Goal: Information Seeking & Learning: Check status

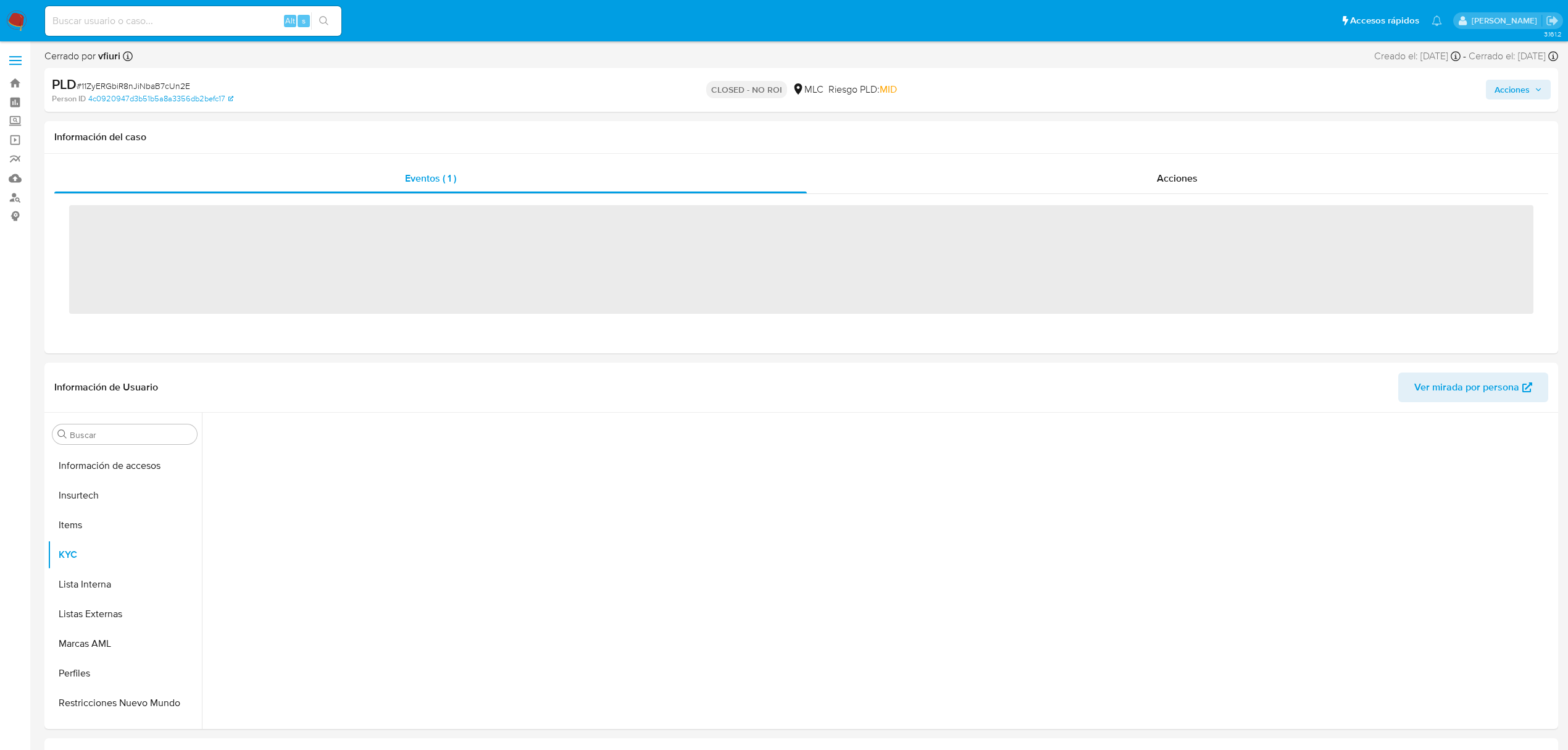
scroll to position [581, 0]
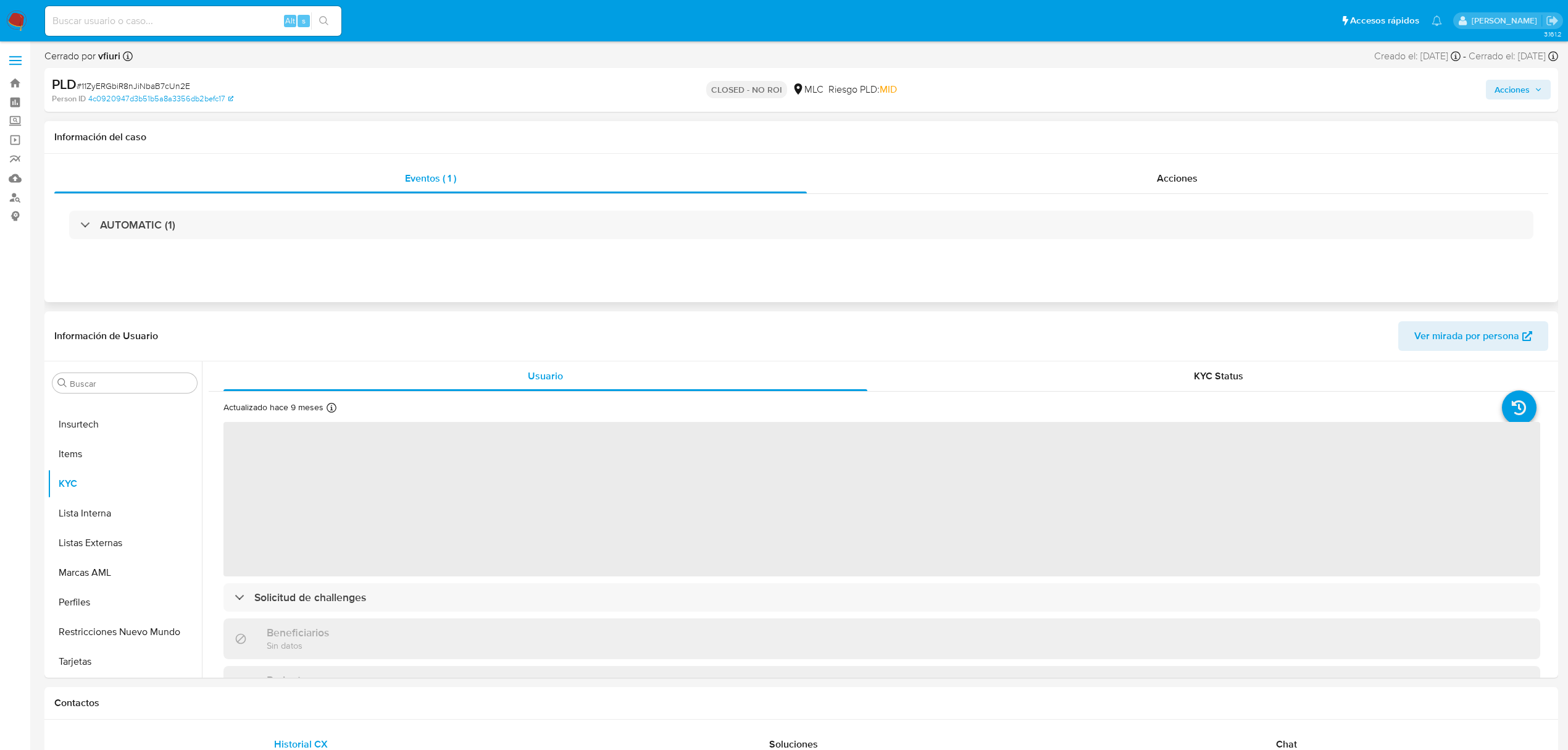
select select "10"
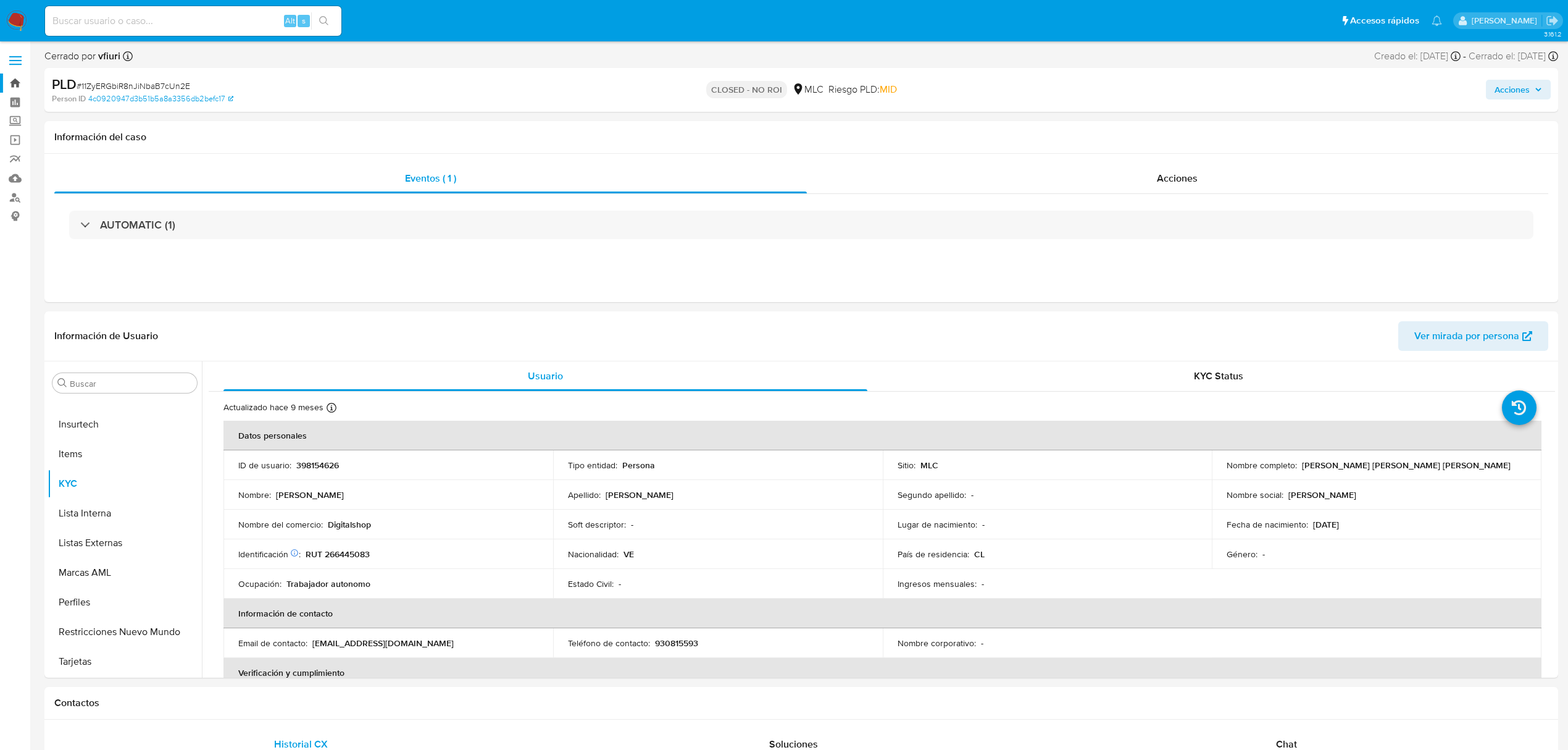
click at [16, 77] on link "Bandeja" at bounding box center [74, 83] width 147 height 19
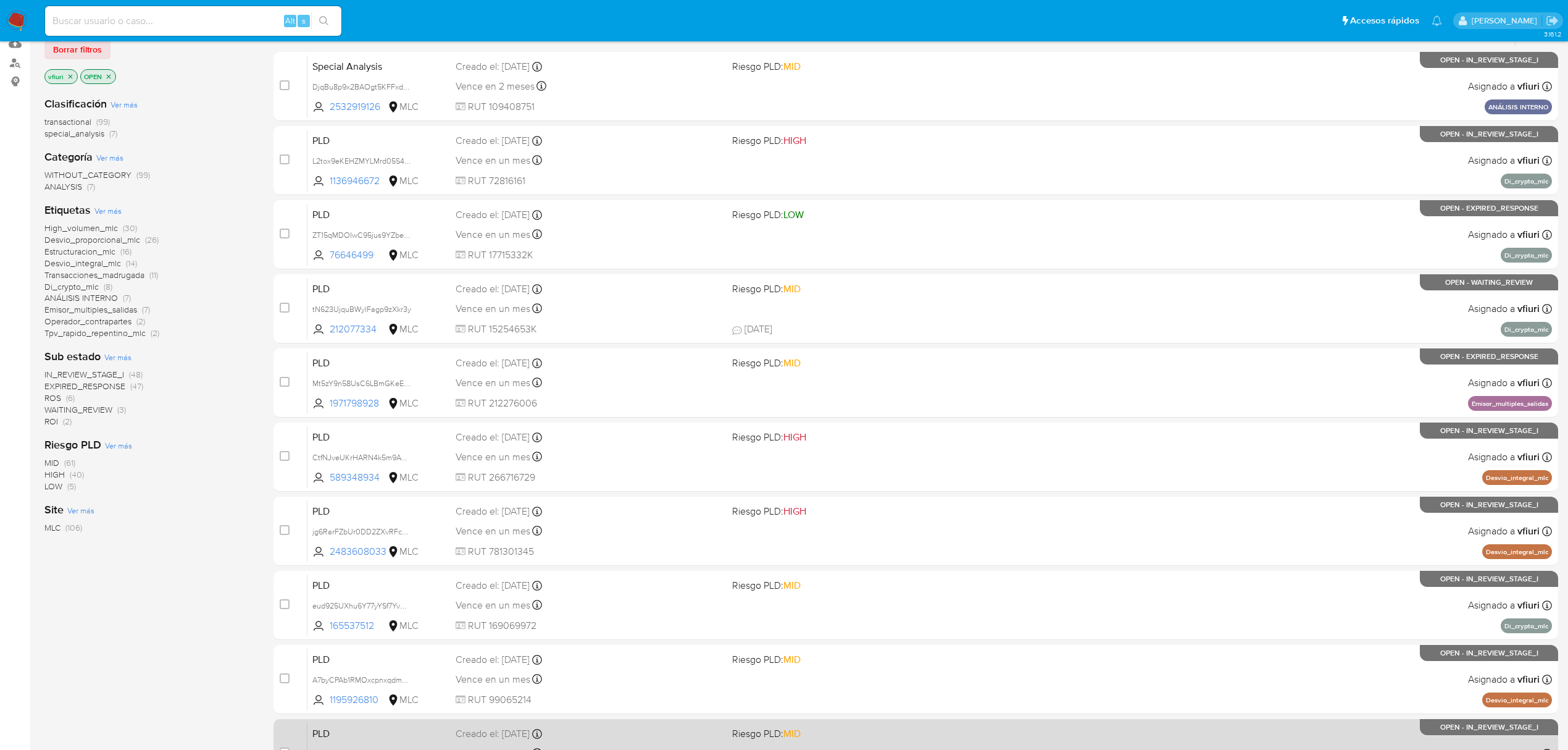
scroll to position [269, 0]
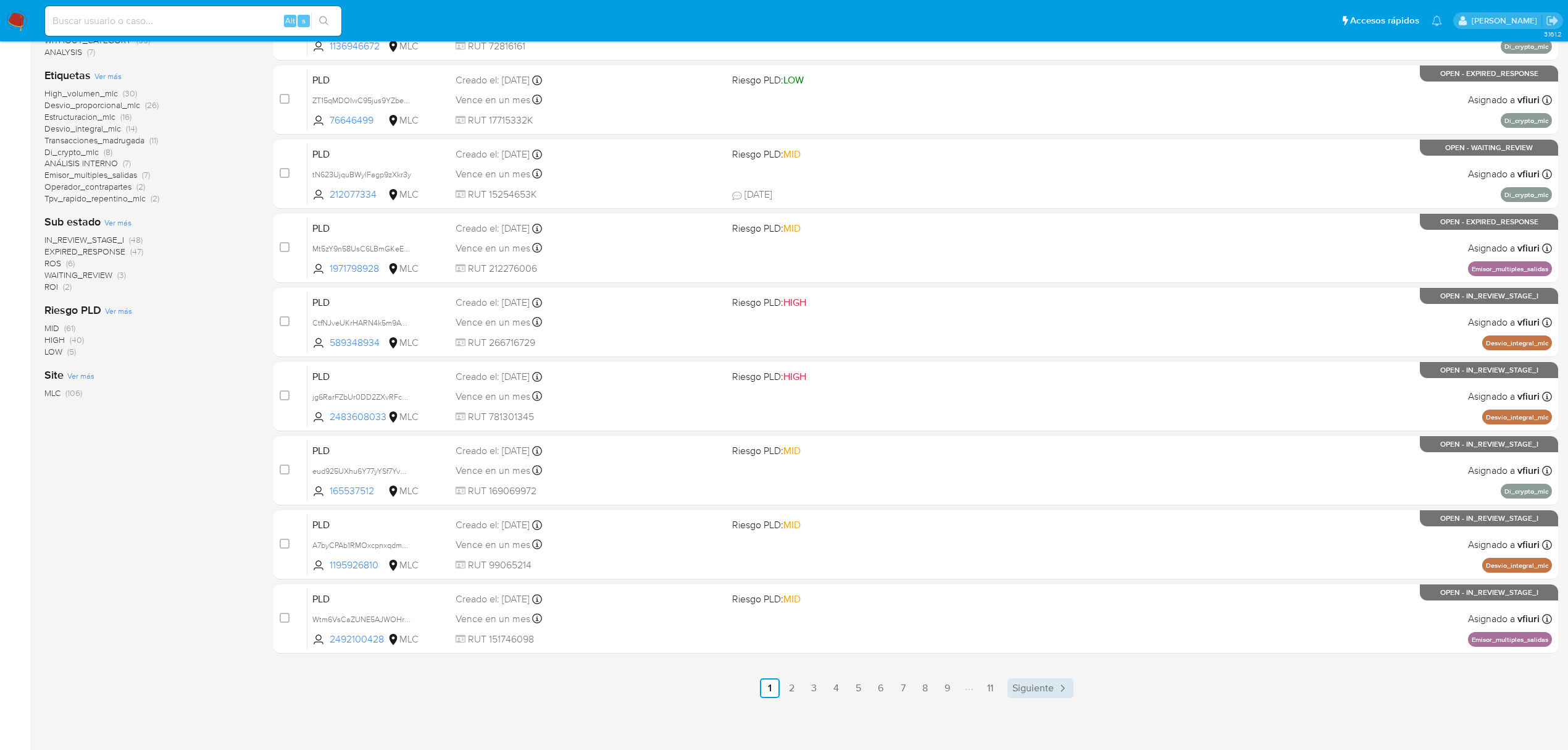
click at [1019, 688] on span "Siguiente" at bounding box center [1033, 688] width 41 height 10
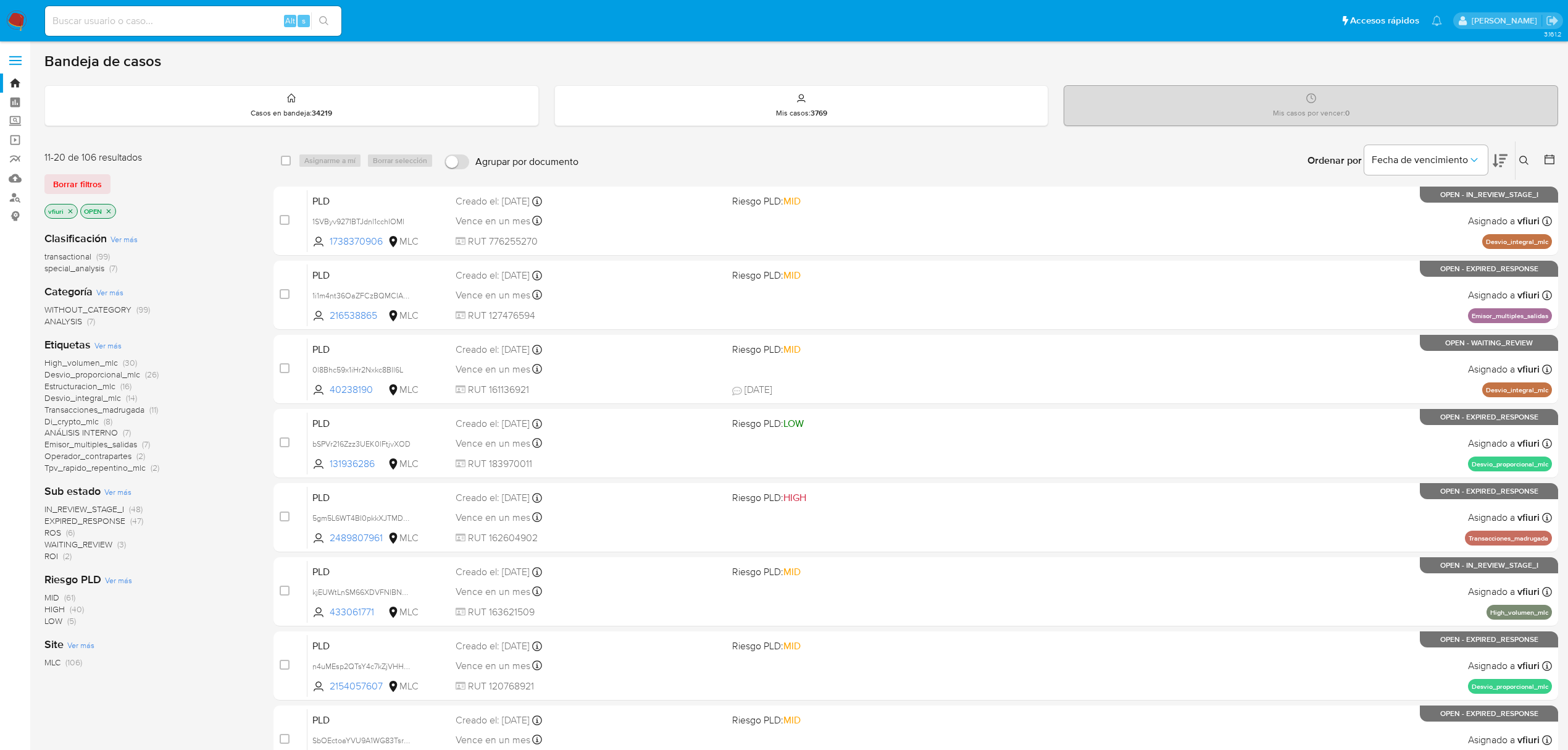
click at [1544, 161] on icon at bounding box center [1549, 159] width 12 height 12
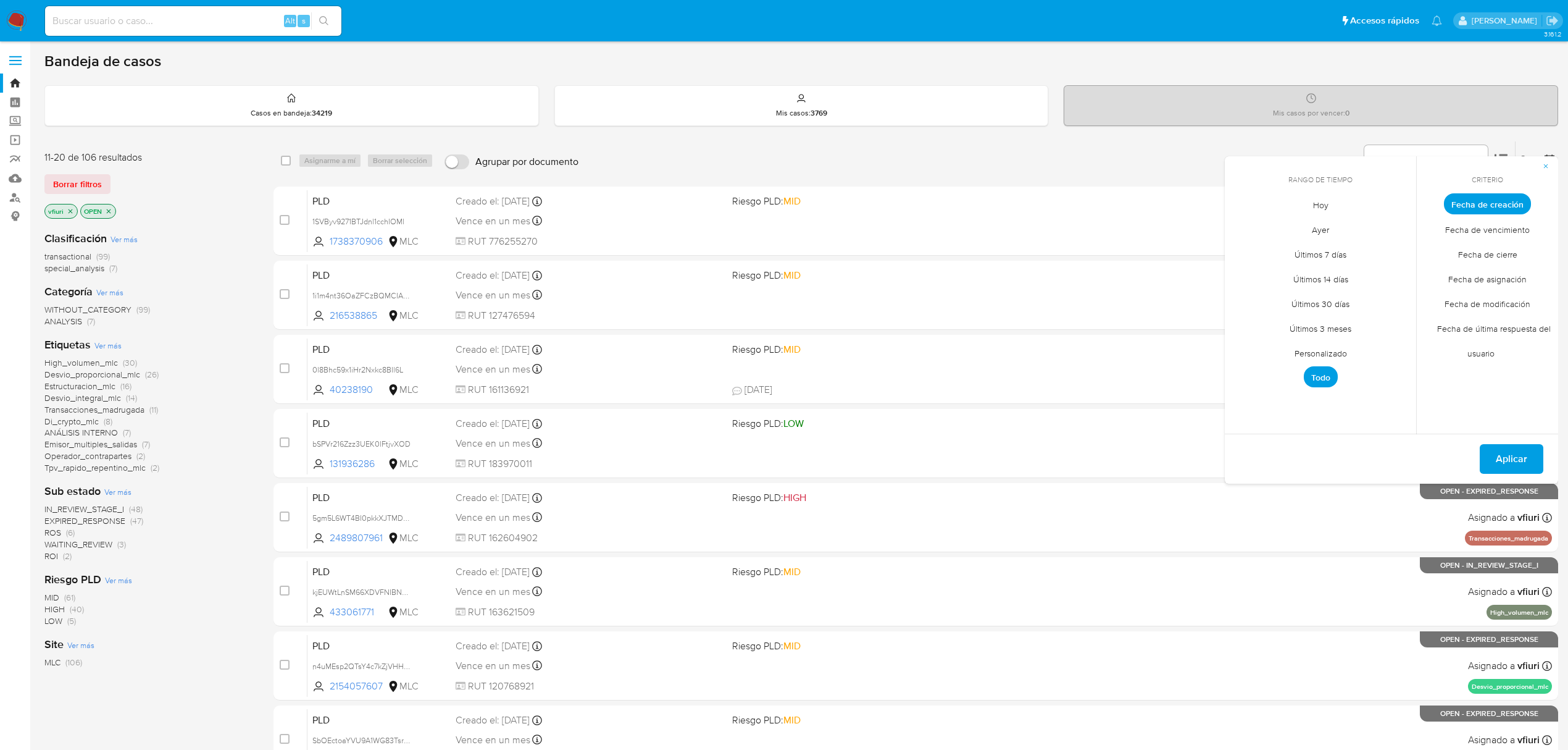
click at [1327, 355] on span "Personalizado" at bounding box center [1320, 353] width 78 height 25
click at [1243, 225] on icon "Mes anterior" at bounding box center [1243, 226] width 5 height 9
click at [1375, 292] on button "12" at bounding box center [1369, 297] width 20 height 20
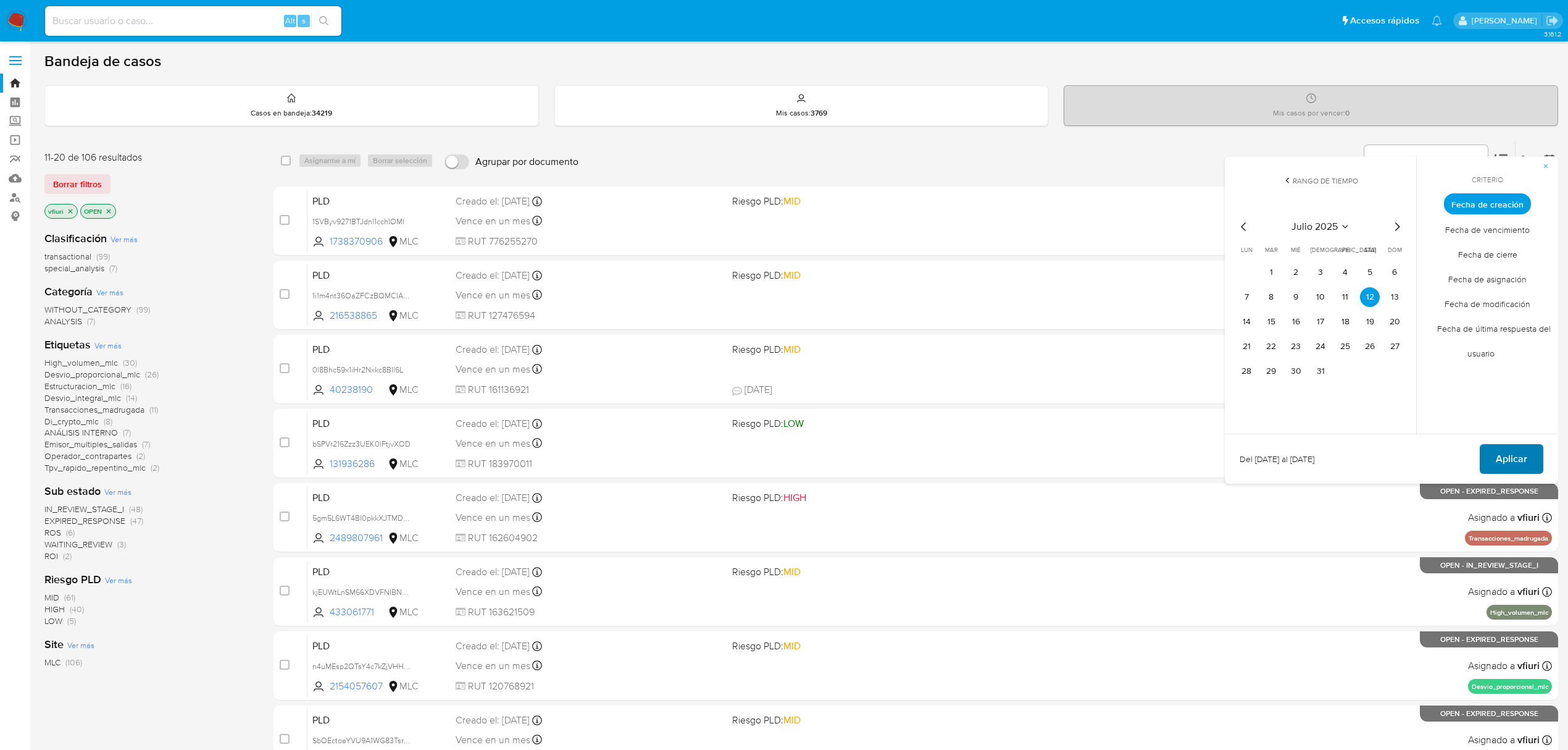
click at [1487, 453] on button "Aplicar" at bounding box center [1511, 458] width 63 height 30
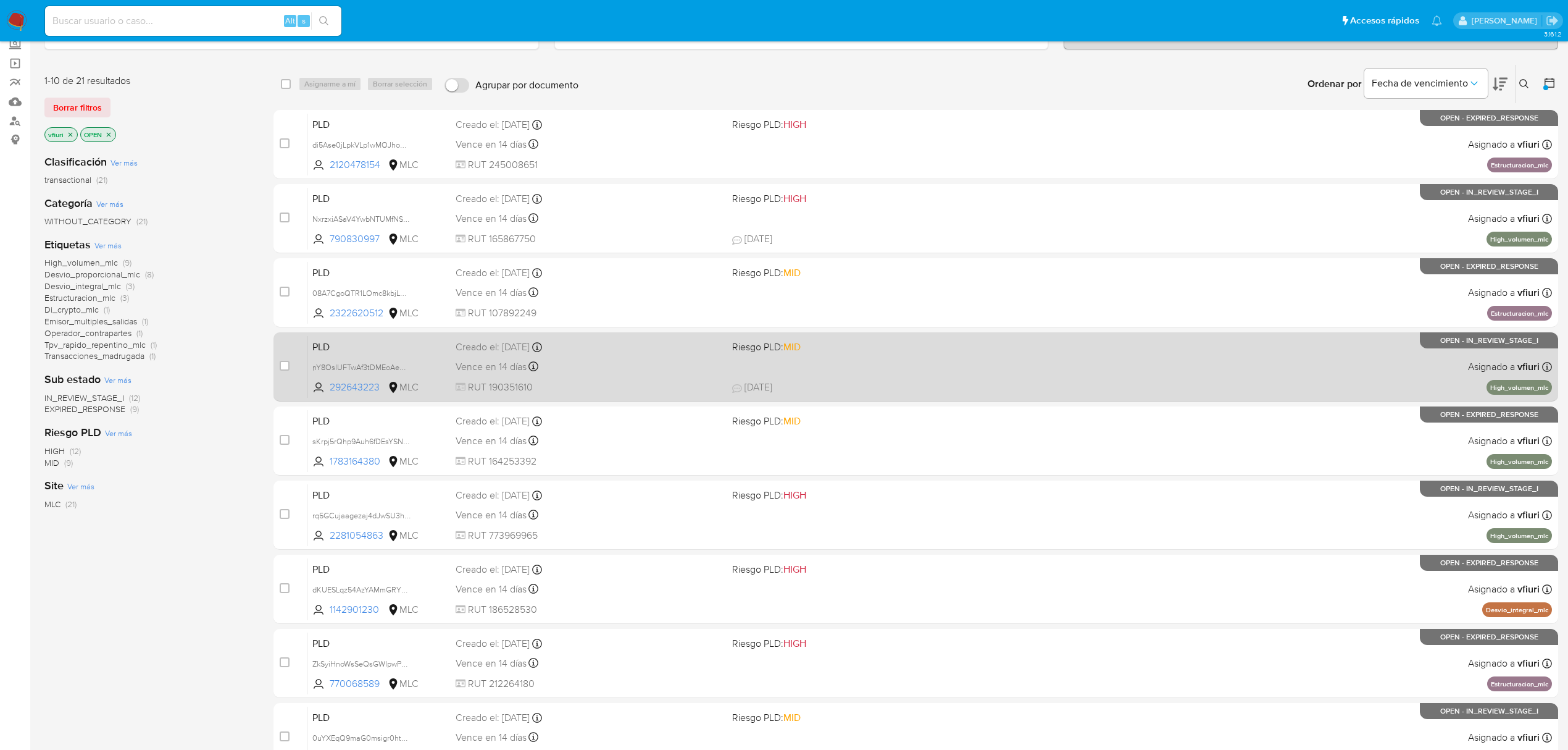
scroll to position [269, 0]
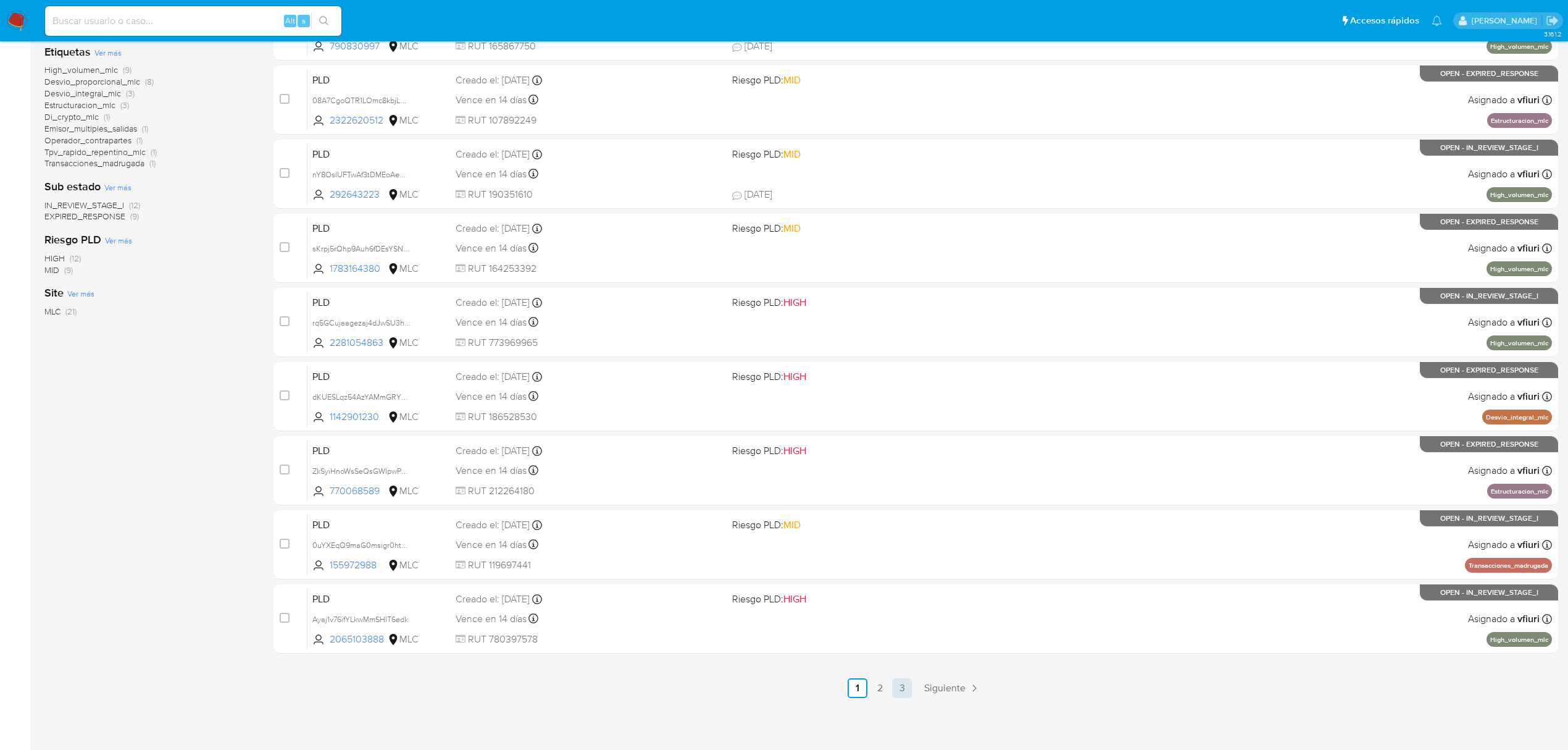
click at [904, 687] on link "3" at bounding box center [902, 688] width 20 height 20
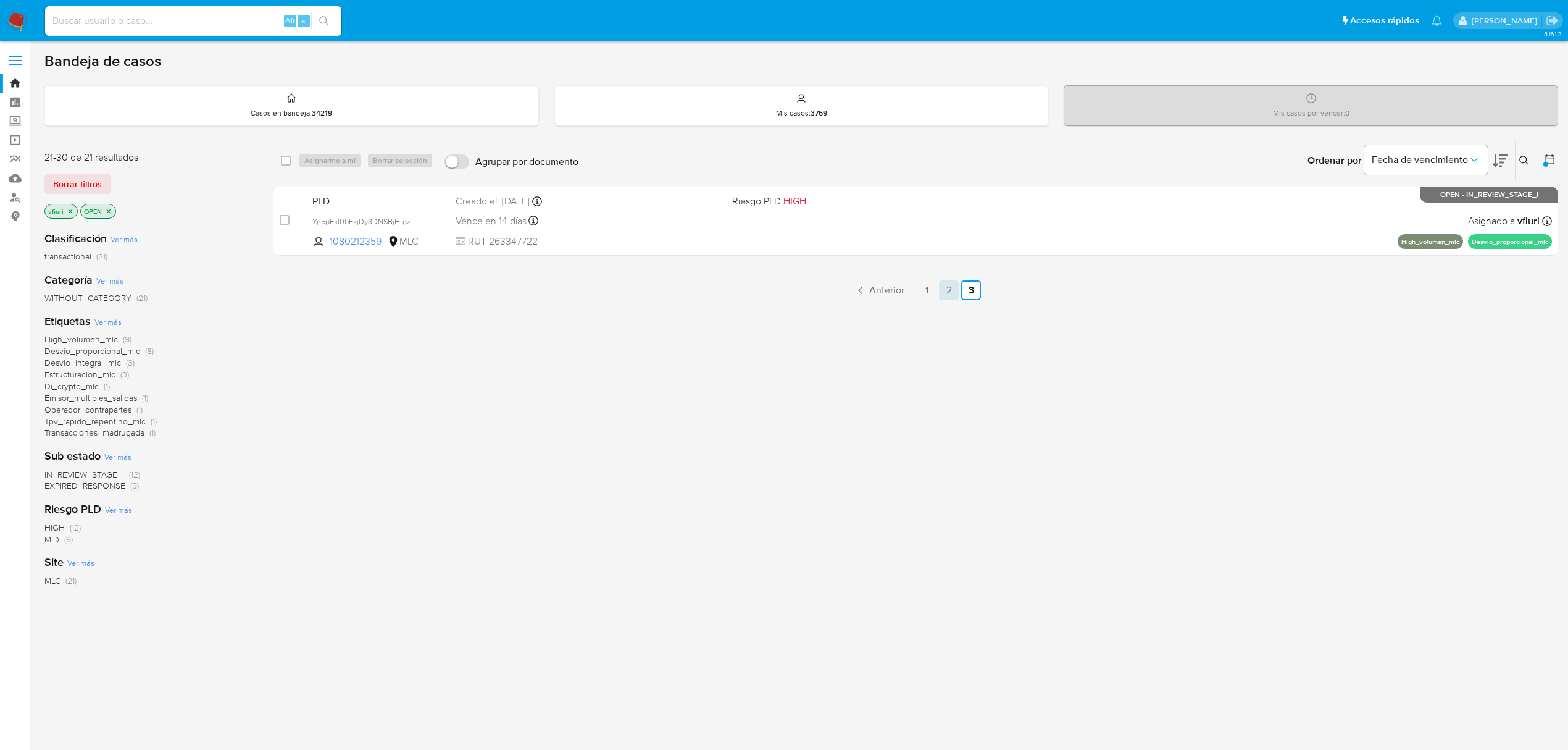
click at [955, 288] on link "2" at bounding box center [948, 290] width 20 height 20
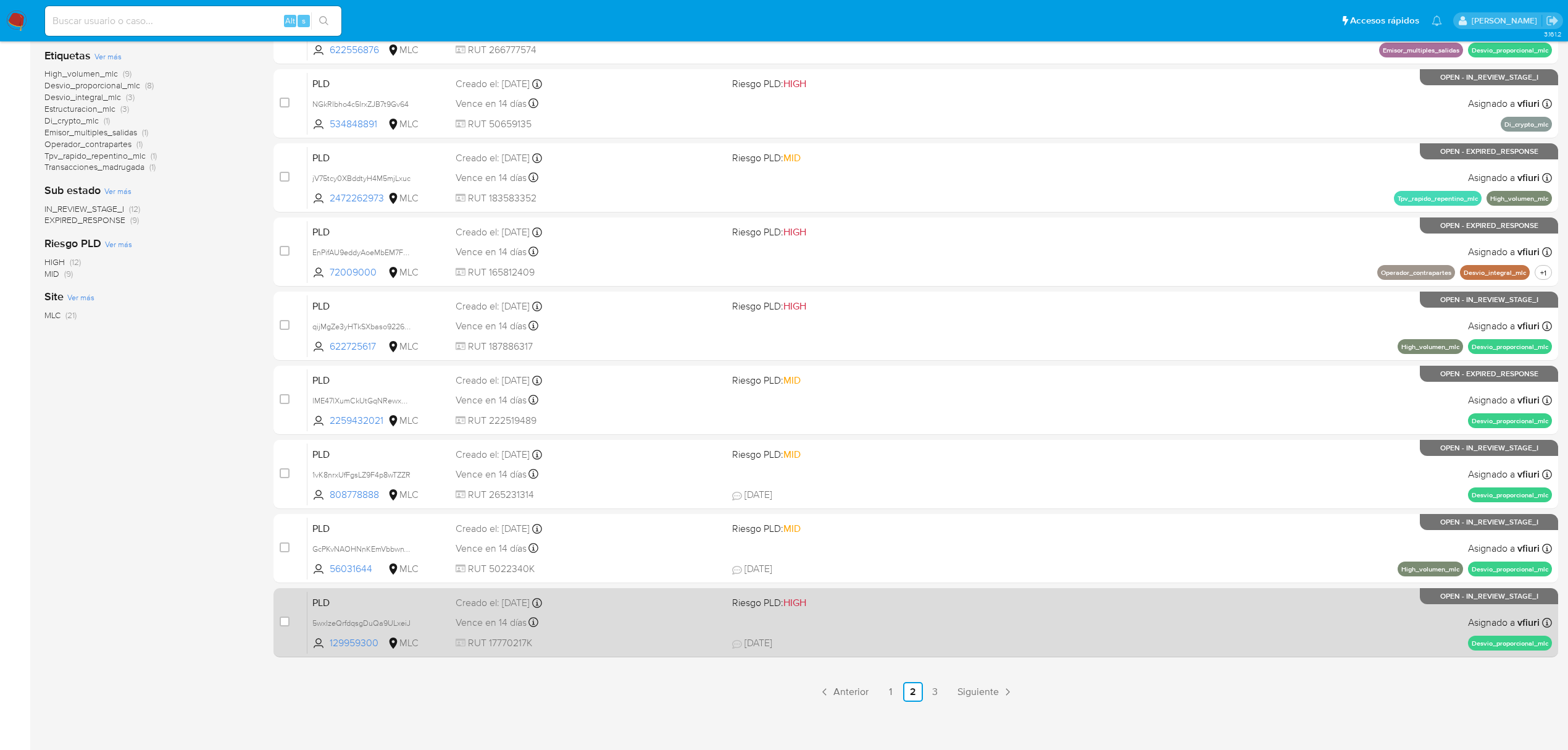
scroll to position [269, 0]
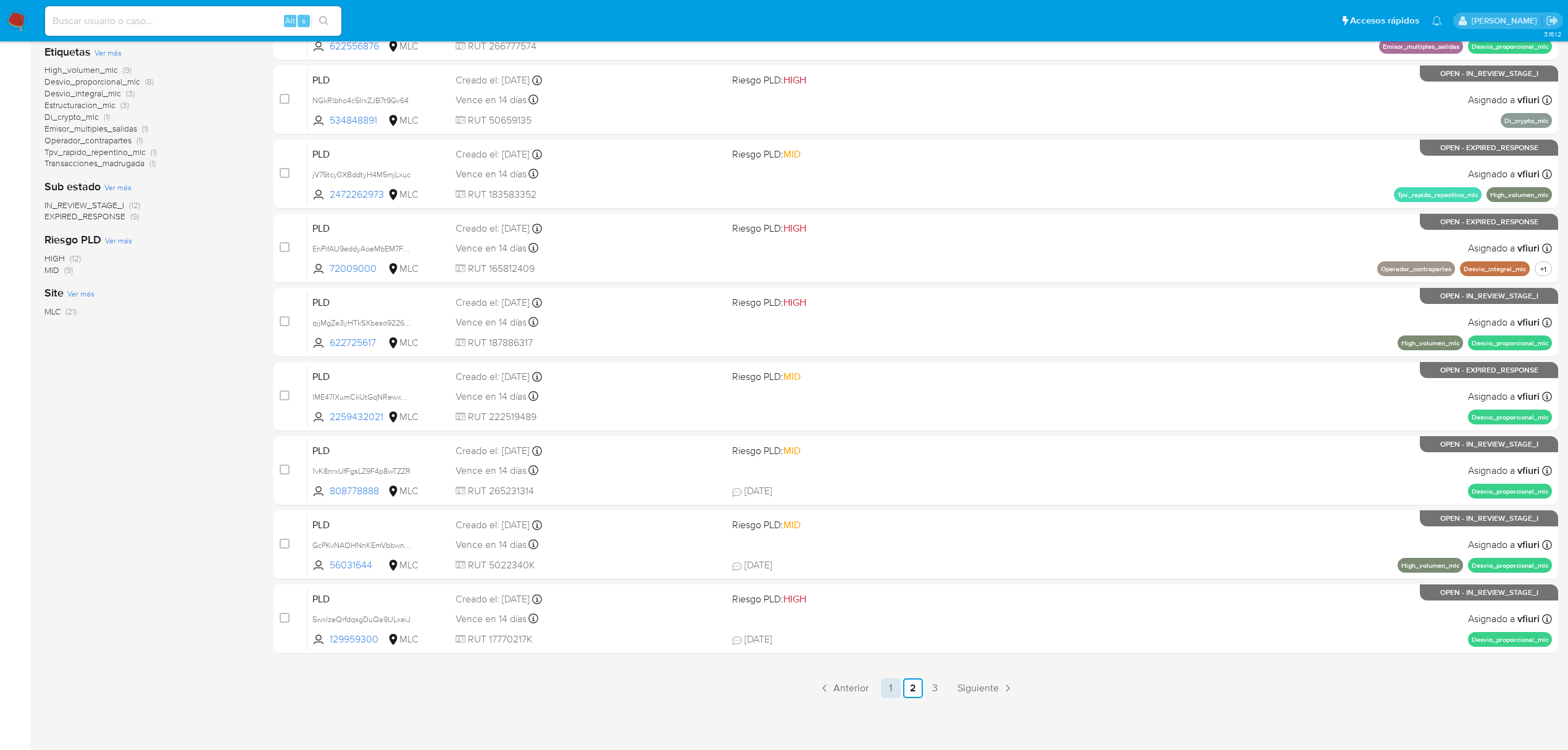
click at [894, 684] on link "1" at bounding box center [890, 688] width 20 height 20
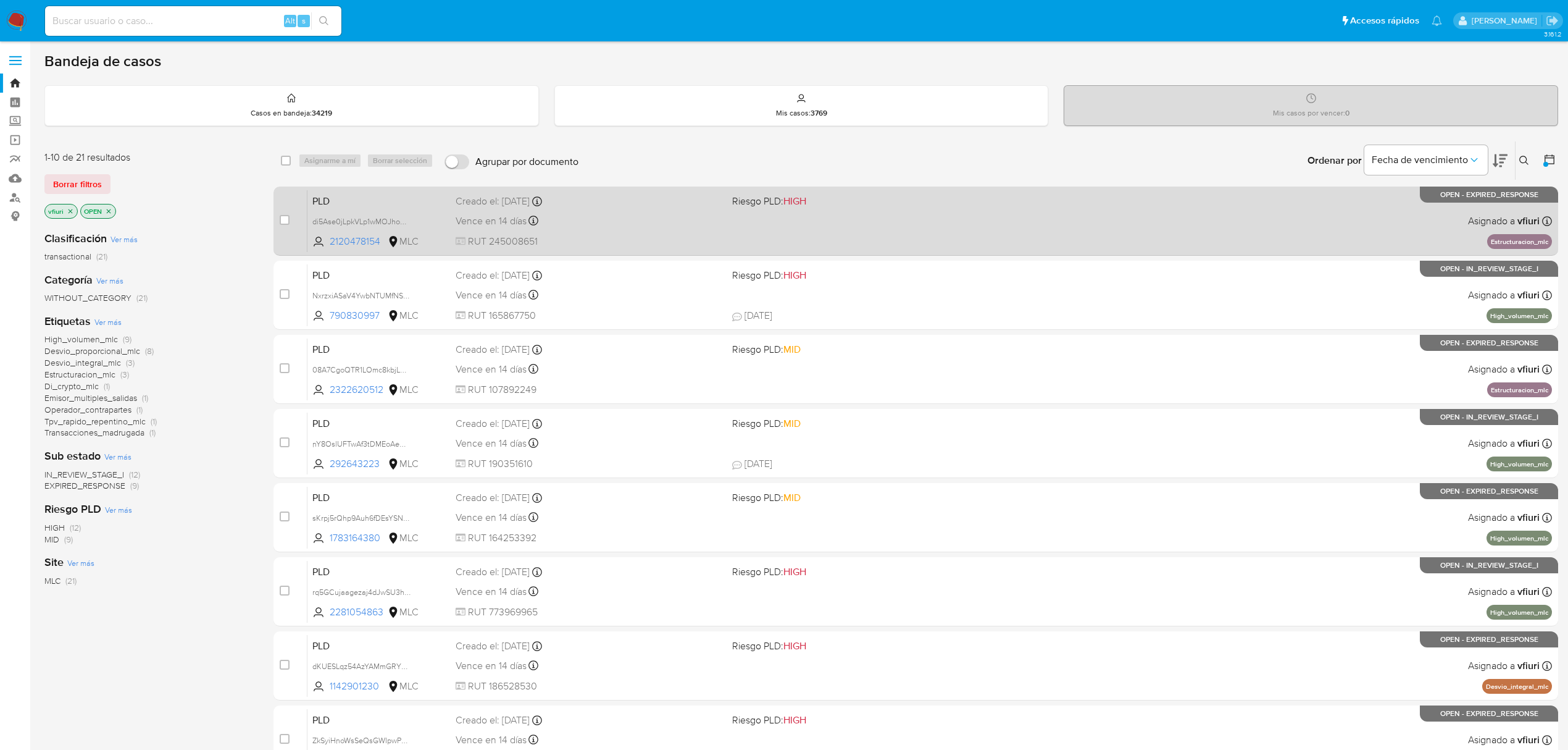
click at [633, 245] on span "RUT 245008651" at bounding box center [588, 241] width 267 height 13
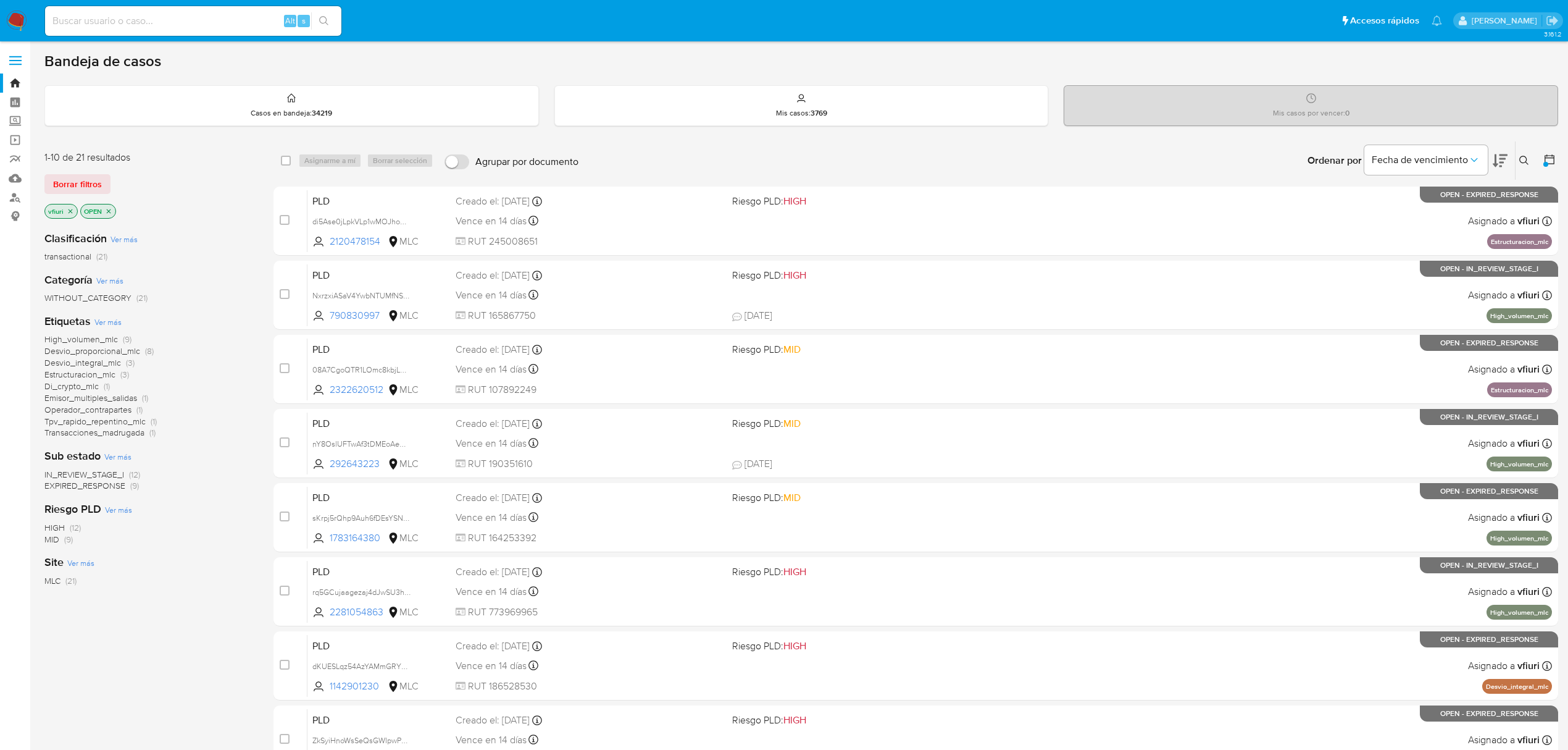
click at [109, 349] on span "Desvio_proporcional_mlc" at bounding box center [92, 350] width 96 height 12
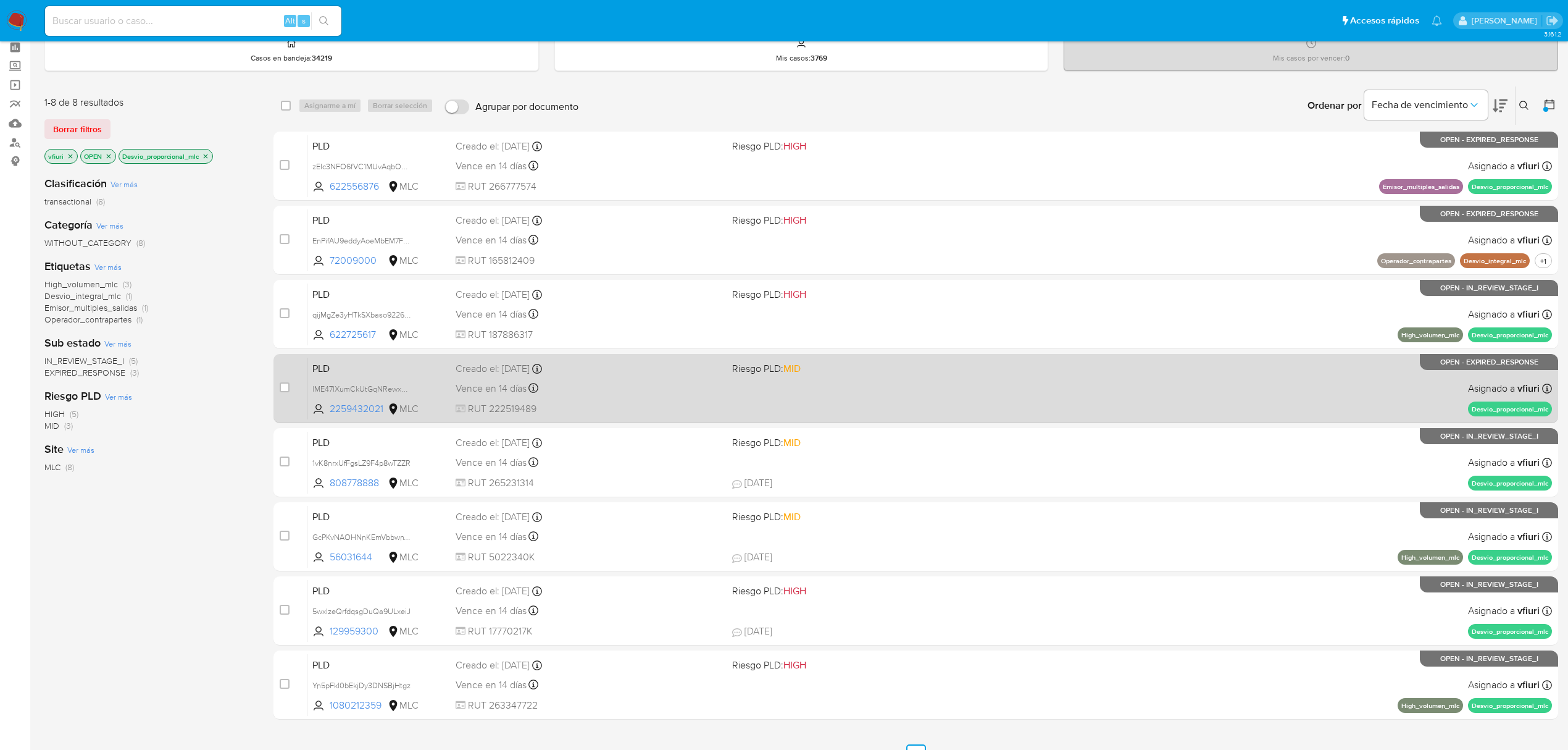
scroll to position [121, 0]
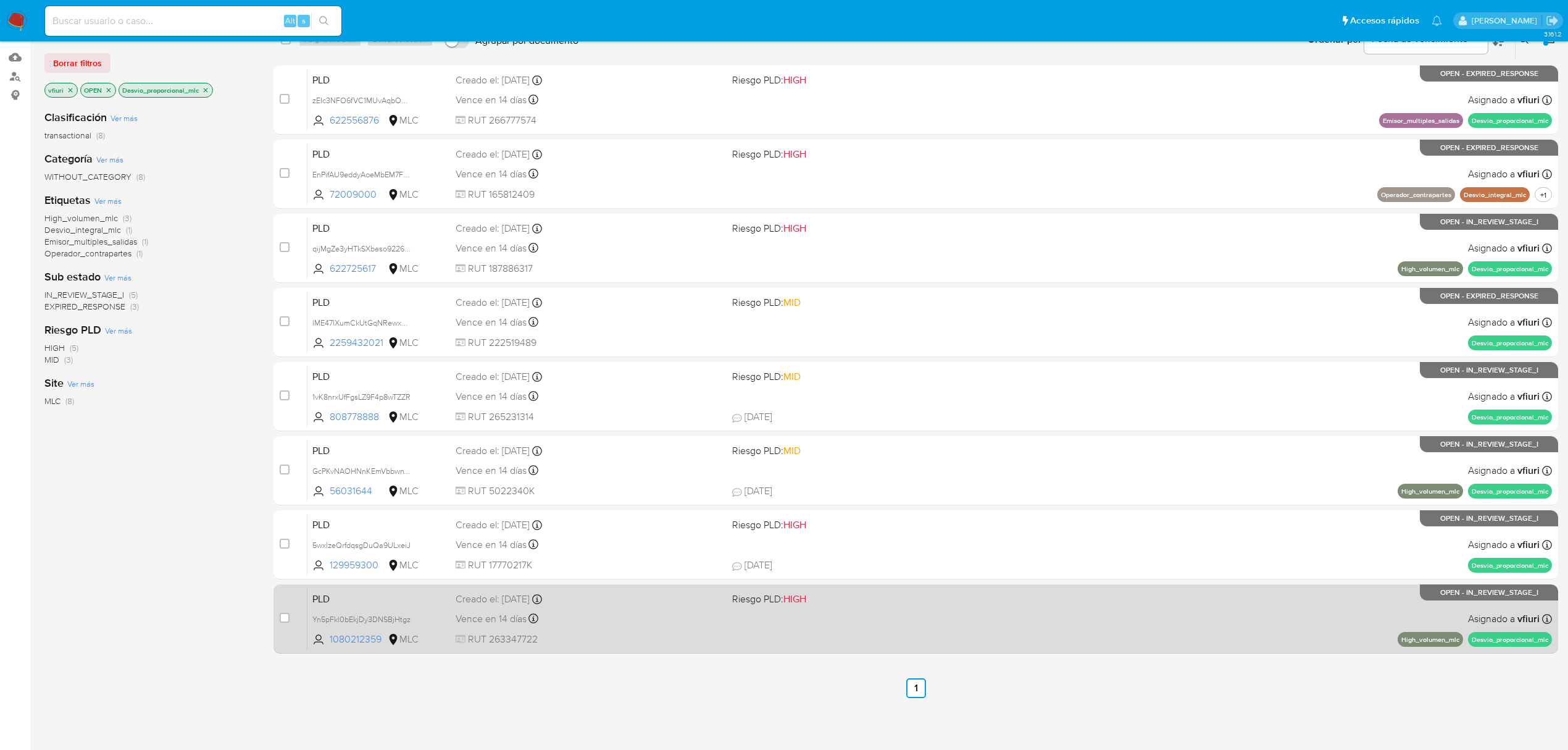
click at [973, 618] on span at bounding box center [865, 618] width 267 height 3
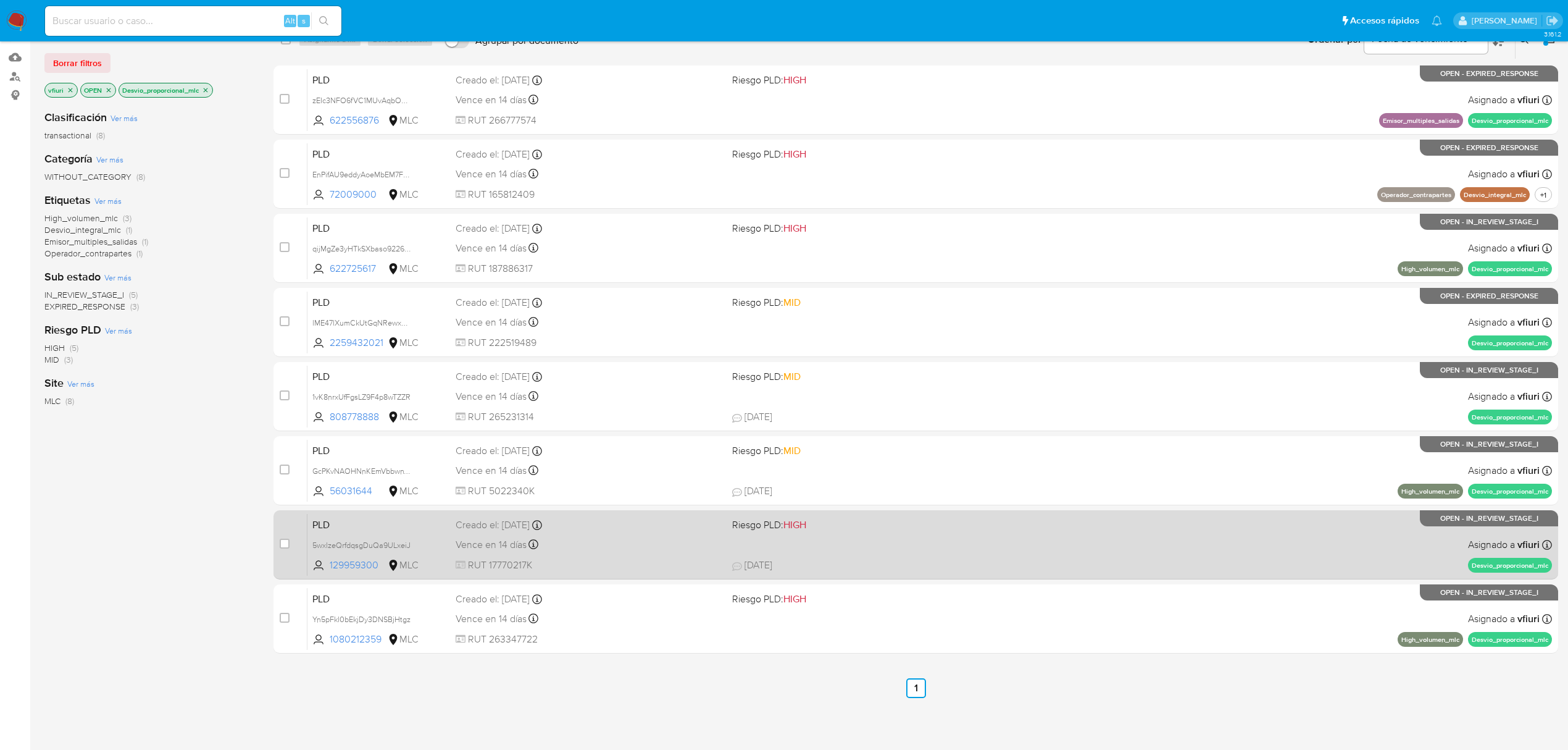
click at [601, 563] on span "RUT 17770217K" at bounding box center [588, 565] width 267 height 13
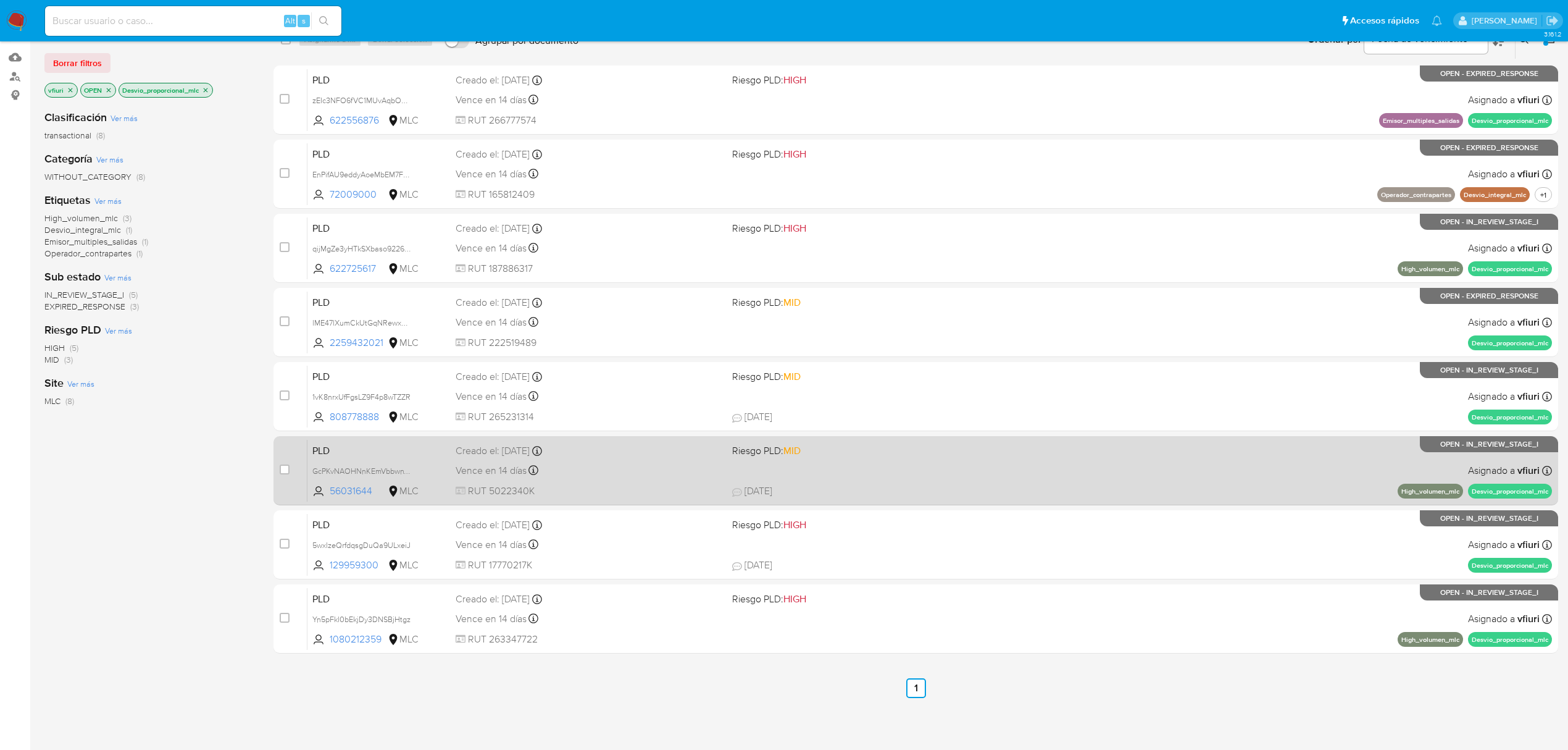
click at [657, 465] on div "Vence en 14 días Vence el 10/10/2025 16:05:45" at bounding box center [588, 470] width 267 height 16
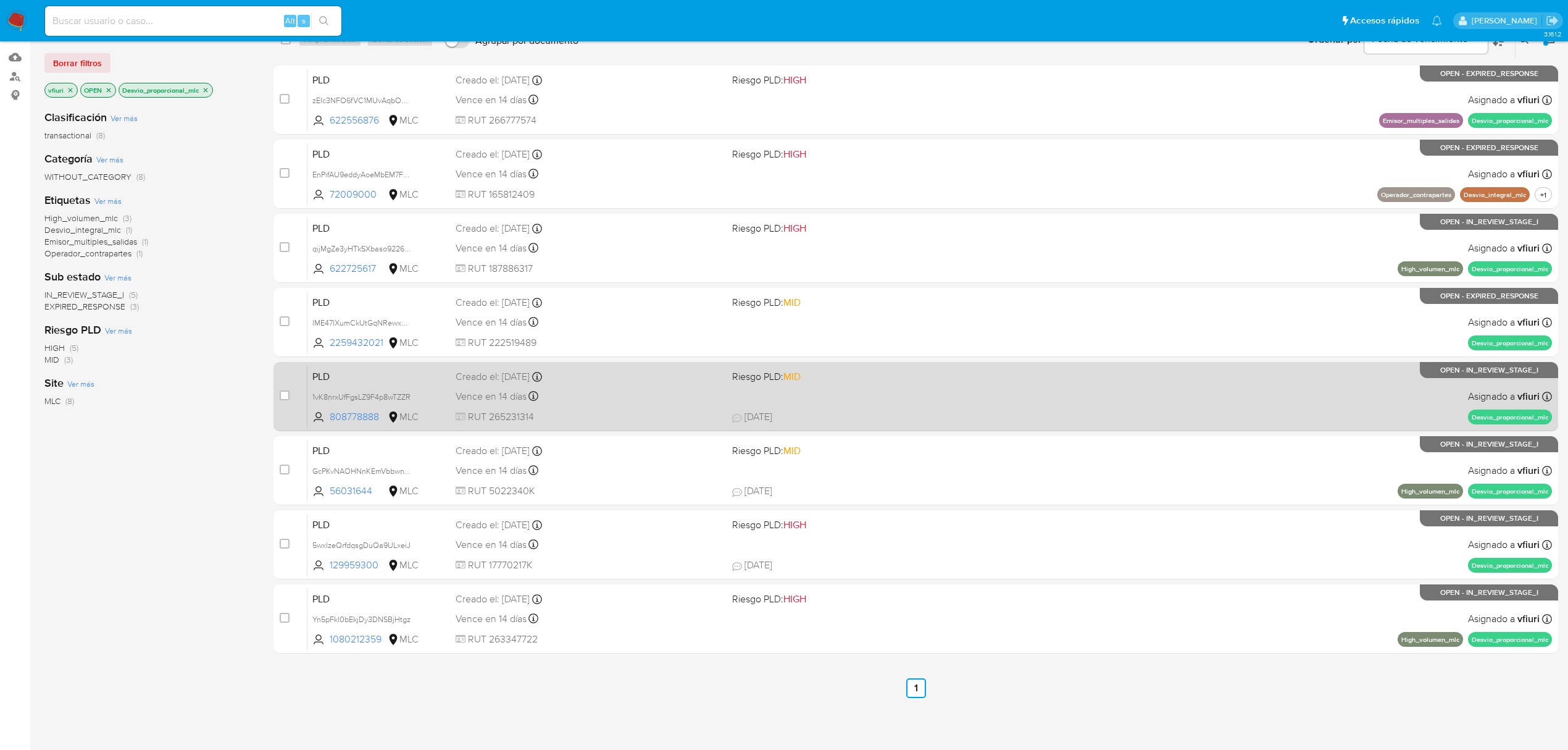
click at [637, 393] on div "Vence en 14 días Vence el 10/10/2025 16:05:54" at bounding box center [588, 395] width 267 height 16
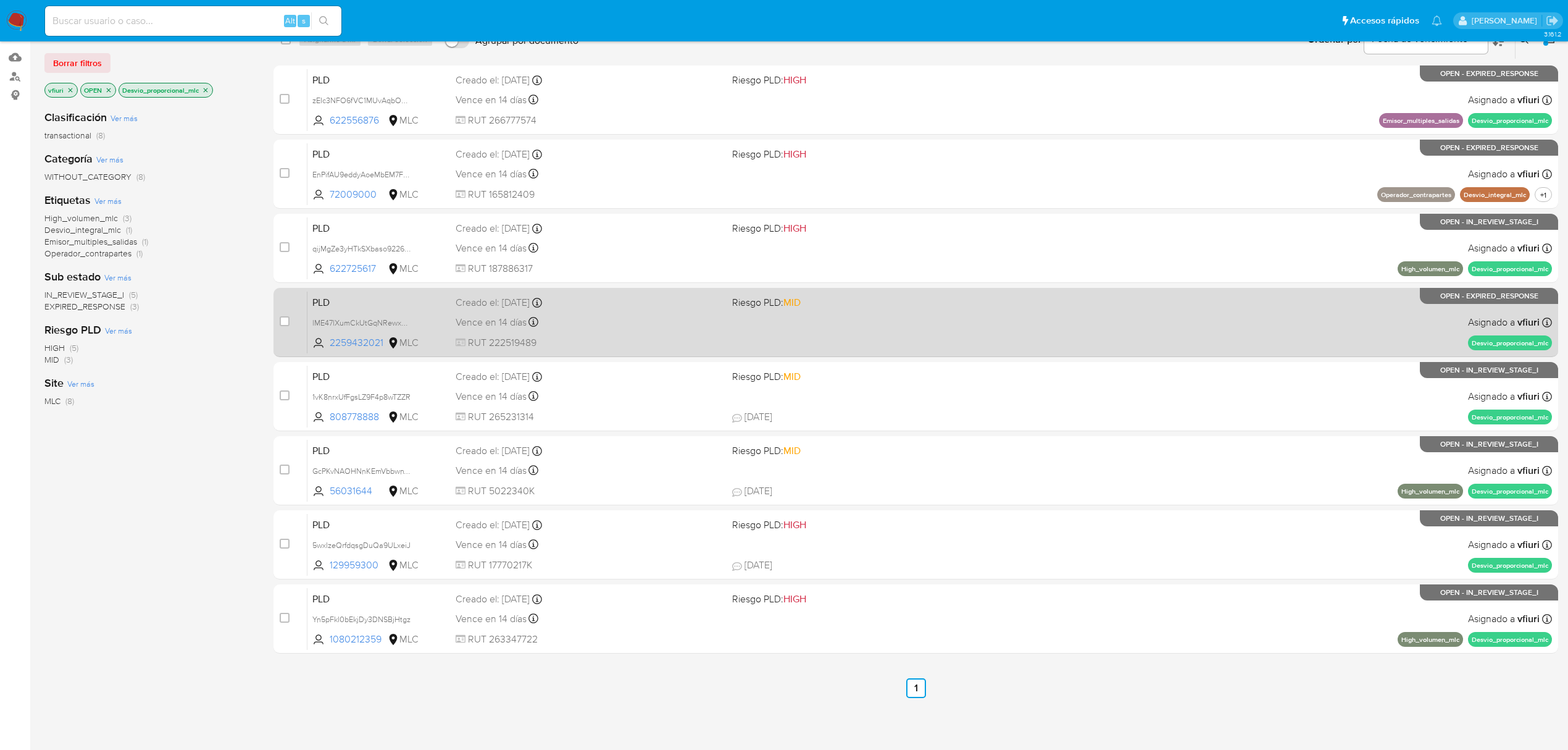
click at [581, 321] on div "Vence en 14 días Vence el 10/10/2025 16:05:54" at bounding box center [588, 321] width 267 height 16
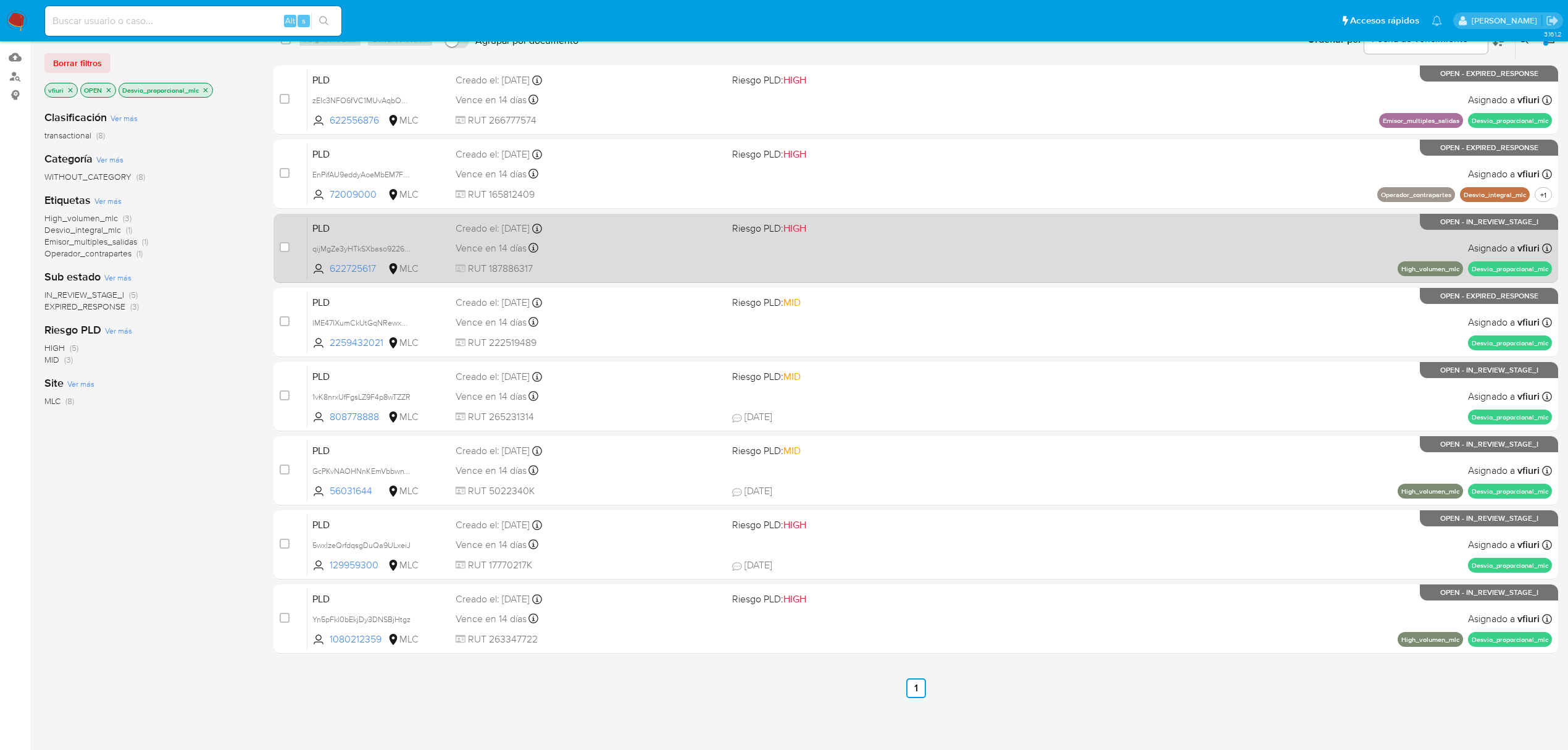
click at [647, 260] on div "PLD qijMgZe3yHTkSXbaso9226xe 622725617 MLC Riesgo PLD: HIGH Creado el: 12/07/20…" at bounding box center [928, 248] width 1244 height 62
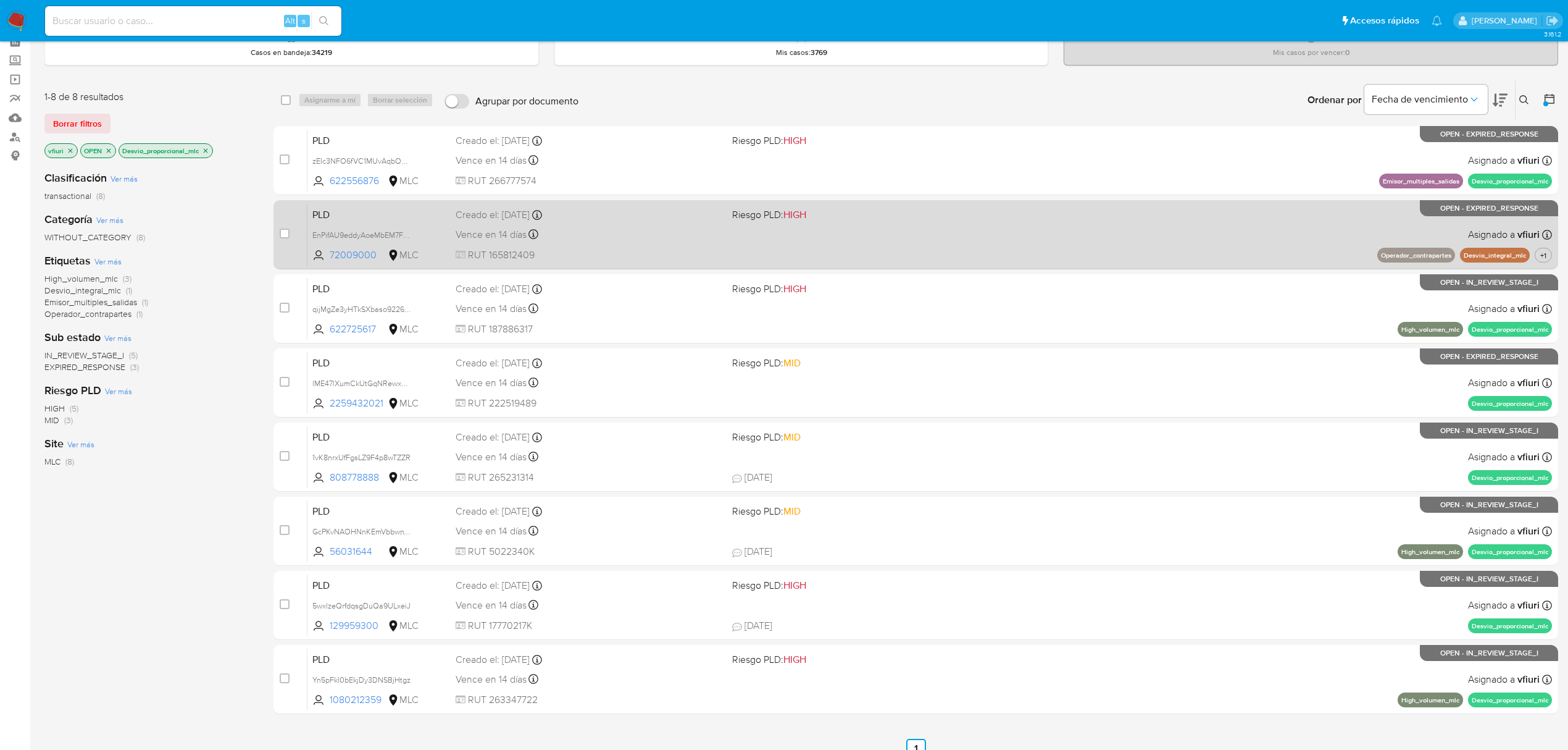
scroll to position [0, 0]
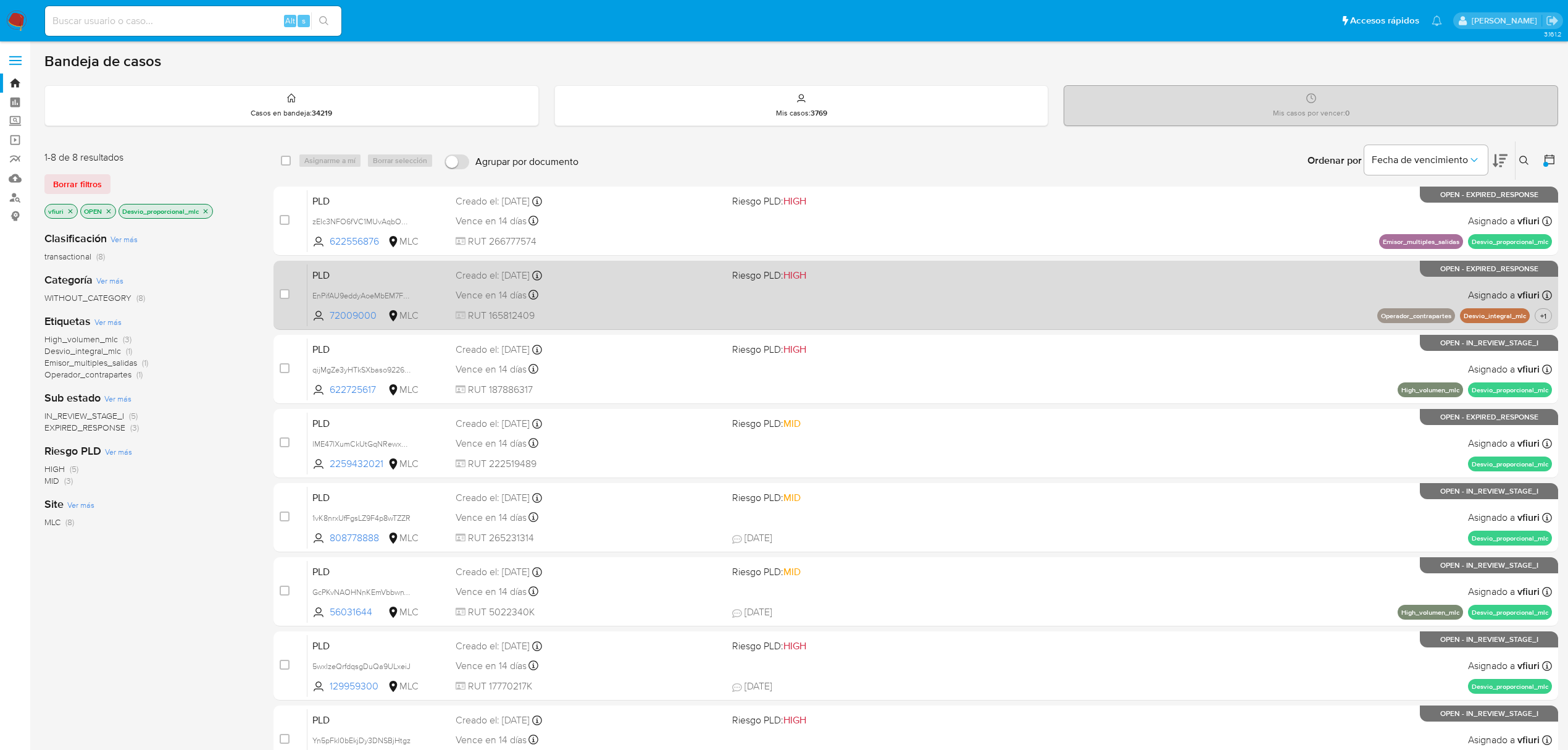
click at [628, 298] on div "Vence en 14 días Vence el 10/10/2025 16:06:21" at bounding box center [588, 295] width 267 height 16
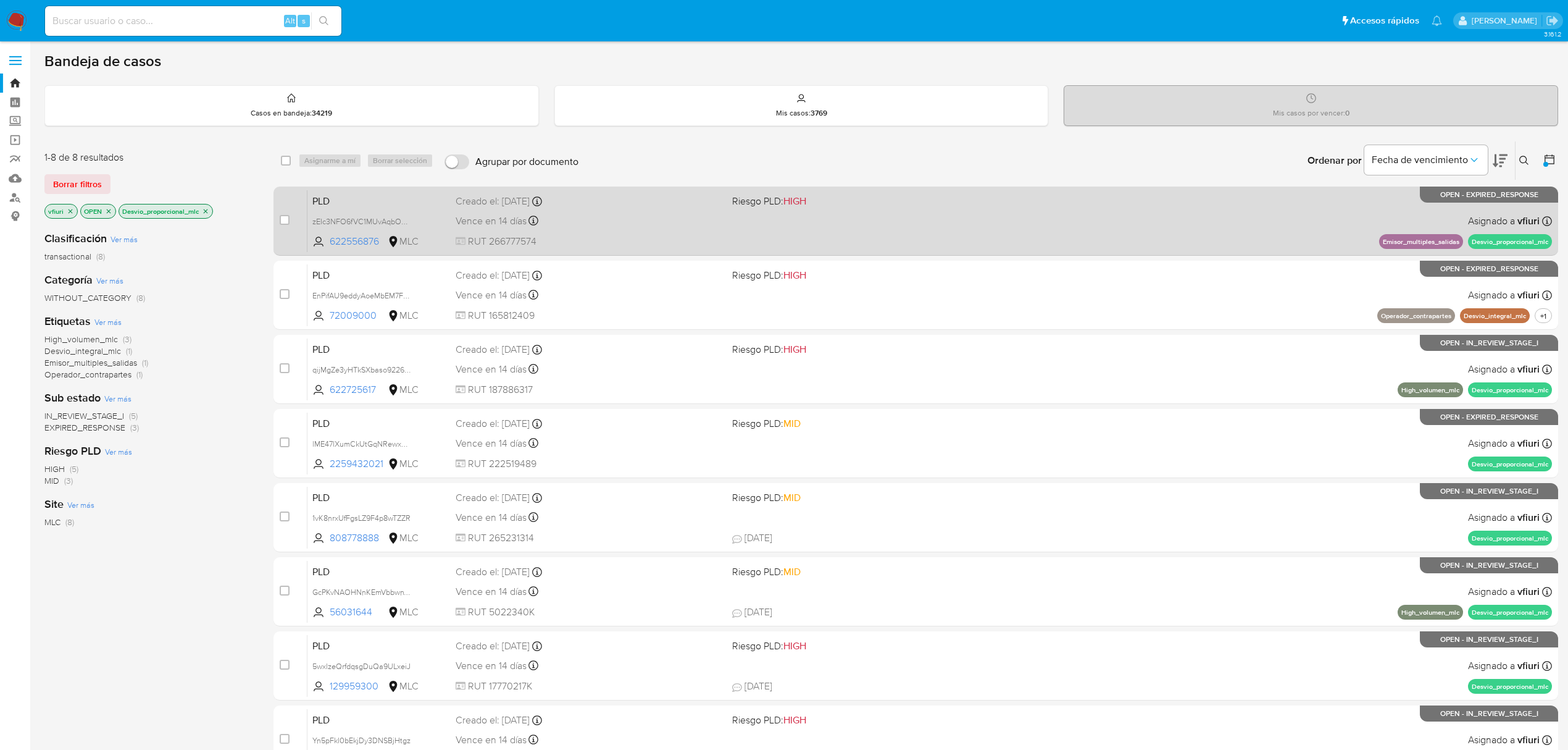
click at [618, 234] on span "RUT 266777574" at bounding box center [588, 241] width 267 height 13
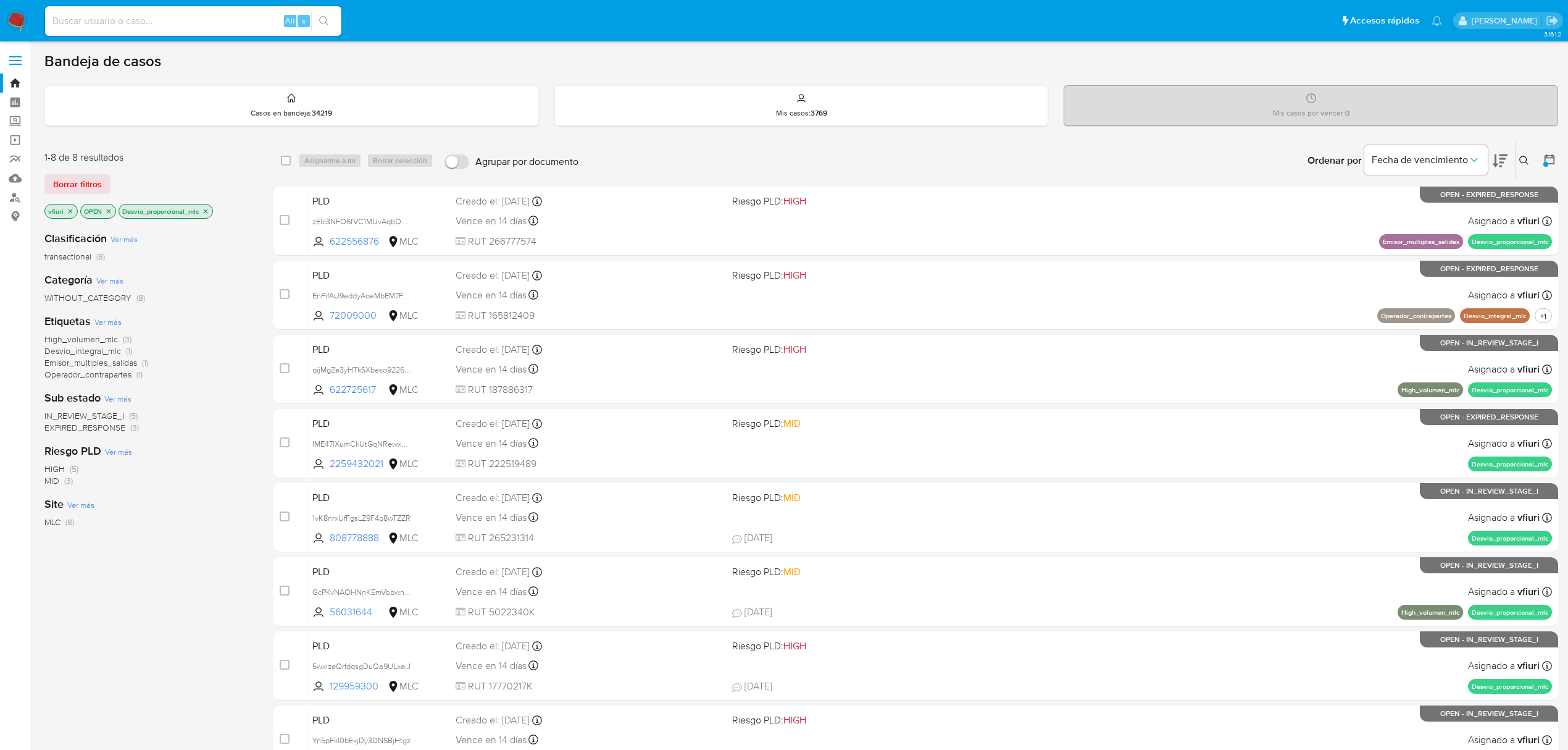
click at [207, 209] on icon "close-filter" at bounding box center [206, 211] width 8 height 8
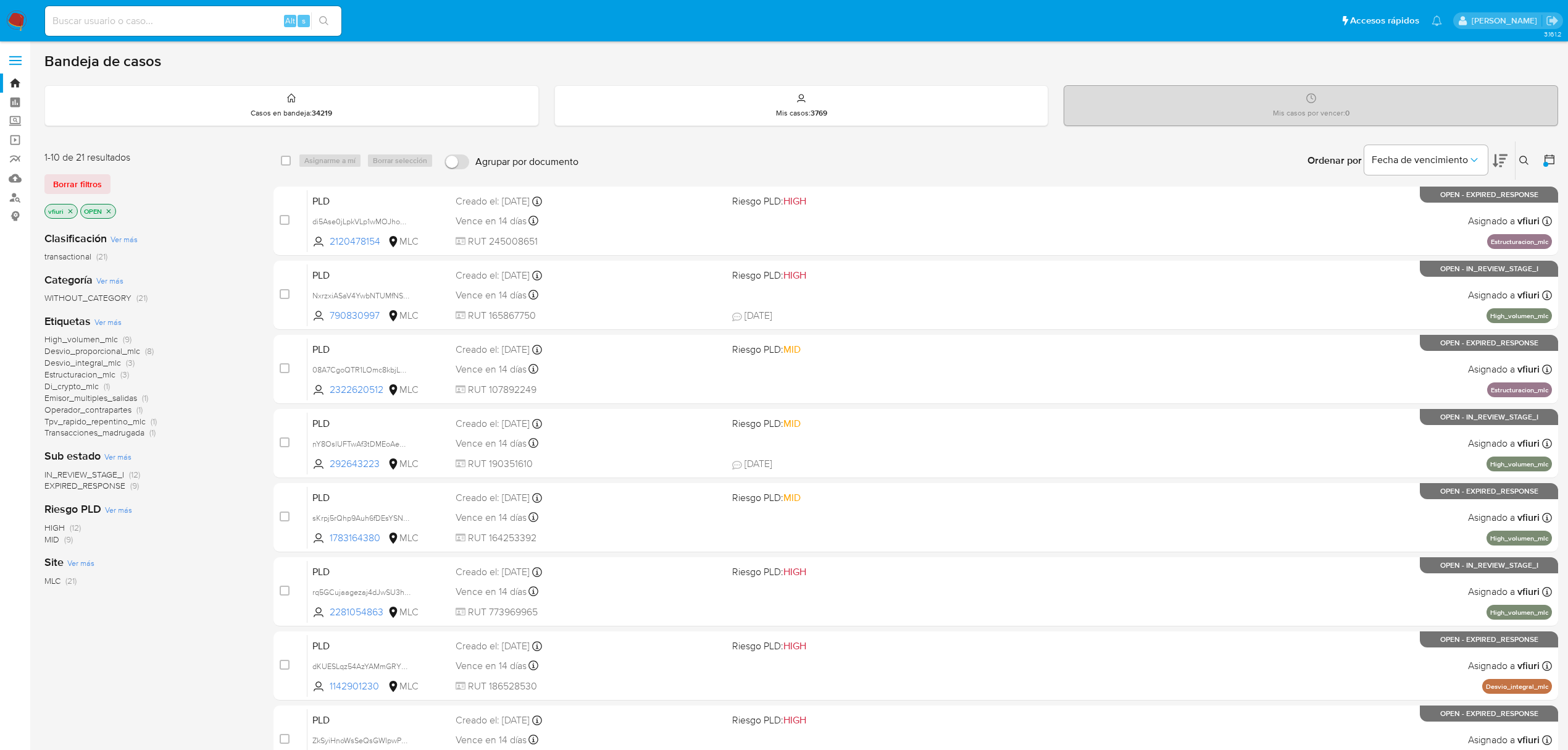
click at [90, 340] on span "High_volumen_mlc" at bounding box center [80, 339] width 74 height 12
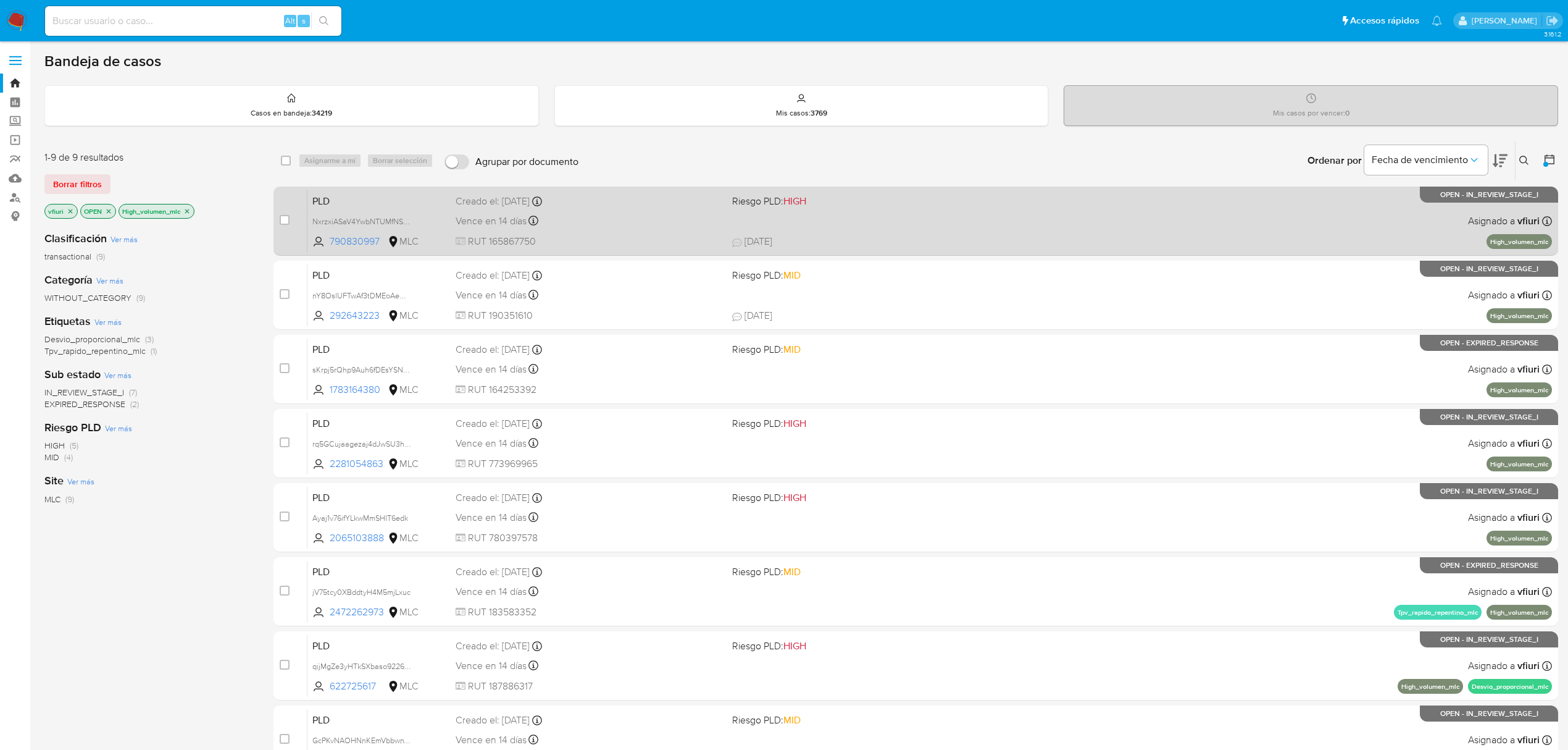
click at [630, 235] on span "RUT 165867750" at bounding box center [588, 241] width 267 height 13
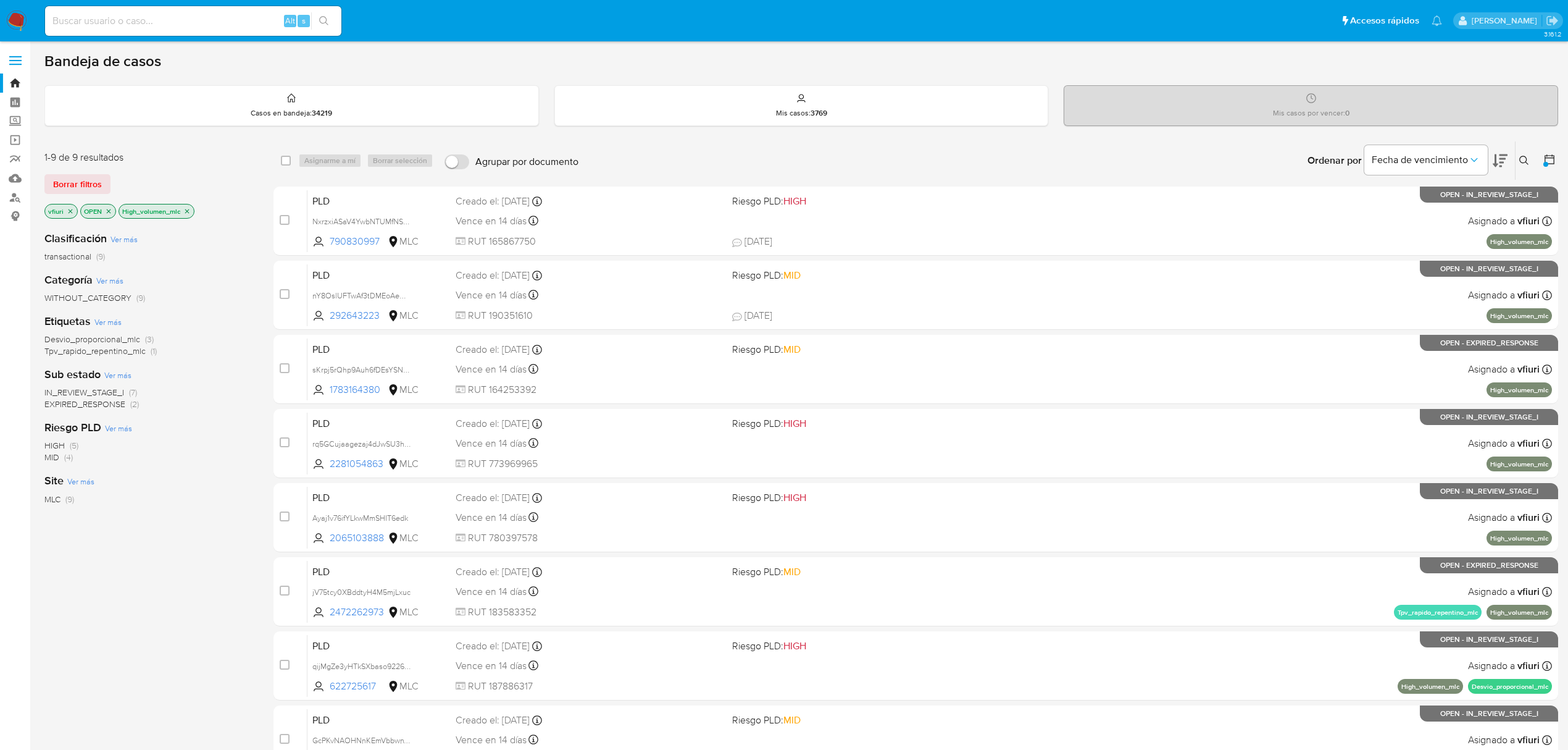
click at [1519, 159] on icon at bounding box center [1524, 161] width 10 height 10
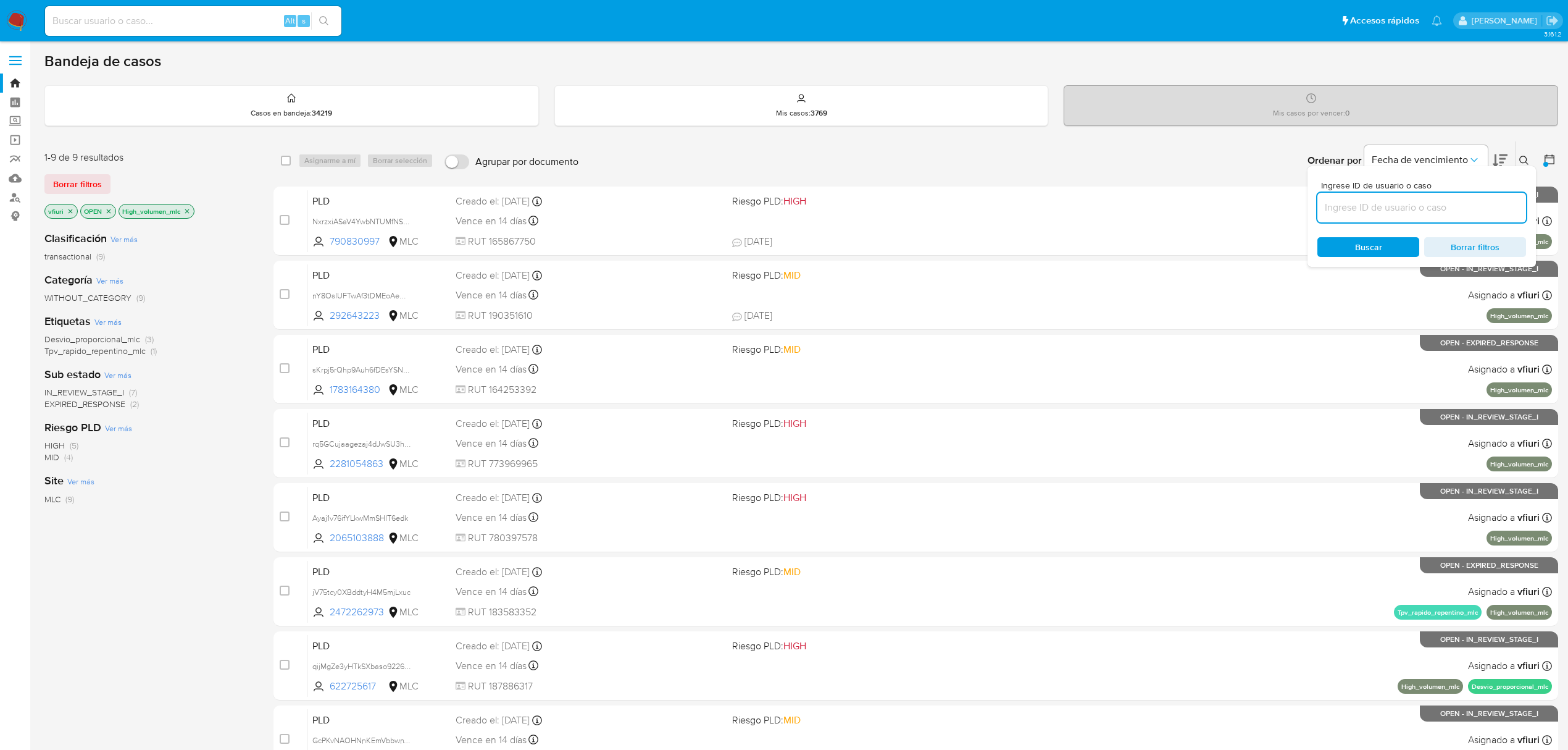
click at [1441, 203] on input at bounding box center [1422, 208] width 208 height 16
type input "790830997"
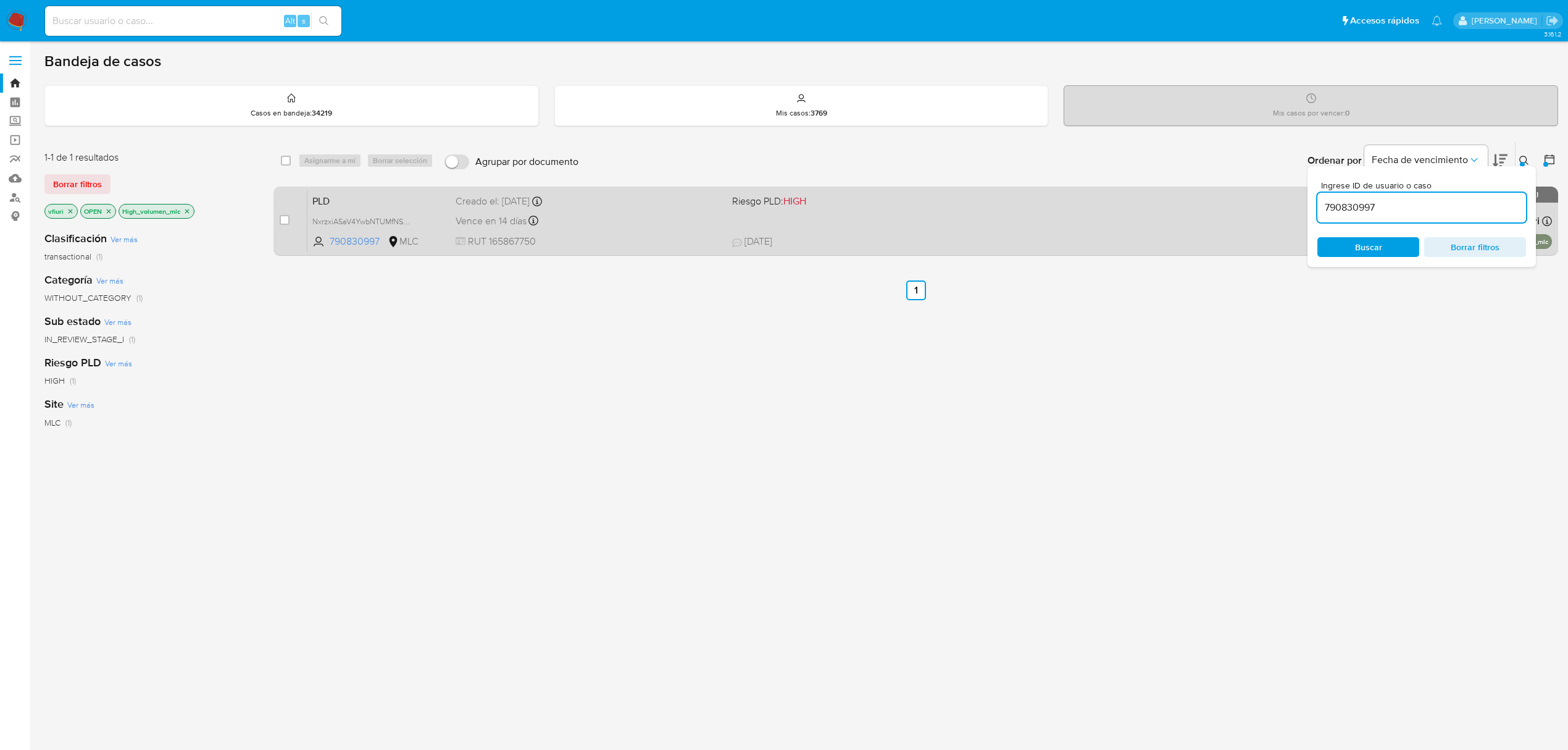
click at [576, 224] on div "Vence en 14 días Vence el 10/10/2025 16:09:02" at bounding box center [588, 220] width 267 height 16
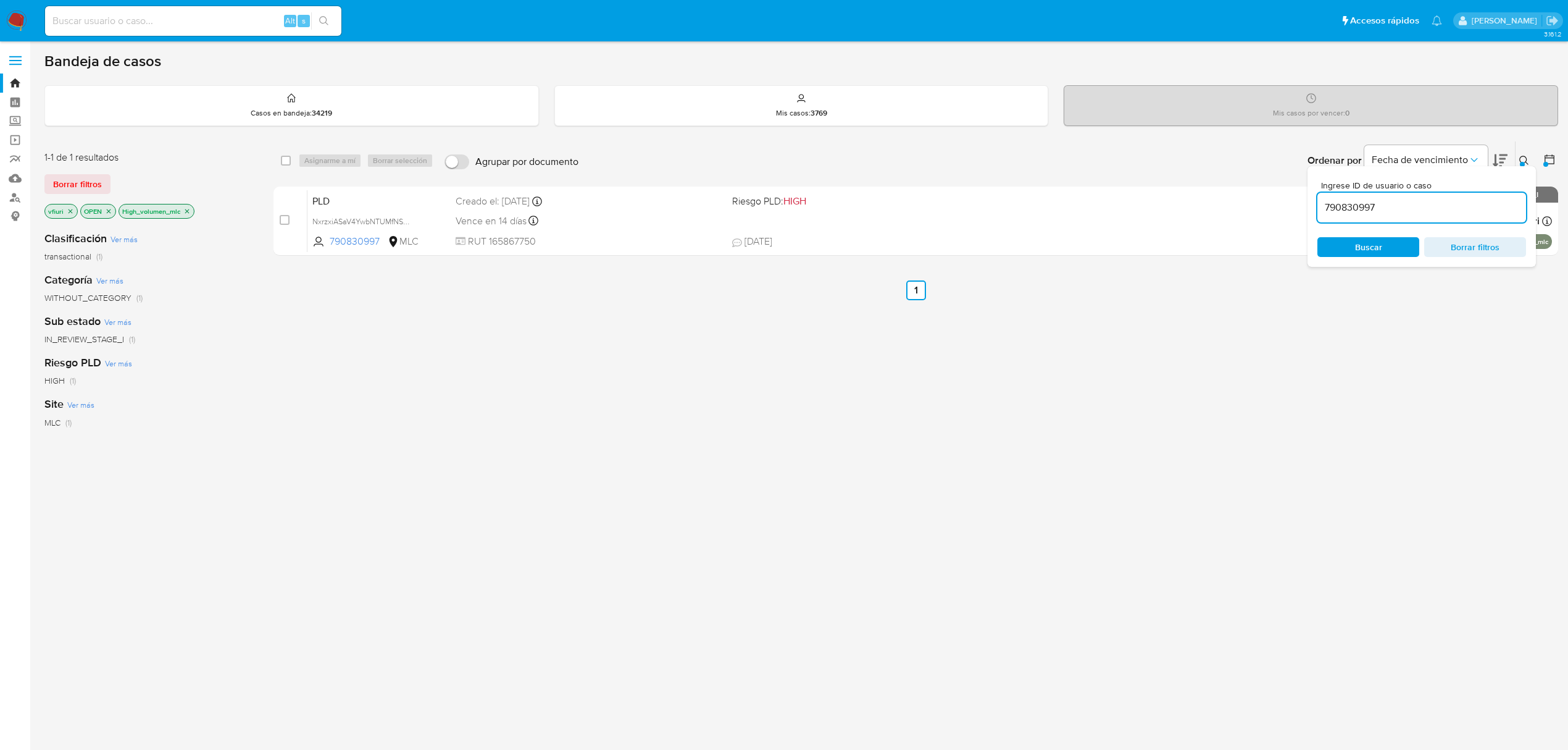
click at [1466, 243] on span "Borrar filtros" at bounding box center [1474, 247] width 84 height 17
click at [190, 213] on icon "close-filter" at bounding box center [187, 211] width 8 height 8
click at [1468, 239] on span "Borrar filtros" at bounding box center [1474, 247] width 84 height 17
click at [1546, 163] on div at bounding box center [1545, 164] width 5 height 5
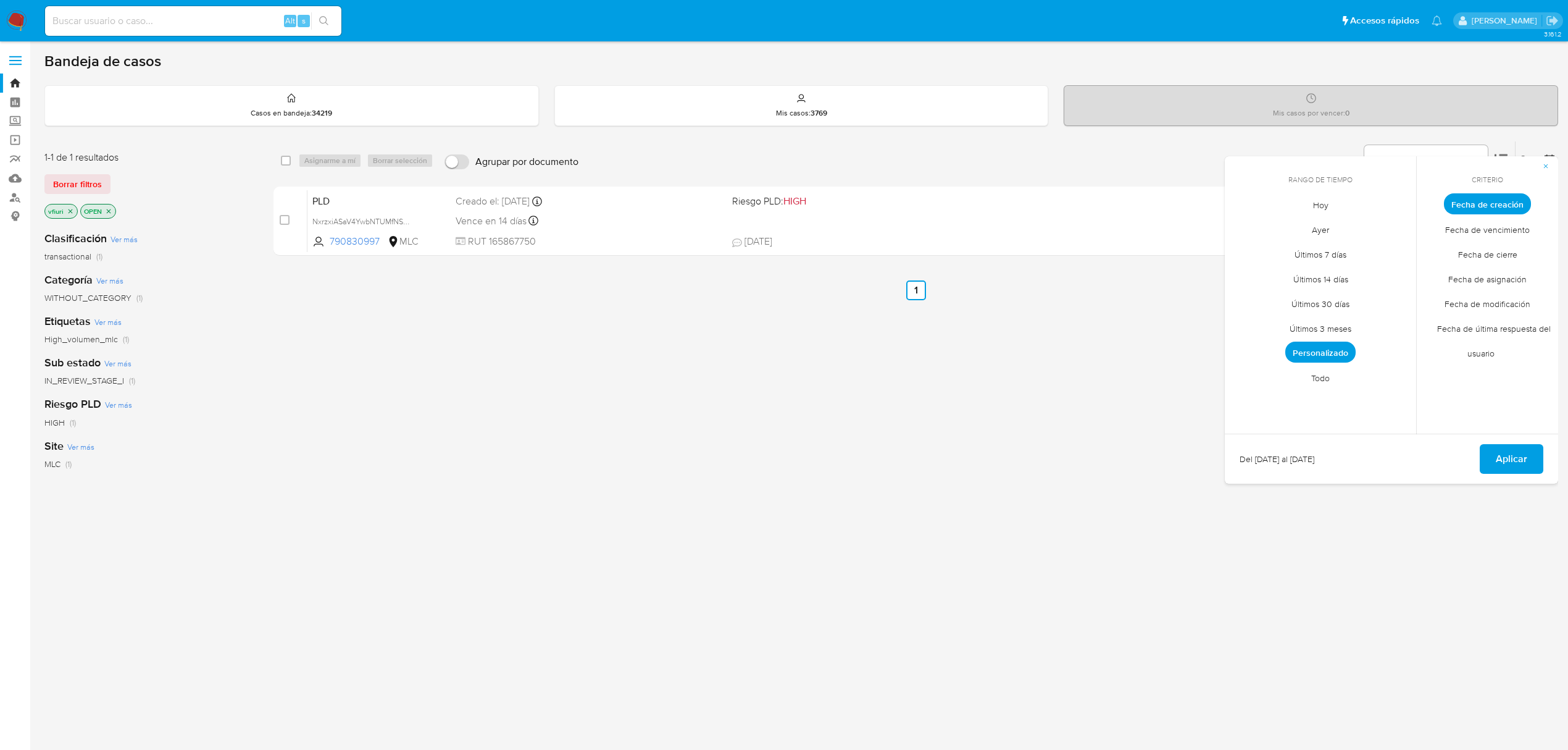
click at [1324, 374] on span "Todo" at bounding box center [1320, 378] width 44 height 25
click at [1509, 463] on span "Aplicar" at bounding box center [1511, 458] width 32 height 27
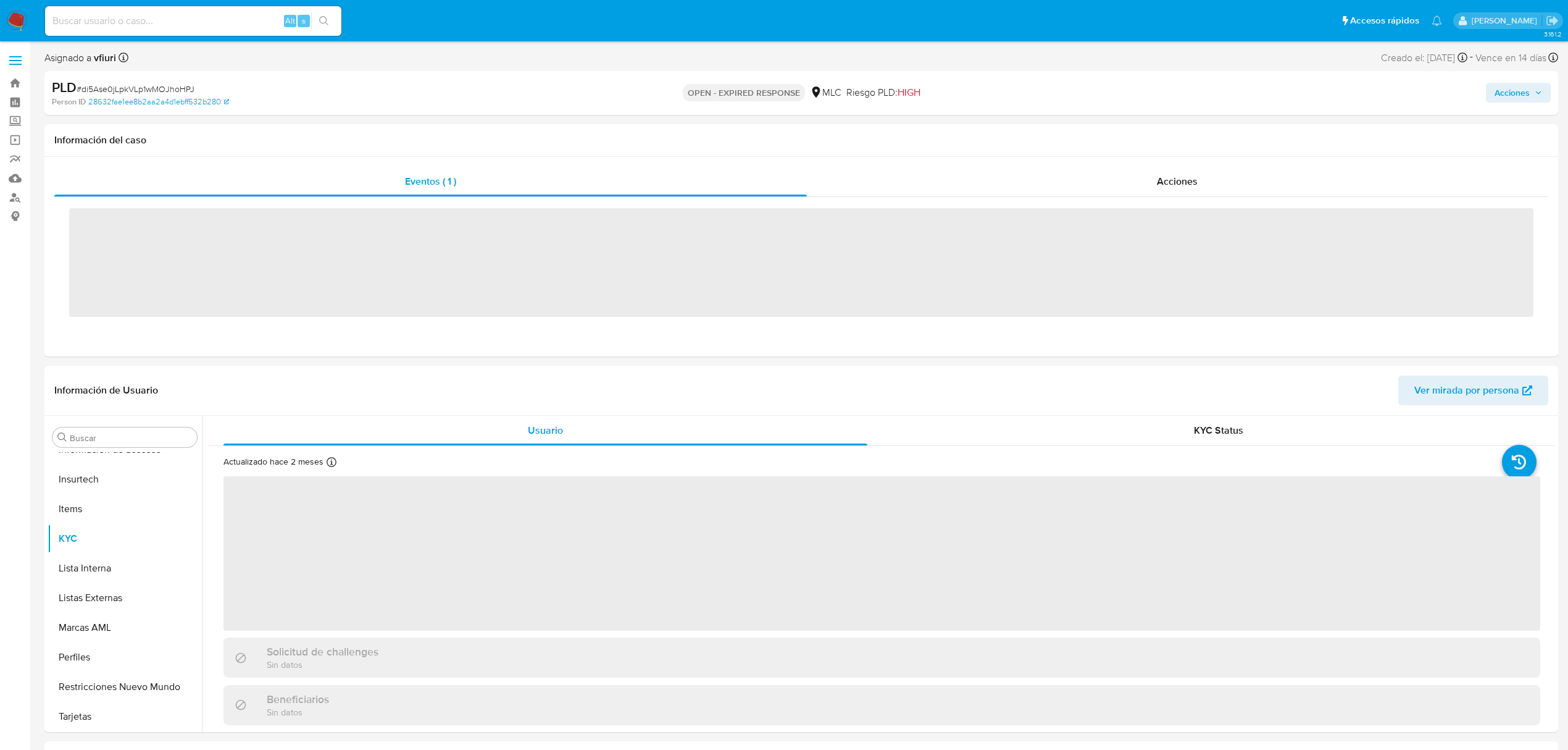
scroll to position [581, 0]
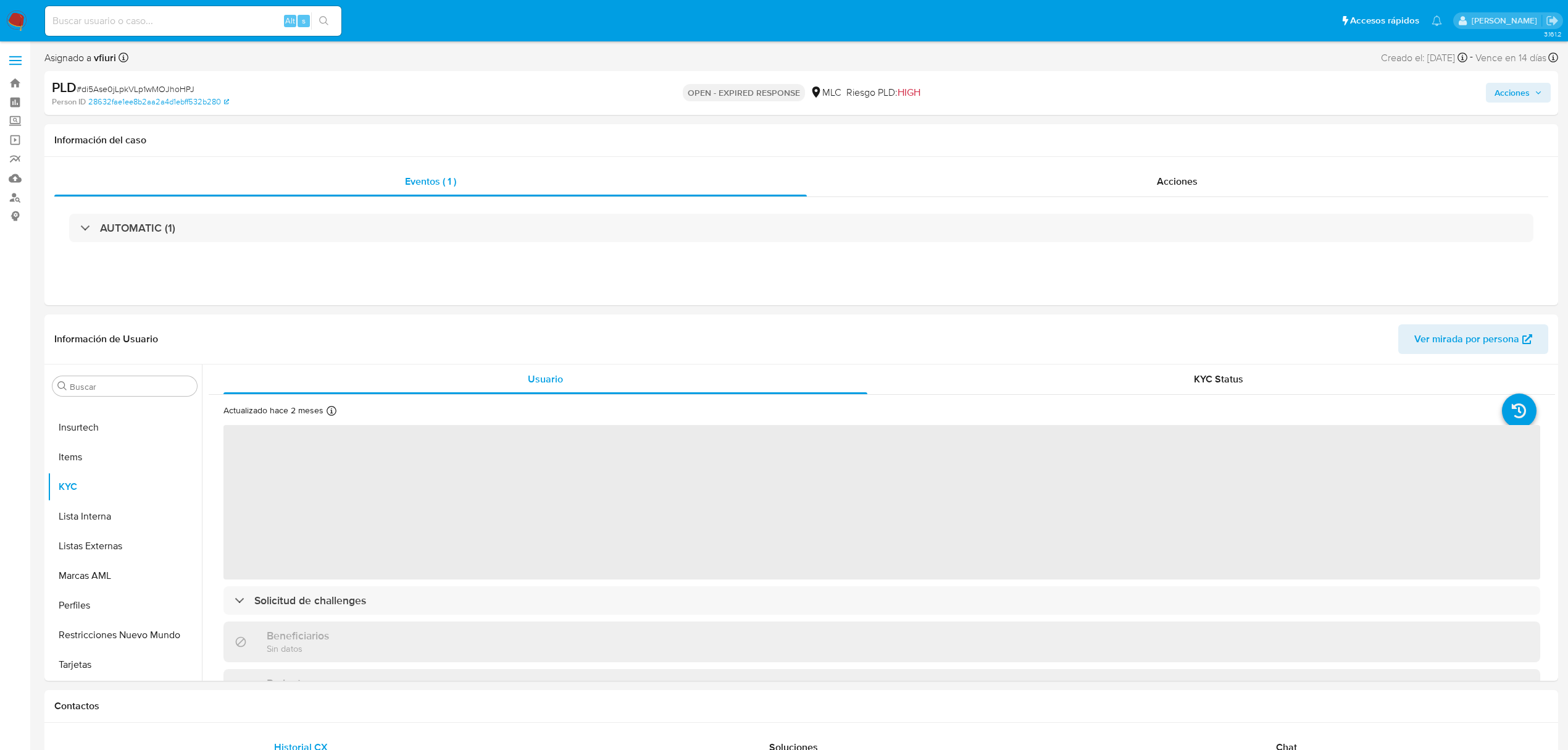
select select "10"
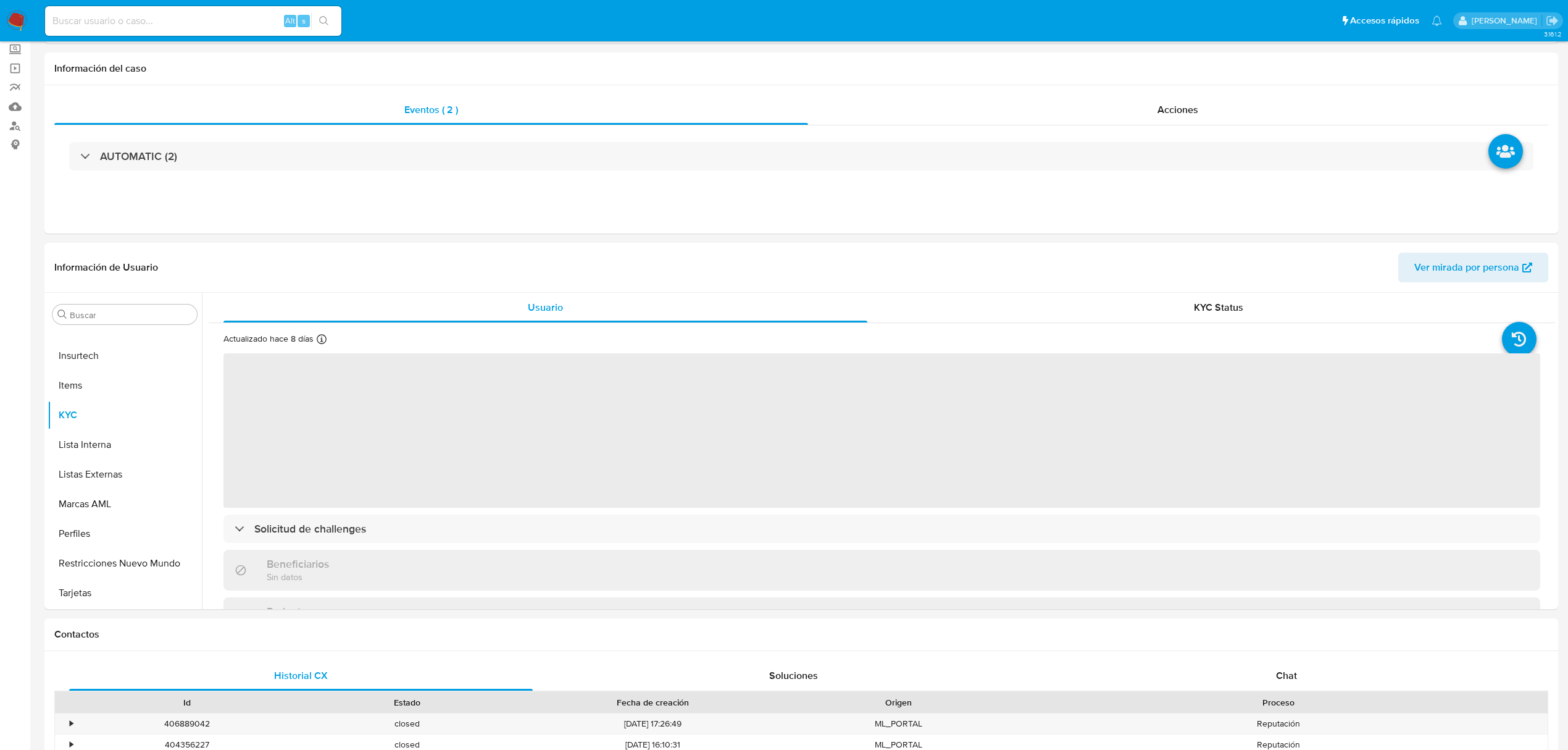
select select "10"
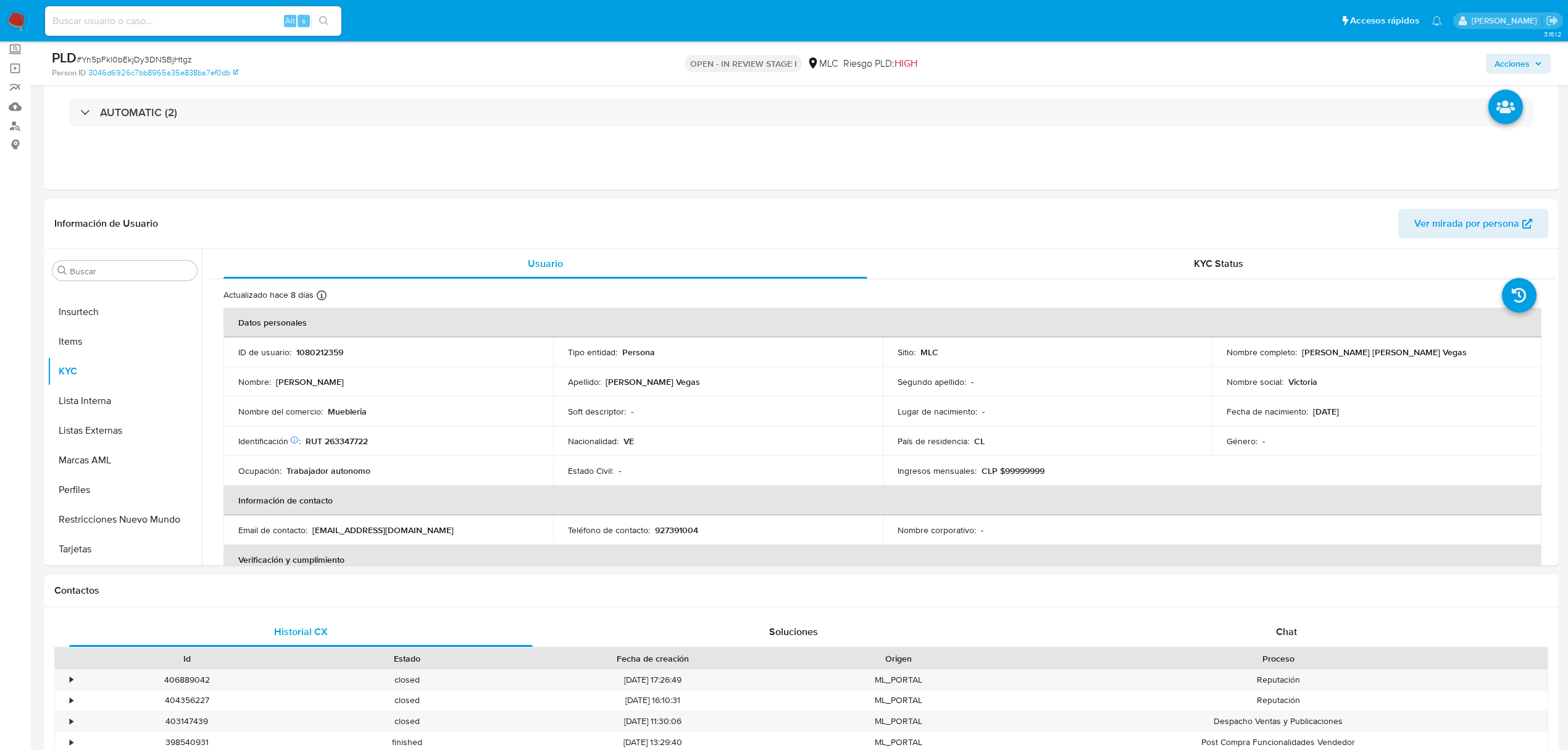
scroll to position [82, 0]
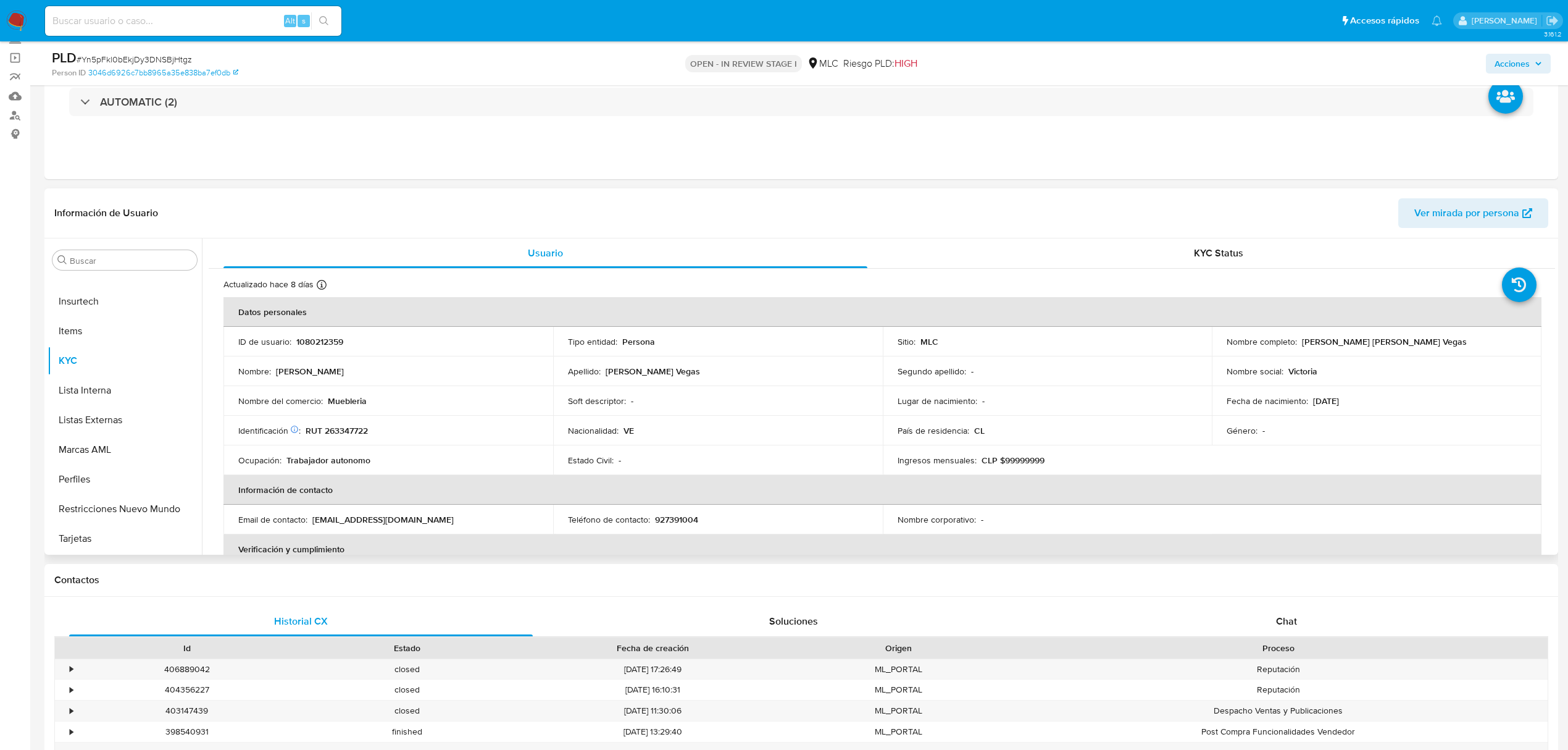
click at [332, 342] on p "1080212359" at bounding box center [319, 342] width 47 height 11
copy p "1080212359"
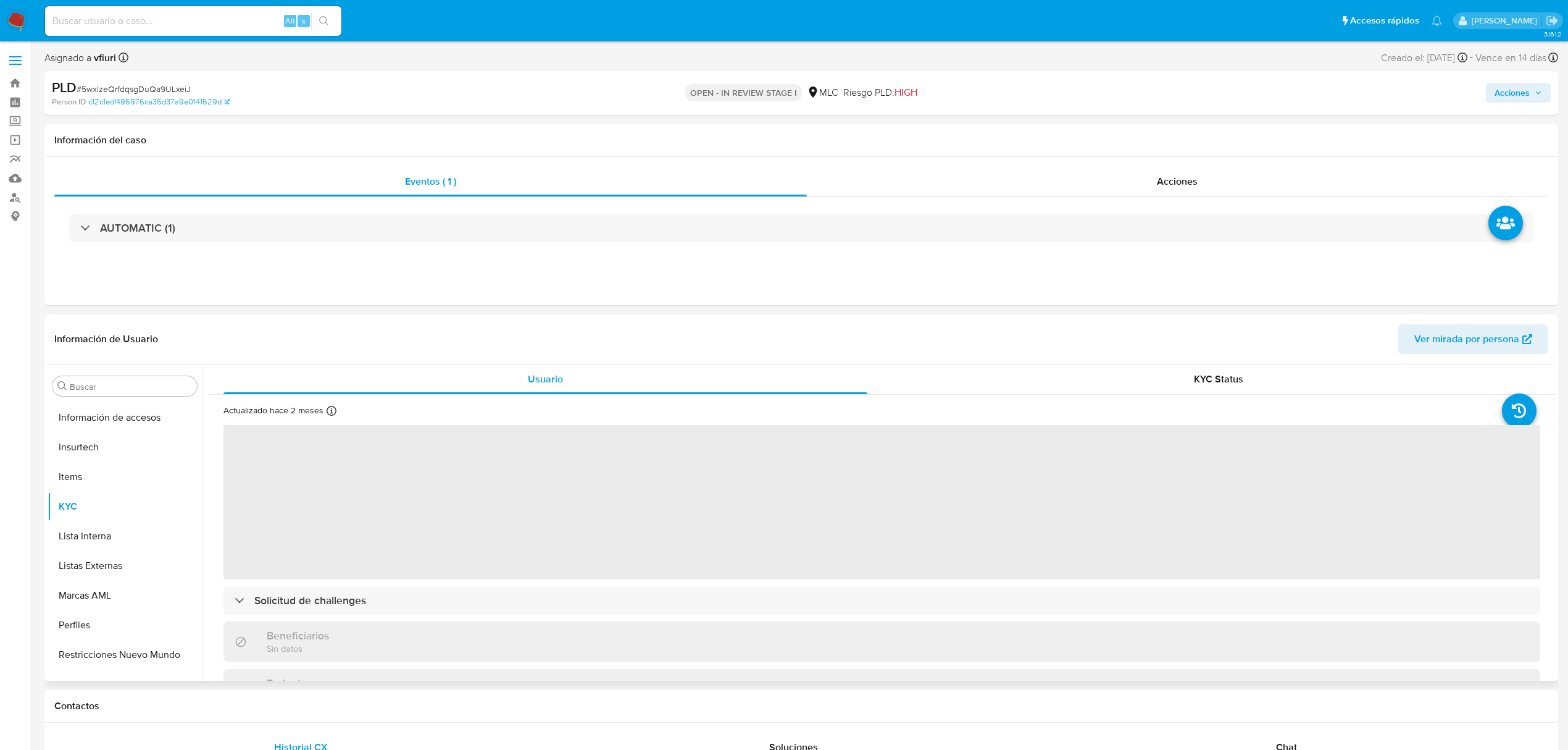
scroll to position [581, 0]
select select "10"
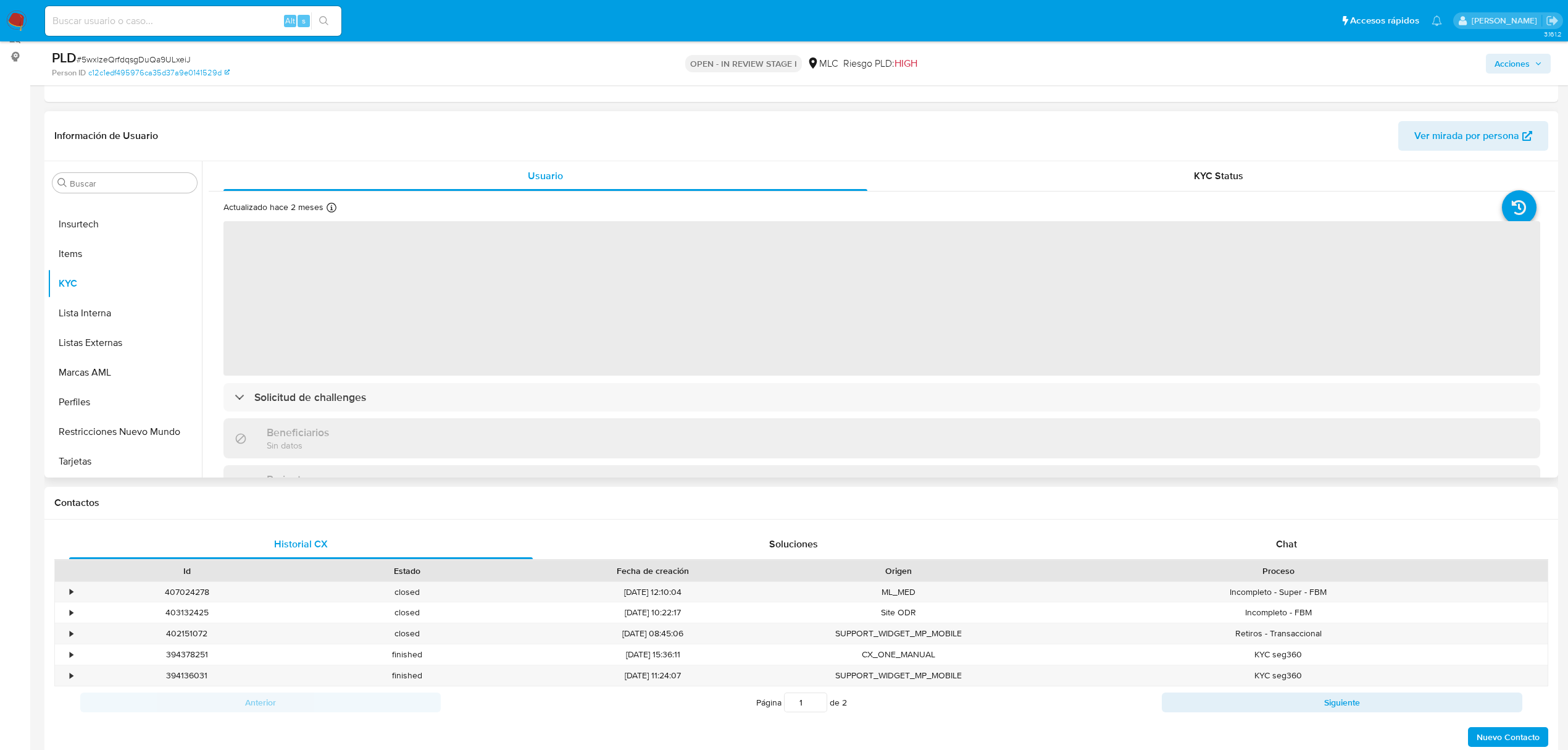
scroll to position [165, 0]
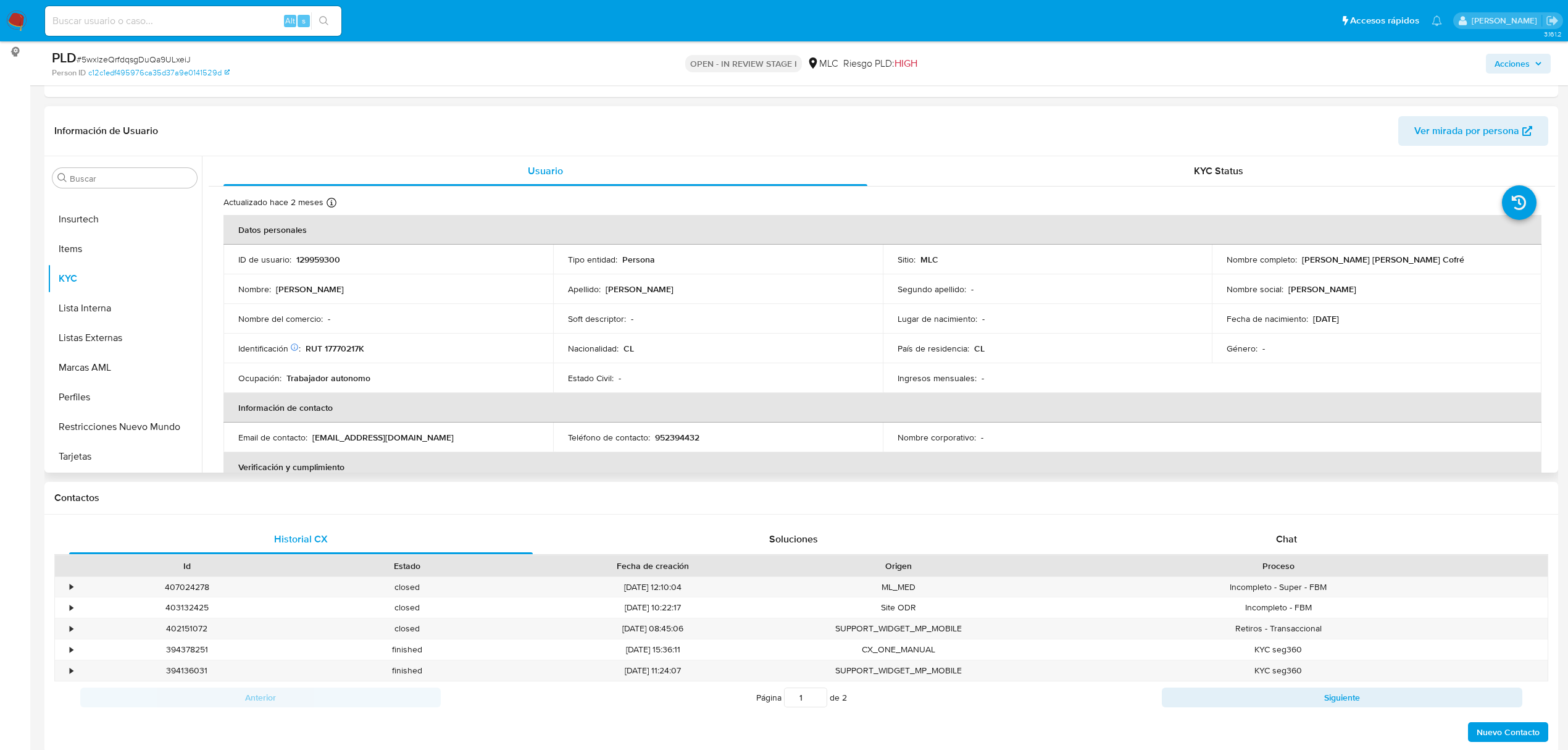
click at [332, 254] on p "129959300" at bounding box center [318, 259] width 44 height 11
copy p "129959300"
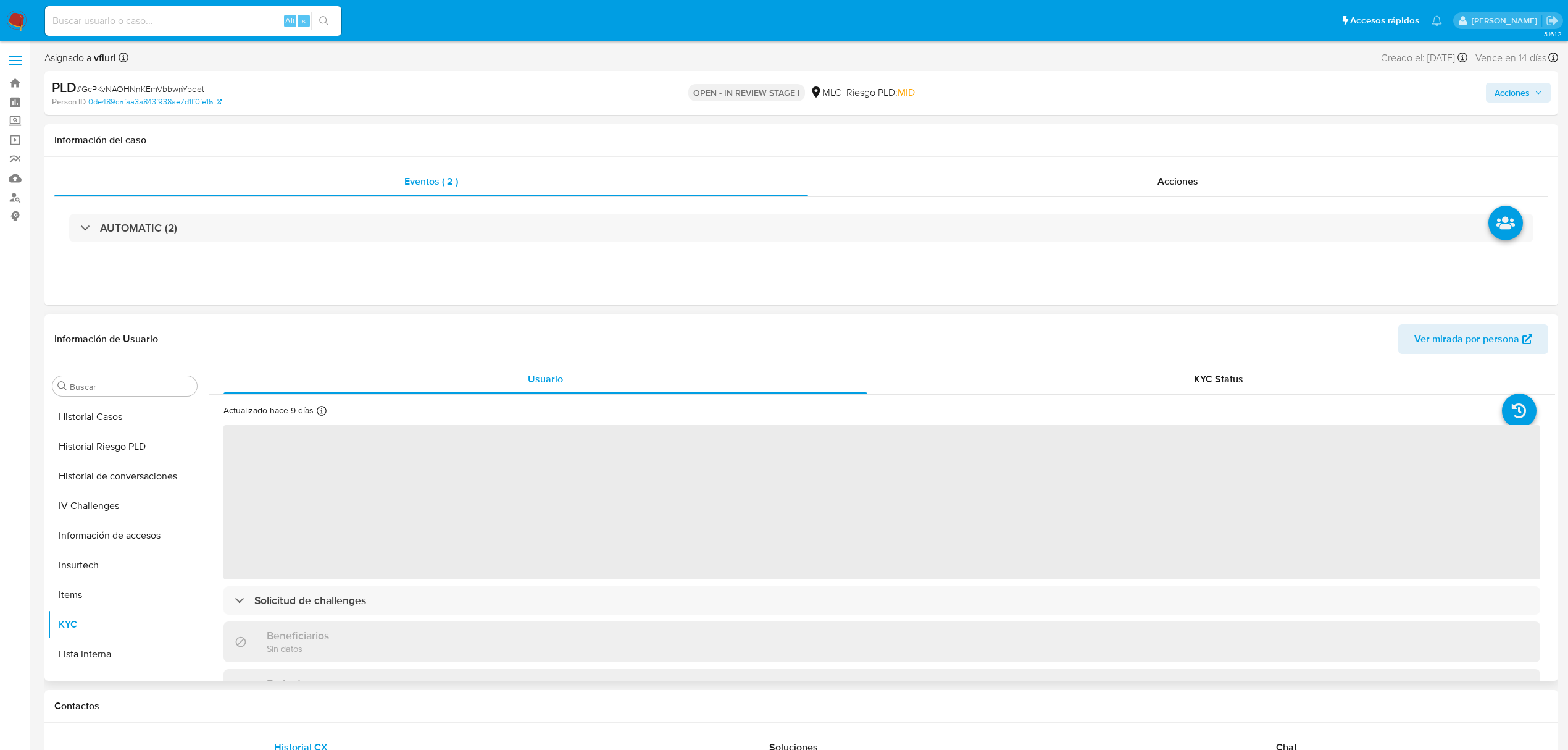
select select "10"
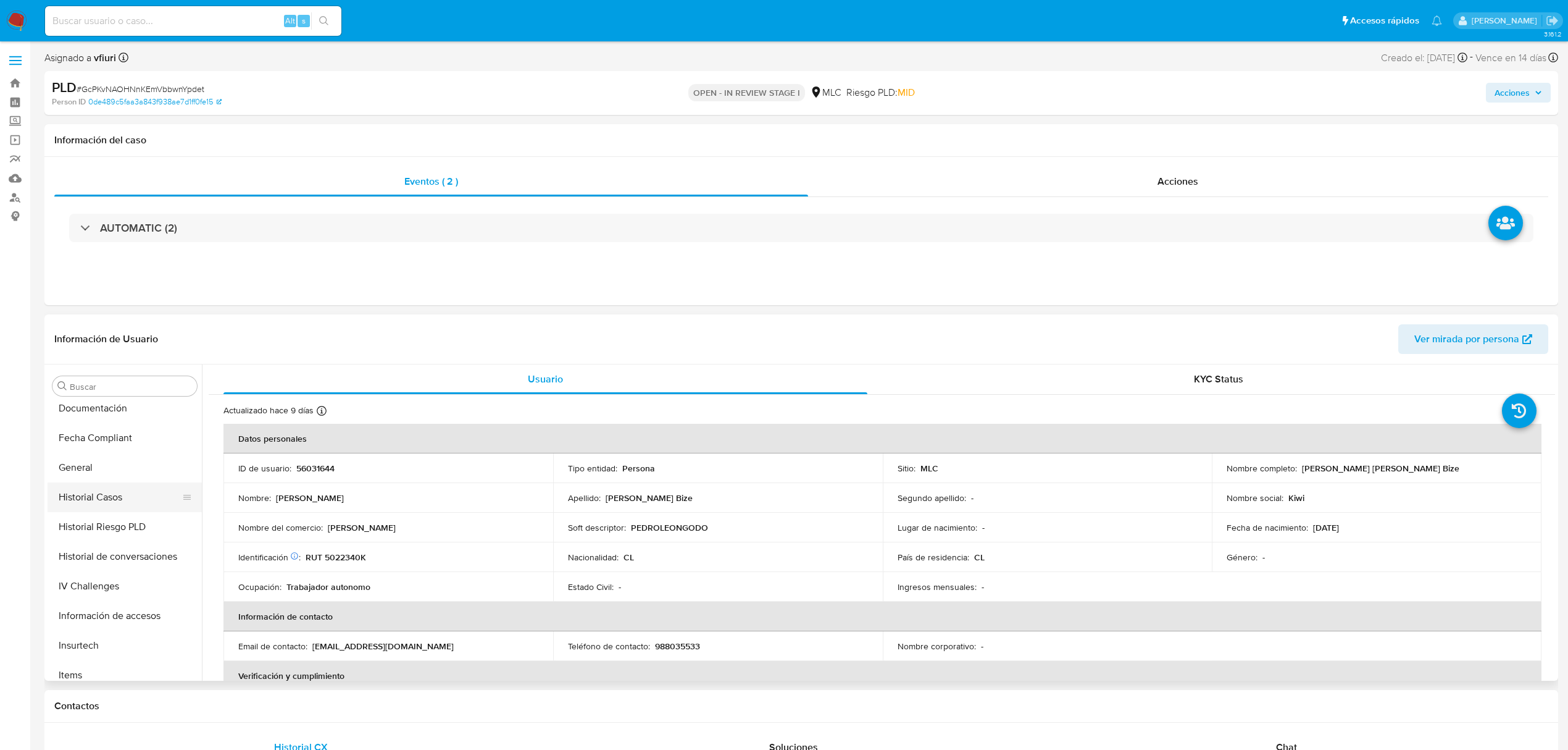
scroll to position [334, 0]
click at [97, 504] on button "General" at bounding box center [120, 496] width 144 height 30
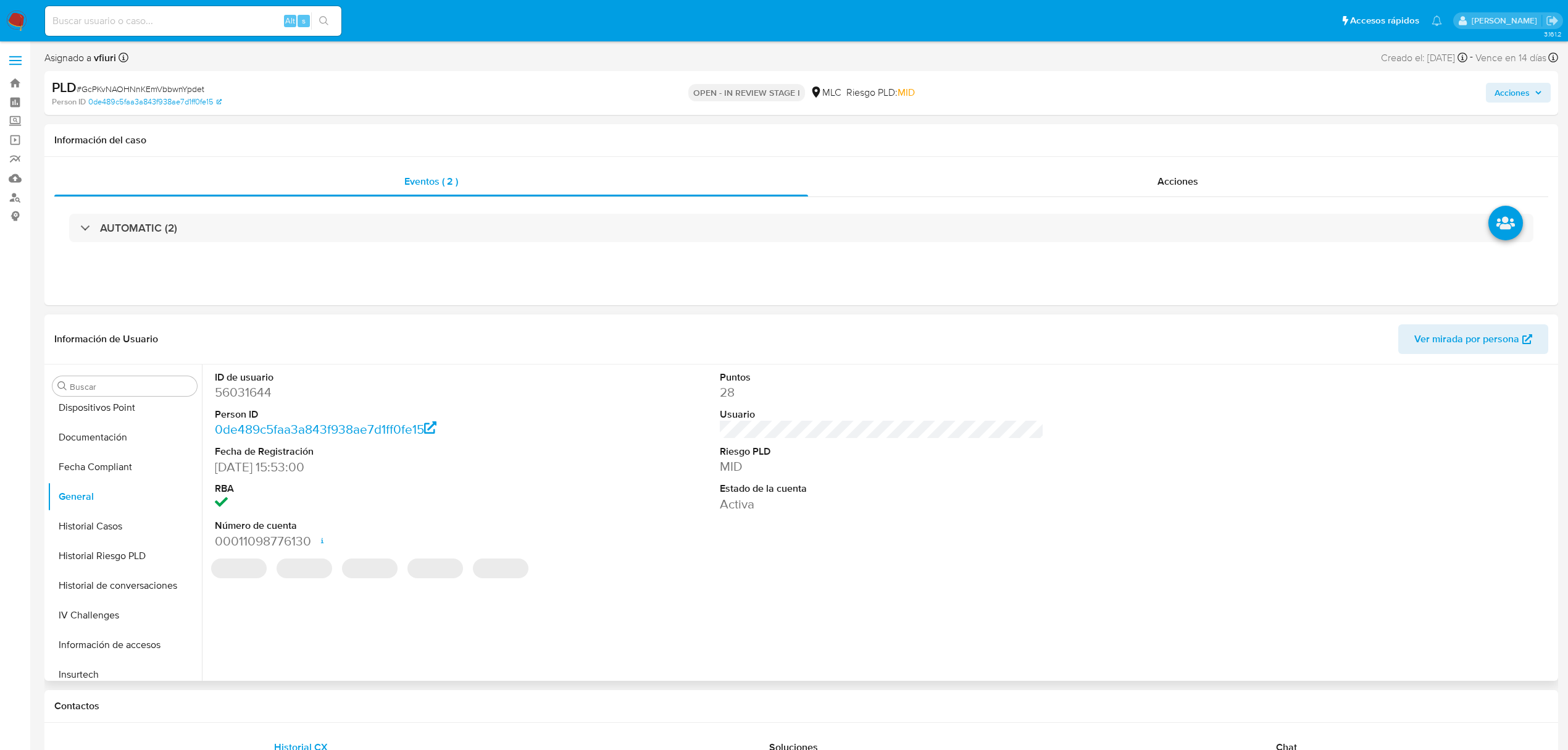
click at [240, 394] on dd "56031644" at bounding box center [377, 392] width 324 height 17
copy dd "56031644"
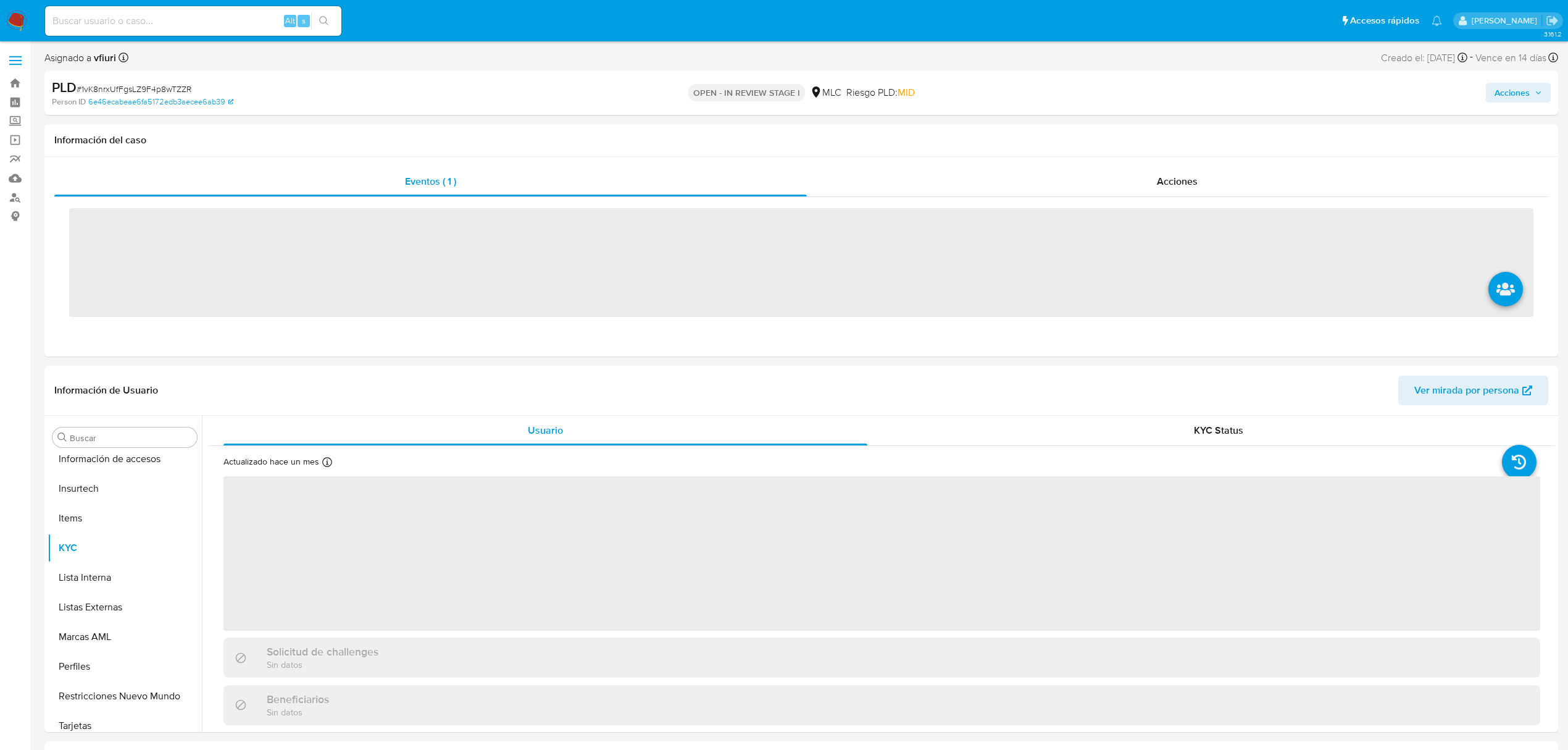
scroll to position [581, 0]
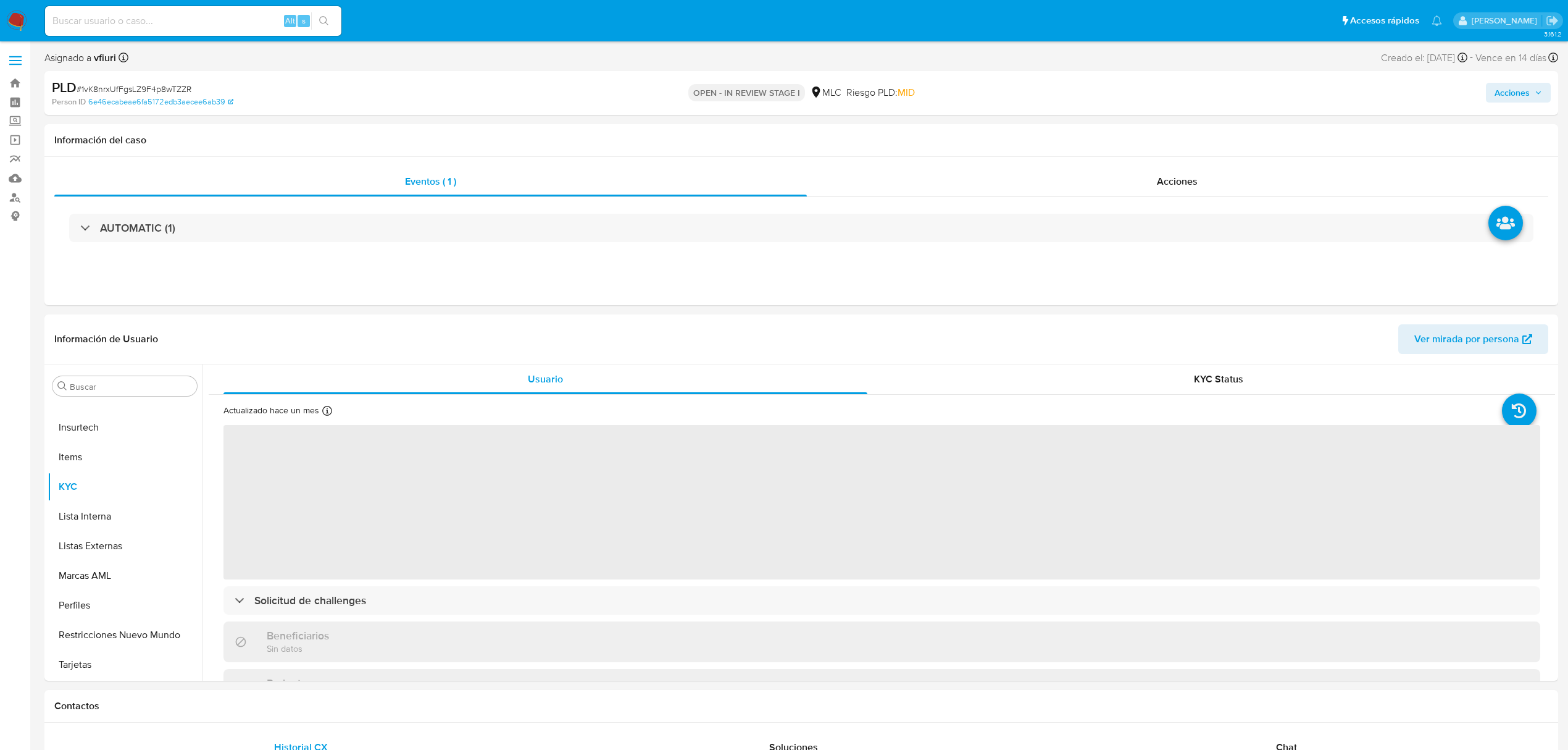
select select "10"
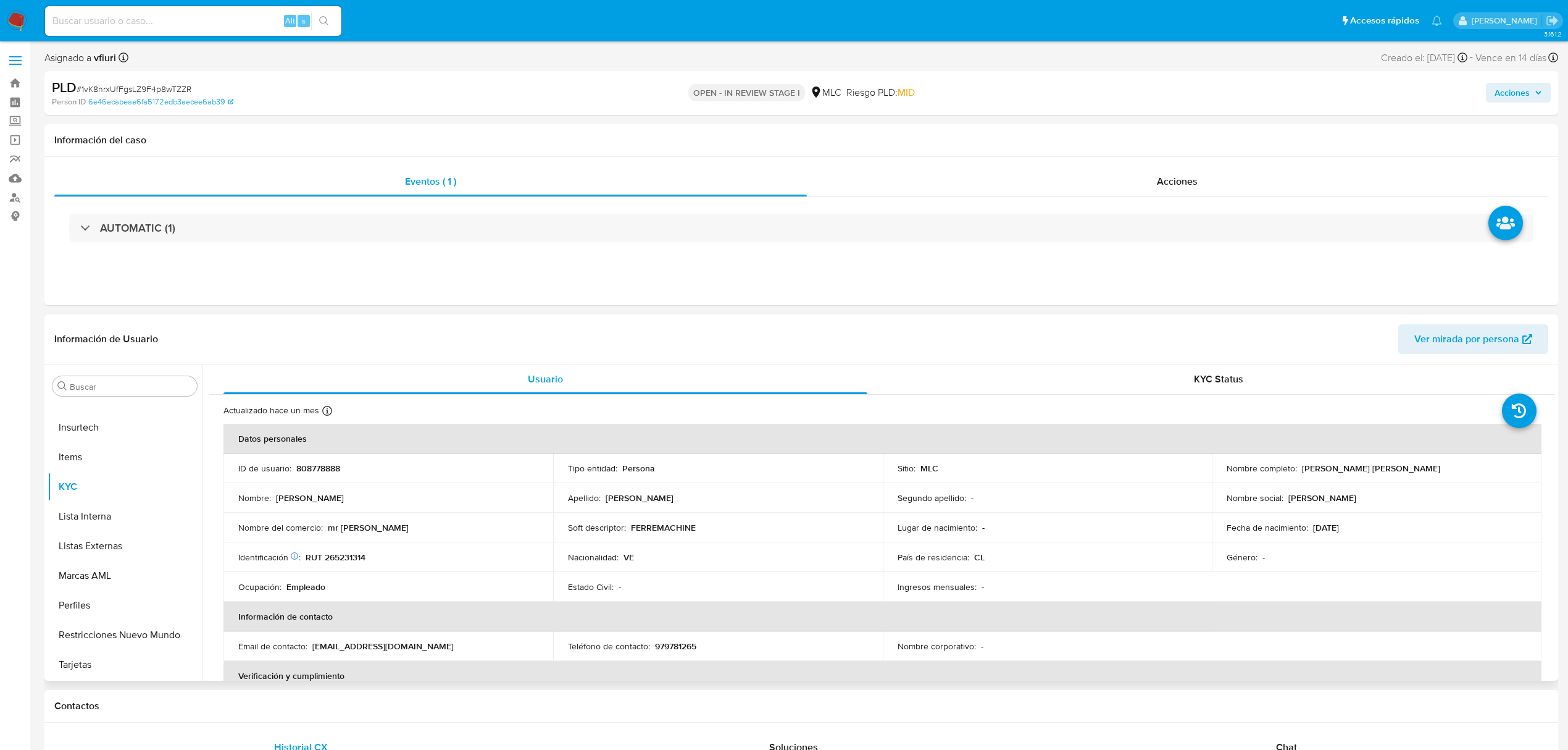
click at [315, 468] on p "808778888" at bounding box center [318, 469] width 44 height 11
copy p "808778888"
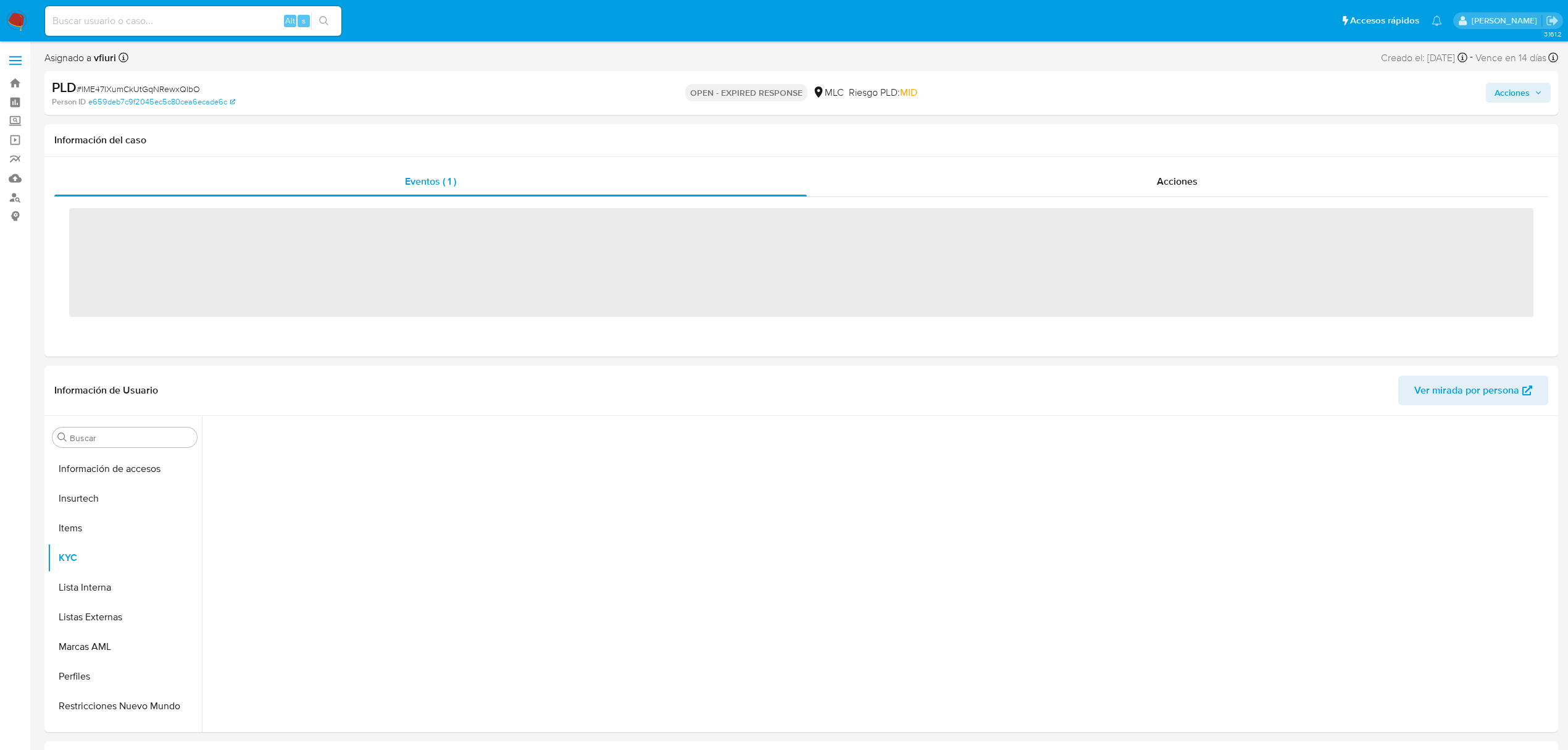
scroll to position [581, 0]
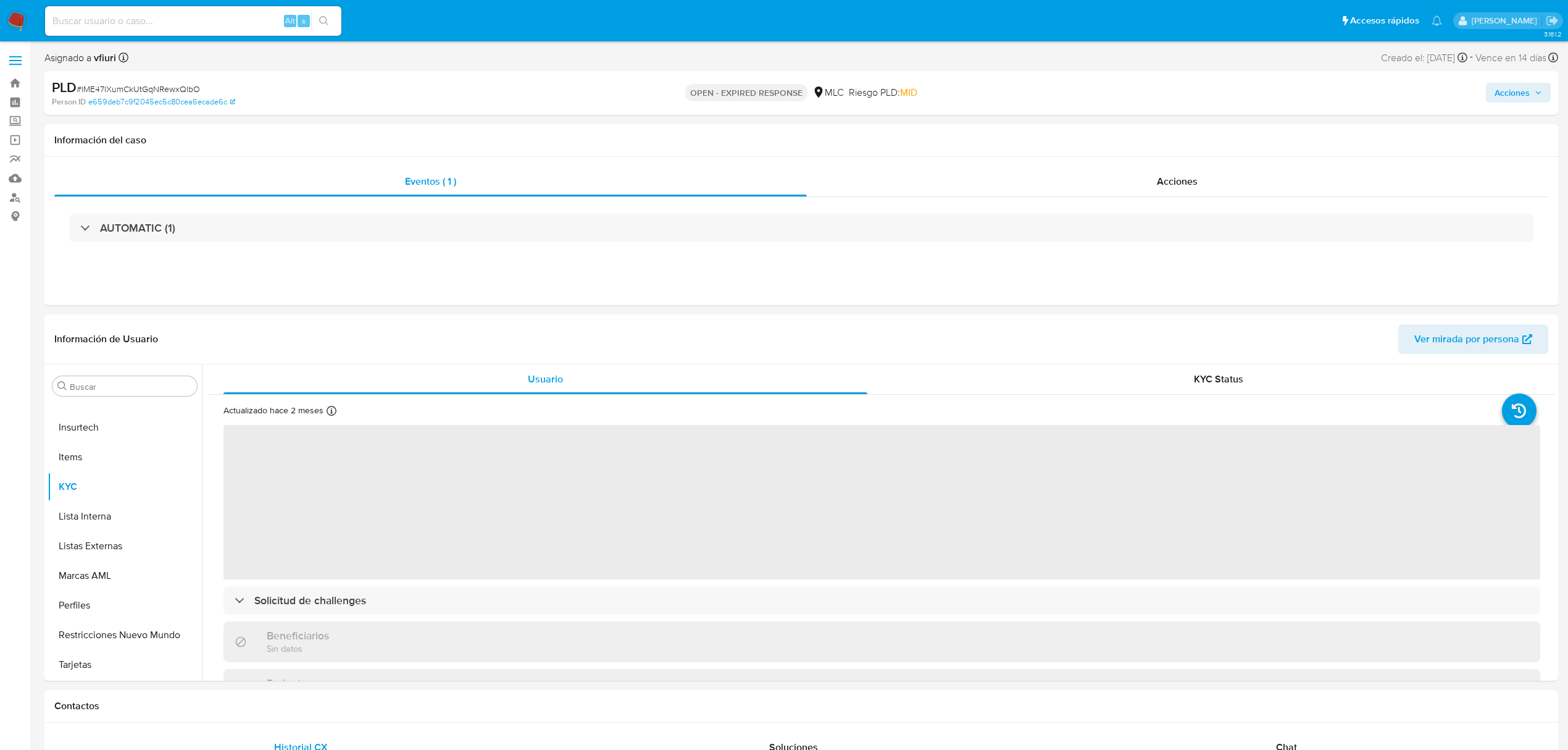
select select "10"
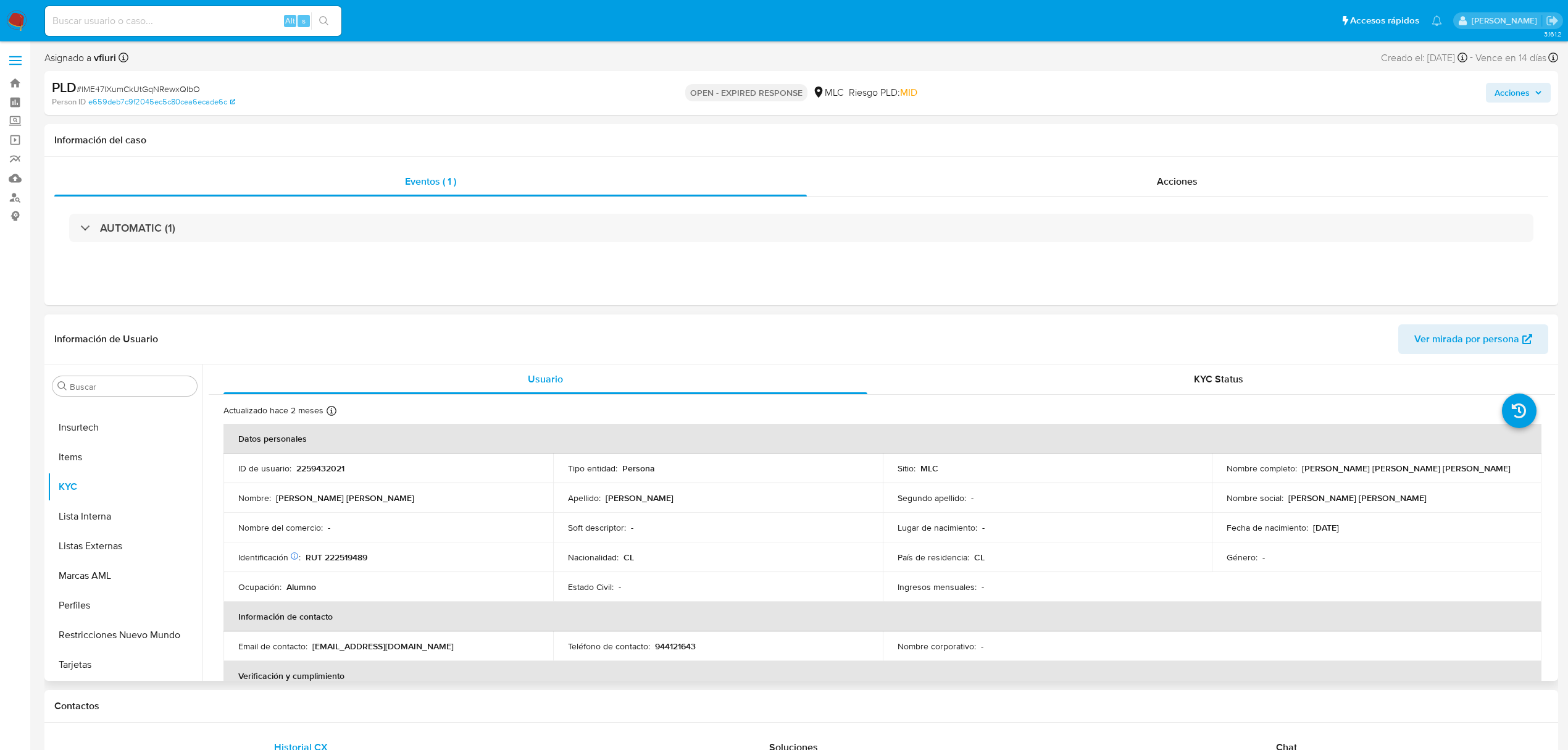
click at [328, 470] on p "2259432021" at bounding box center [320, 469] width 48 height 11
copy p "2259432021"
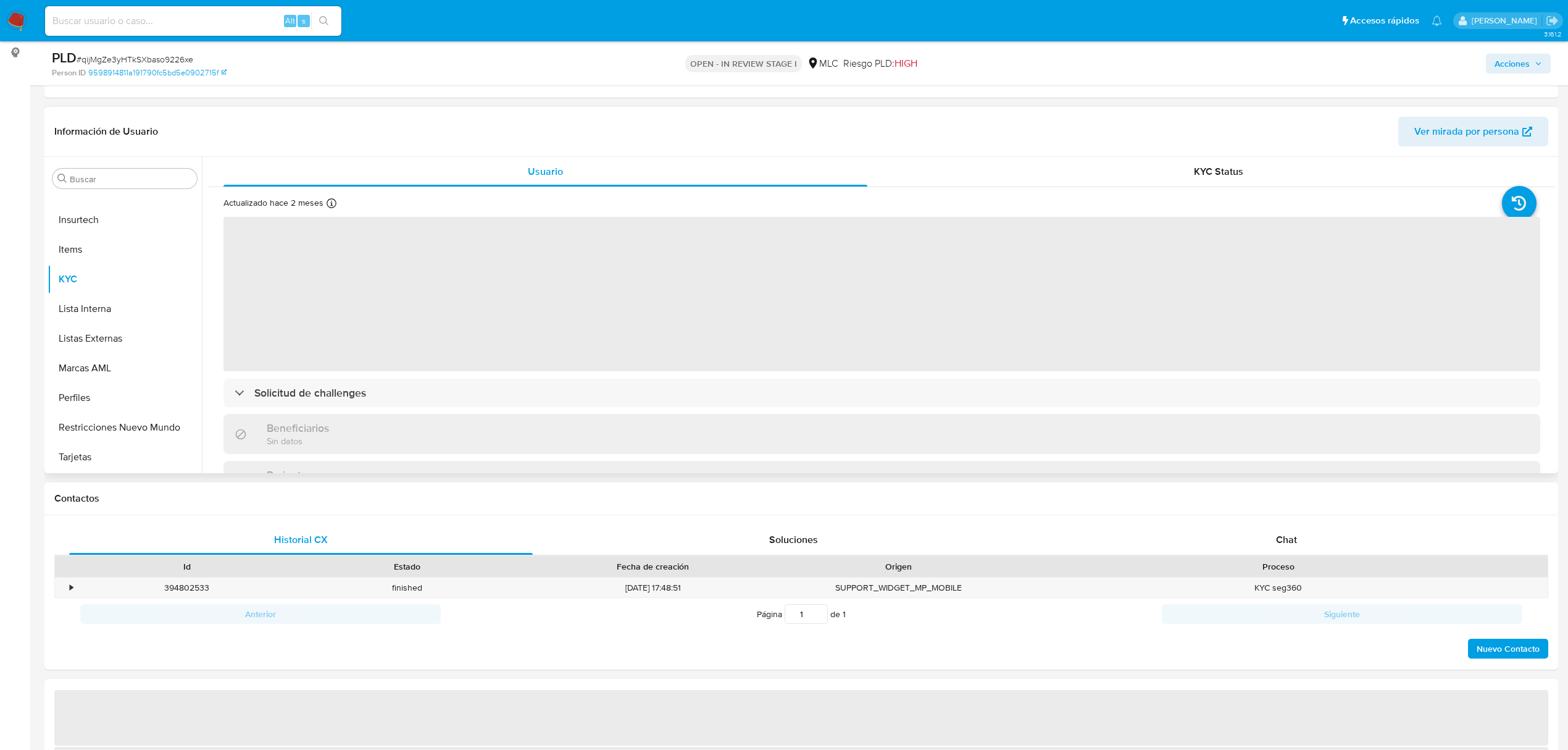
scroll to position [165, 0]
select select "10"
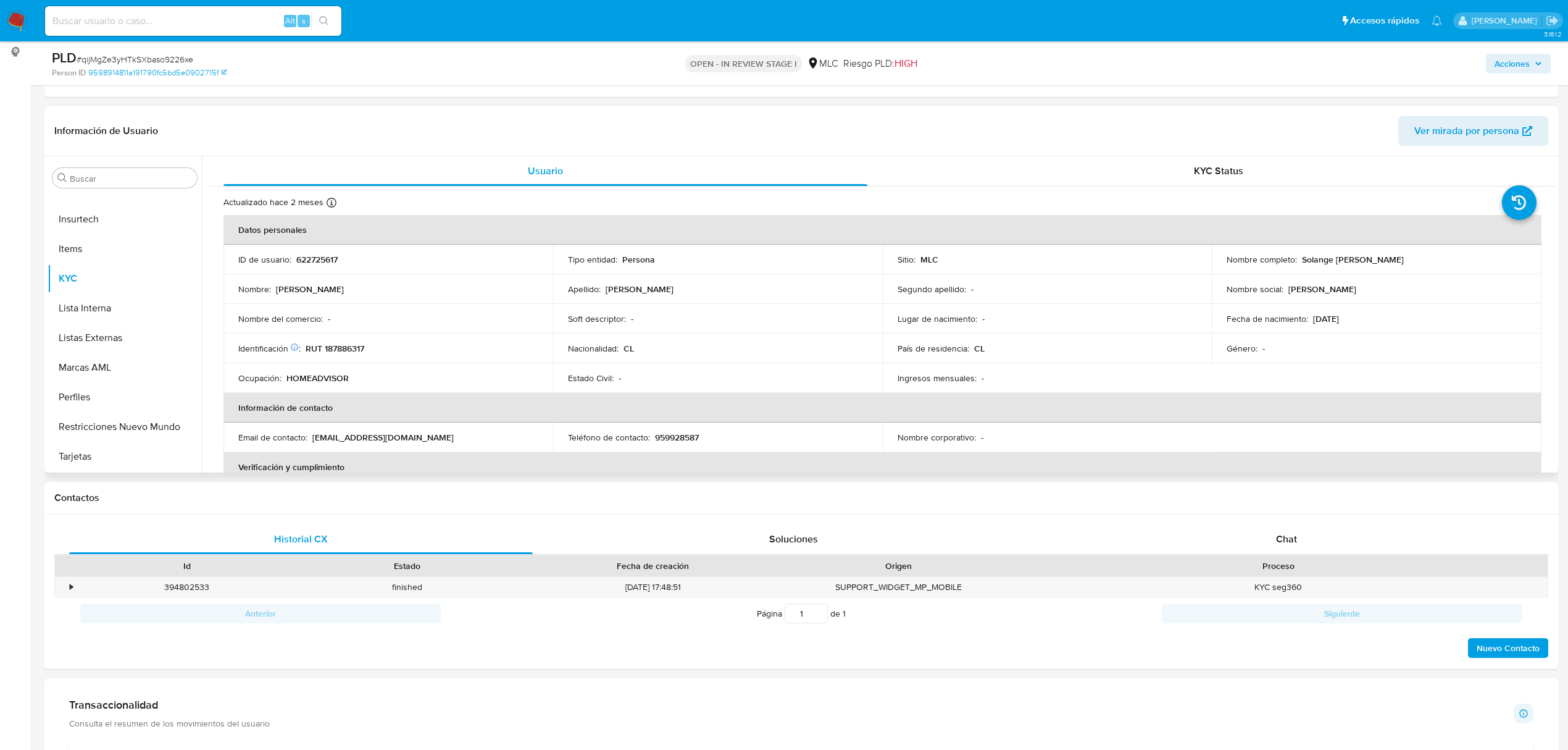
click at [316, 259] on p "622725617" at bounding box center [316, 259] width 41 height 11
copy p "622725617"
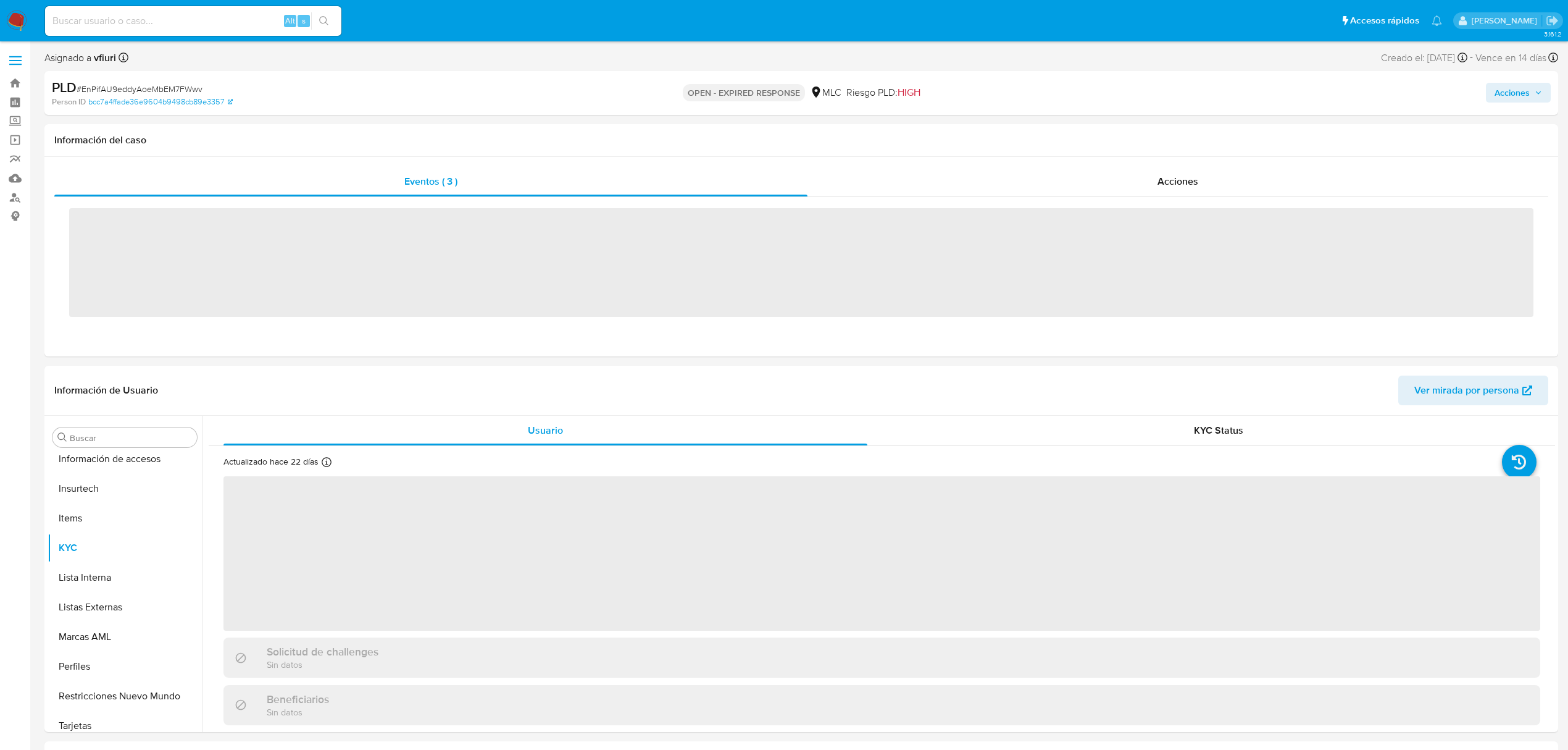
scroll to position [581, 0]
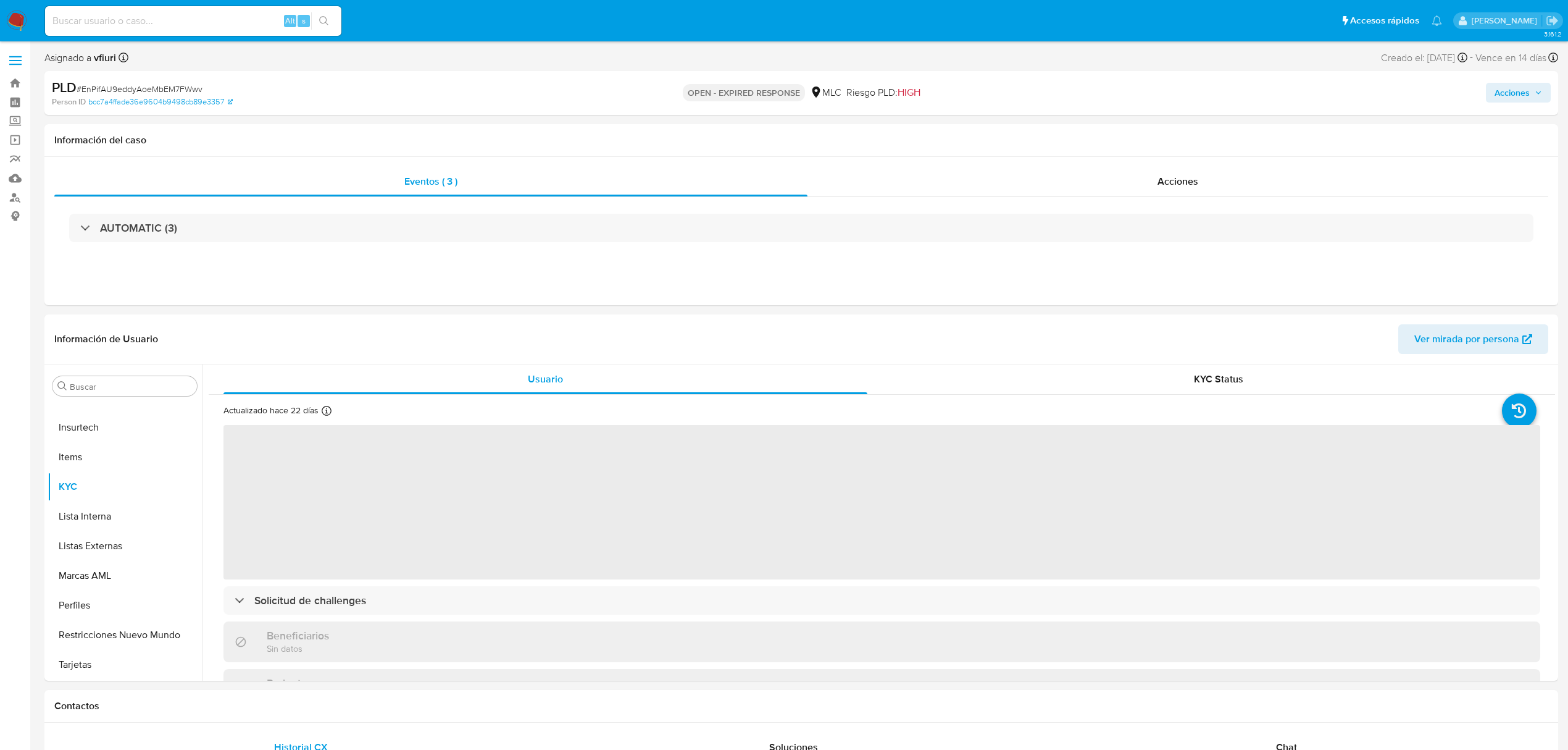
select select "10"
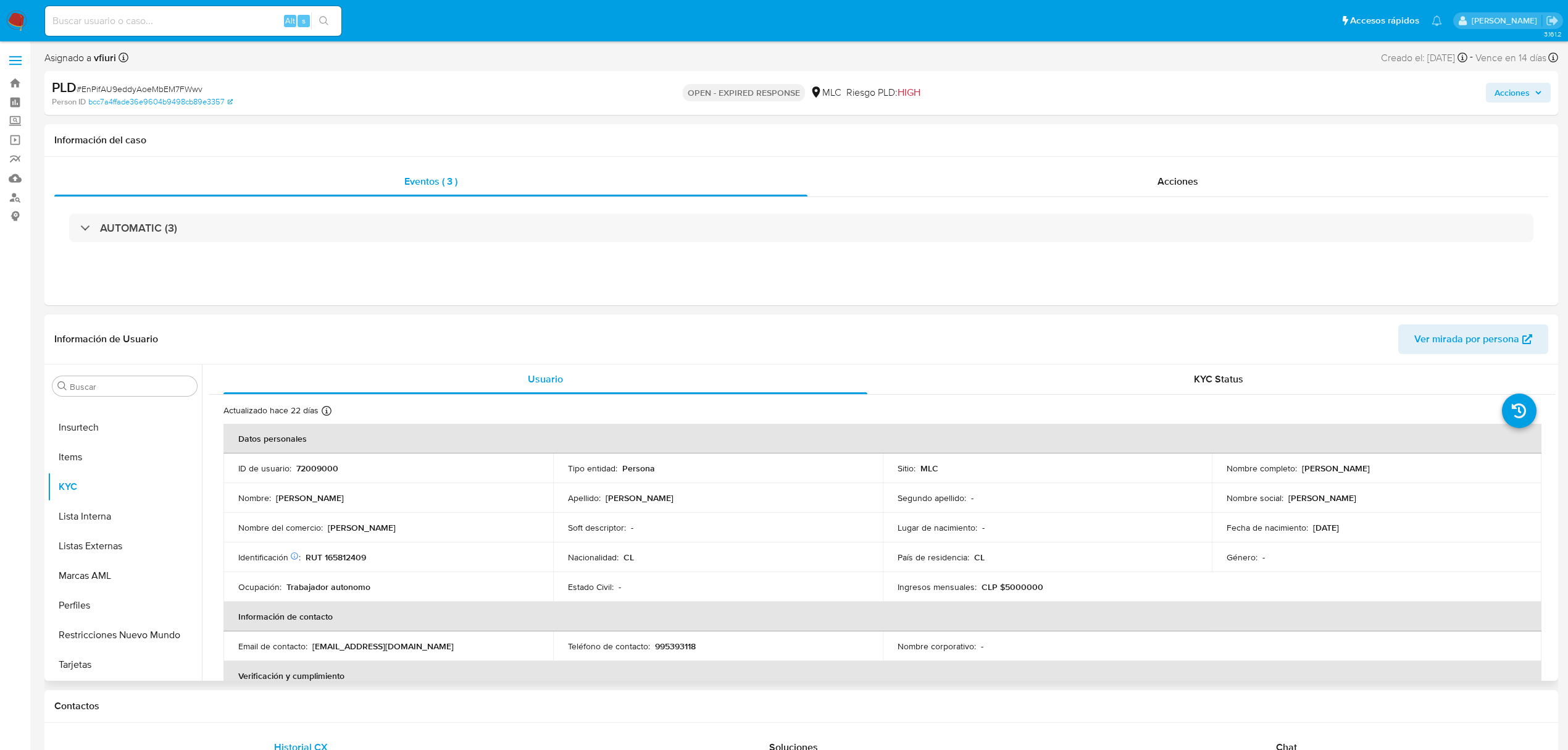
click at [326, 466] on p "72009000" at bounding box center [317, 469] width 42 height 11
copy p "72009000"
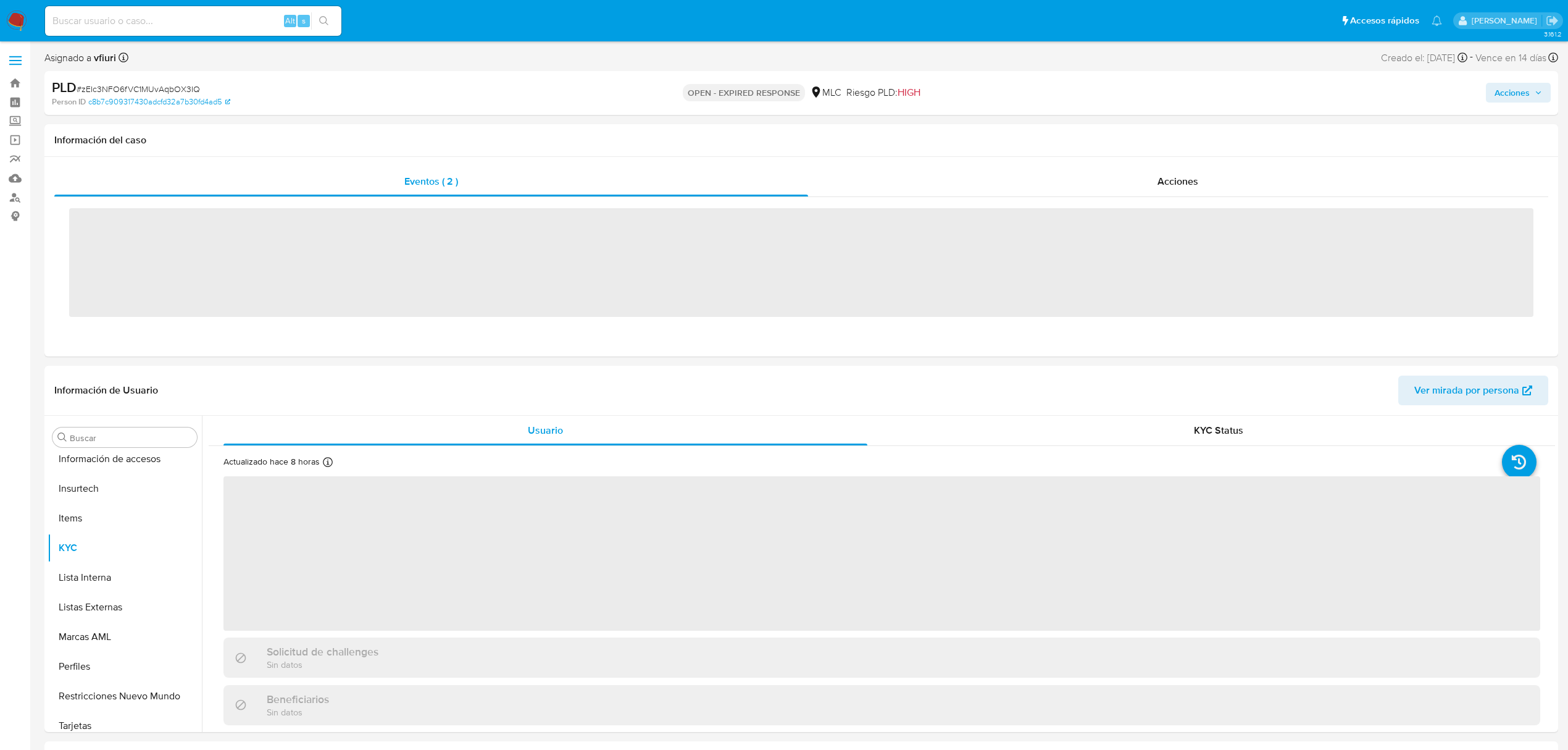
scroll to position [581, 0]
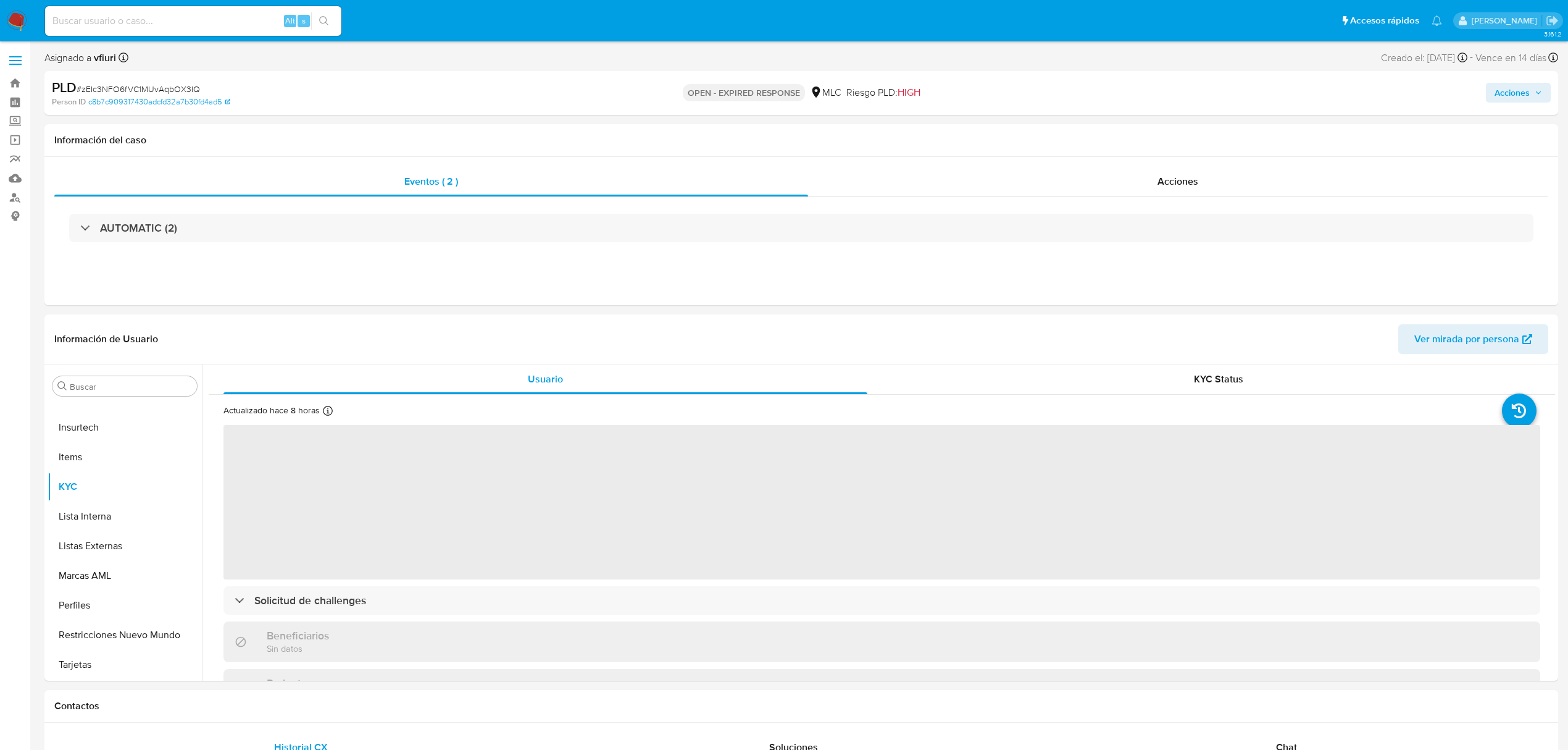
select select "10"
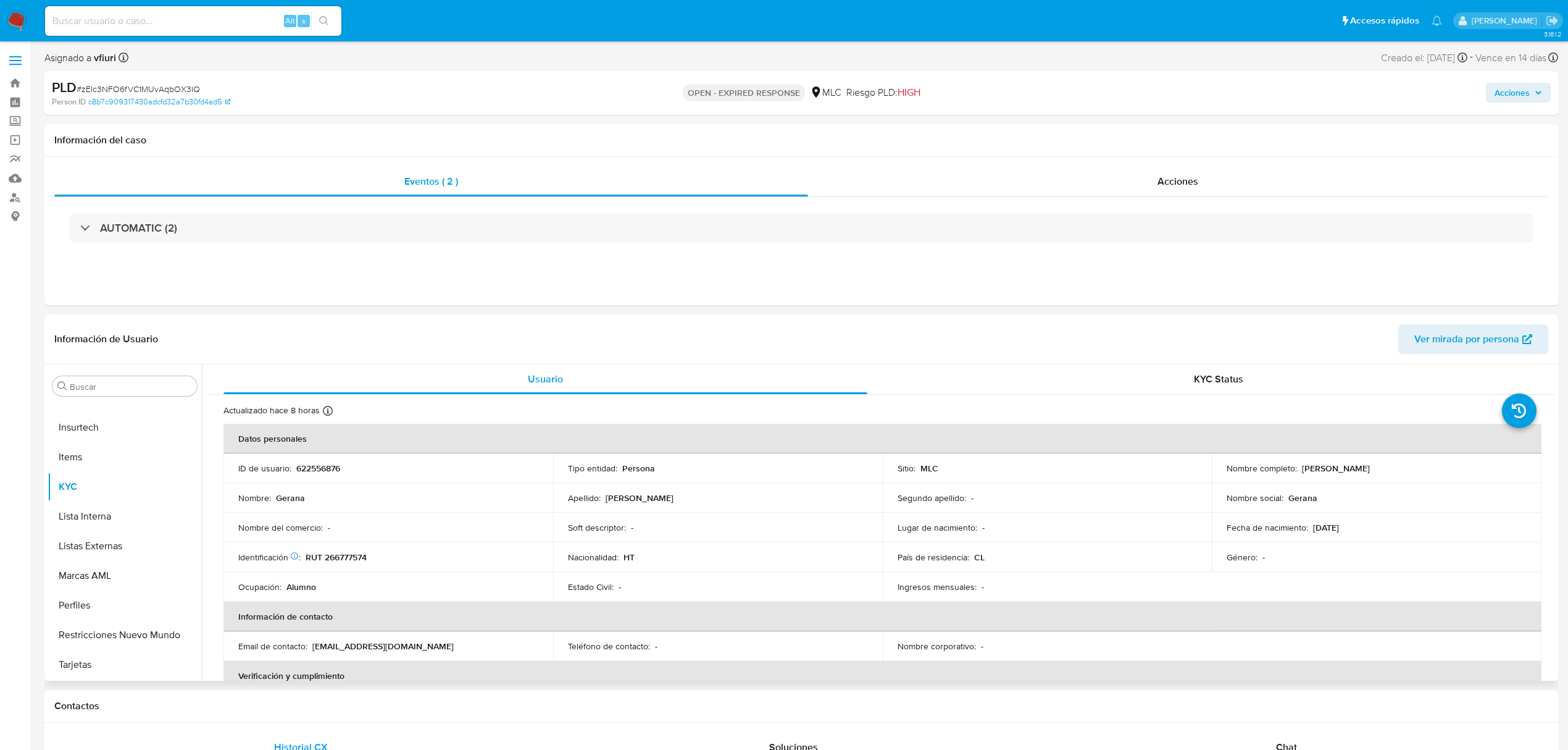
click at [319, 465] on p "622556876" at bounding box center [318, 469] width 44 height 11
copy p "622556876"
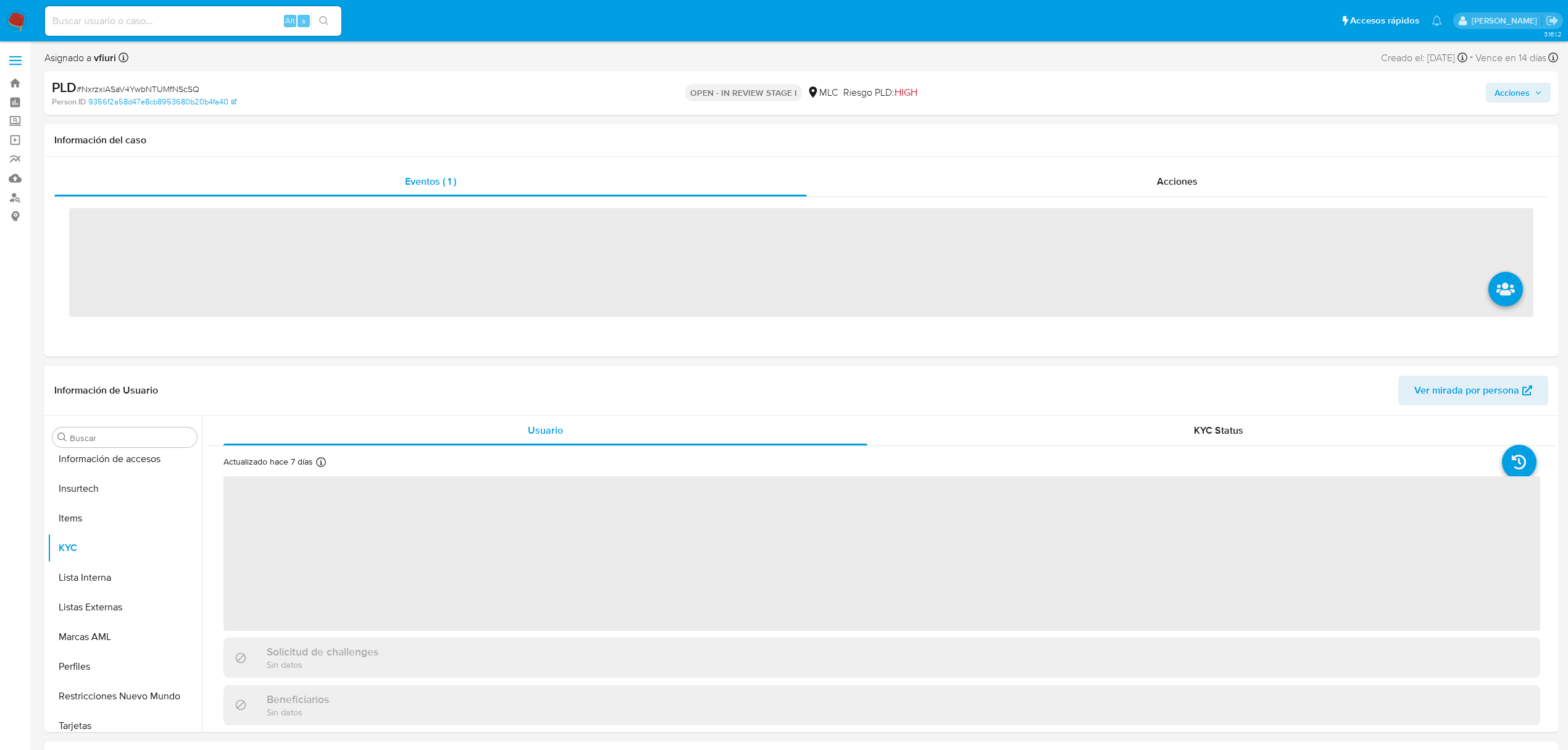
scroll to position [581, 0]
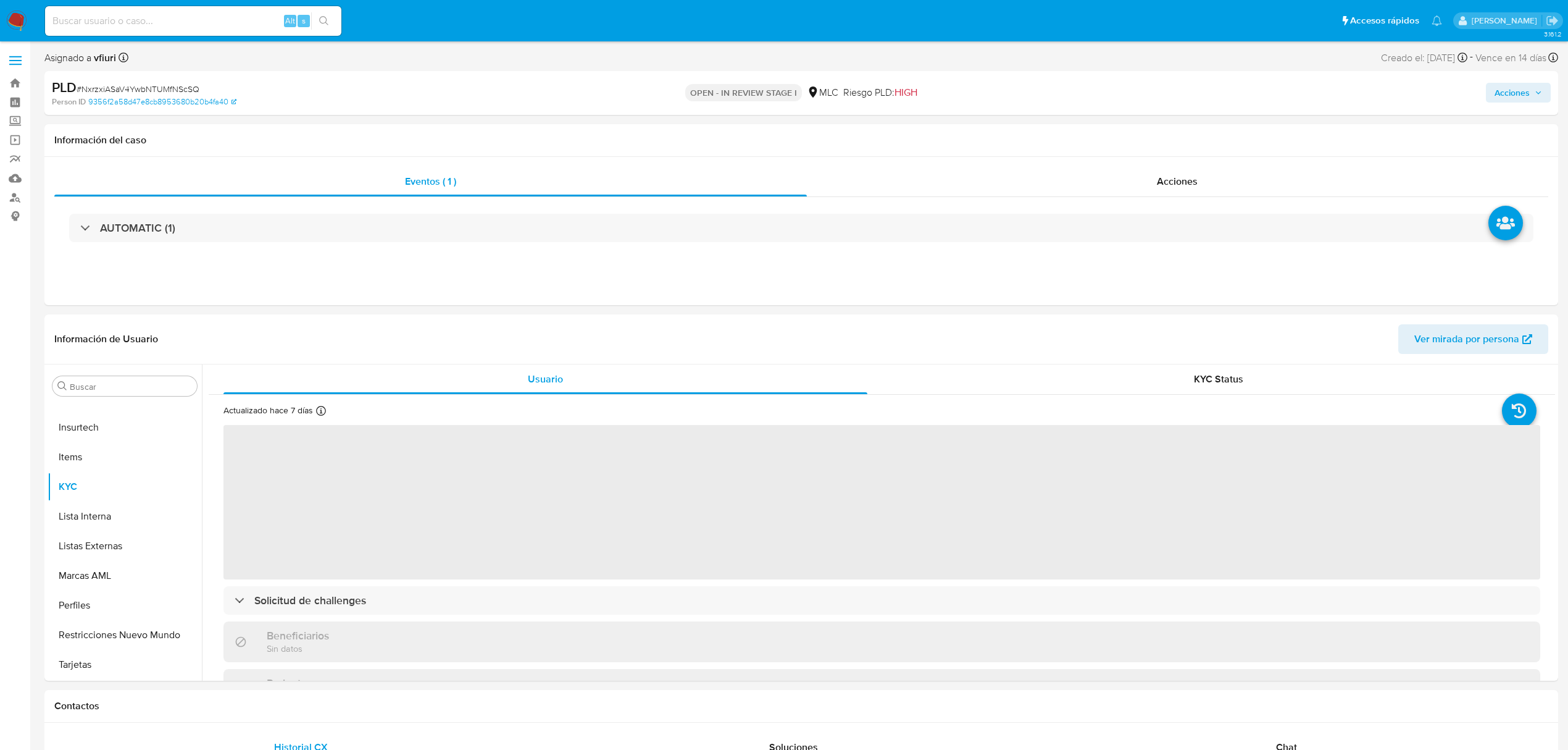
select select "10"
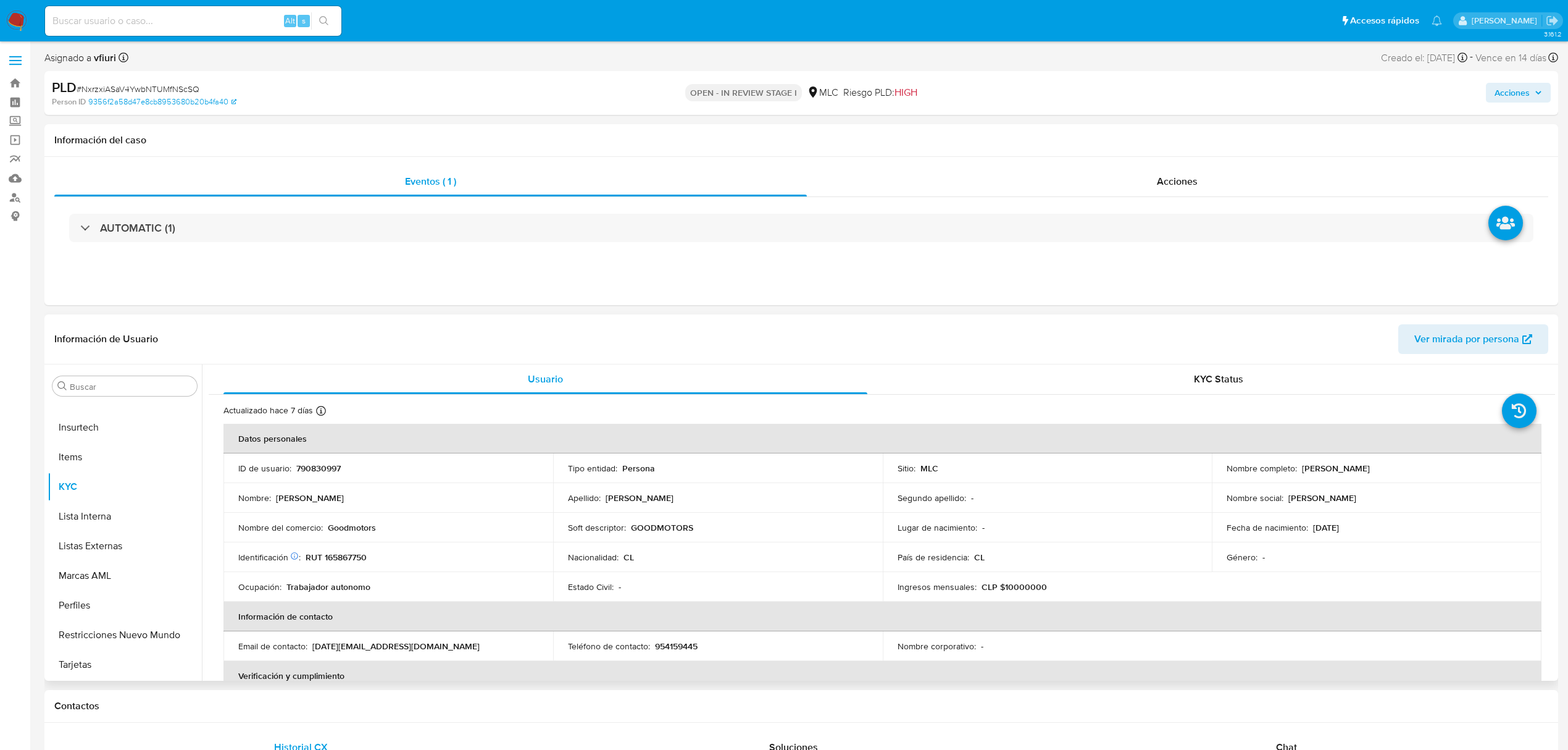
click at [330, 464] on p "790830997" at bounding box center [318, 469] width 44 height 11
copy p "790830997"
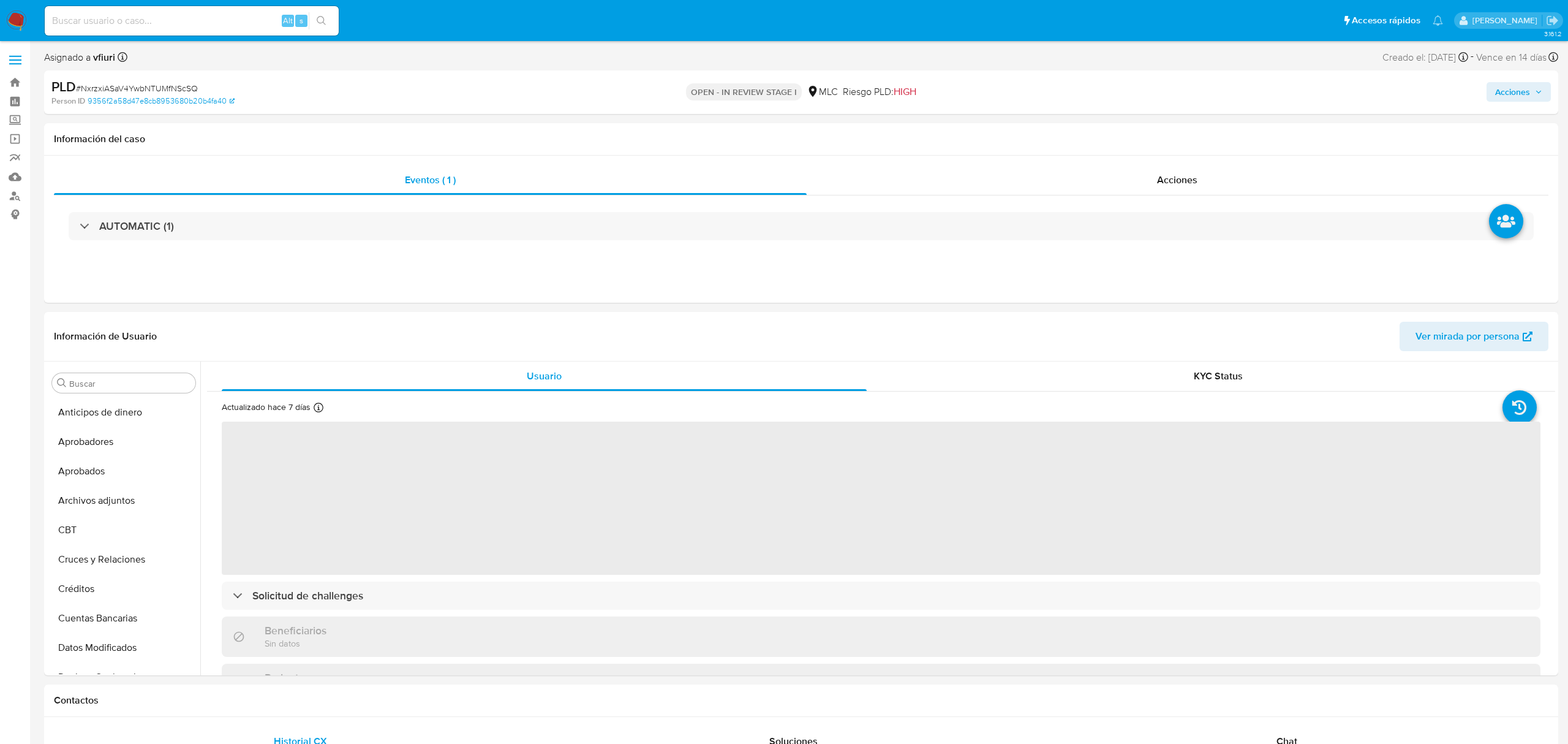
select select "10"
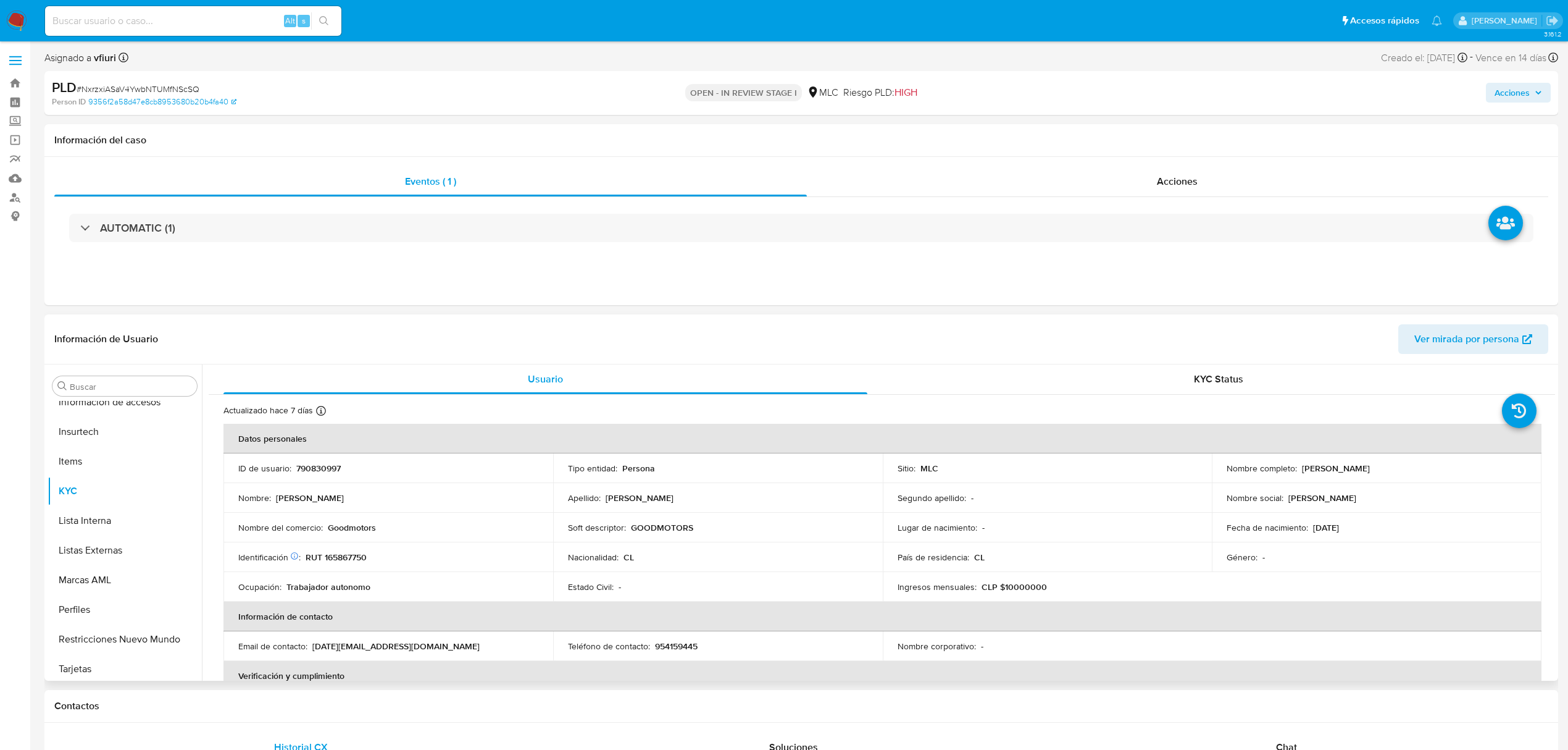
scroll to position [581, 0]
click at [318, 464] on p "790830997" at bounding box center [318, 469] width 44 height 11
copy p "790830997"
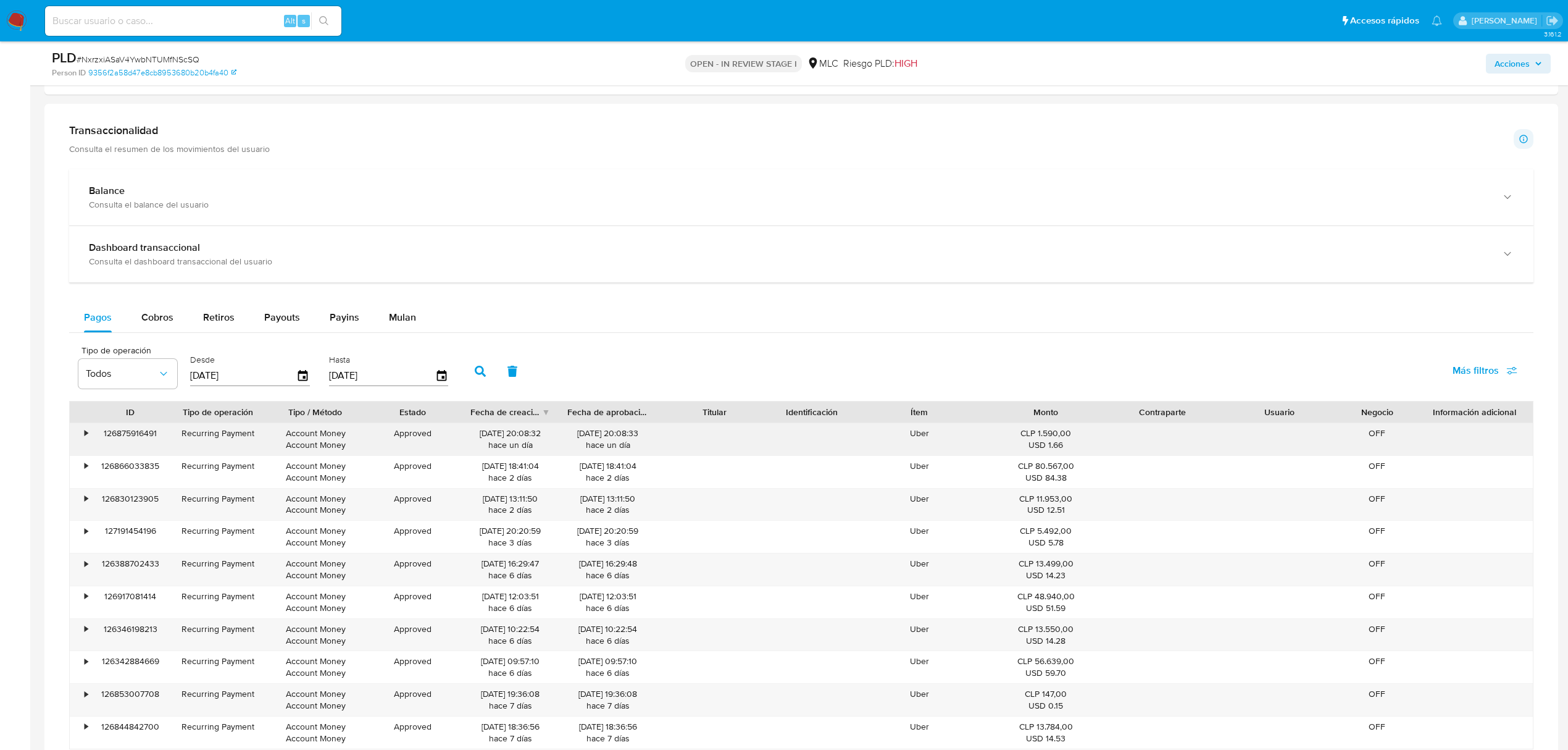
scroll to position [824, 0]
click at [396, 302] on div "Balance Consulta el balance del usuario Dashboard transaccional Consulta el das…" at bounding box center [800, 474] width 1464 height 613
click at [396, 318] on span "Mulan" at bounding box center [403, 316] width 27 height 14
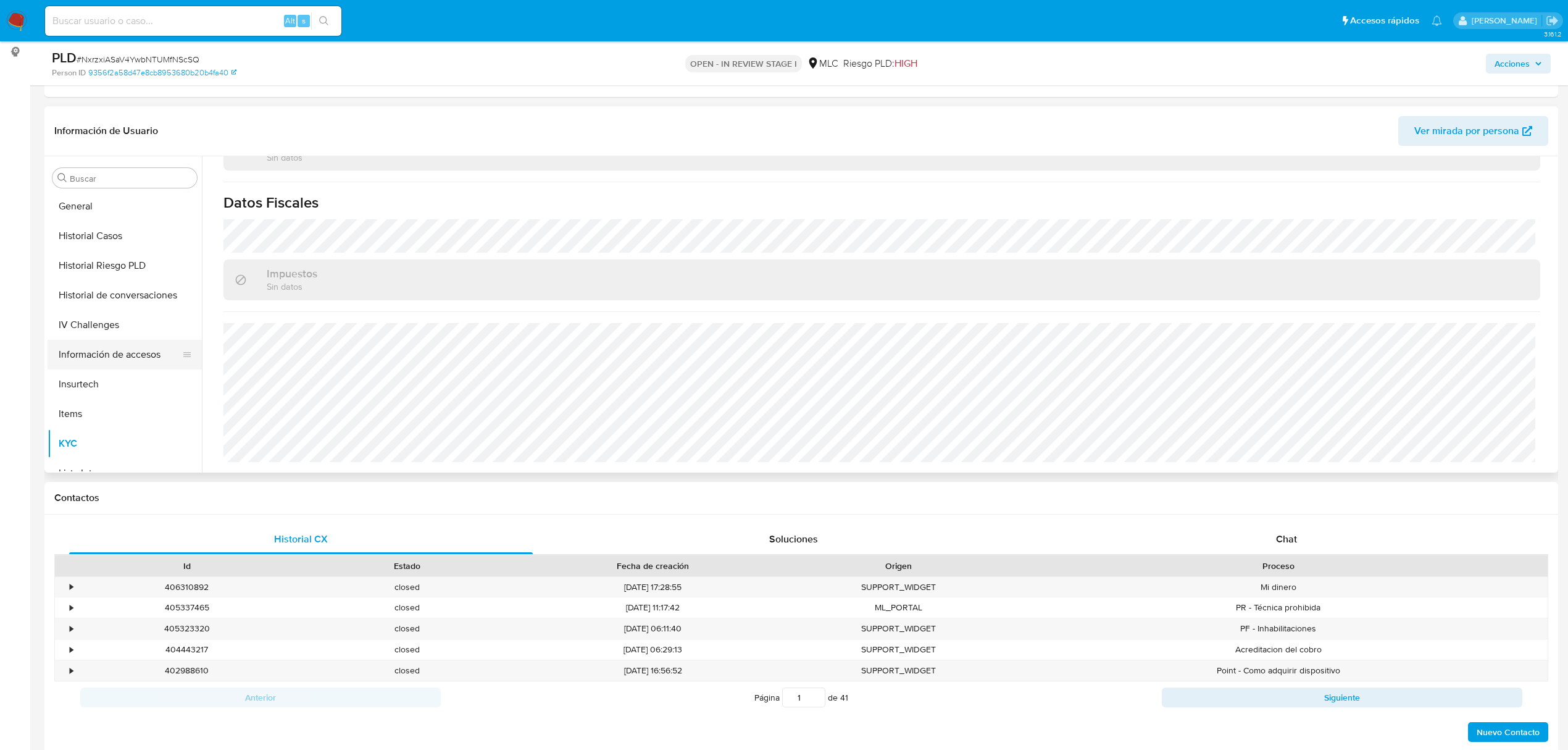
scroll to position [334, 0]
click at [105, 321] on button "Historial Casos" at bounding box center [120, 318] width 144 height 30
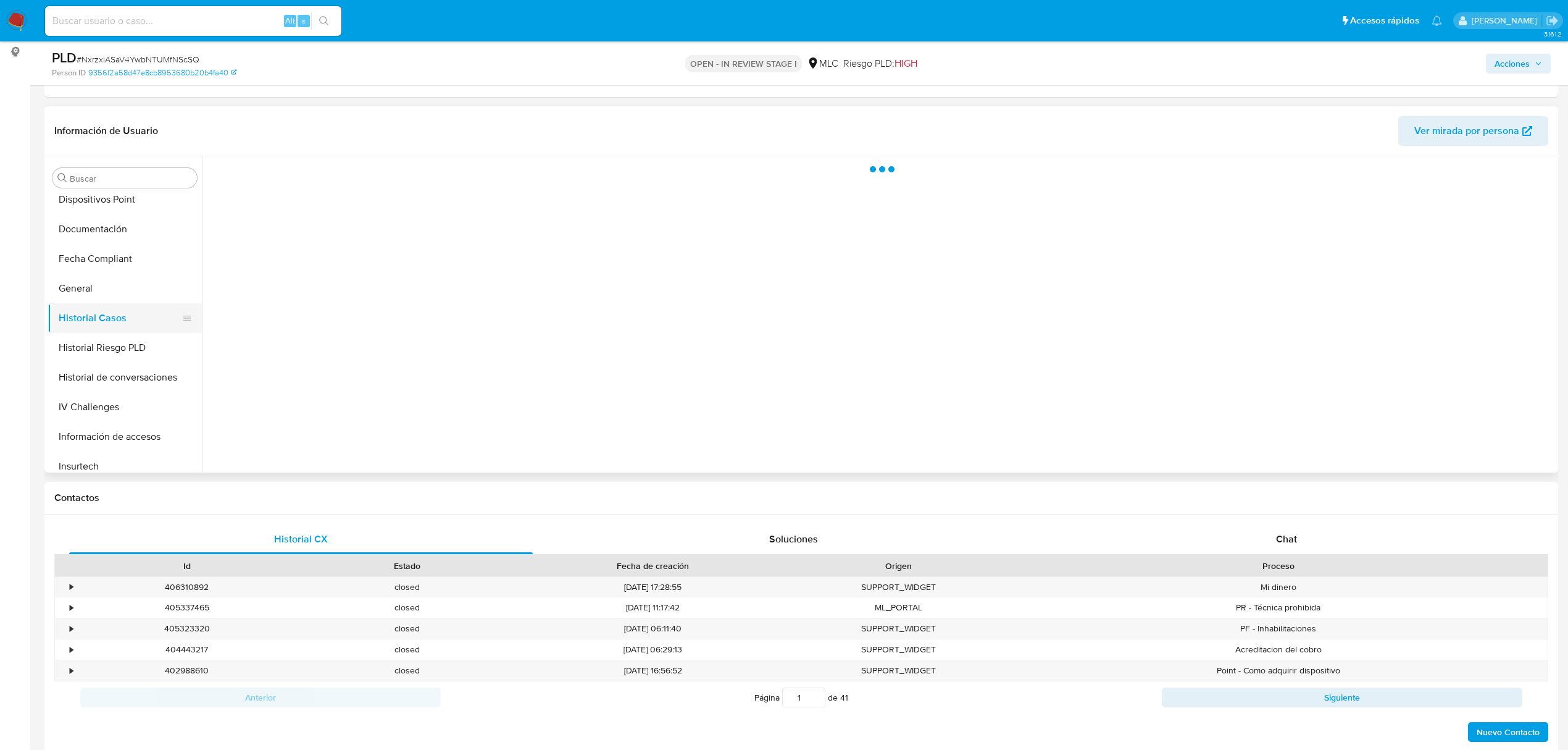
scroll to position [0, 0]
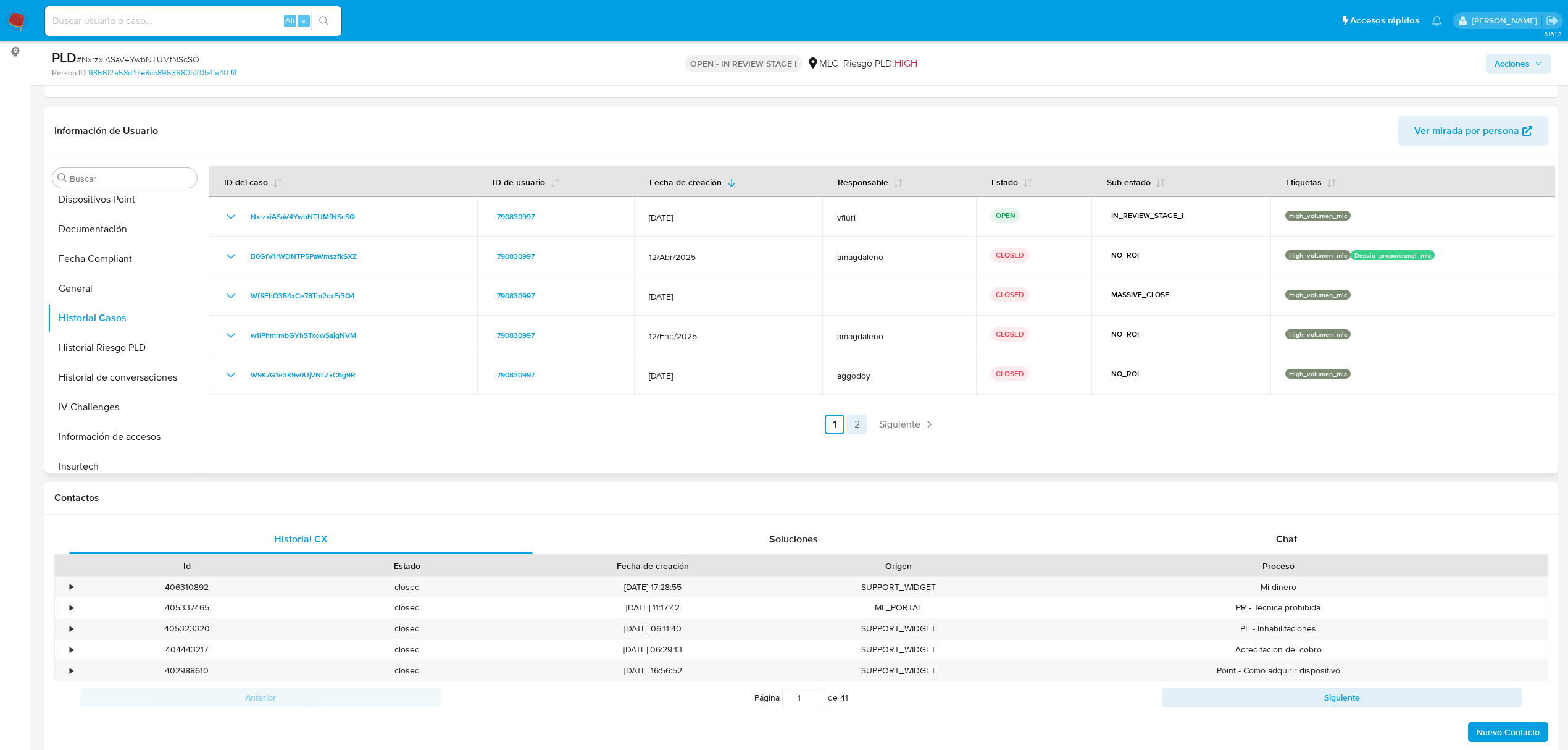
click at [847, 426] on link "2" at bounding box center [857, 424] width 20 height 20
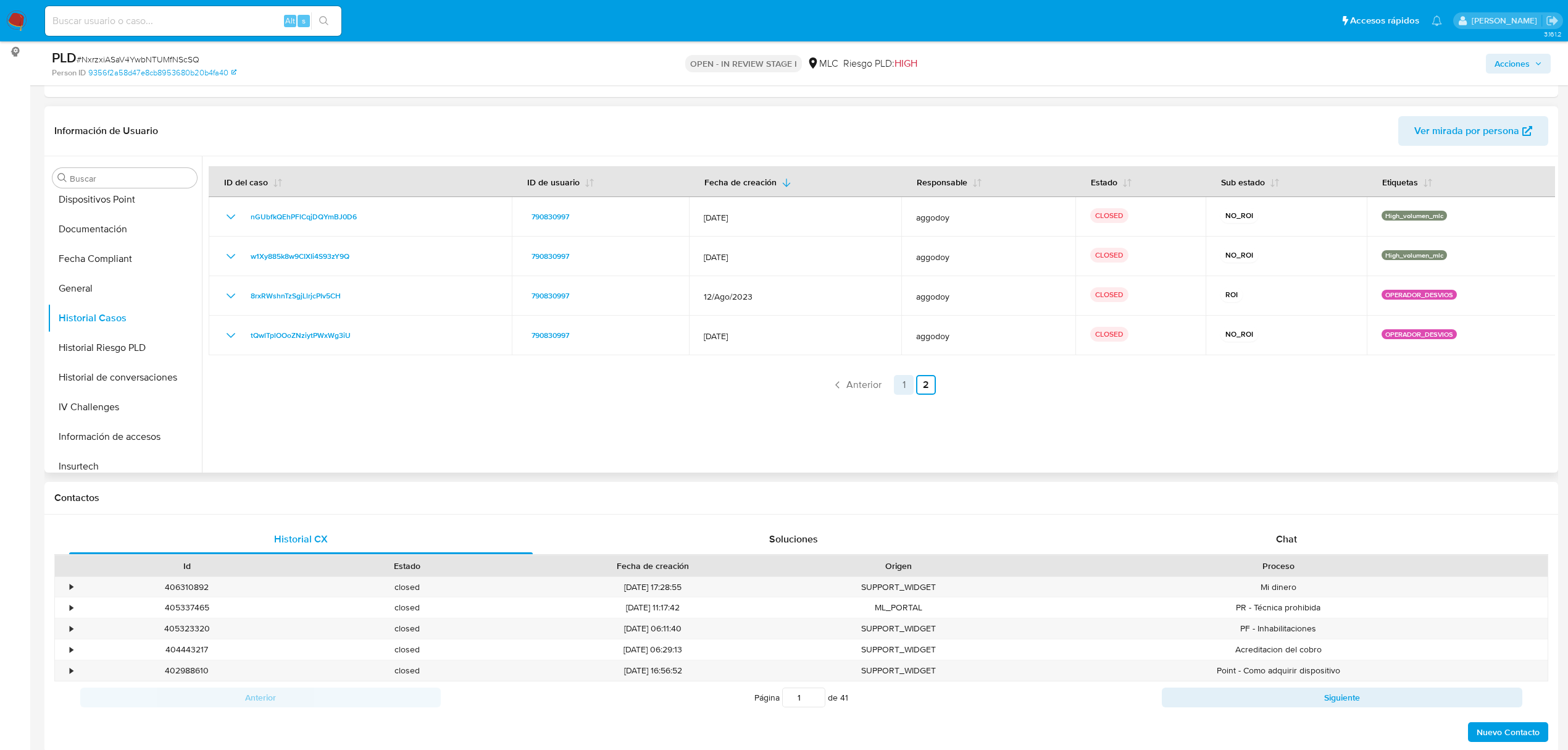
click at [894, 386] on link "1" at bounding box center [904, 385] width 20 height 20
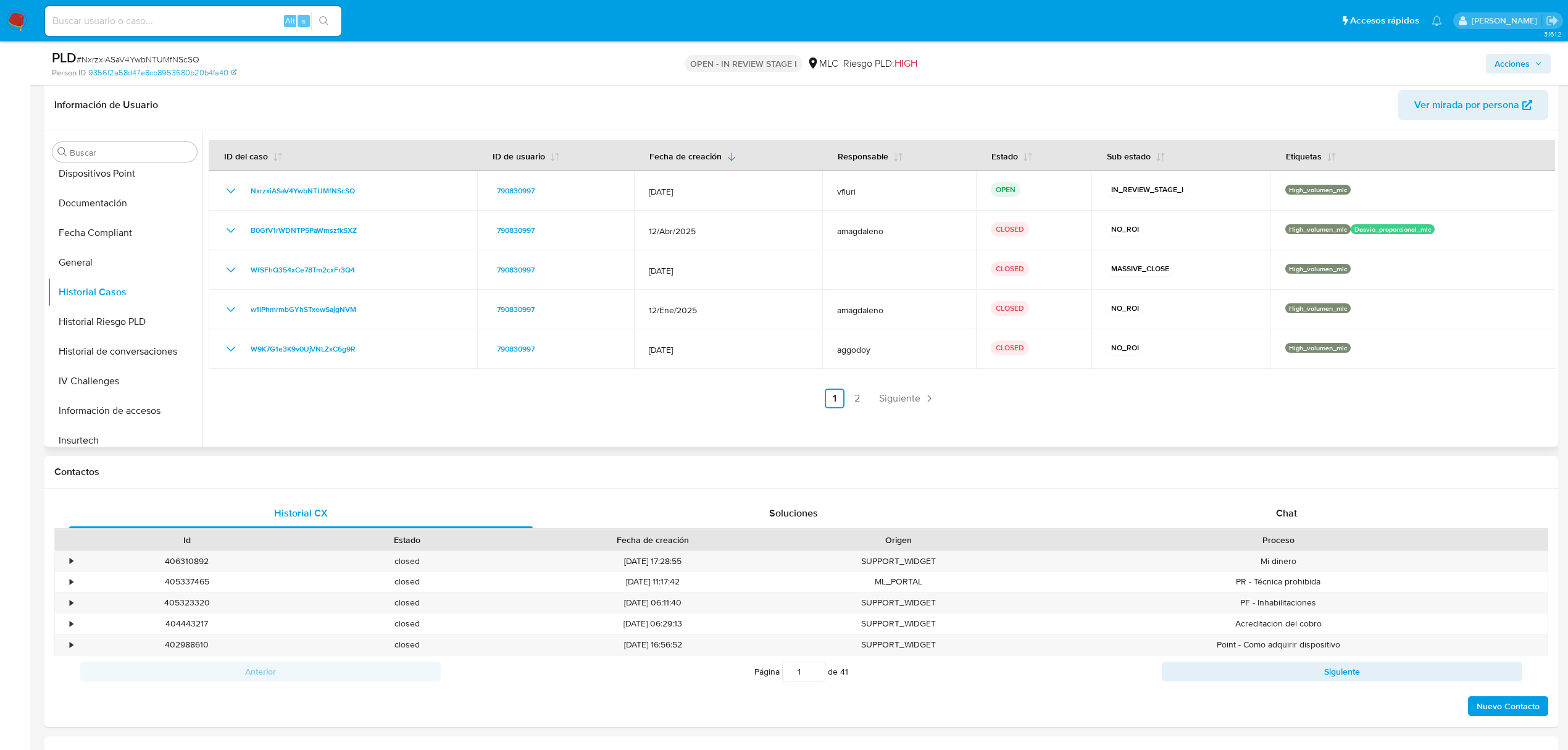
scroll to position [766, 0]
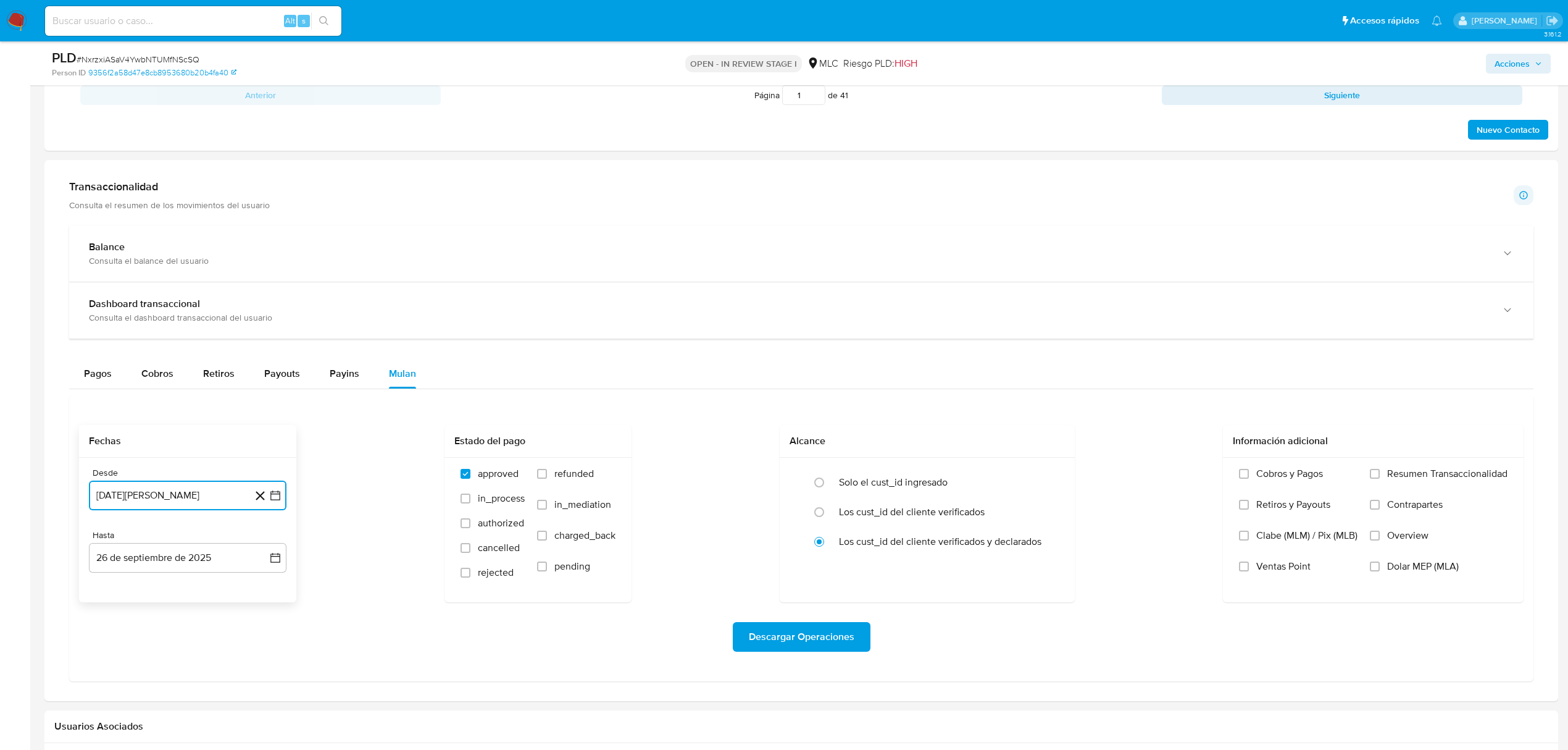
click at [270, 501] on icon "button" at bounding box center [274, 495] width 12 height 12
click at [265, 544] on icon "Mes siguiente" at bounding box center [264, 540] width 5 height 9
click at [143, 636] on button "10" at bounding box center [138, 635] width 20 height 20
click at [272, 563] on icon "button" at bounding box center [274, 557] width 12 height 12
click at [143, 447] on button "9" at bounding box center [138, 441] width 20 height 20
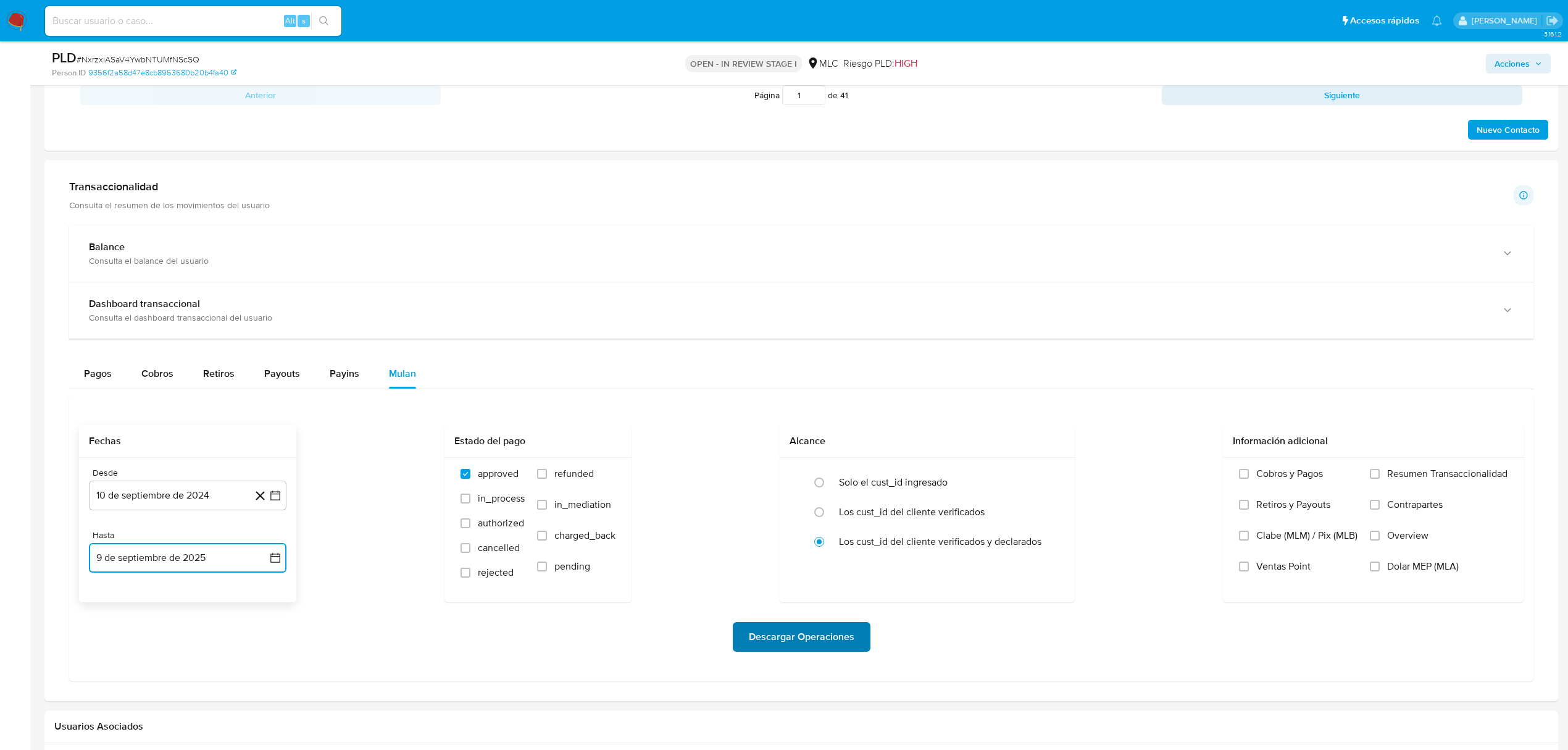
click at [788, 648] on span "Descargar Operaciones" at bounding box center [801, 636] width 105 height 27
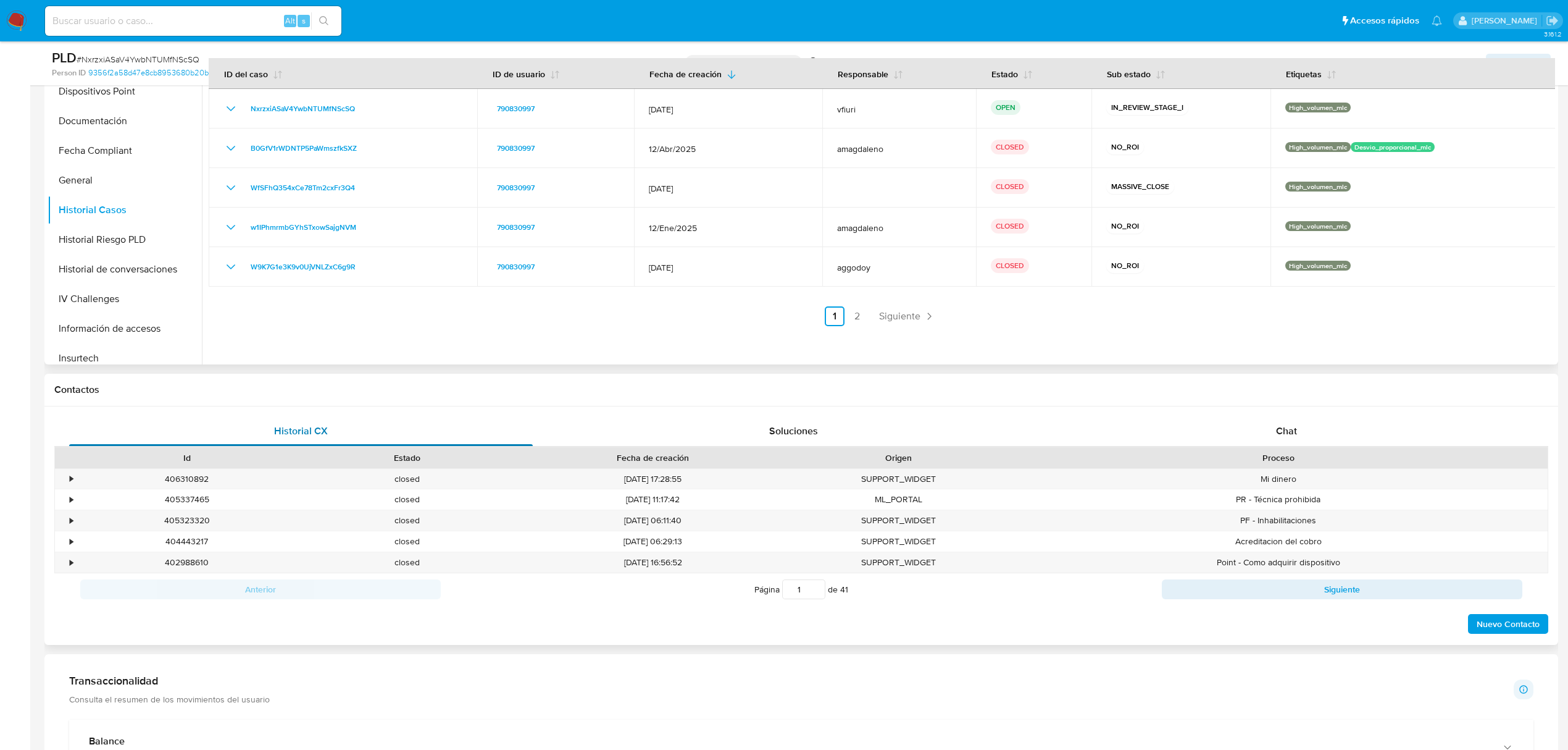
scroll to position [0, 0]
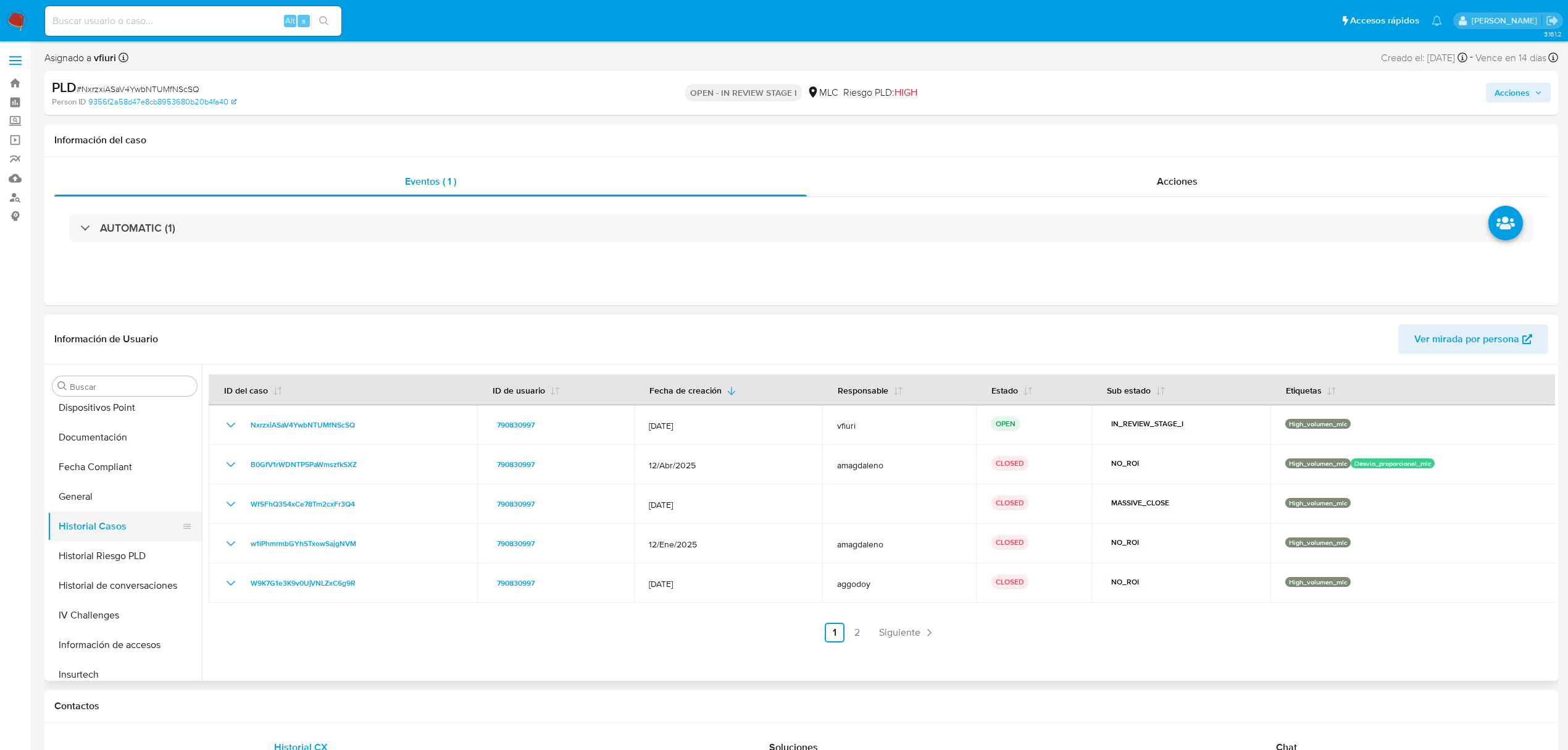
click at [98, 513] on button "Historial Casos" at bounding box center [120, 526] width 144 height 30
click at [98, 502] on button "General" at bounding box center [120, 496] width 144 height 30
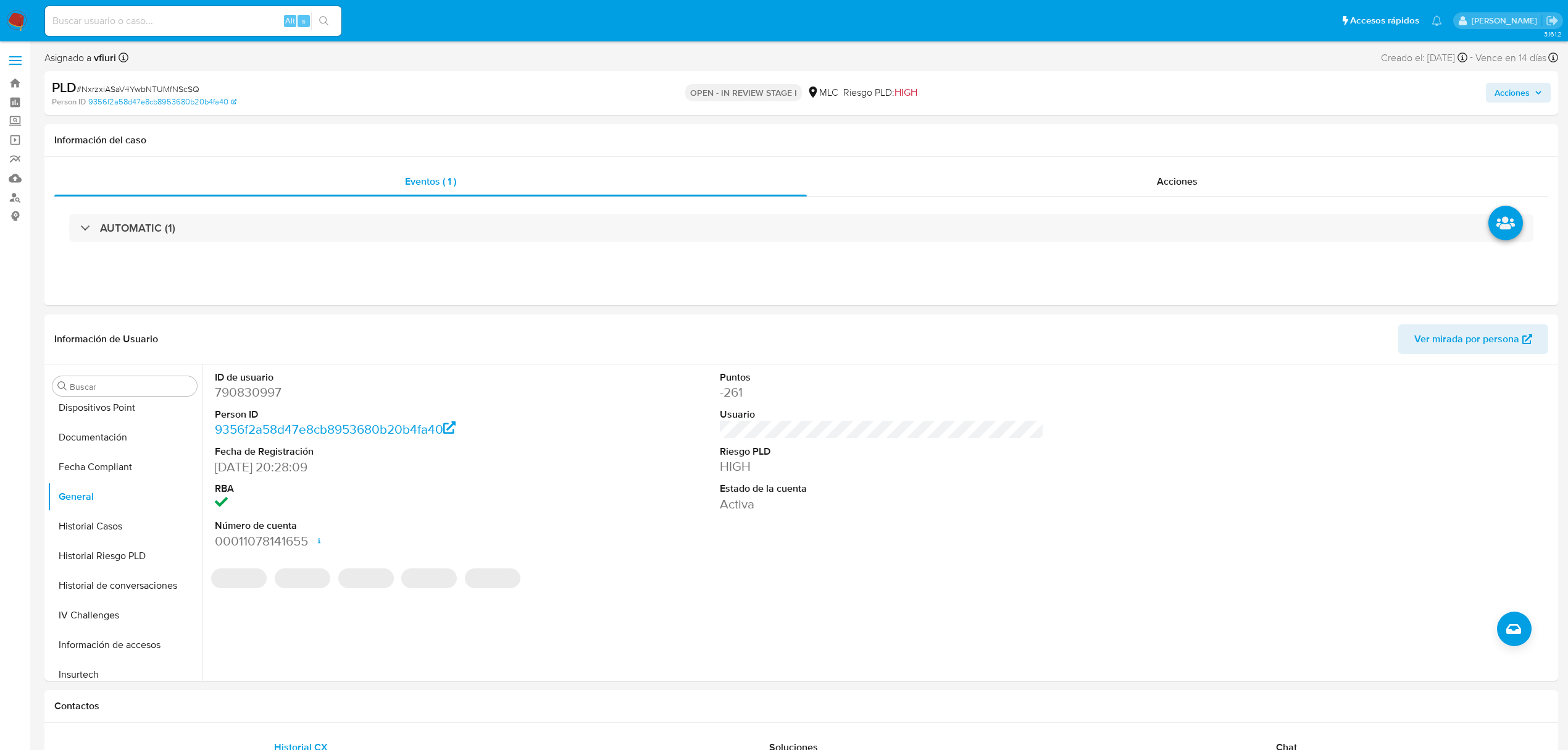
click at [250, 389] on dd "790830997" at bounding box center [377, 392] width 324 height 17
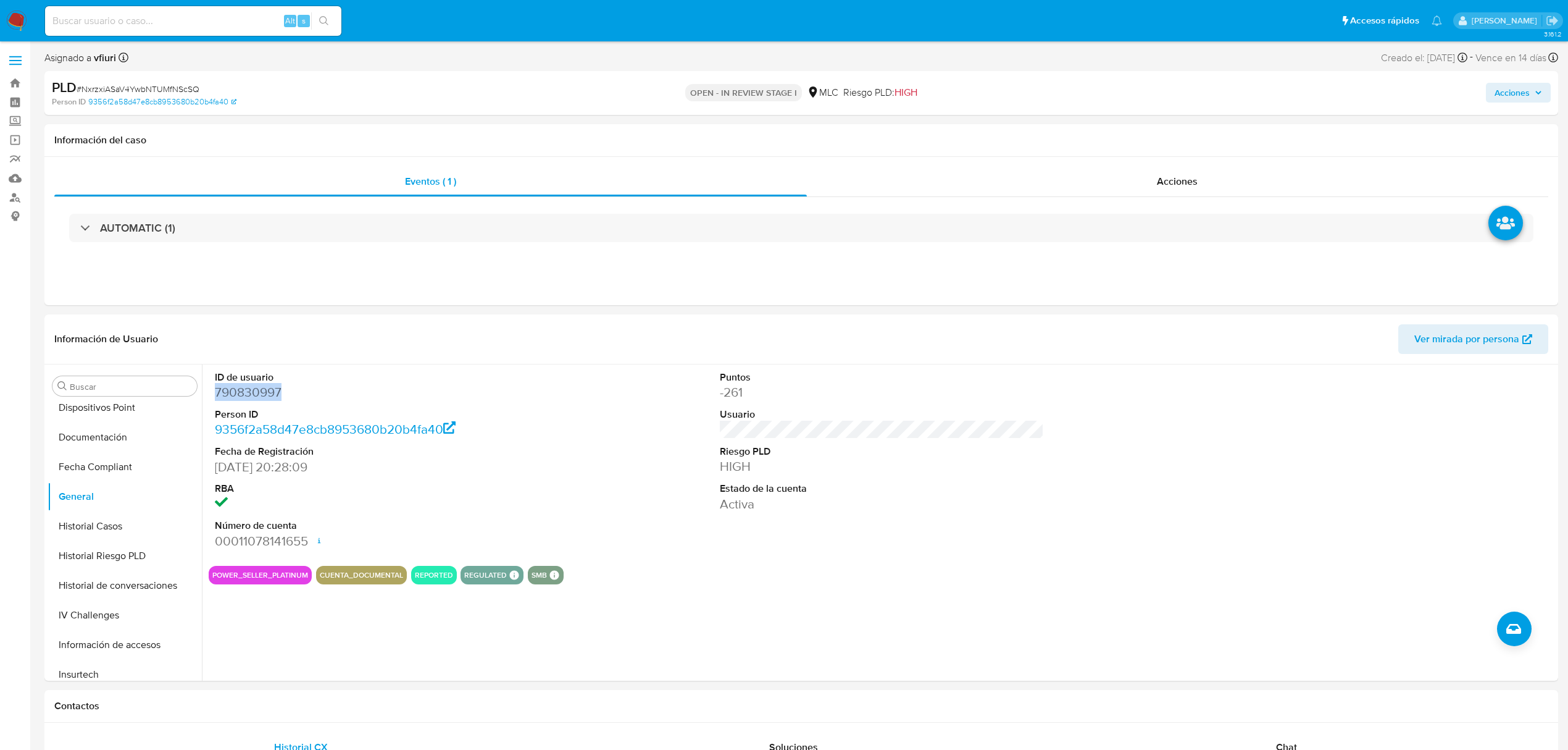
copy dd "790830997"
drag, startPoint x: 220, startPoint y: 374, endPoint x: 223, endPoint y: 381, distance: 7.6
drag, startPoint x: 223, startPoint y: 381, endPoint x: 228, endPoint y: 399, distance: 18.7
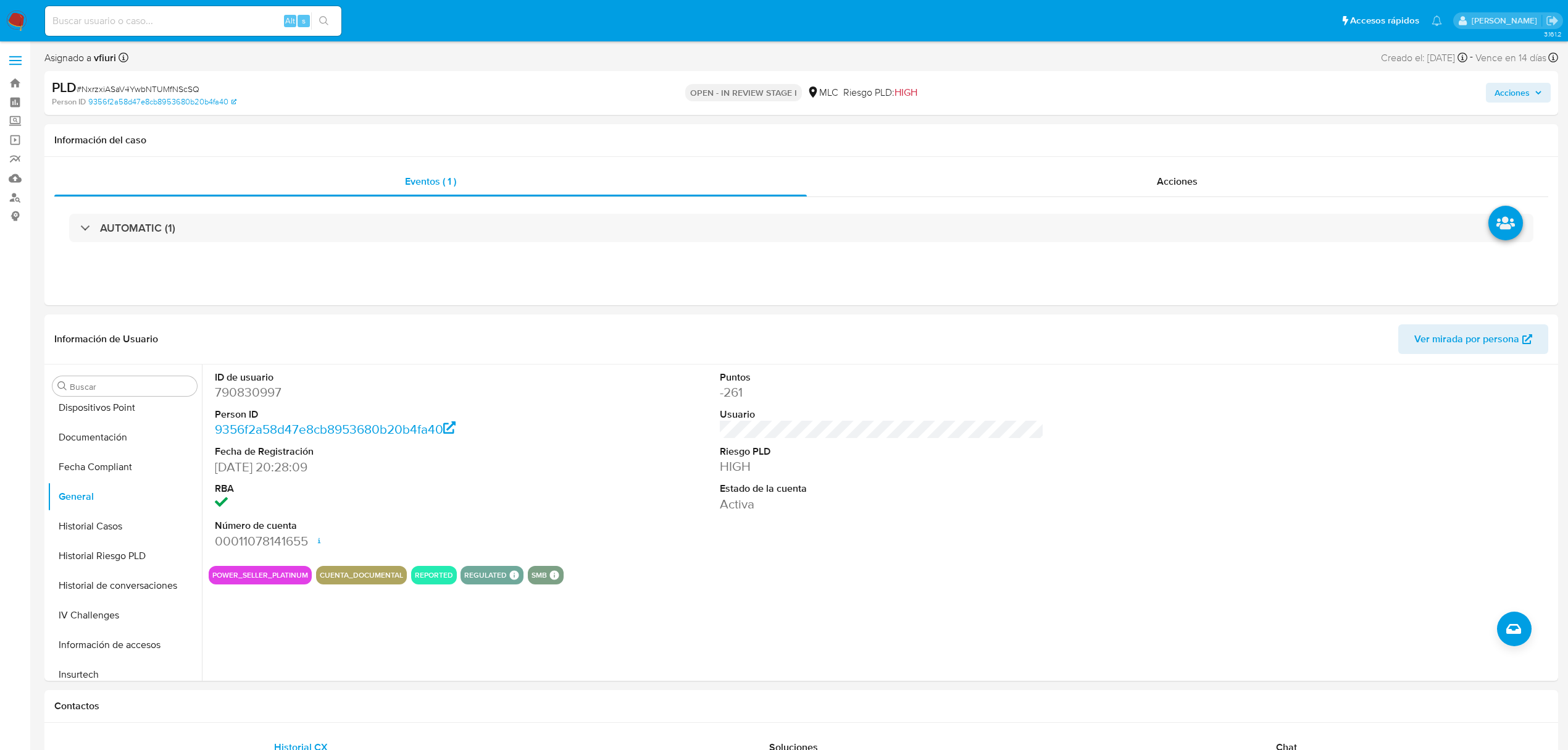
click at [228, 399] on dd "790830997" at bounding box center [377, 392] width 324 height 17
copy dd "790830997"
drag, startPoint x: 262, startPoint y: 407, endPoint x: 250, endPoint y: 394, distance: 17.7
click at [250, 394] on dd "790830997" at bounding box center [377, 392] width 324 height 17
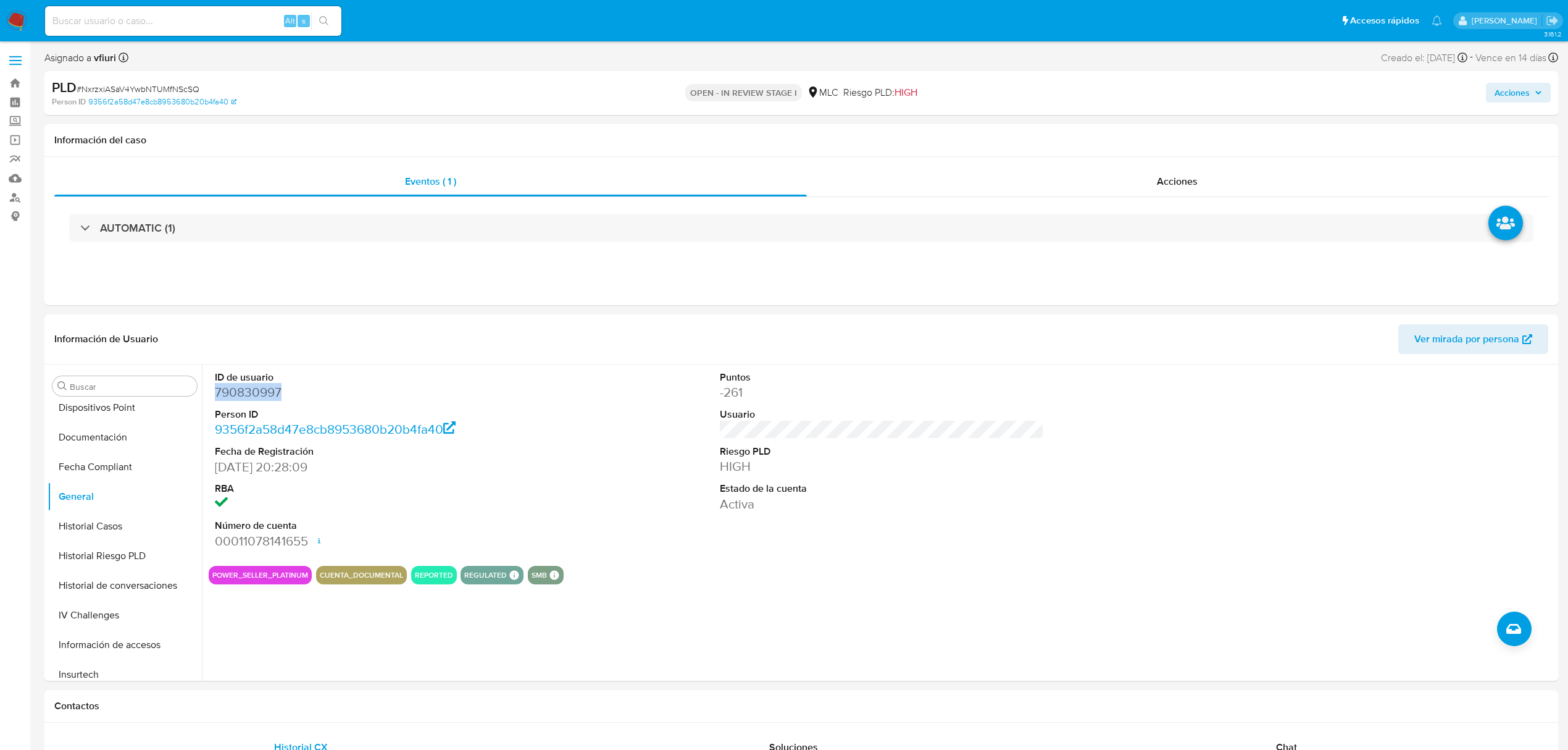
click at [250, 394] on dd "790830997" at bounding box center [377, 392] width 324 height 17
copy dd "790830997"
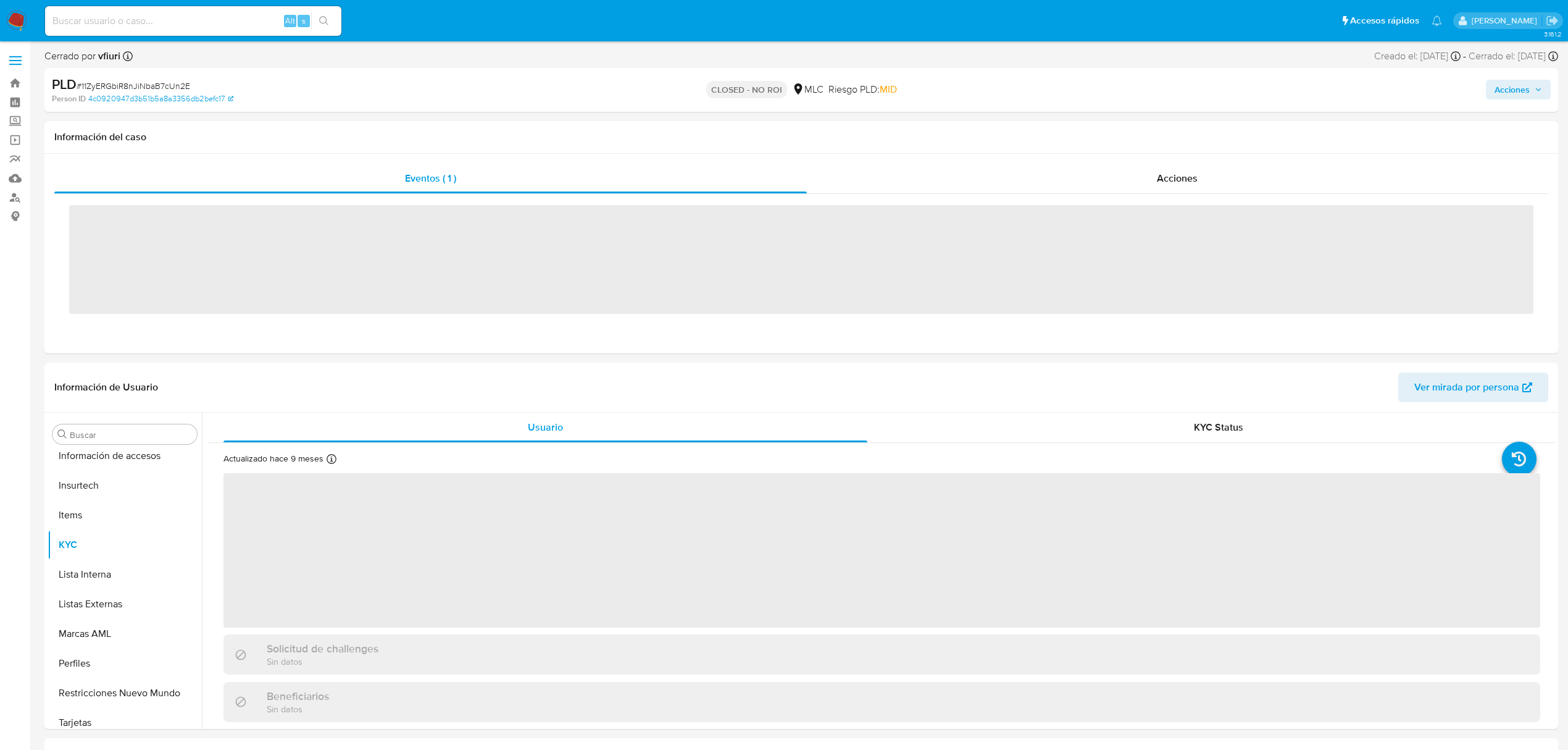
scroll to position [581, 0]
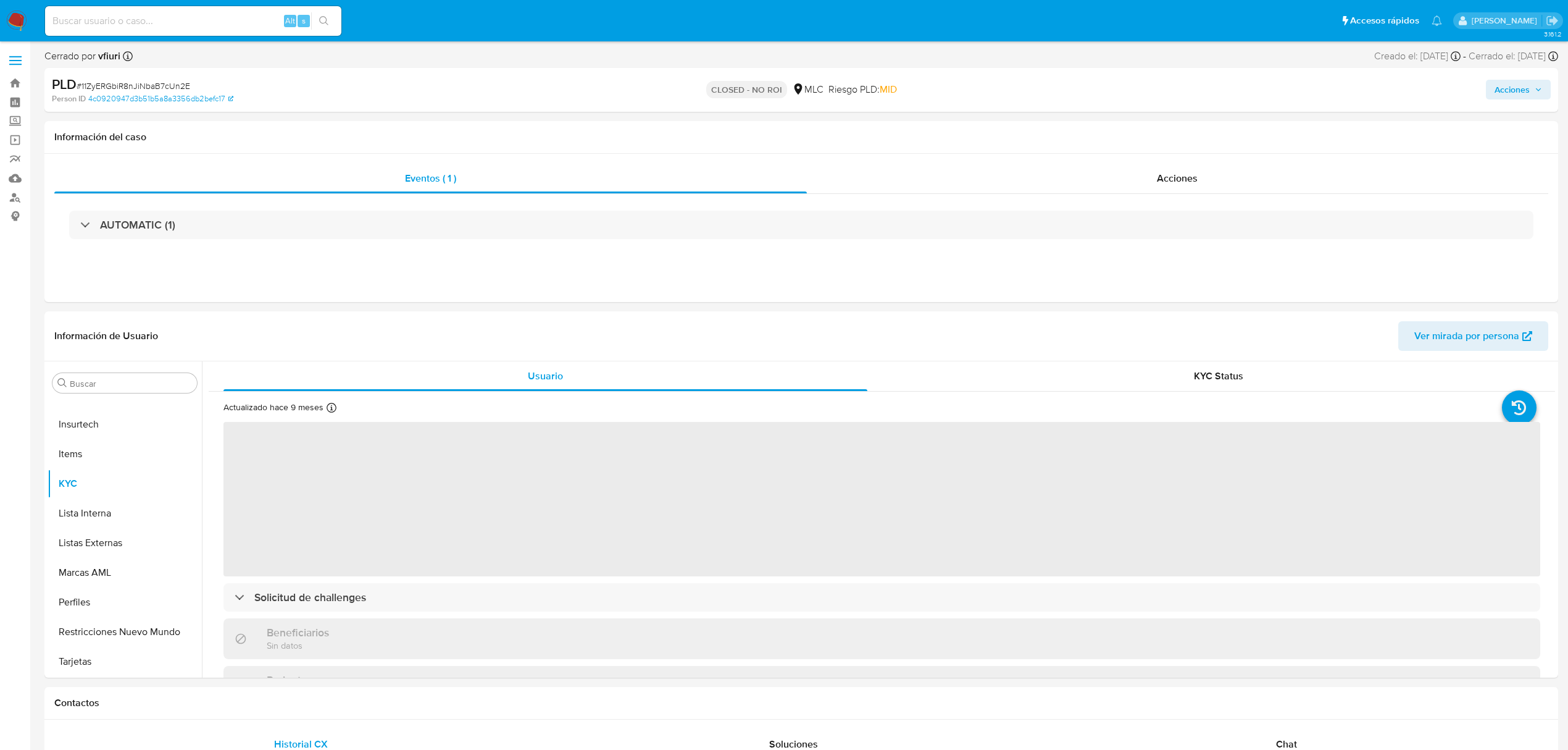
select select "10"
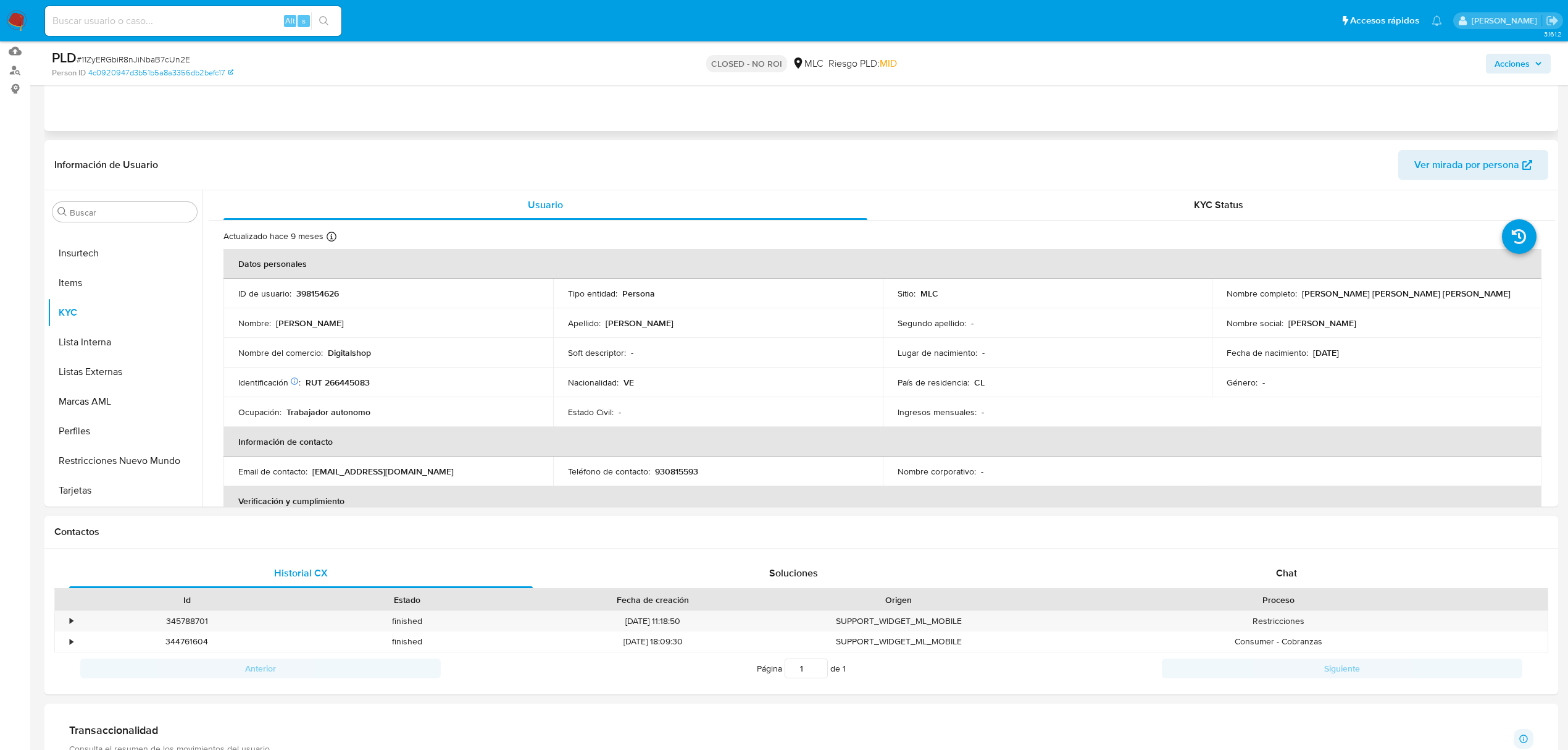
scroll to position [0, 0]
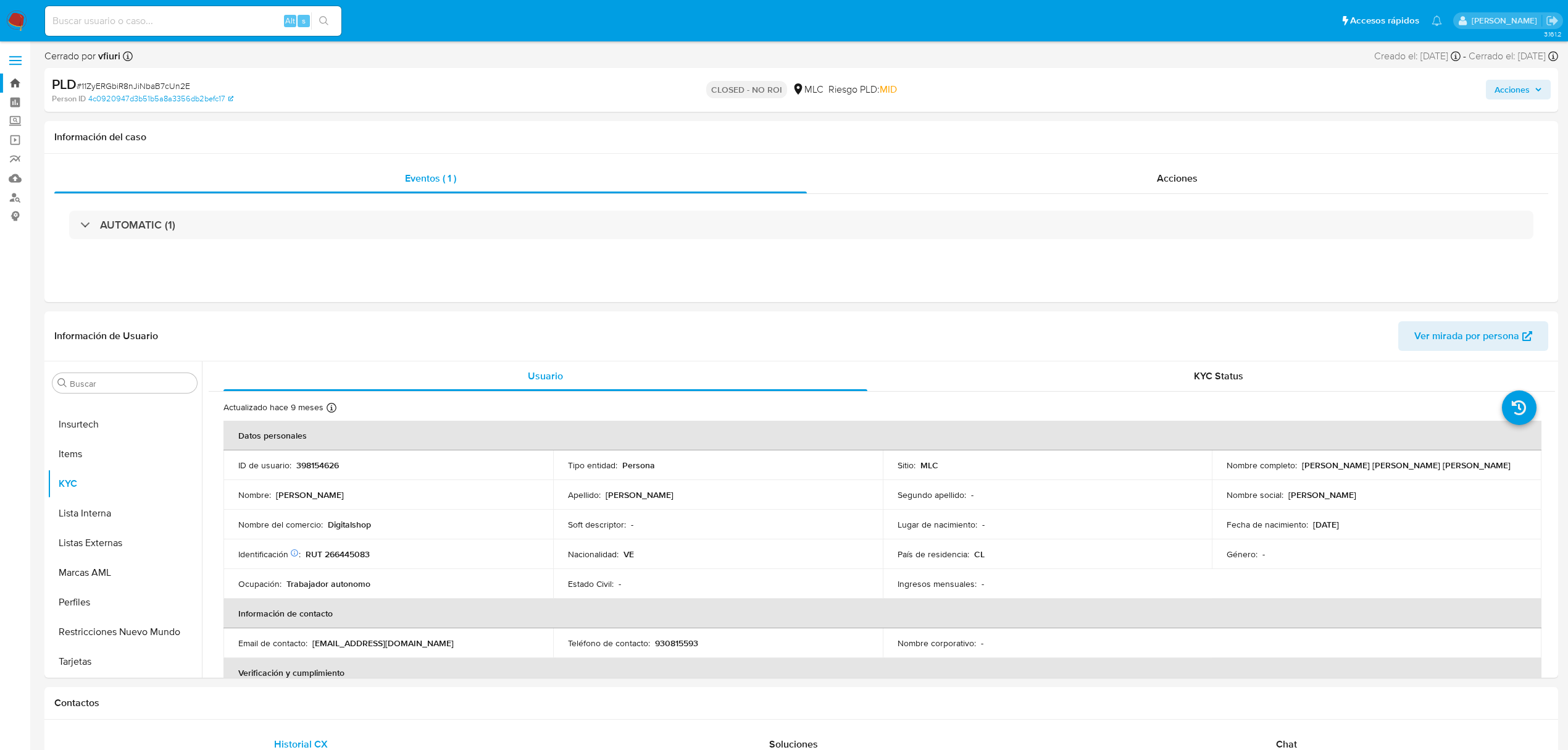
click at [17, 84] on link "Bandeja" at bounding box center [74, 83] width 147 height 19
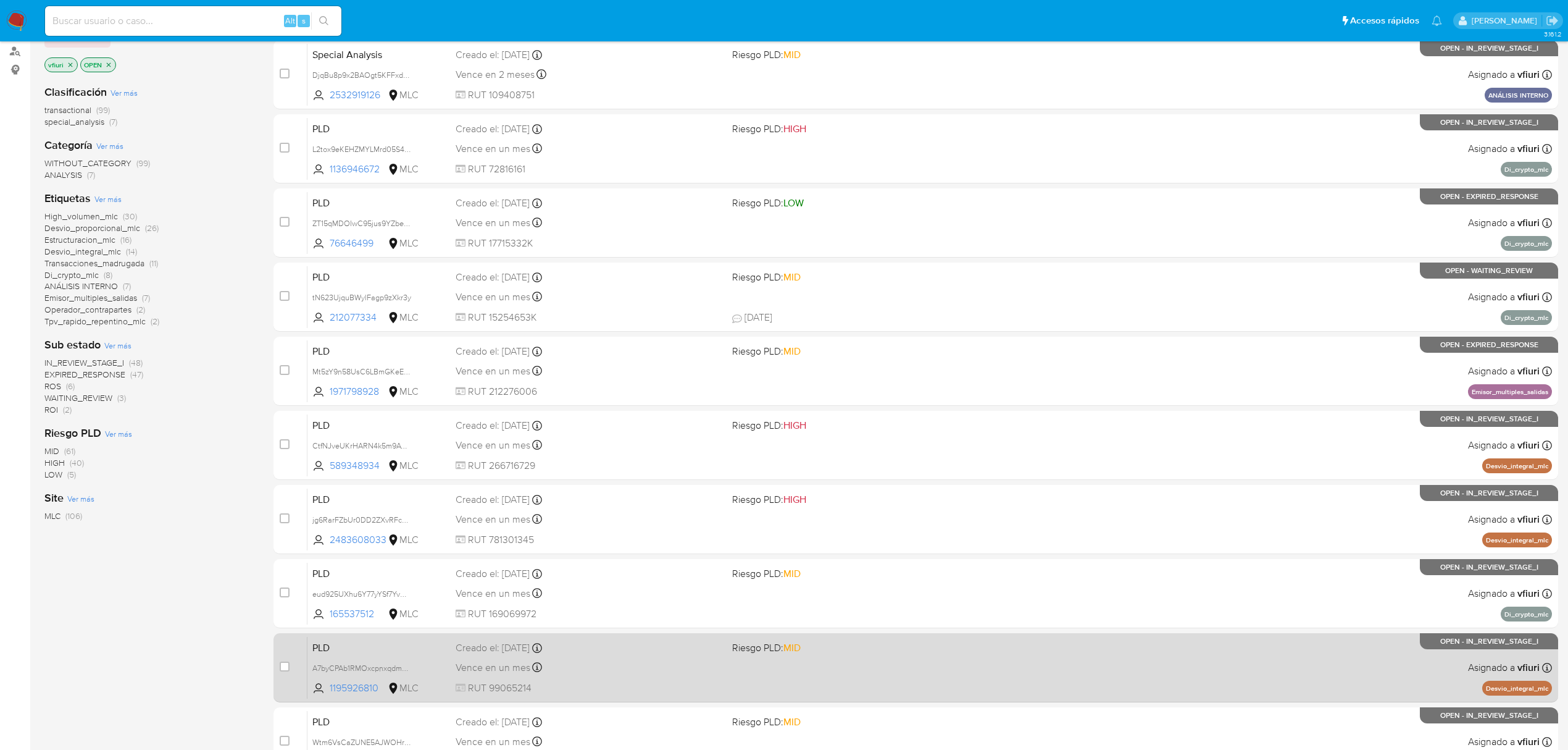
scroll to position [269, 0]
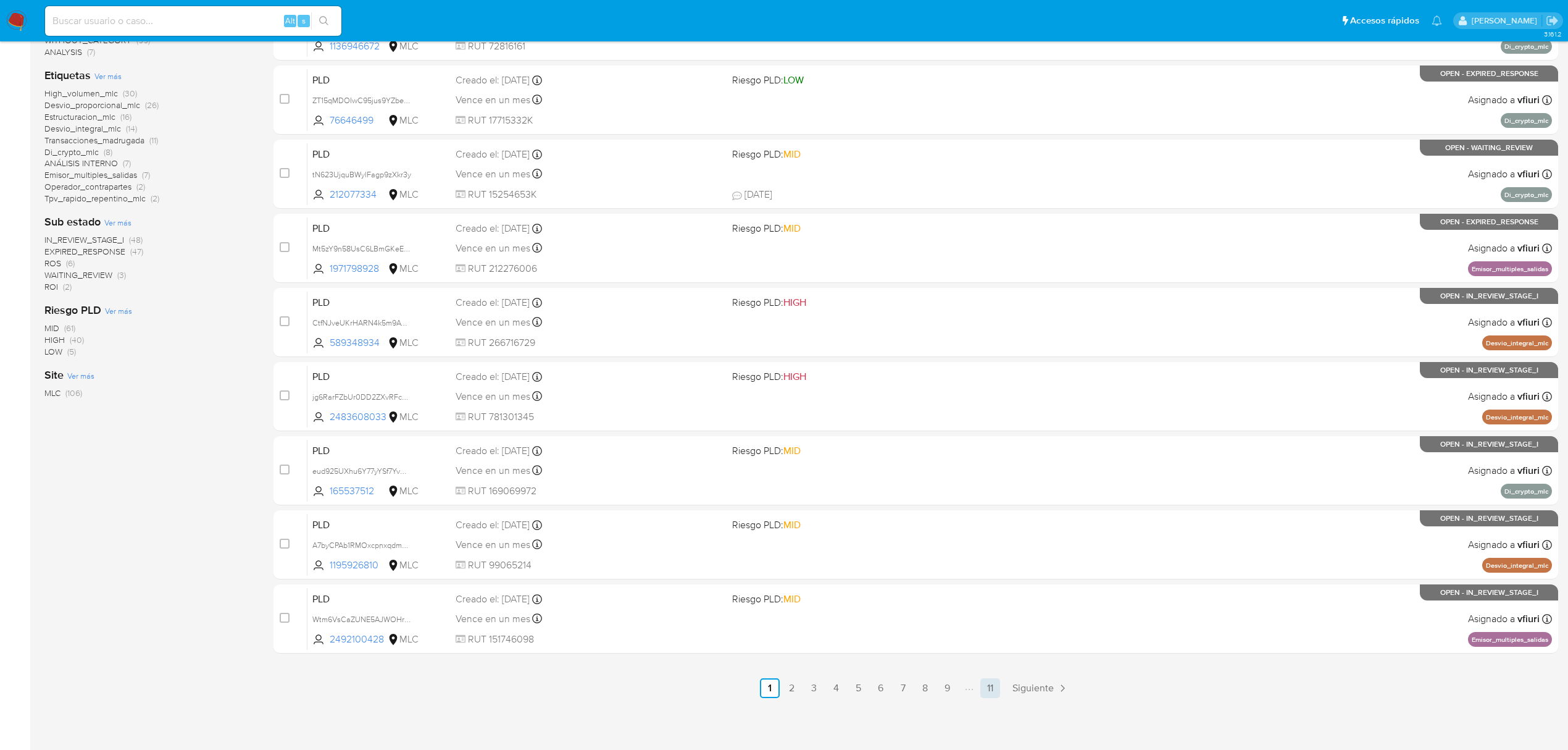
click at [991, 688] on link "11" at bounding box center [990, 688] width 20 height 20
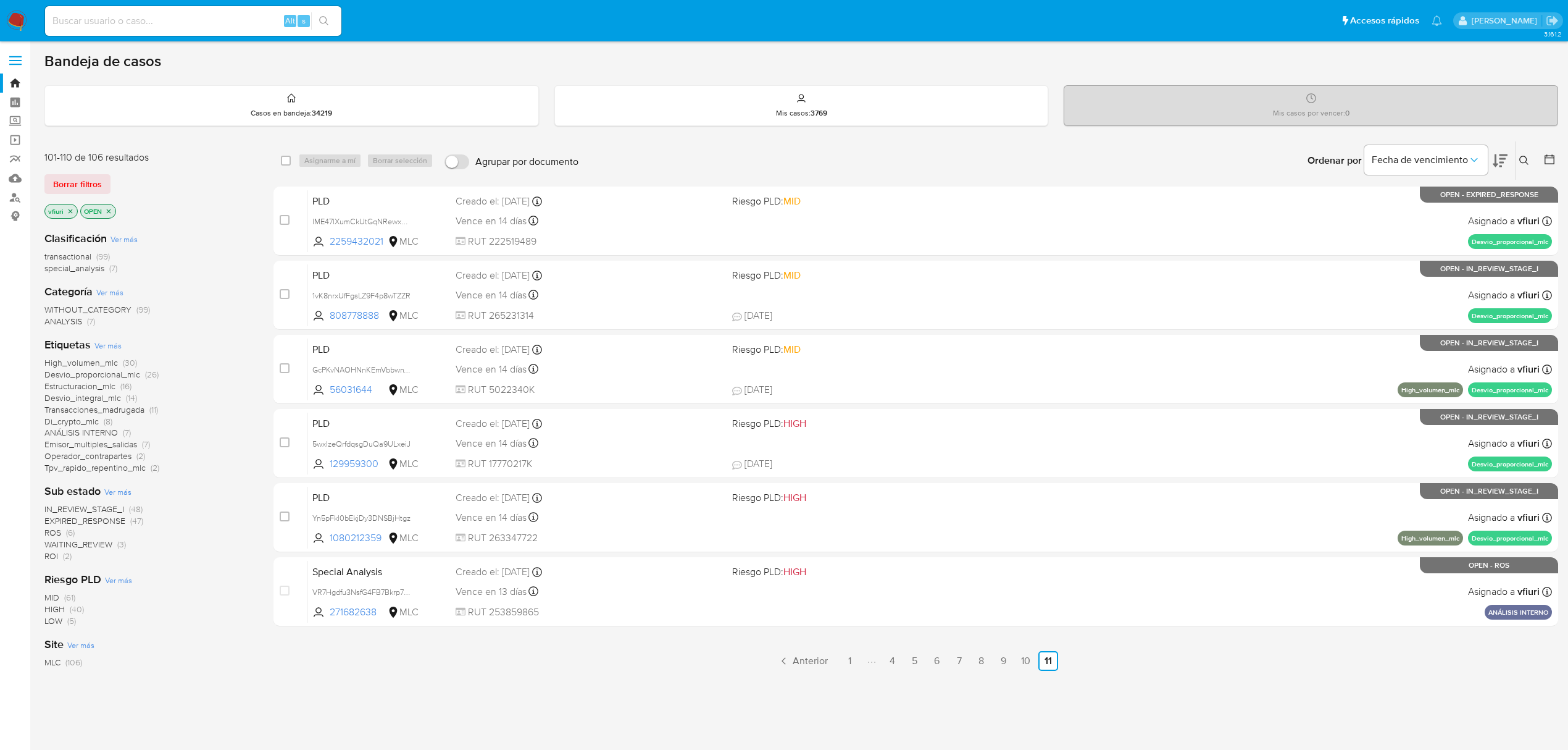
click at [1546, 156] on icon at bounding box center [1549, 159] width 10 height 10
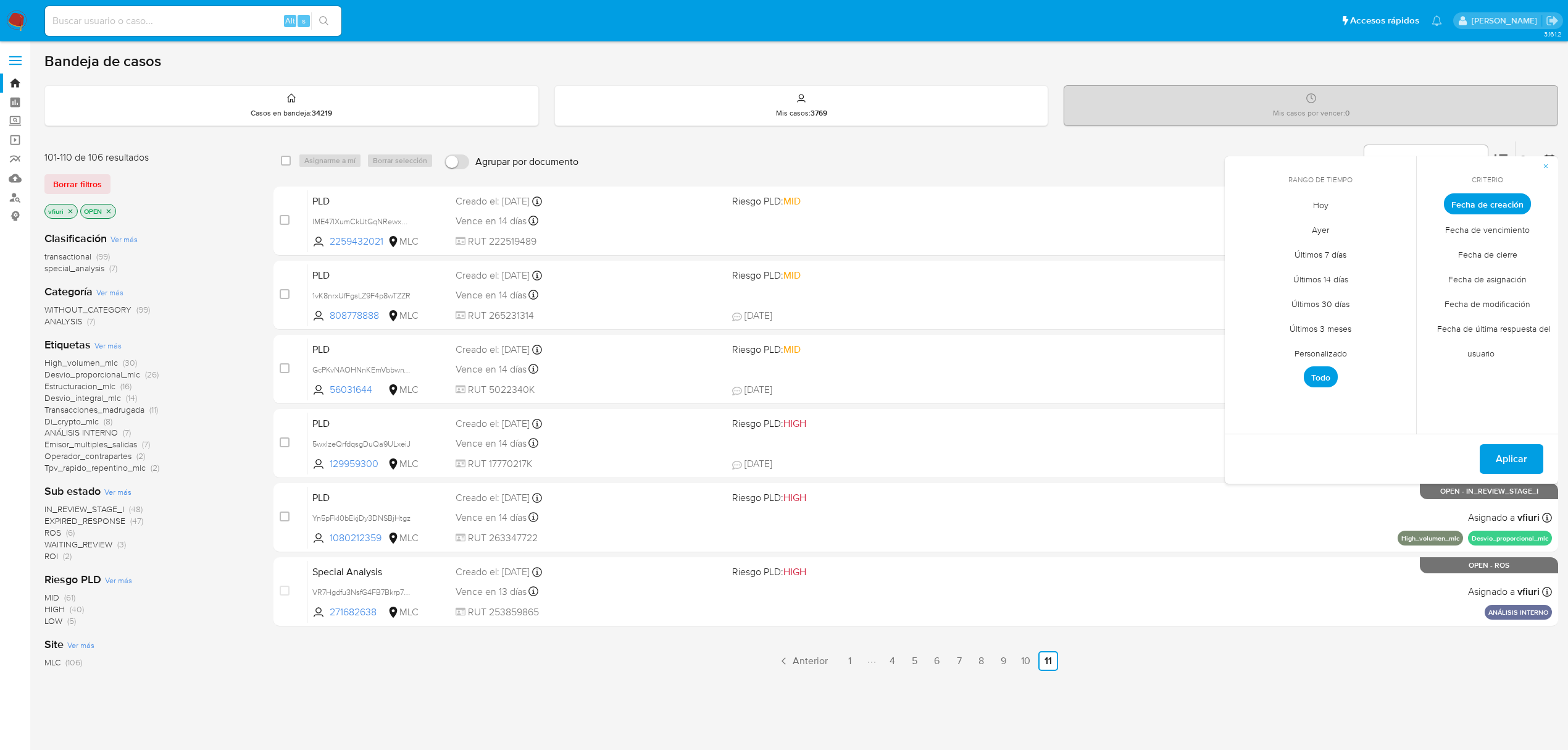
click at [1347, 348] on span "Personalizado" at bounding box center [1320, 353] width 78 height 25
click at [1247, 226] on icon "Mes anterior" at bounding box center [1243, 226] width 14 height 14
click at [1243, 226] on icon "Mes anterior" at bounding box center [1243, 226] width 14 height 14
click at [1378, 296] on button "12" at bounding box center [1369, 297] width 20 height 20
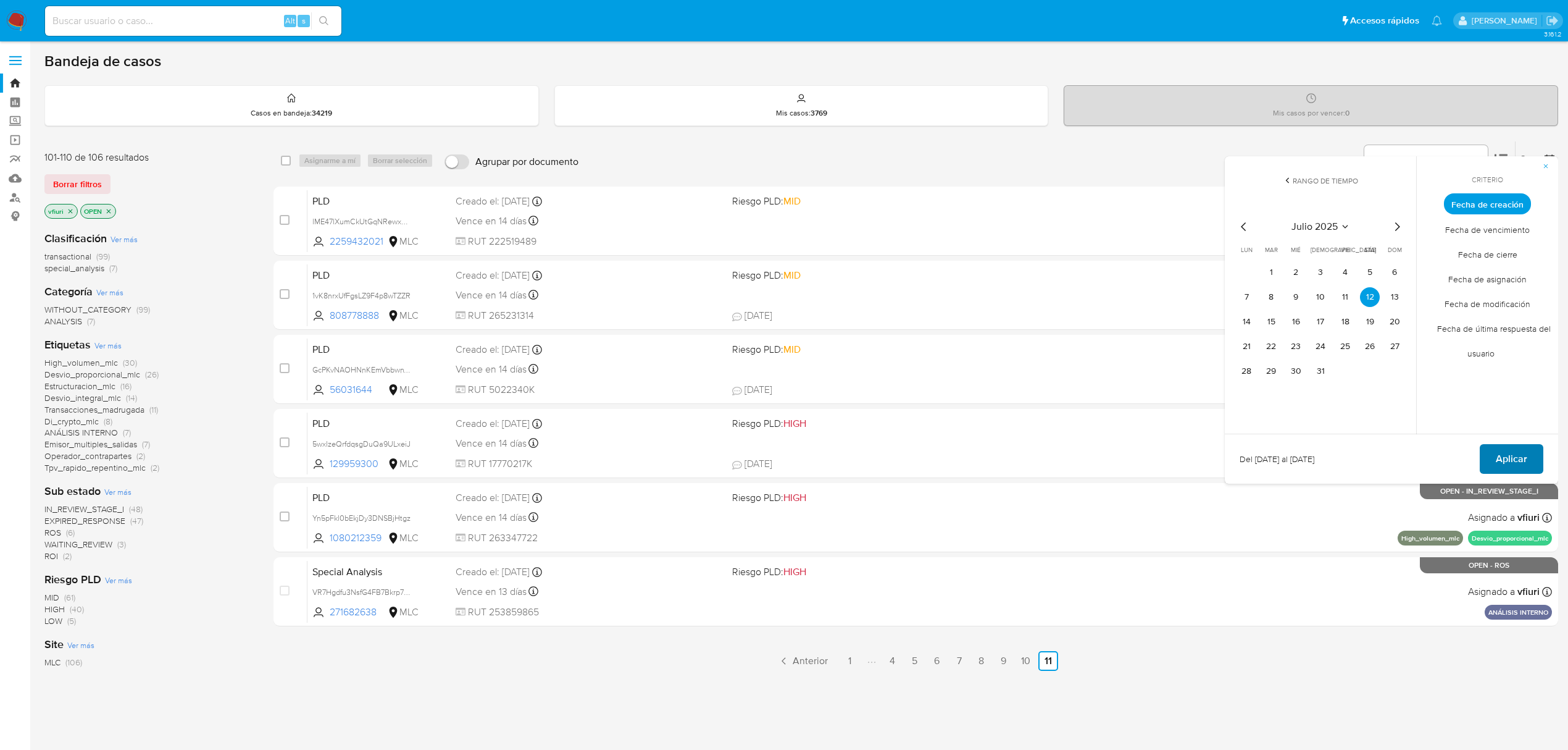
click at [1514, 453] on span "Aplicar" at bounding box center [1511, 458] width 32 height 27
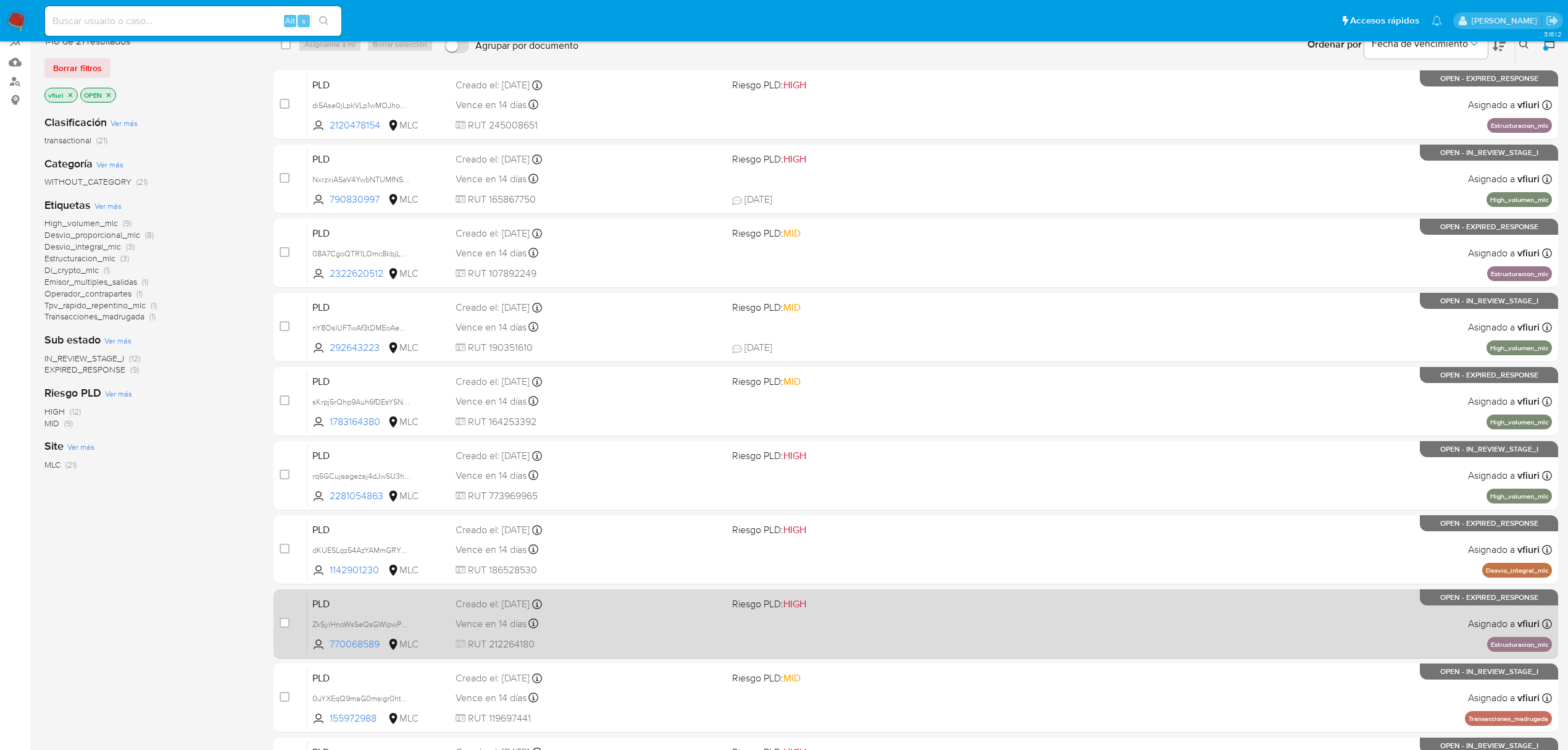
scroll to position [269, 0]
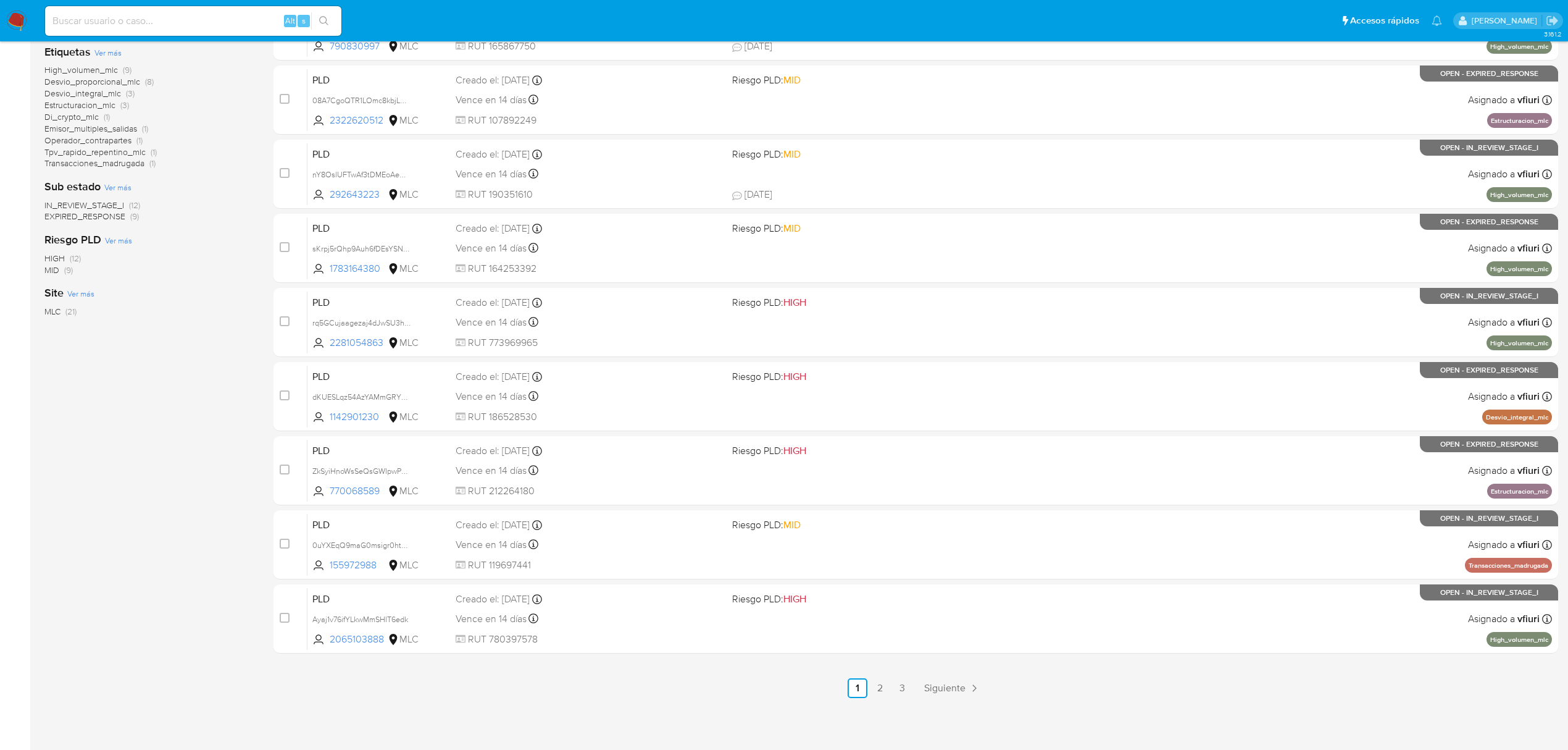
click at [906, 697] on div "3.161.2" at bounding box center [800, 261] width 1514 height 962
click at [906, 695] on link "3" at bounding box center [902, 688] width 20 height 20
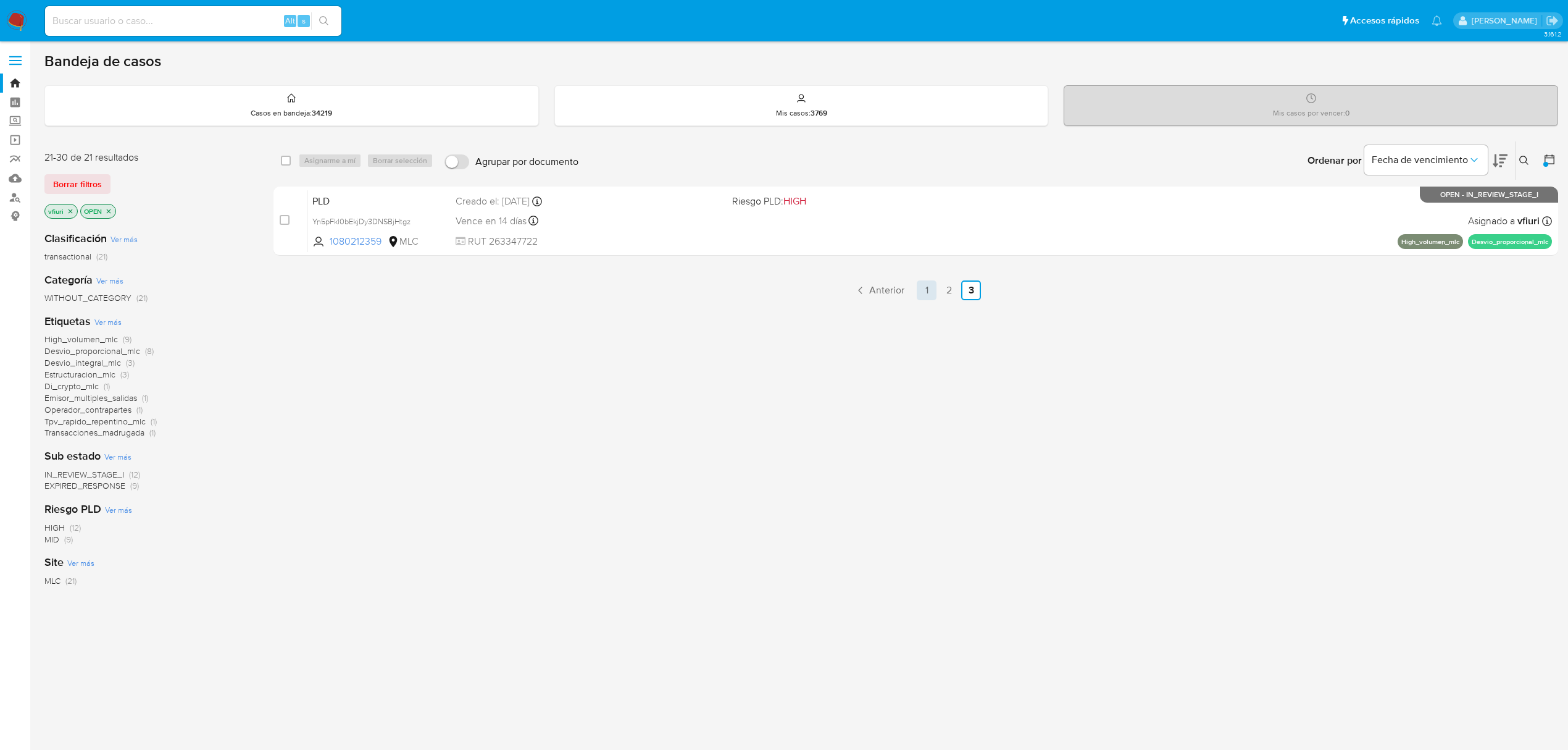
click at [929, 288] on link "1" at bounding box center [926, 290] width 20 height 20
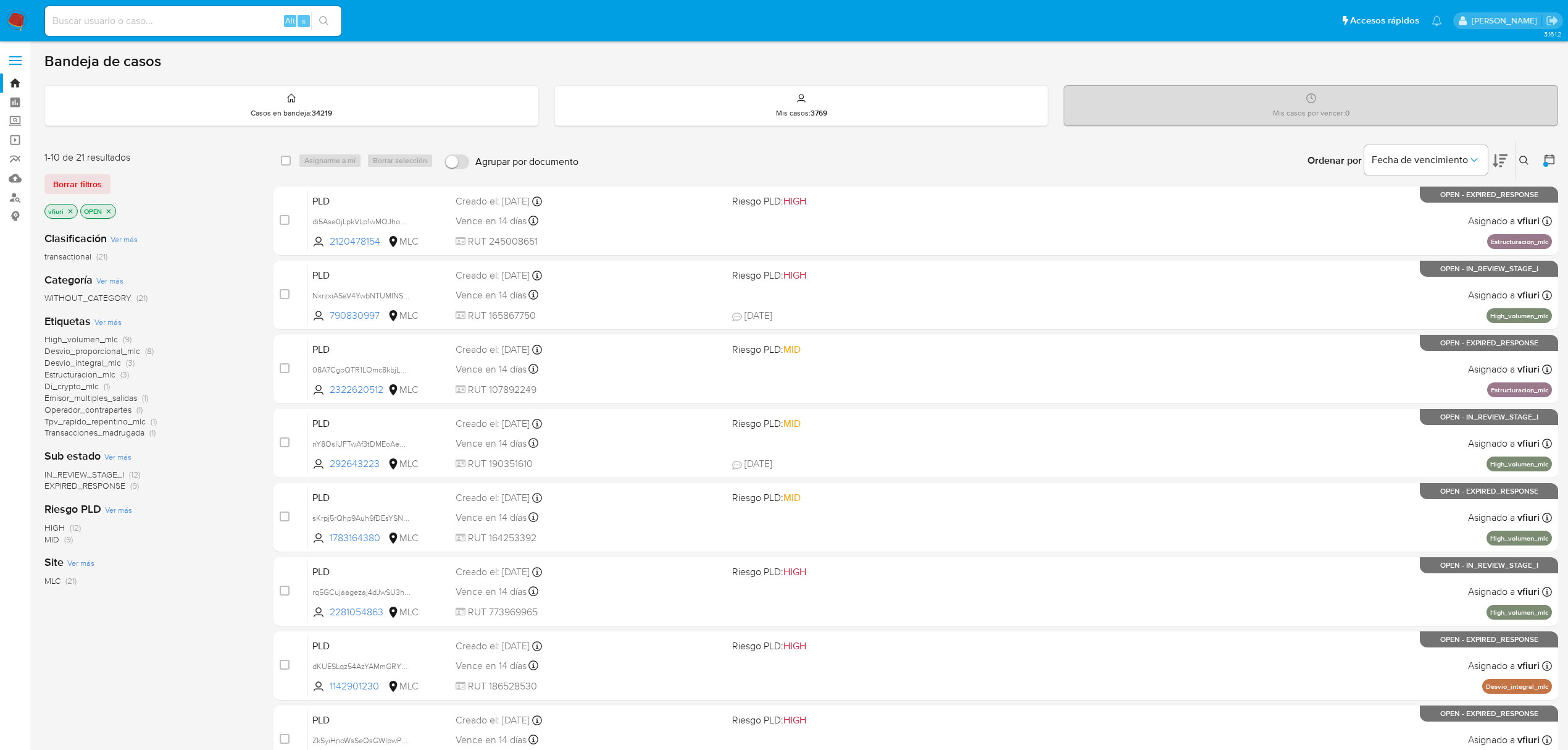
click at [102, 351] on span "Desvio_proporcional_mlc" at bounding box center [92, 350] width 96 height 12
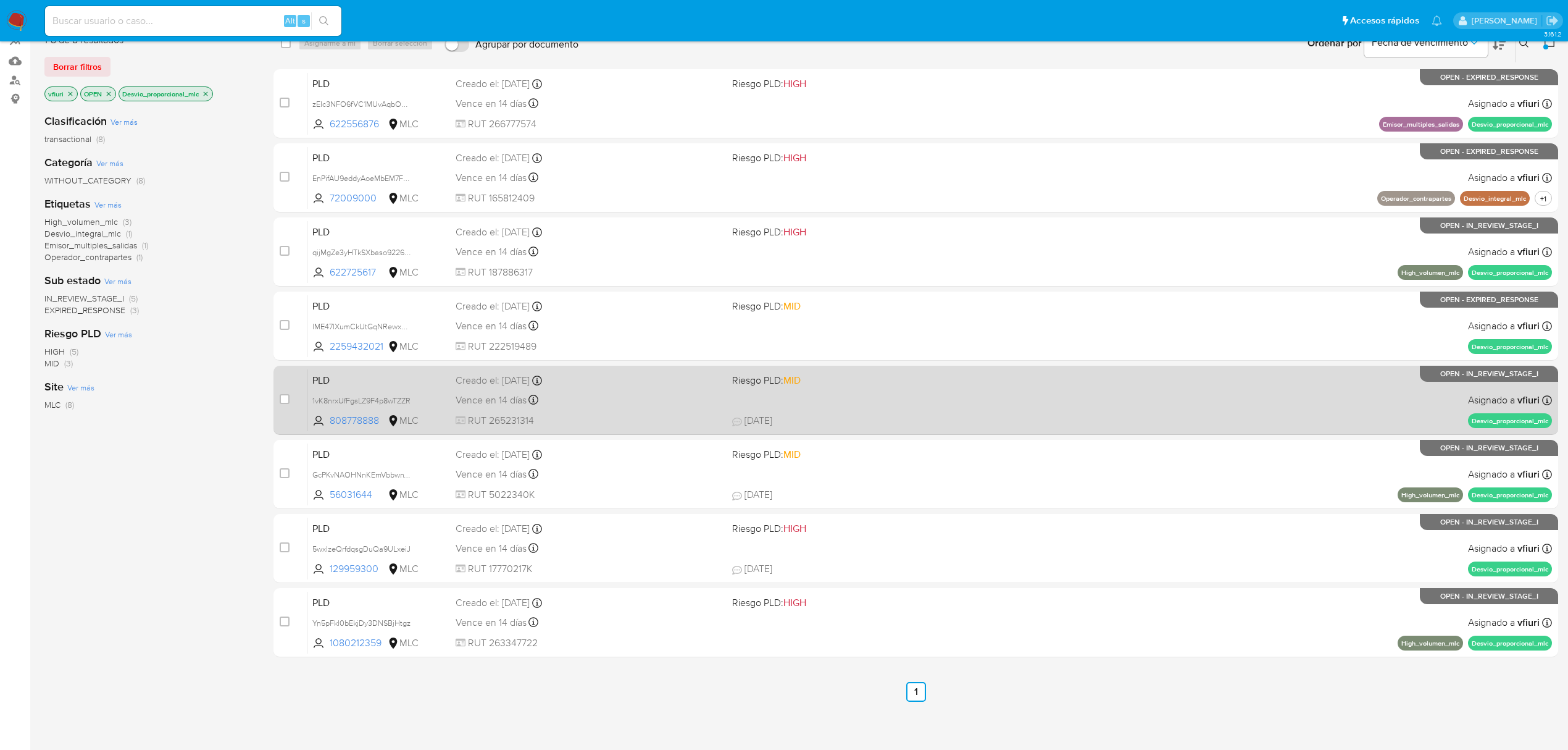
scroll to position [121, 0]
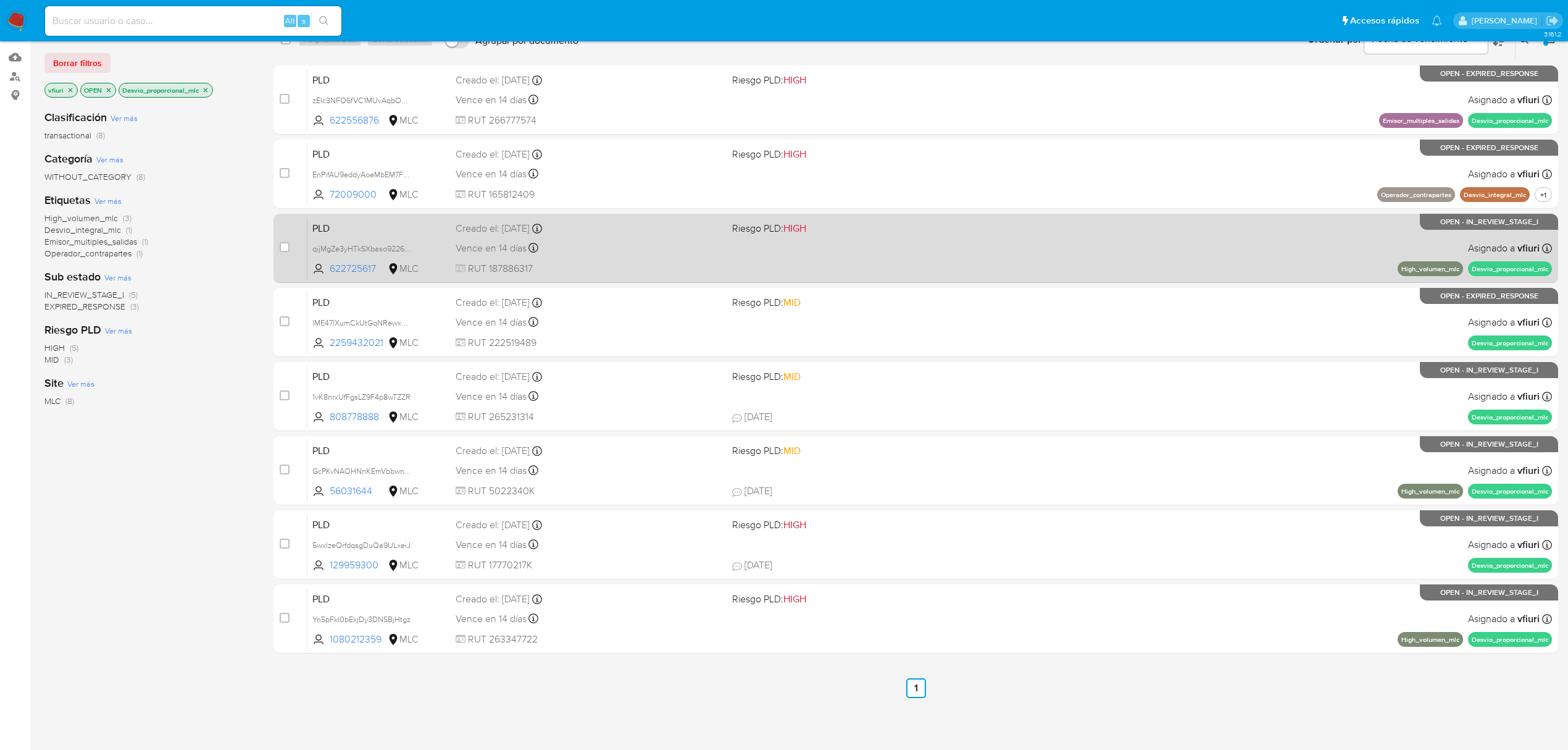
click at [791, 266] on div "PLD qijMgZe3yHTkSXbaso9226xe 622725617 MLC Riesgo PLD: HIGH Creado el: 12/07/20…" at bounding box center [928, 248] width 1244 height 62
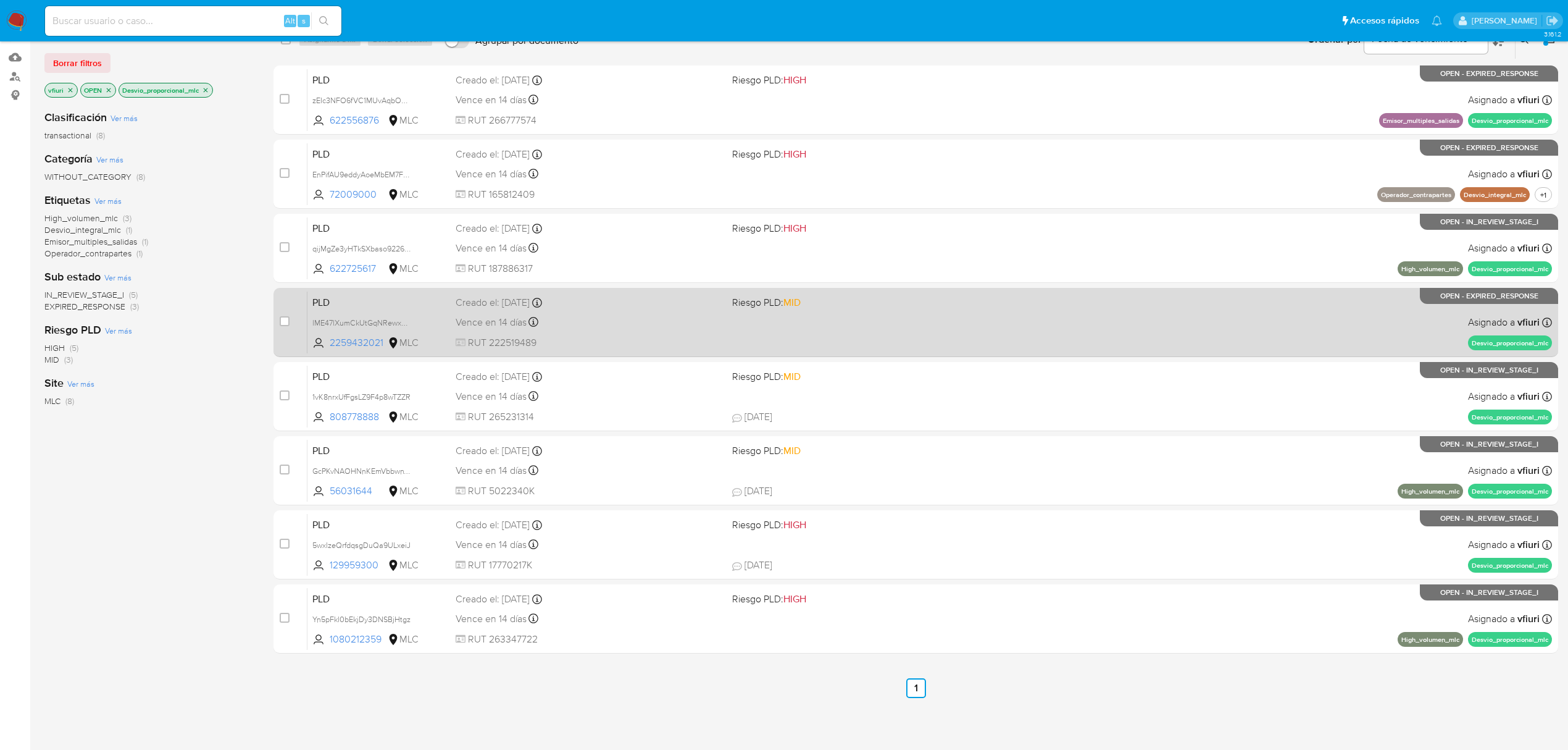
click at [635, 311] on div "PLD lME47lXumCkUtGqNRewxQIbO 2259432021 MLC Riesgo PLD: MID Creado el: [DATE] C…" at bounding box center [928, 321] width 1244 height 62
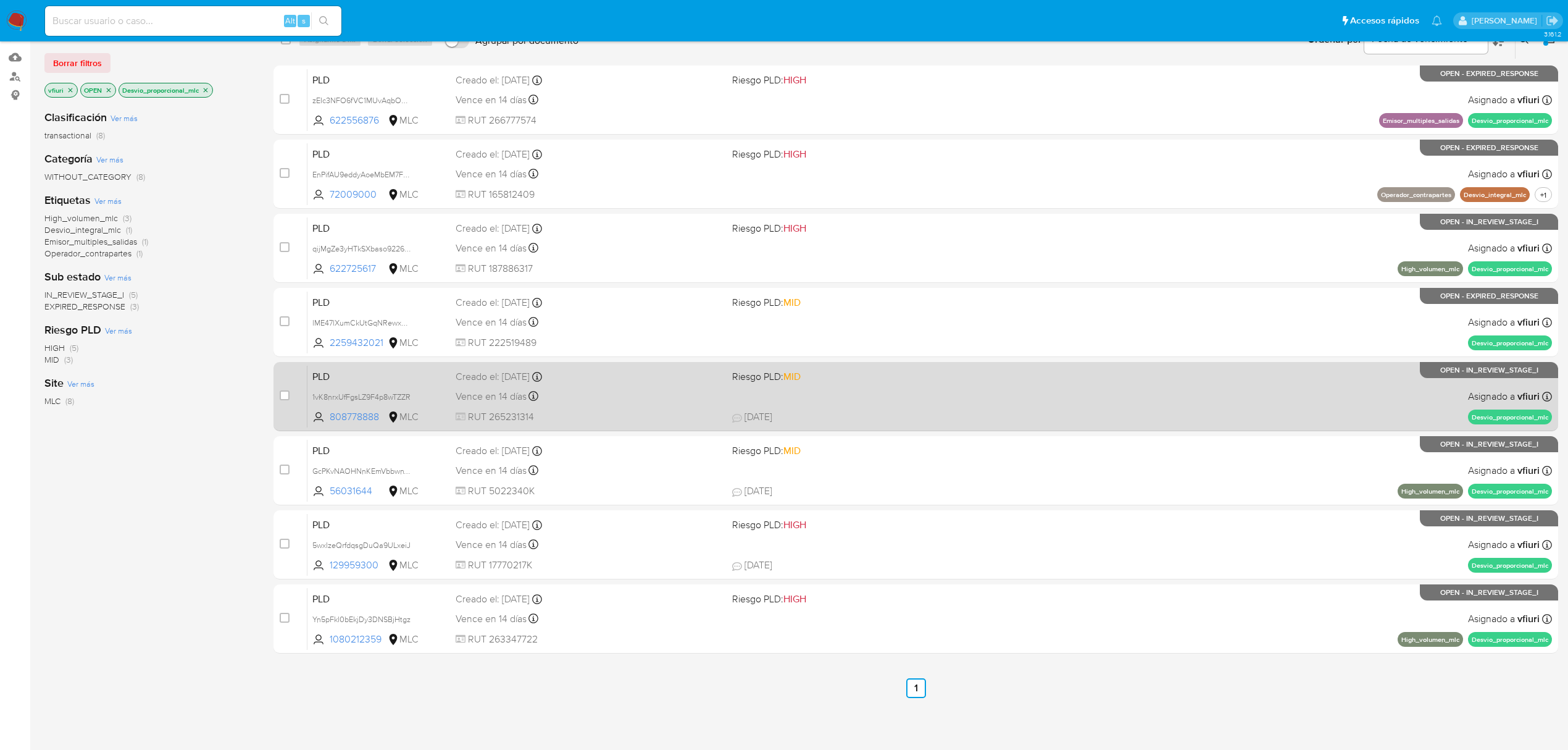
click at [628, 396] on div "Vence en 14 días Vence el 10/10/2025 16:05:54" at bounding box center [588, 395] width 267 height 16
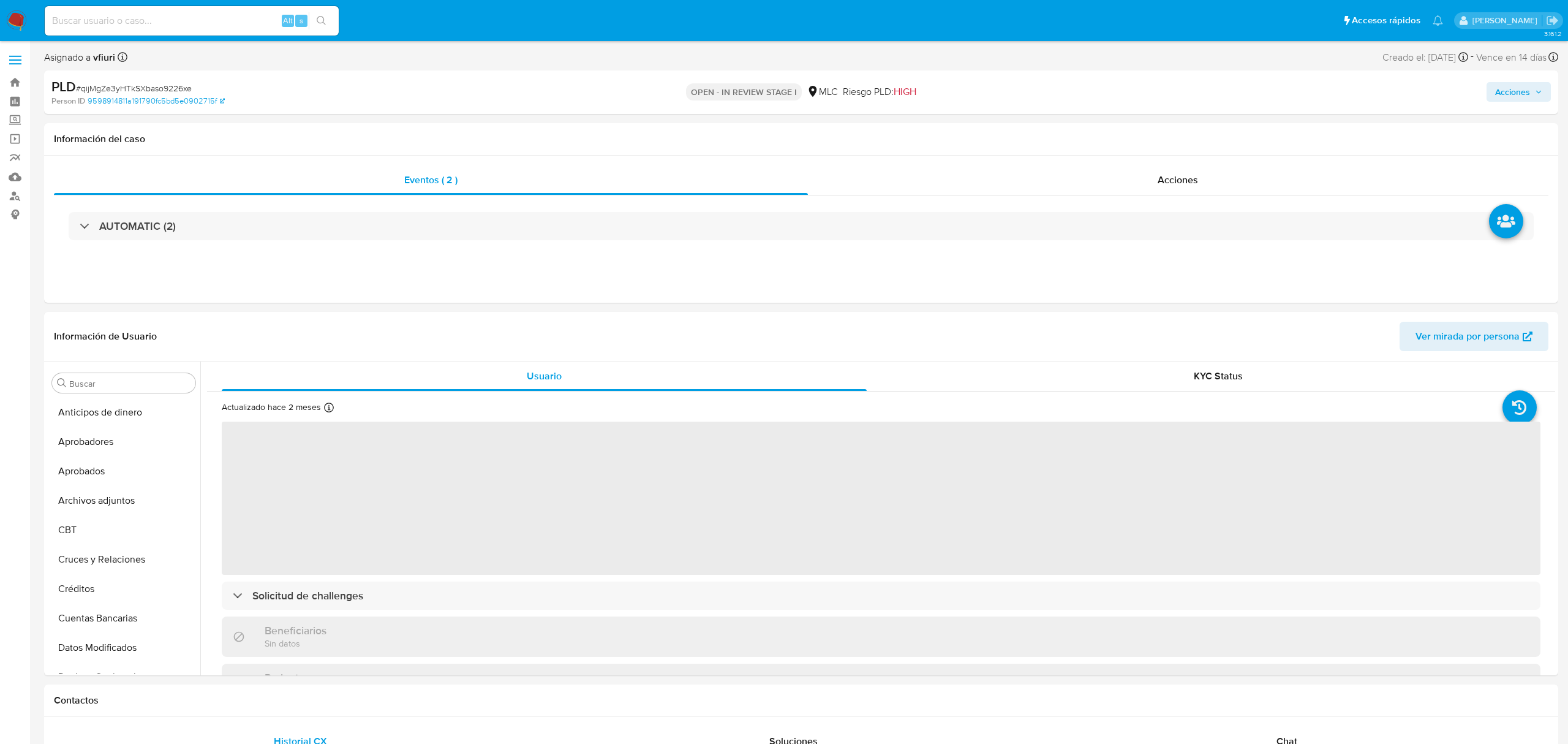
select select "10"
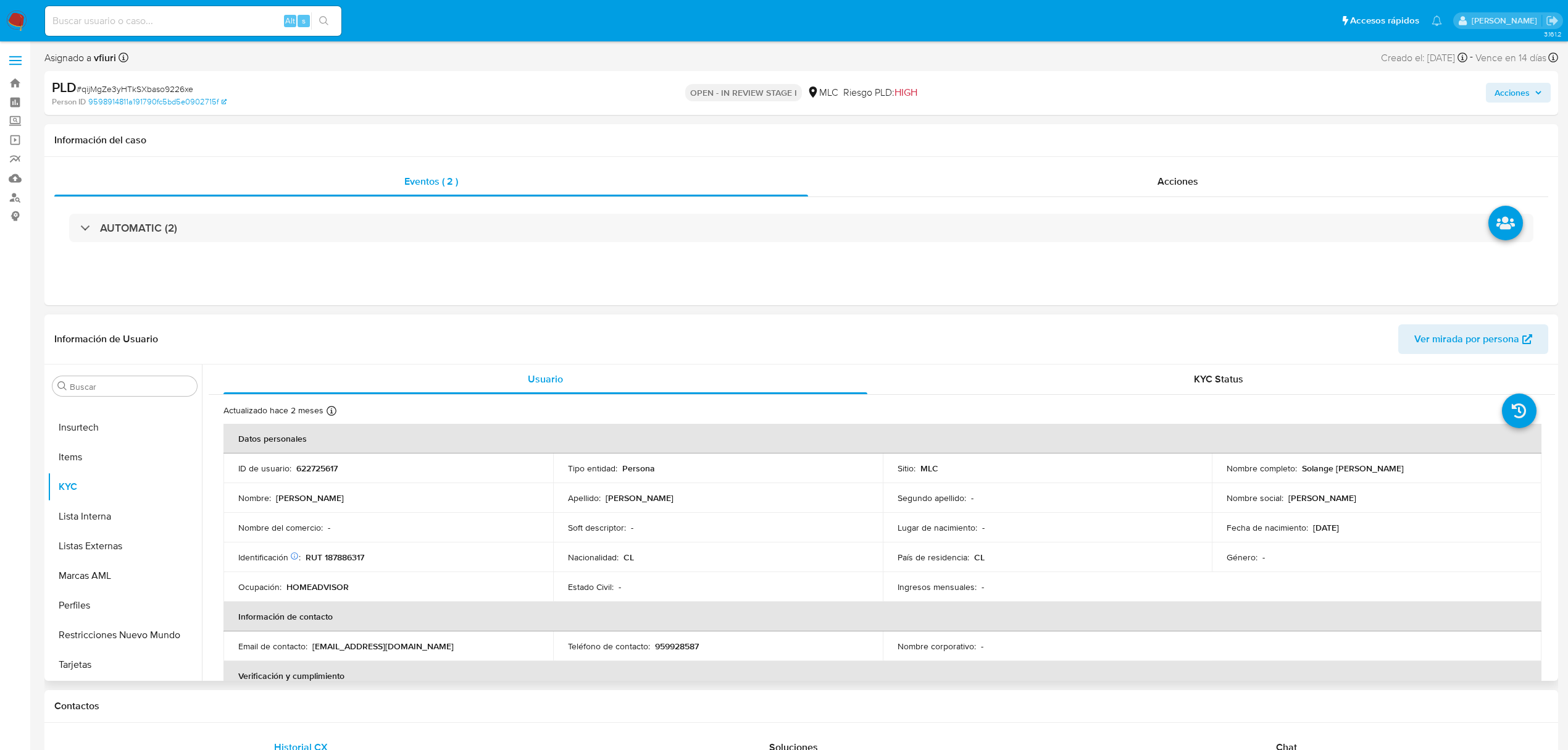
click at [329, 468] on p "622725617" at bounding box center [316, 469] width 41 height 11
copy p "622725617"
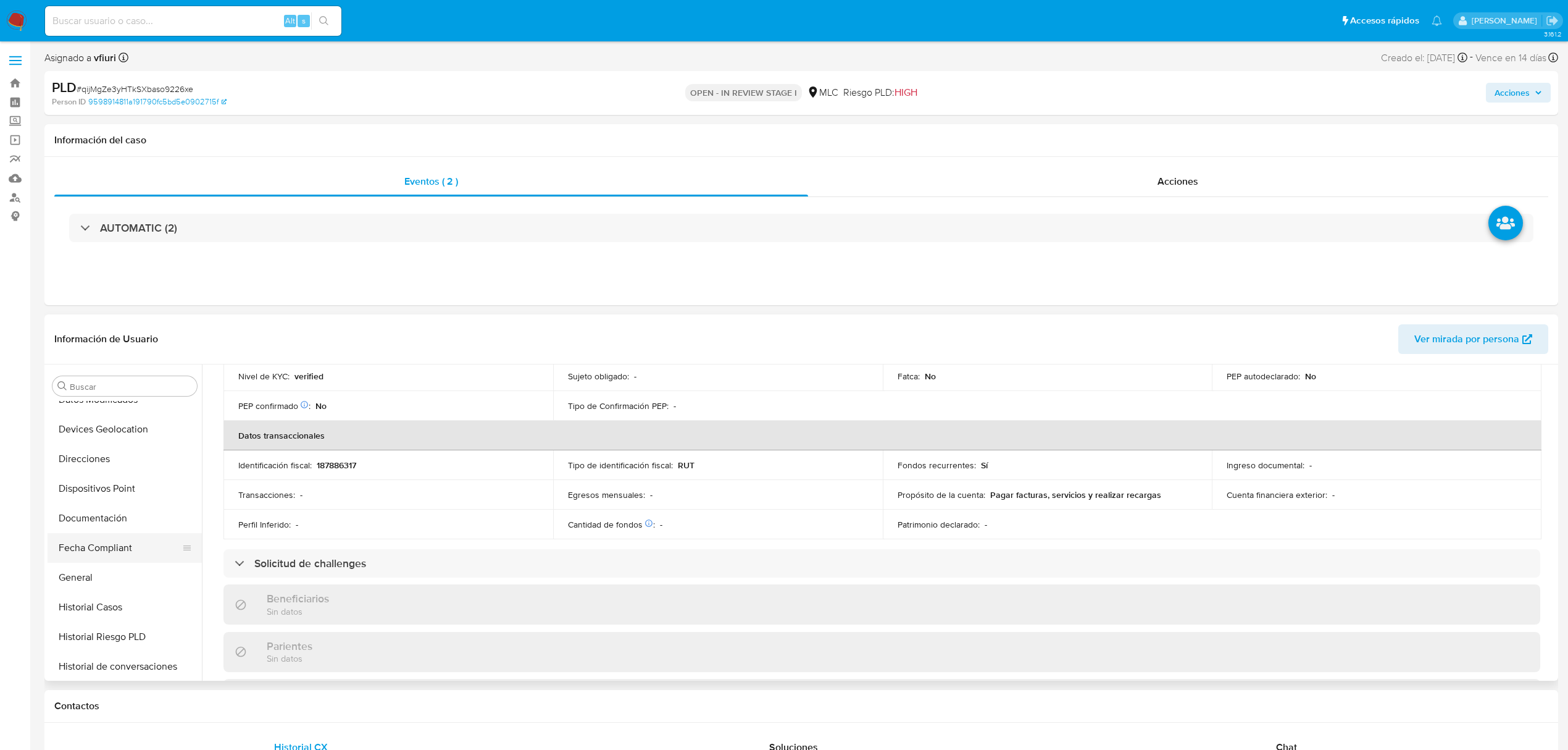
scroll to position [252, 0]
click at [93, 512] on button "Documentación" at bounding box center [120, 518] width 144 height 30
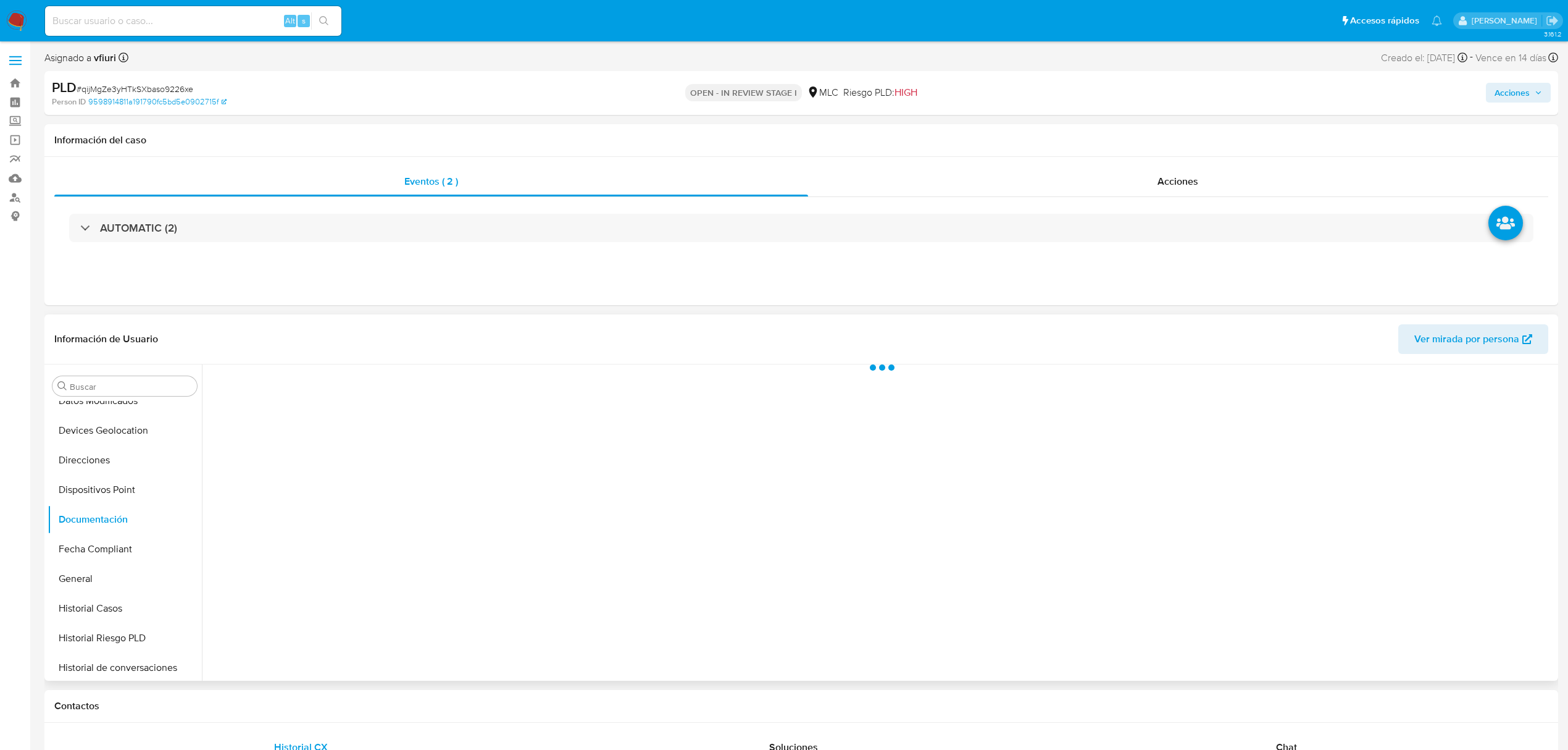
scroll to position [0, 0]
click at [391, 431] on button "Prueba de vida" at bounding box center [366, 425] width 316 height 32
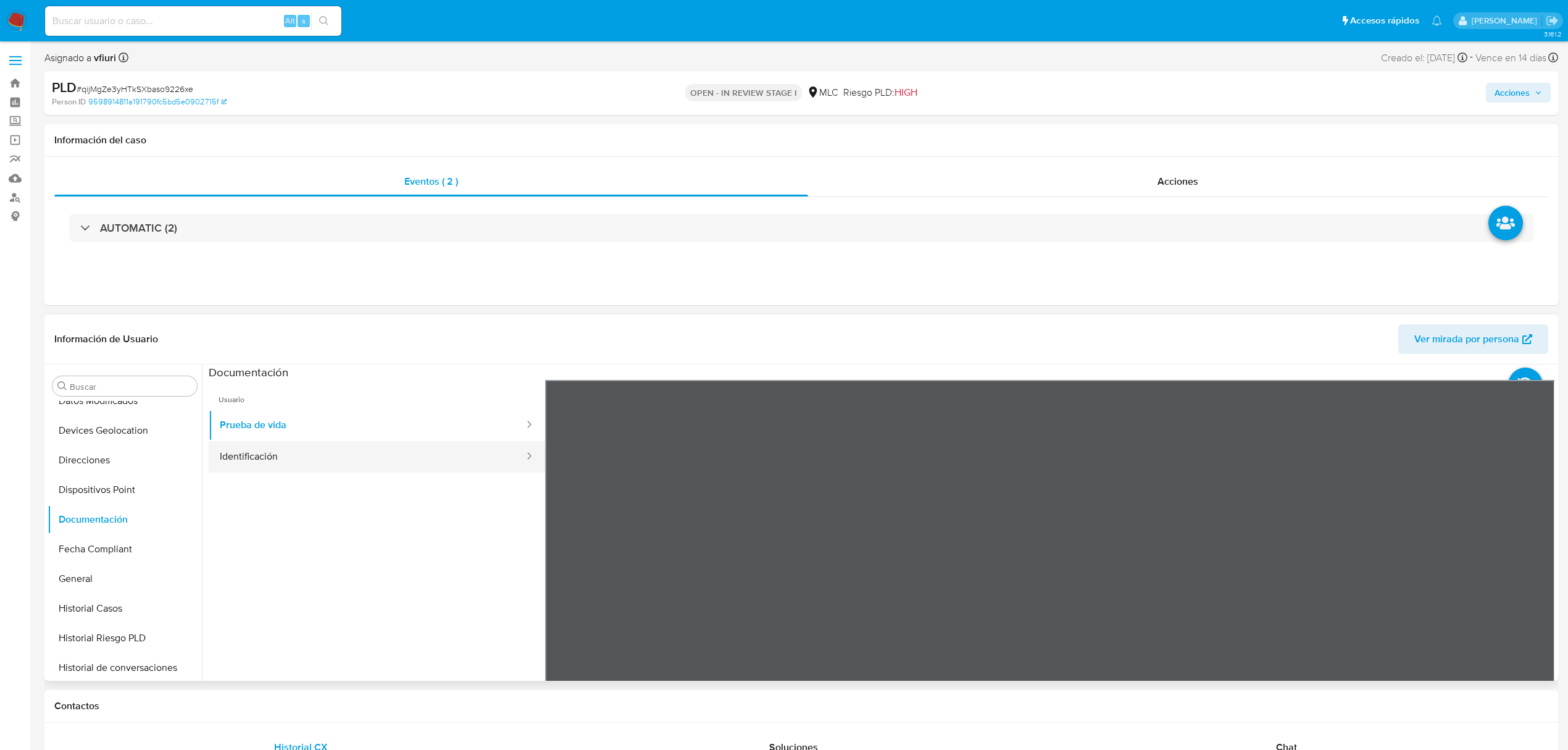
click at [404, 451] on button "Identificación" at bounding box center [366, 456] width 316 height 32
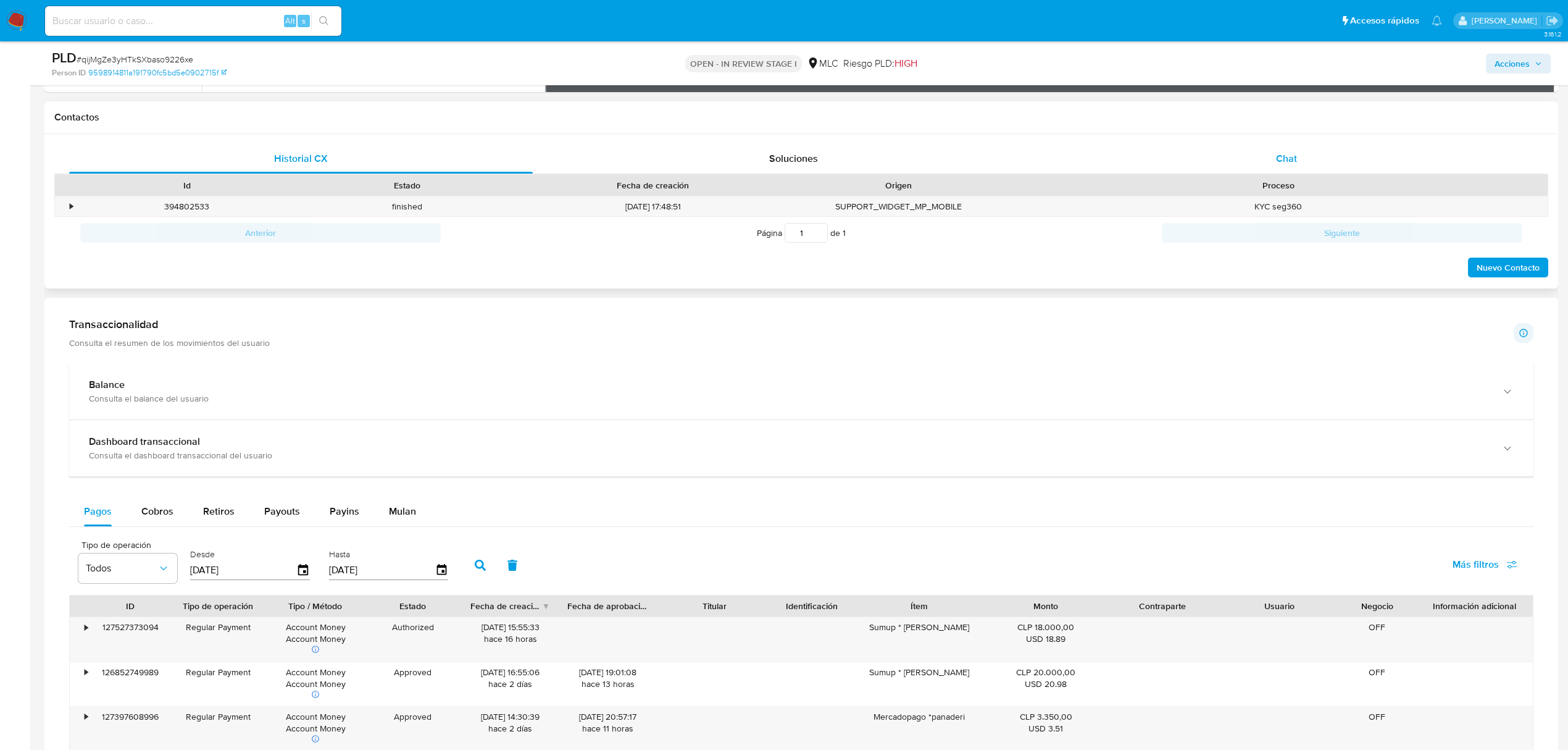
scroll to position [411, 0]
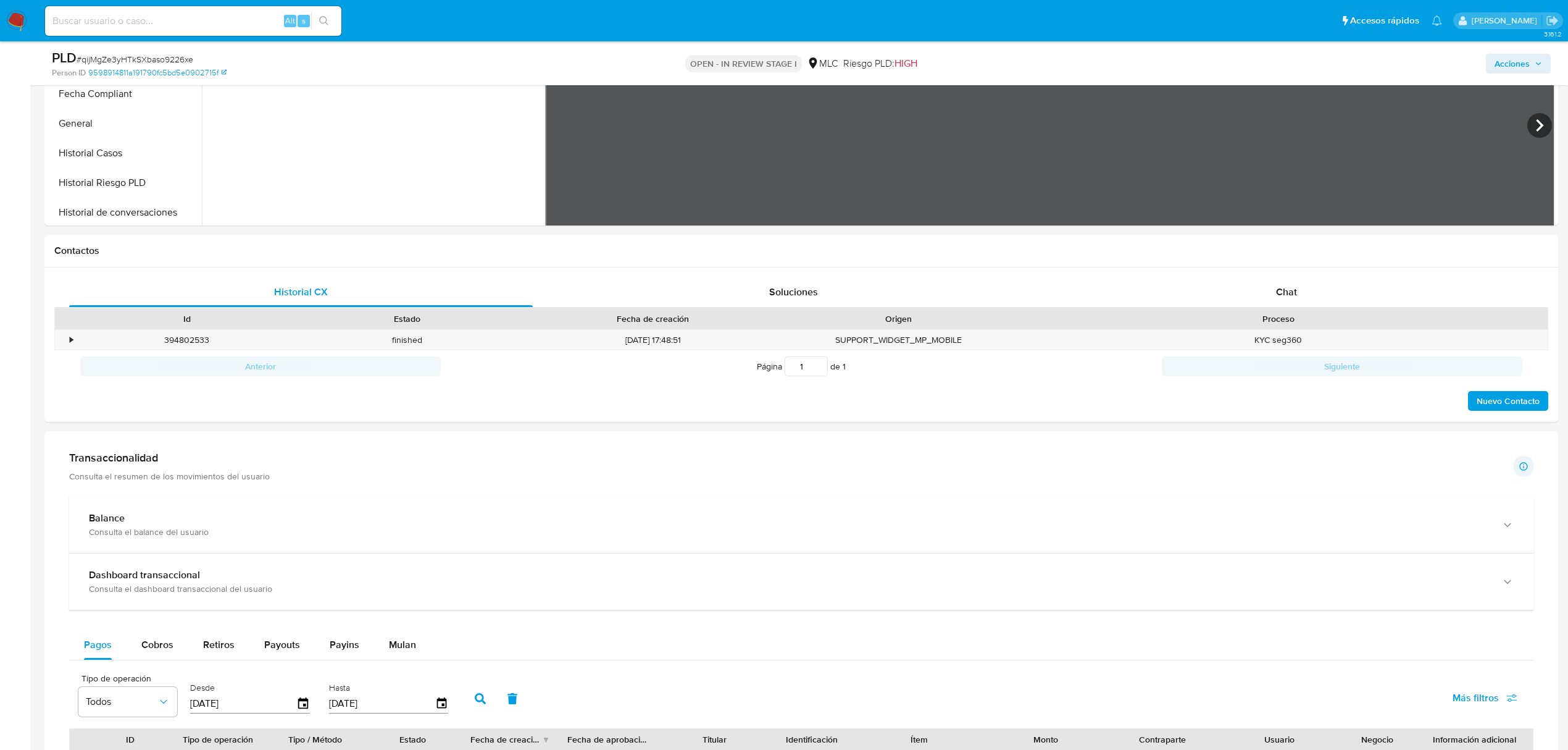
drag, startPoint x: 1262, startPoint y: 289, endPoint x: 1057, endPoint y: 228, distance: 213.9
click at [1250, 285] on div "Chat" at bounding box center [1286, 292] width 464 height 30
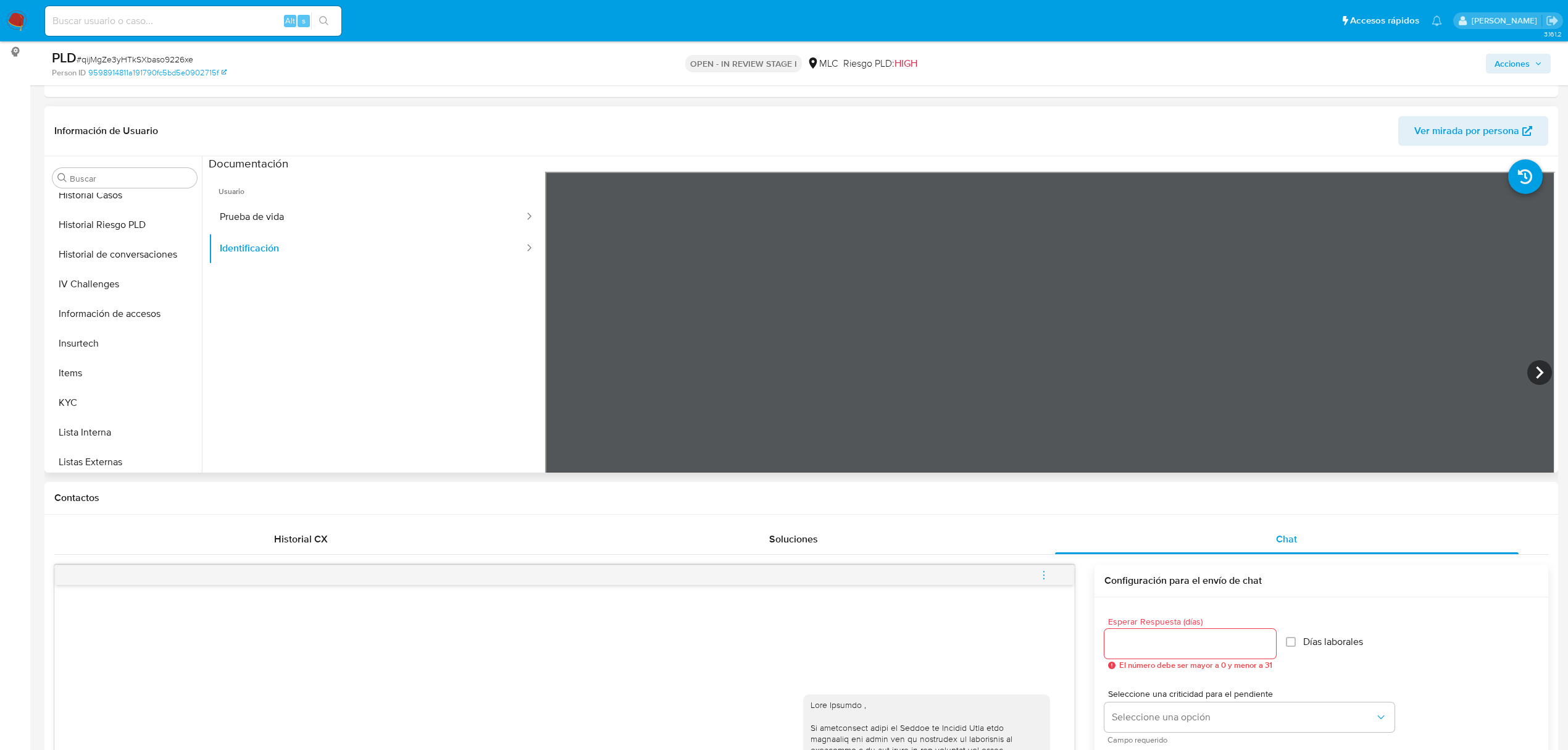
scroll to position [581, 0]
click at [102, 276] on button "KYC" at bounding box center [120, 278] width 144 height 30
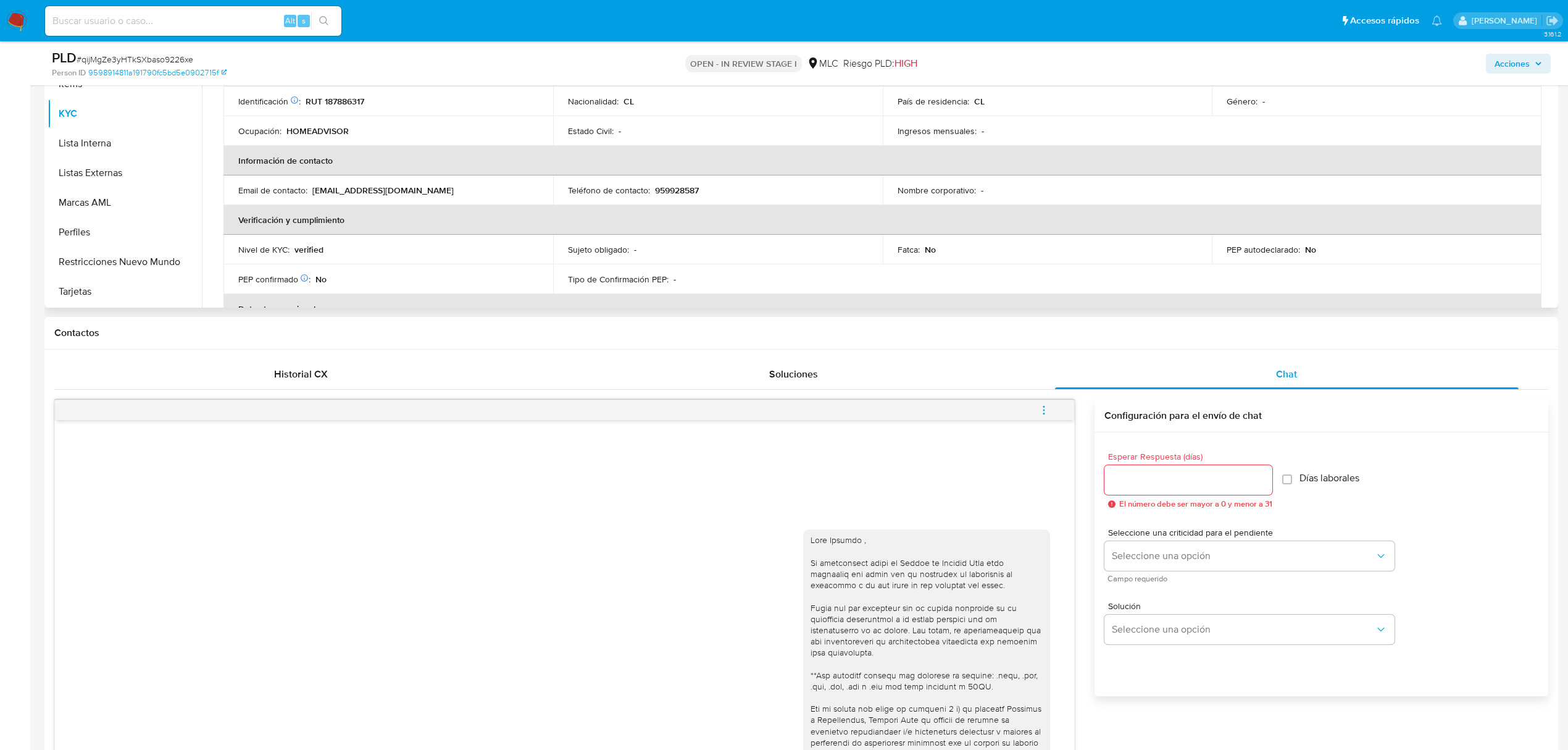
scroll to position [0, 0]
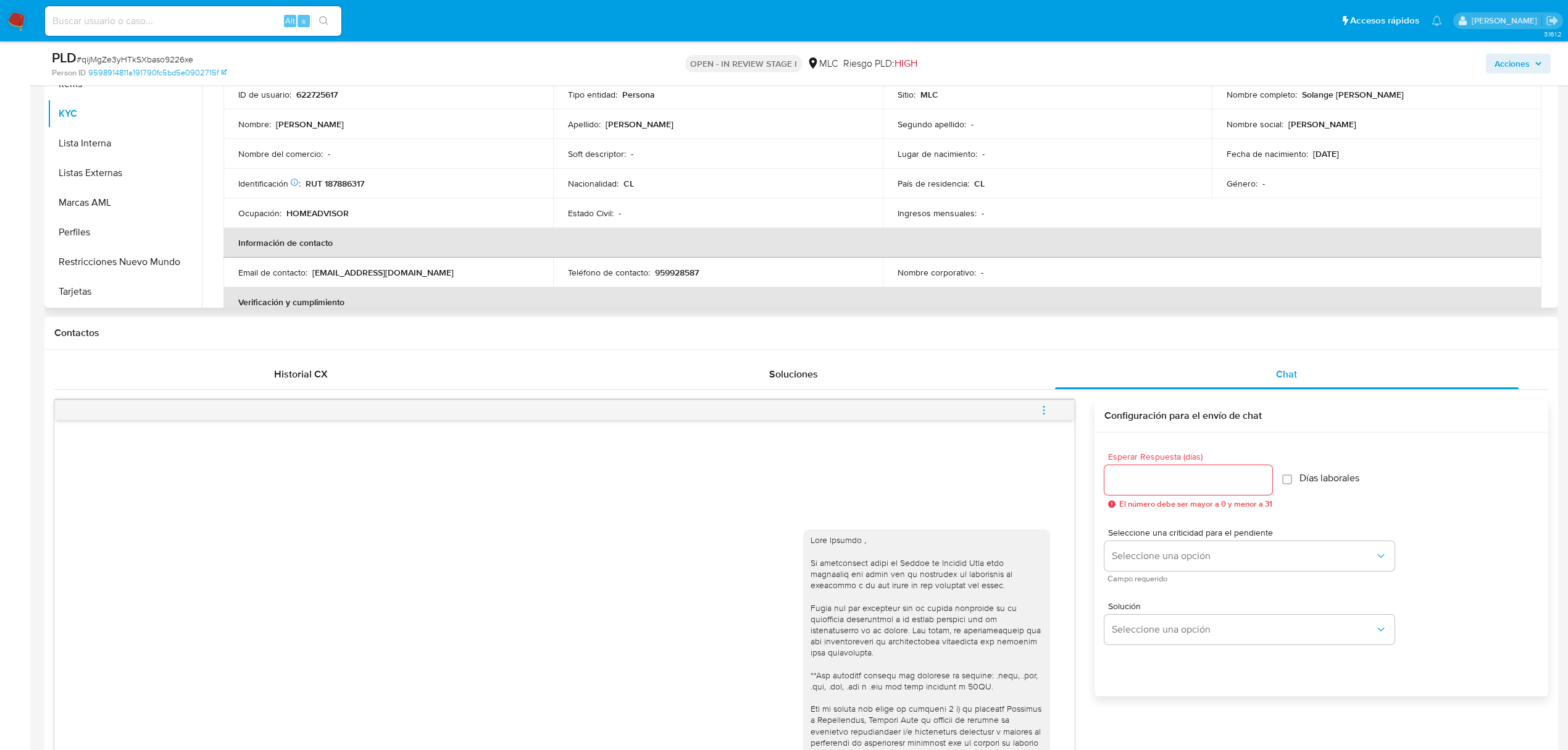
click at [338, 181] on p "RUT 187886317" at bounding box center [335, 184] width 58 height 11
copy p "187886317"
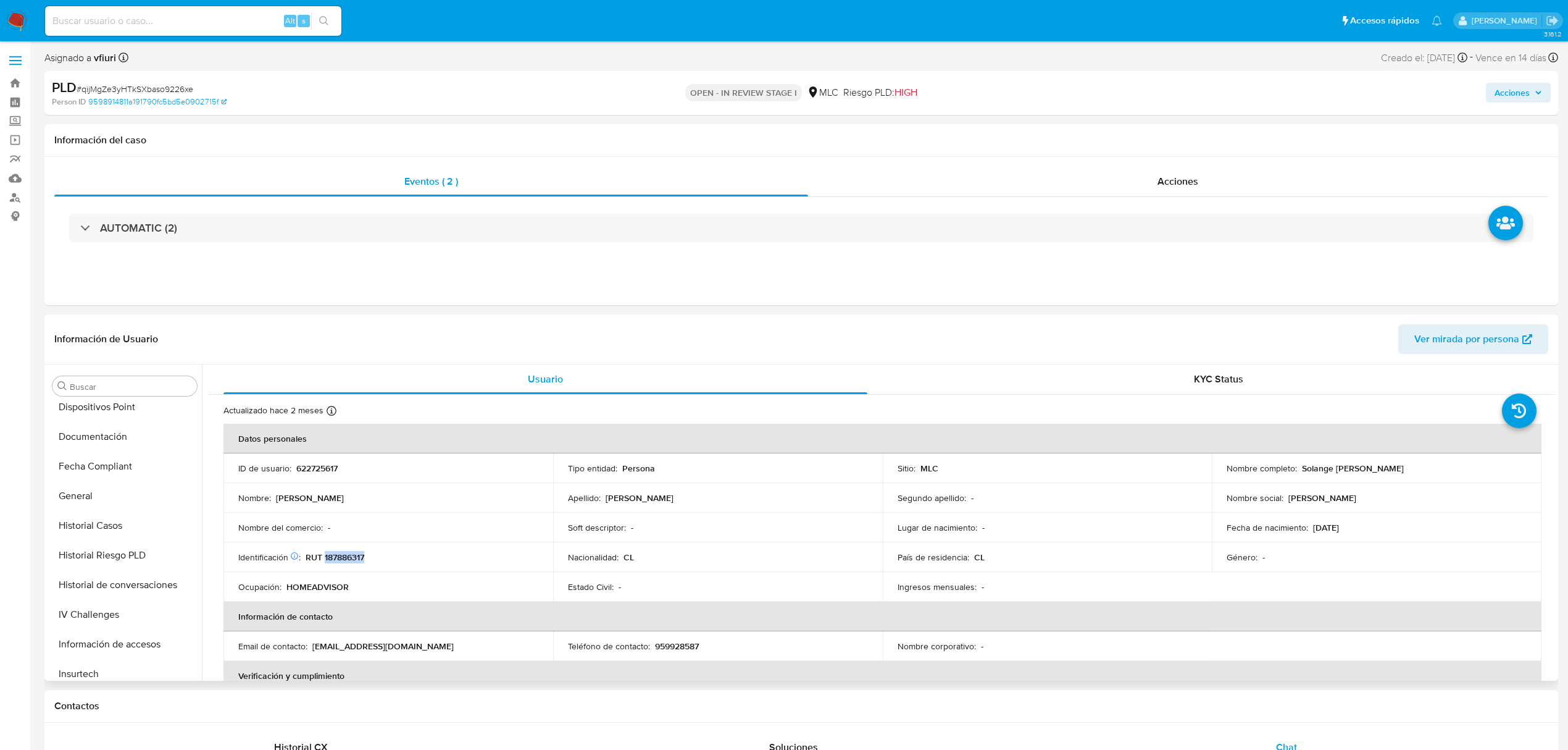
scroll to position [5, 0]
click at [92, 499] on button "Archivos adjuntos" at bounding box center [120, 499] width 144 height 30
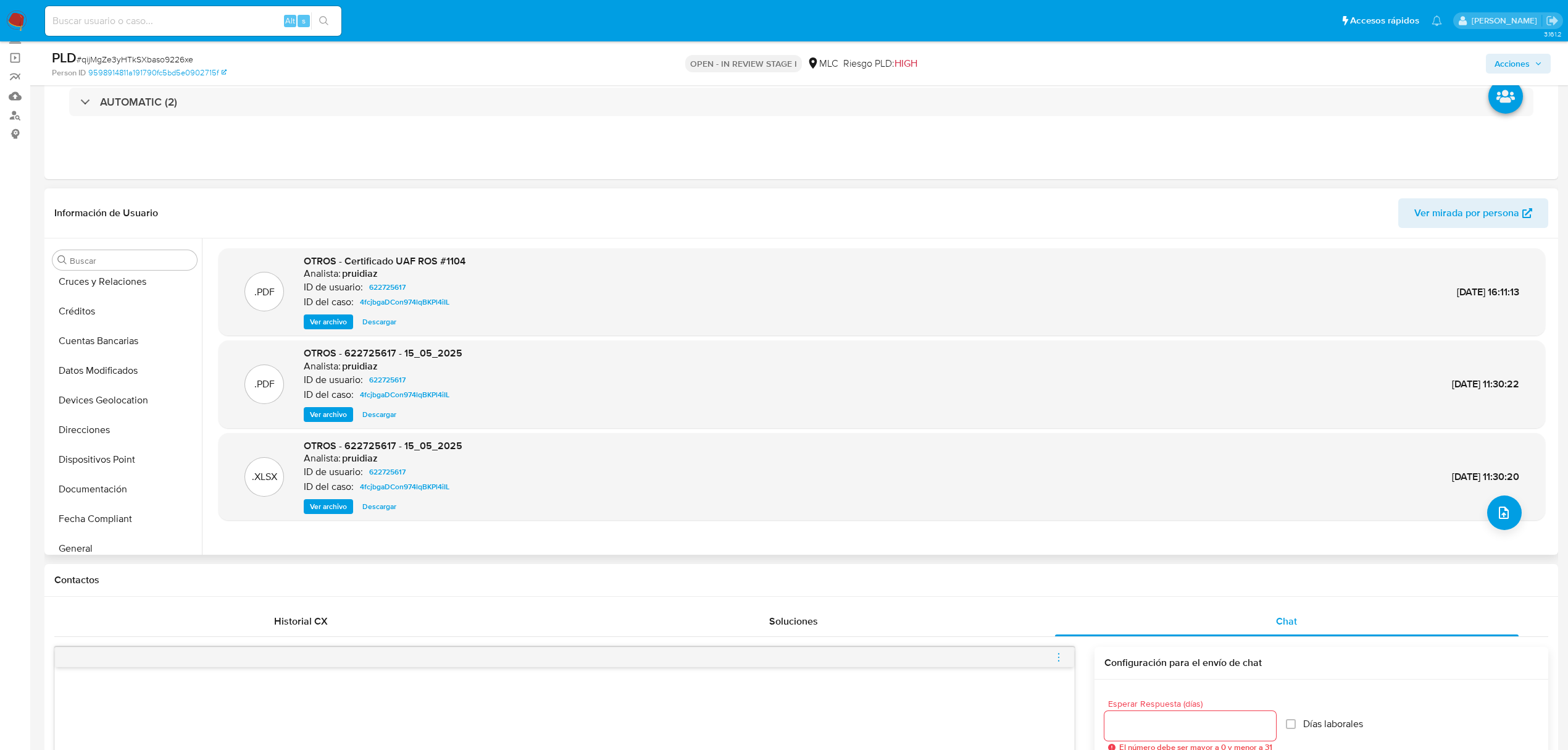
scroll to position [416, 0]
click at [114, 328] on button "Historial Casos" at bounding box center [120, 318] width 144 height 30
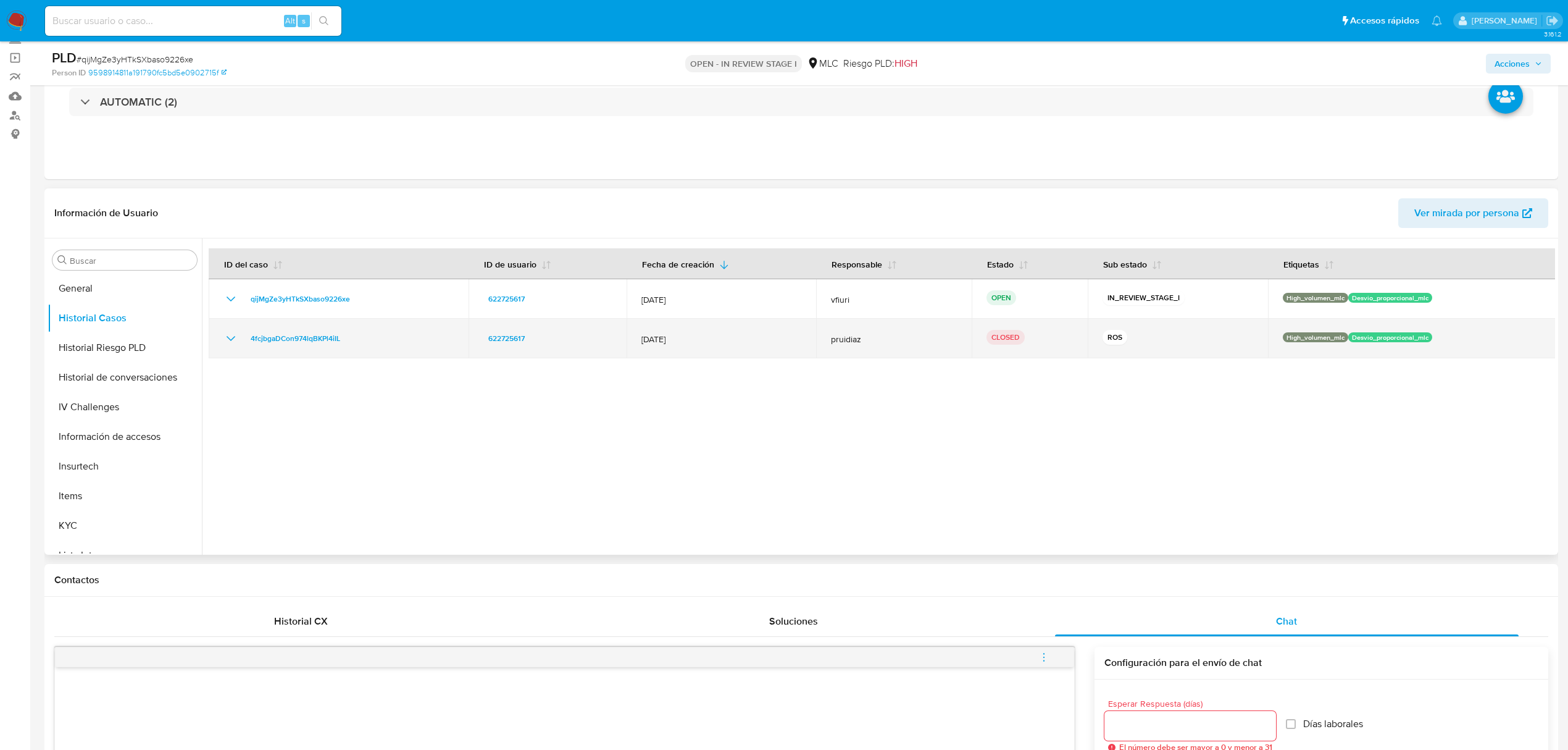
click at [230, 336] on icon "Mostrar/Ocultar" at bounding box center [230, 338] width 14 height 14
click at [230, 336] on icon "Mostrar/Ocultar" at bounding box center [230, 338] width 9 height 5
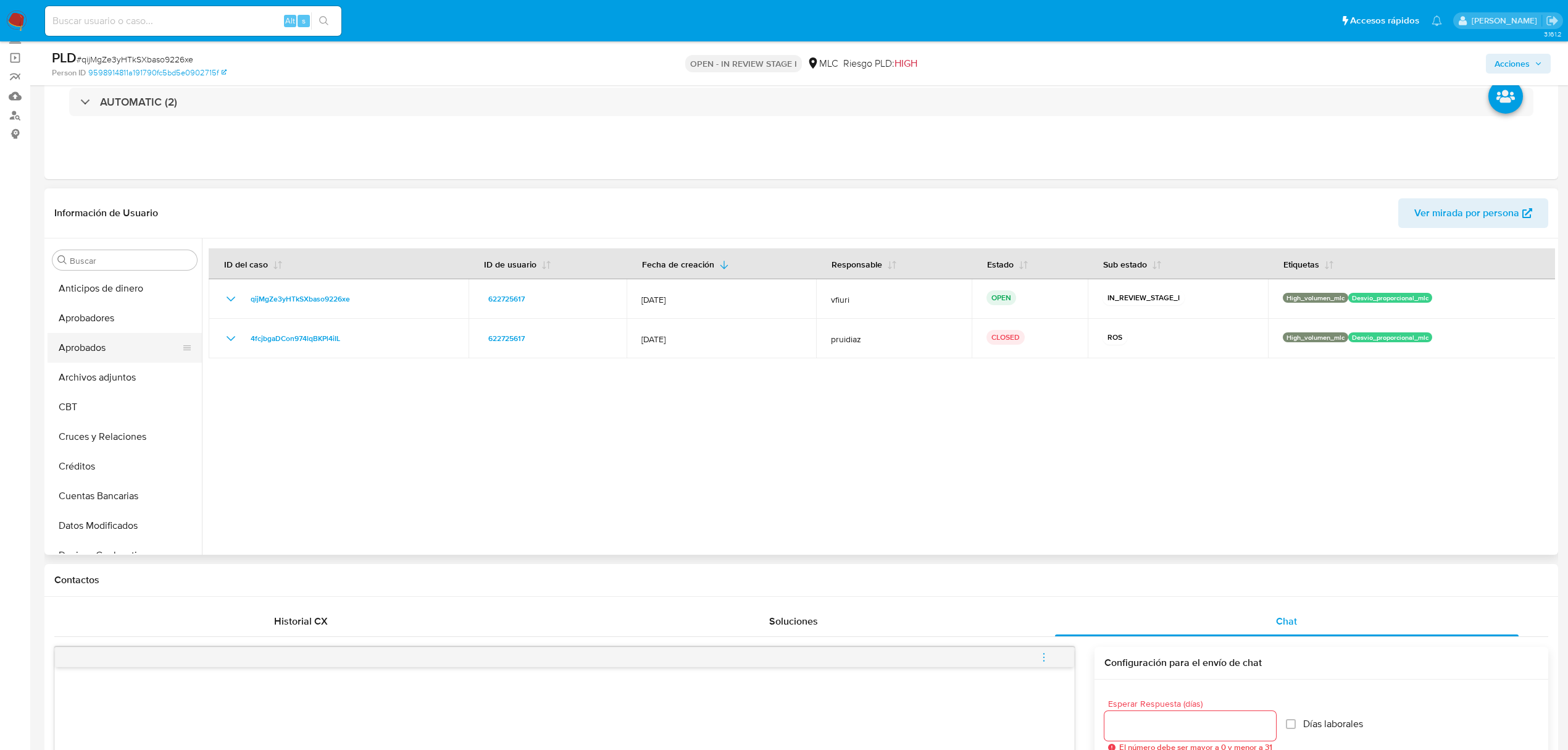
scroll to position [0, 0]
click at [107, 383] on button "Archivos adjuntos" at bounding box center [120, 378] width 144 height 30
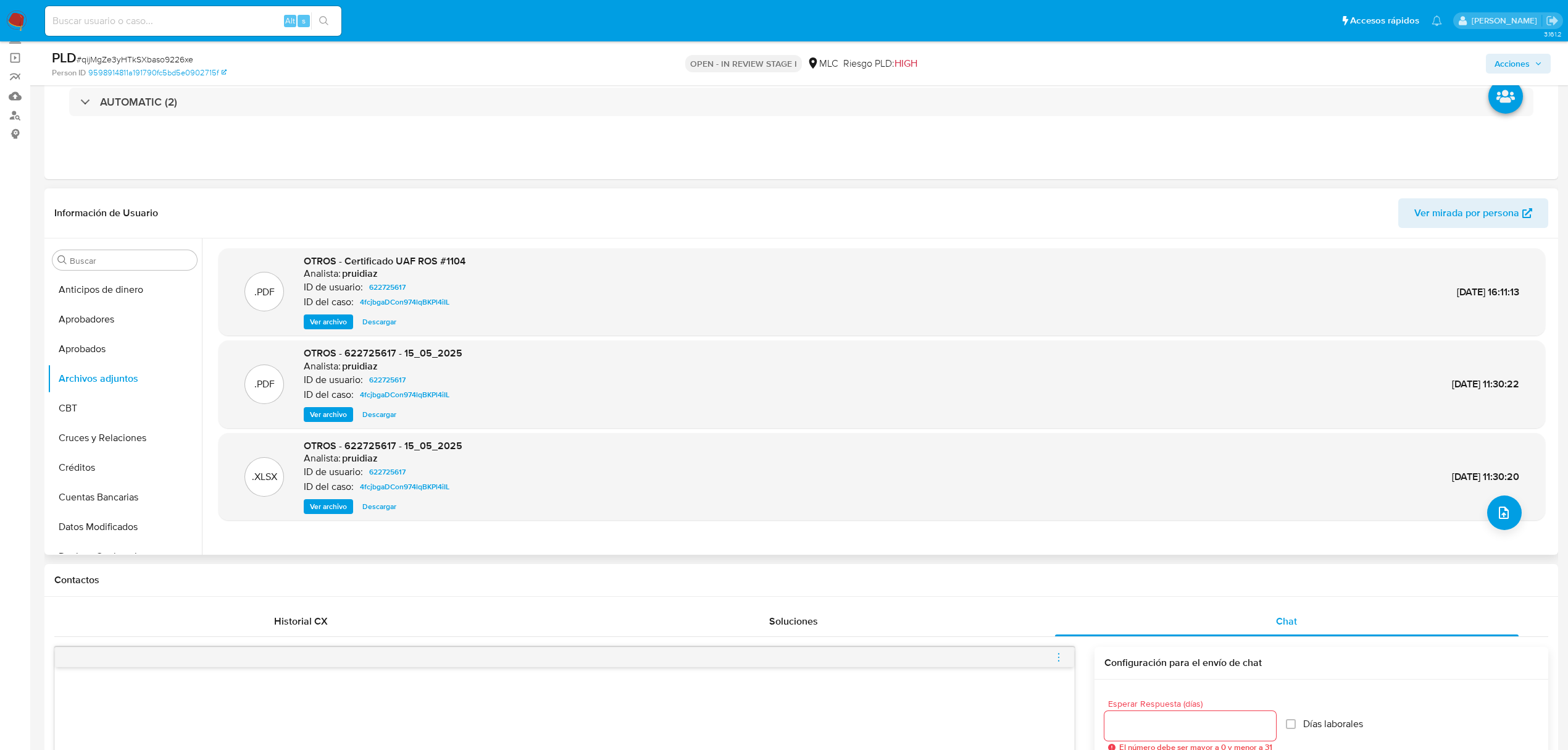
click at [332, 419] on span "Ver archivo" at bounding box center [328, 414] width 37 height 12
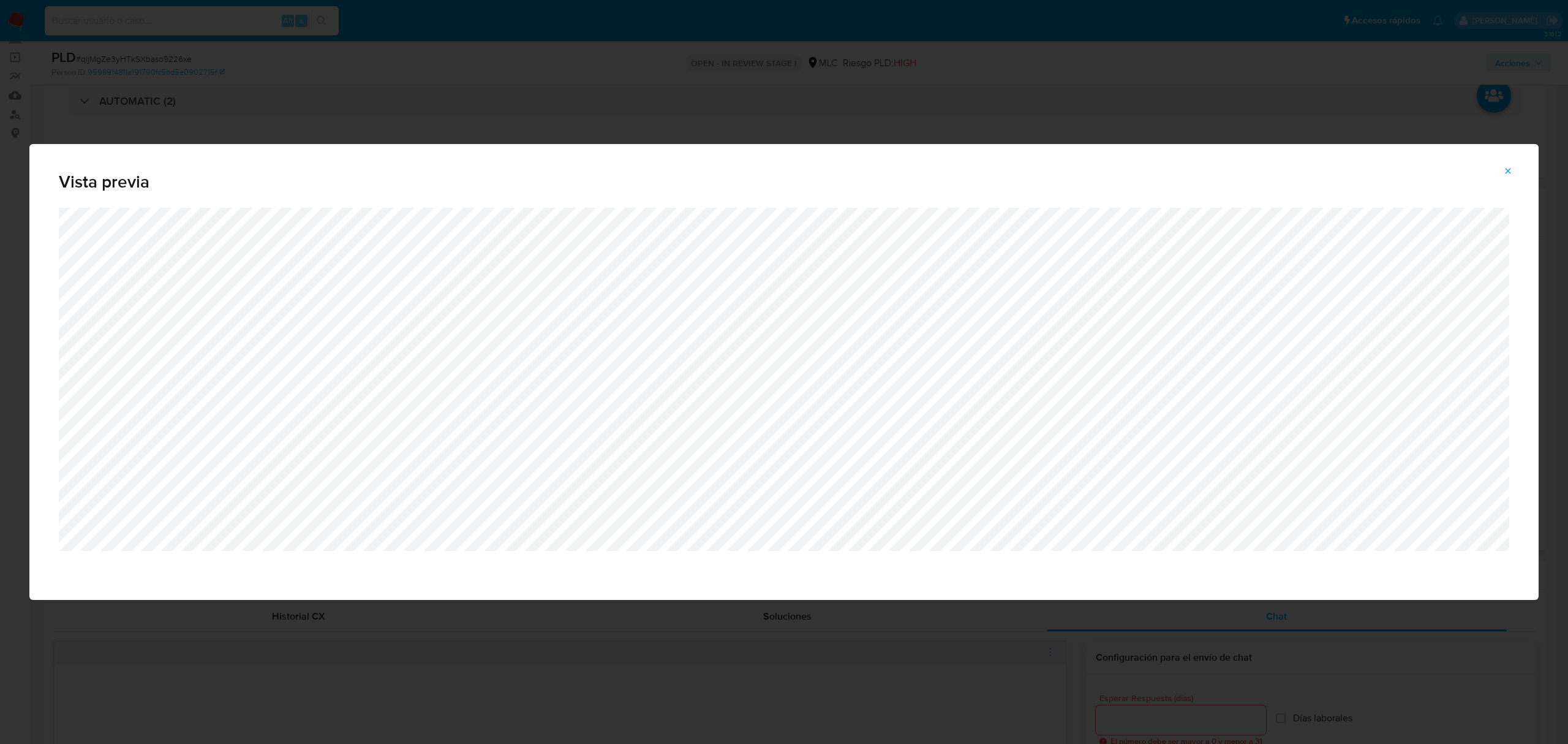
click at [1506, 172] on icon "Attachment preview" at bounding box center [1507, 171] width 9 height 9
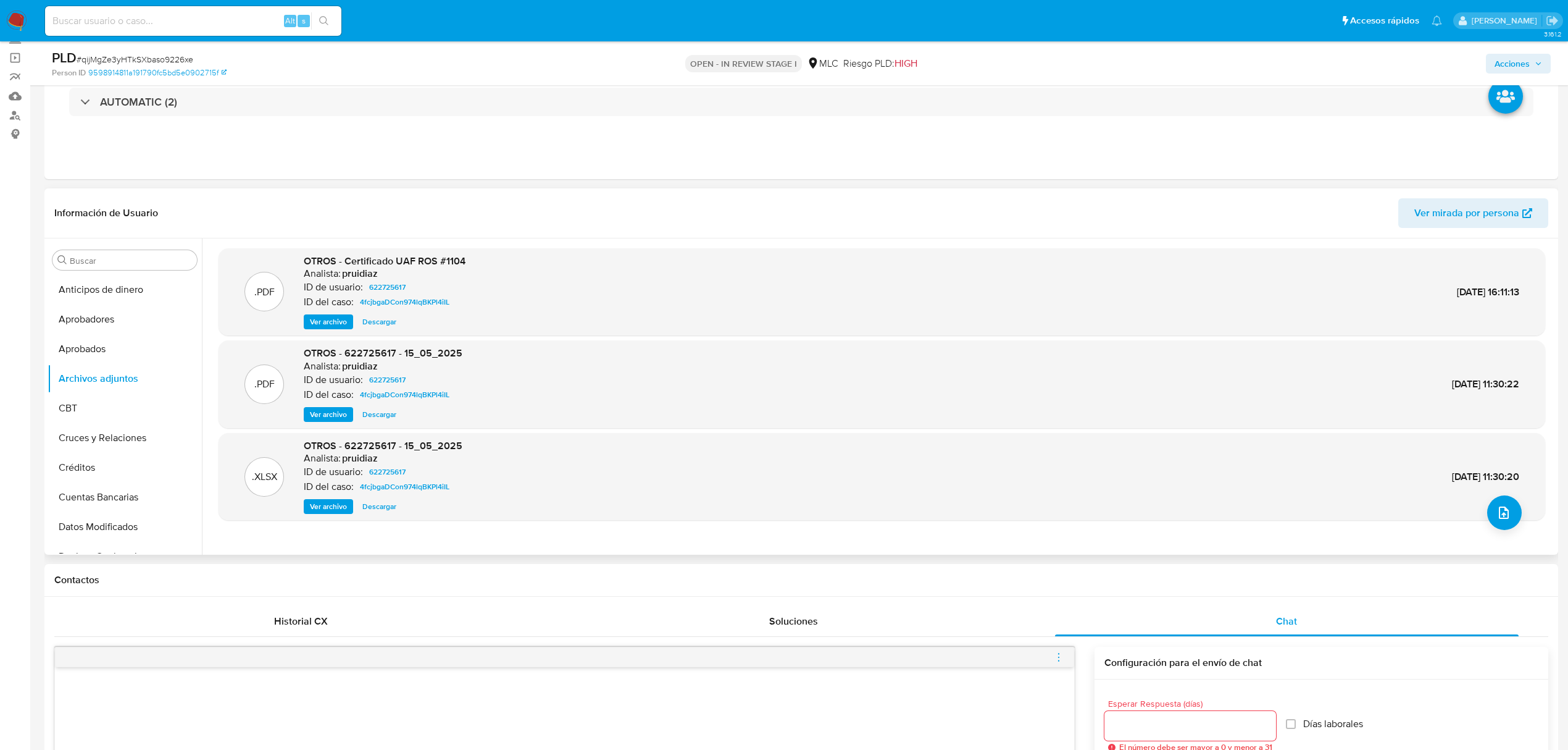
click at [321, 321] on span "Ver archivo" at bounding box center [328, 321] width 37 height 12
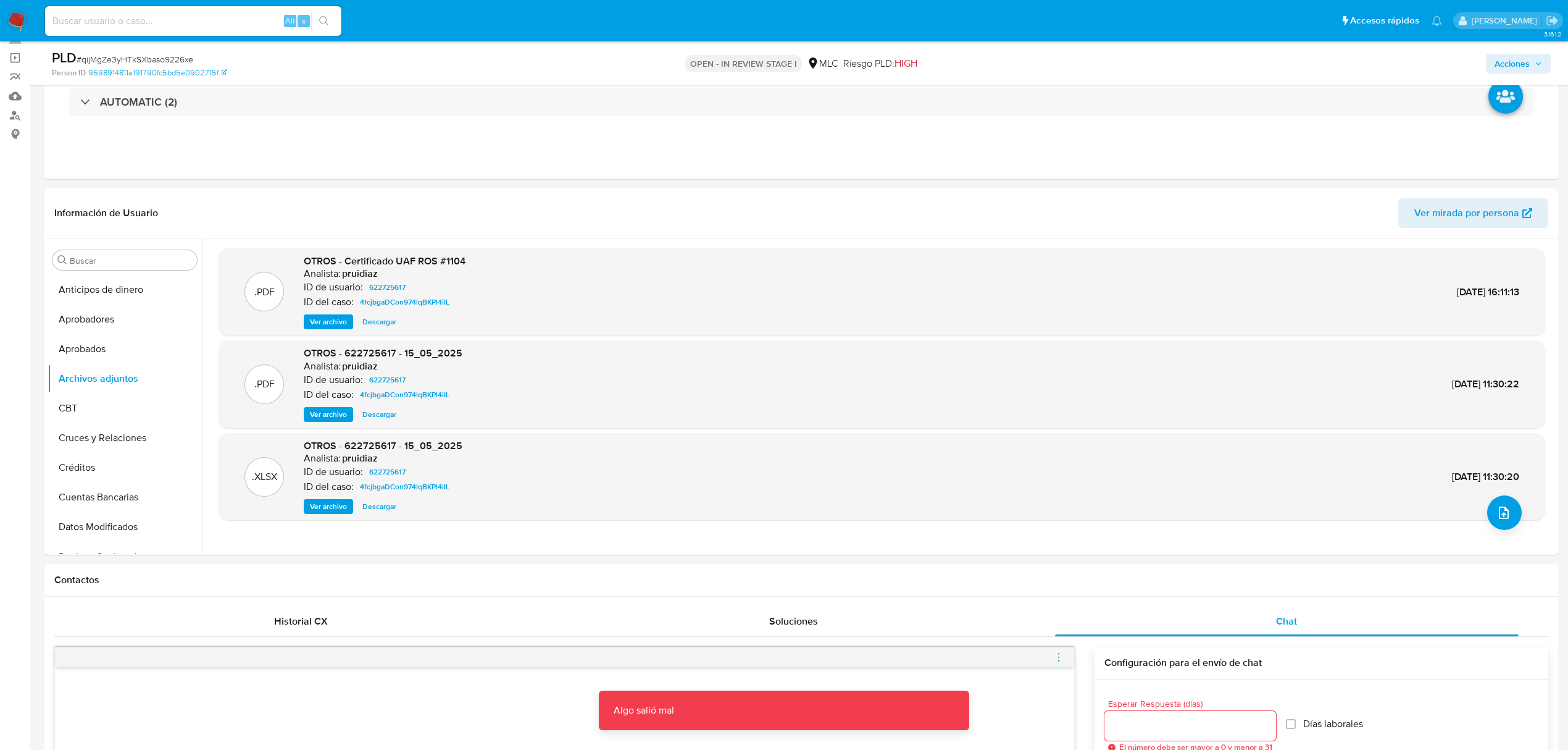
click at [338, 415] on span "Ver archivo" at bounding box center [328, 414] width 37 height 12
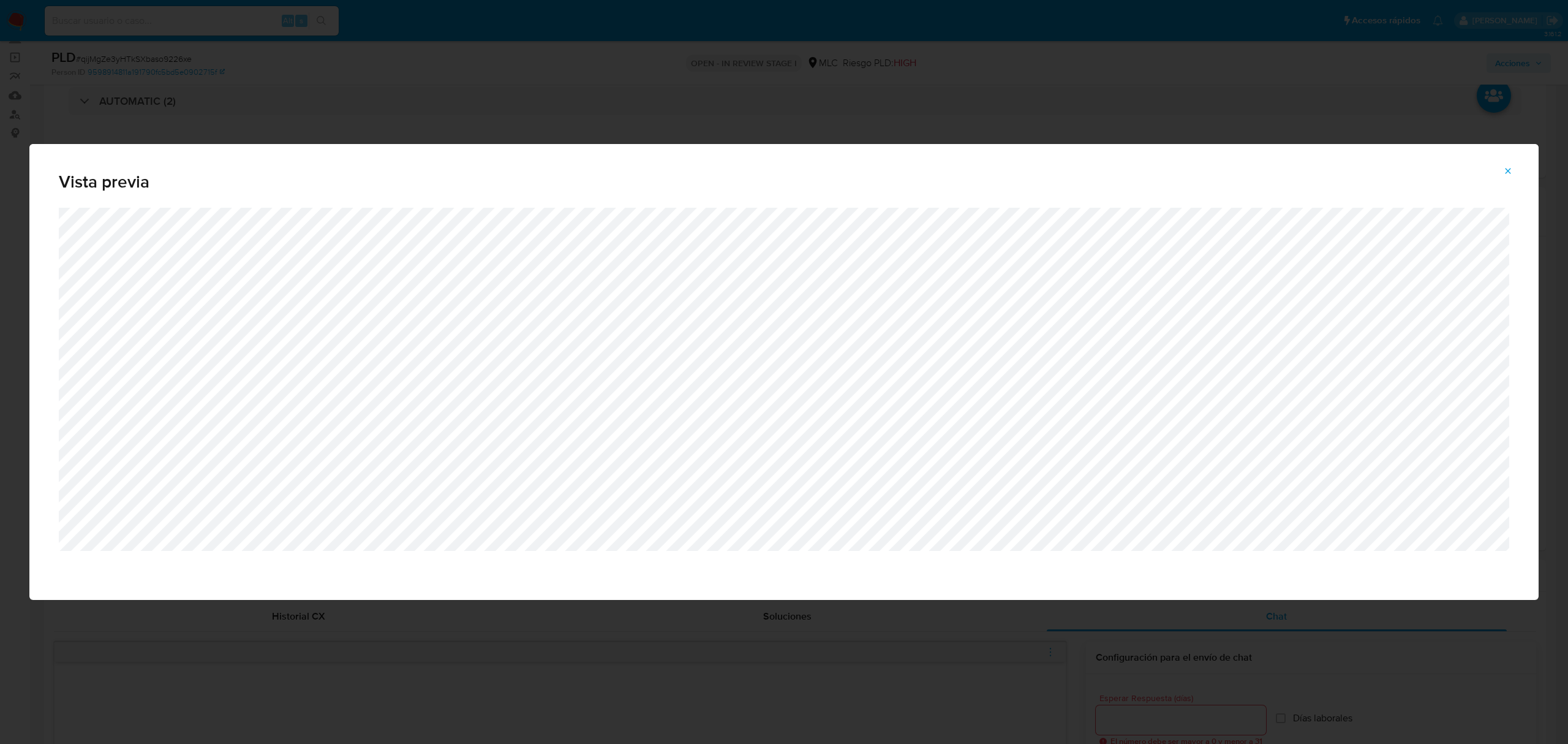
click at [1520, 170] on button "Attachment preview" at bounding box center [1507, 171] width 27 height 20
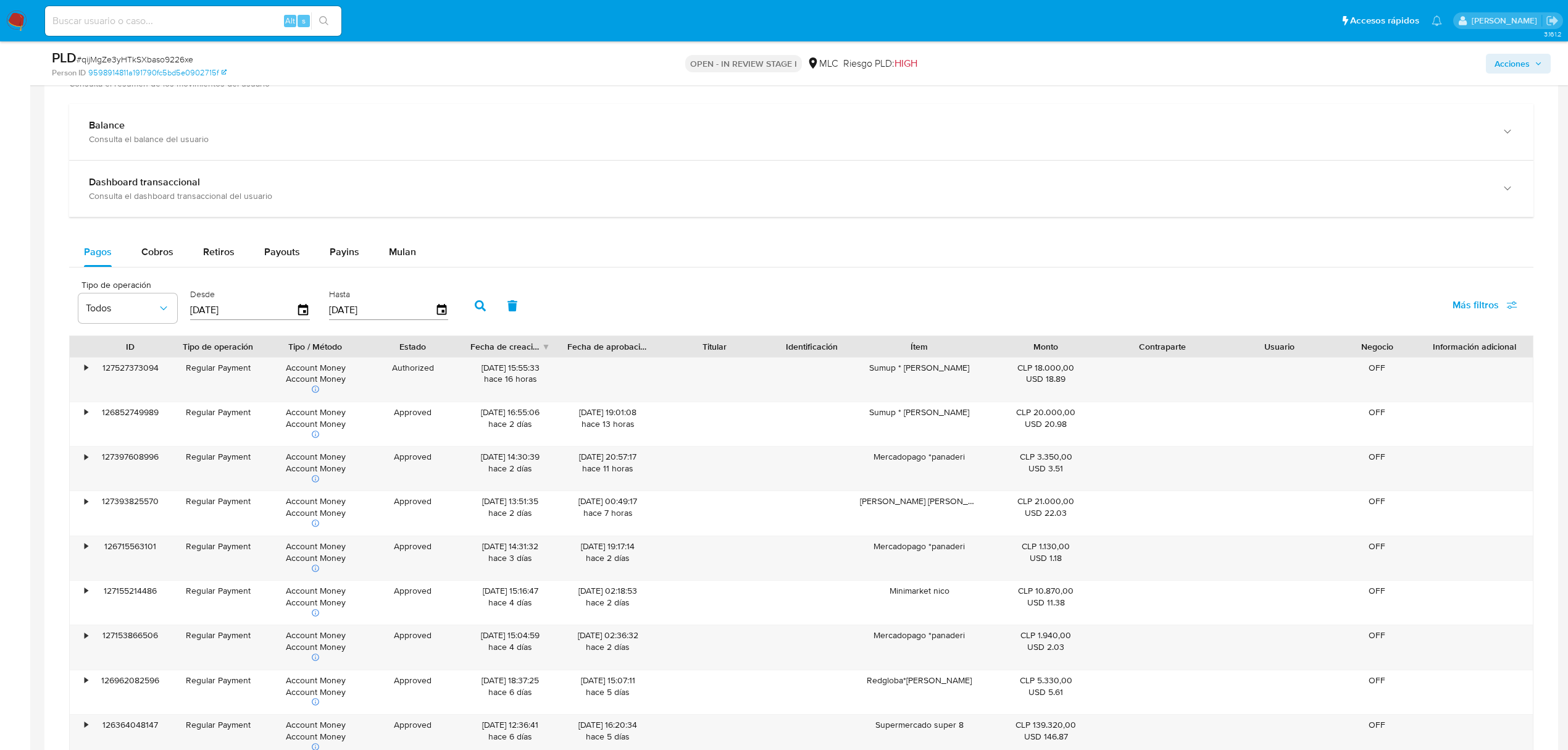
scroll to position [1400, 0]
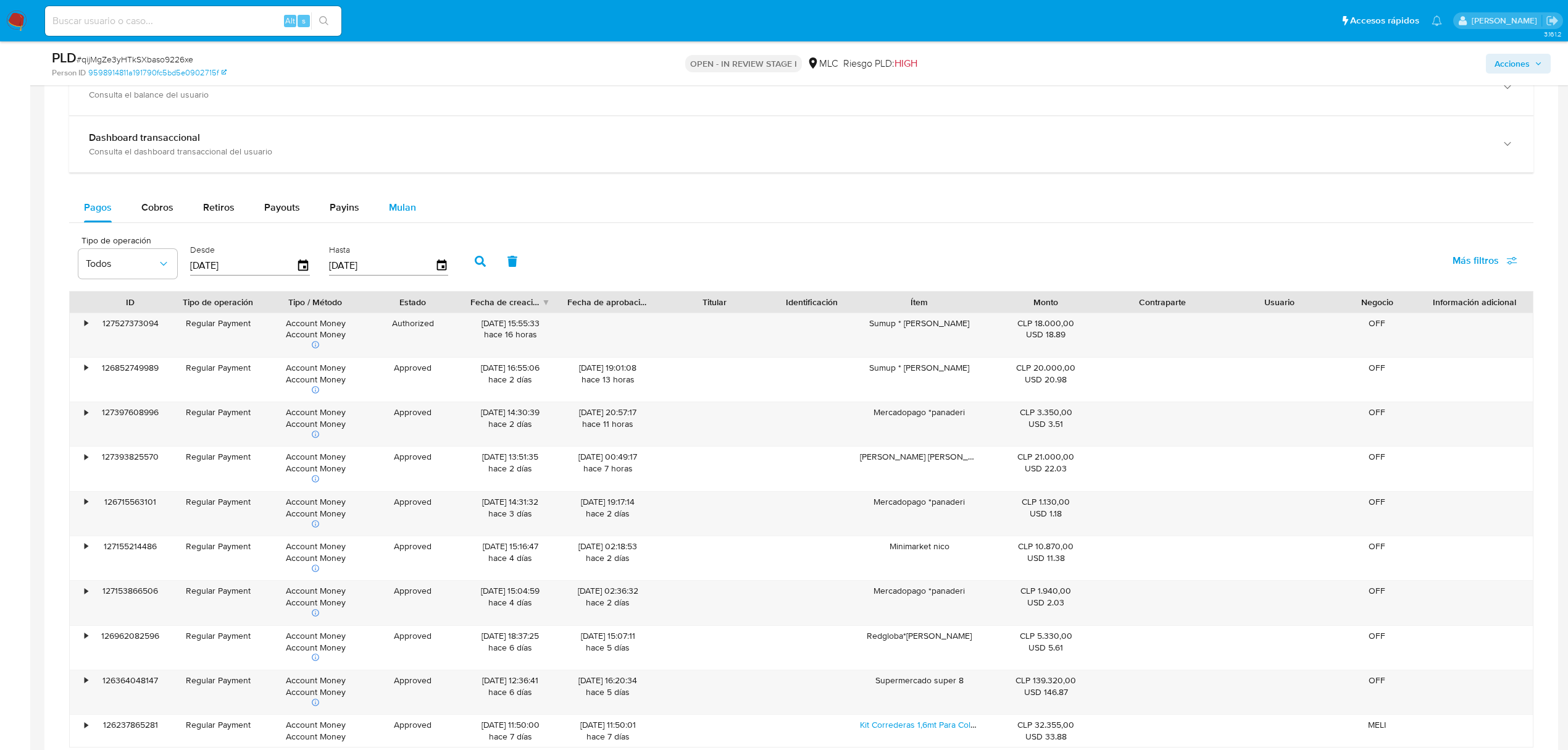
click at [404, 214] on span "Mulan" at bounding box center [403, 207] width 27 height 14
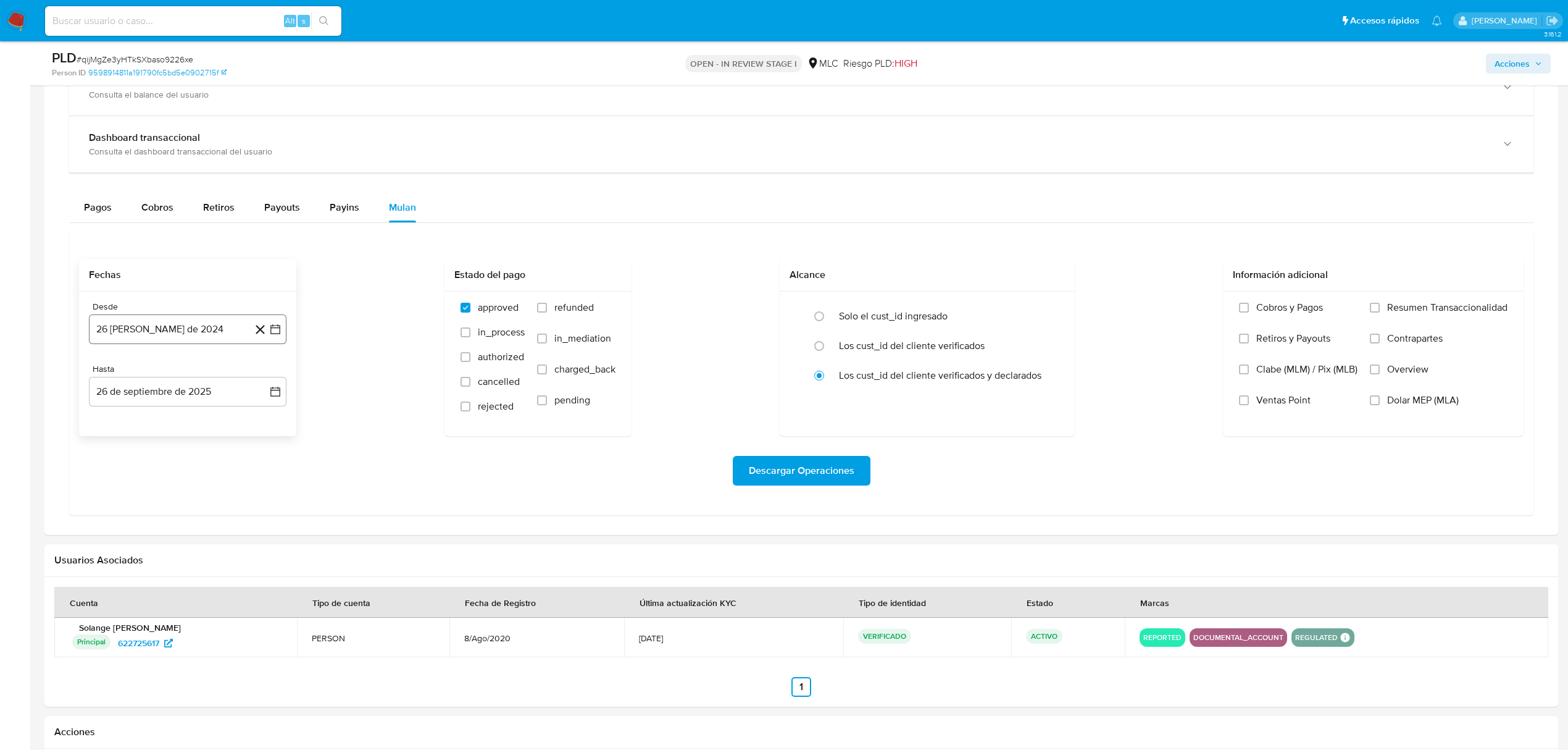
click at [284, 334] on button "26 de agosto de 2024" at bounding box center [187, 329] width 198 height 30
click at [263, 379] on icon "Mes siguiente" at bounding box center [264, 373] width 14 height 14
click at [213, 379] on span "septiembre 2024" at bounding box center [181, 373] width 76 height 12
click at [252, 381] on div "2024" at bounding box center [185, 373] width 165 height 14
click at [257, 377] on icon "Año siguiente" at bounding box center [261, 373] width 14 height 14
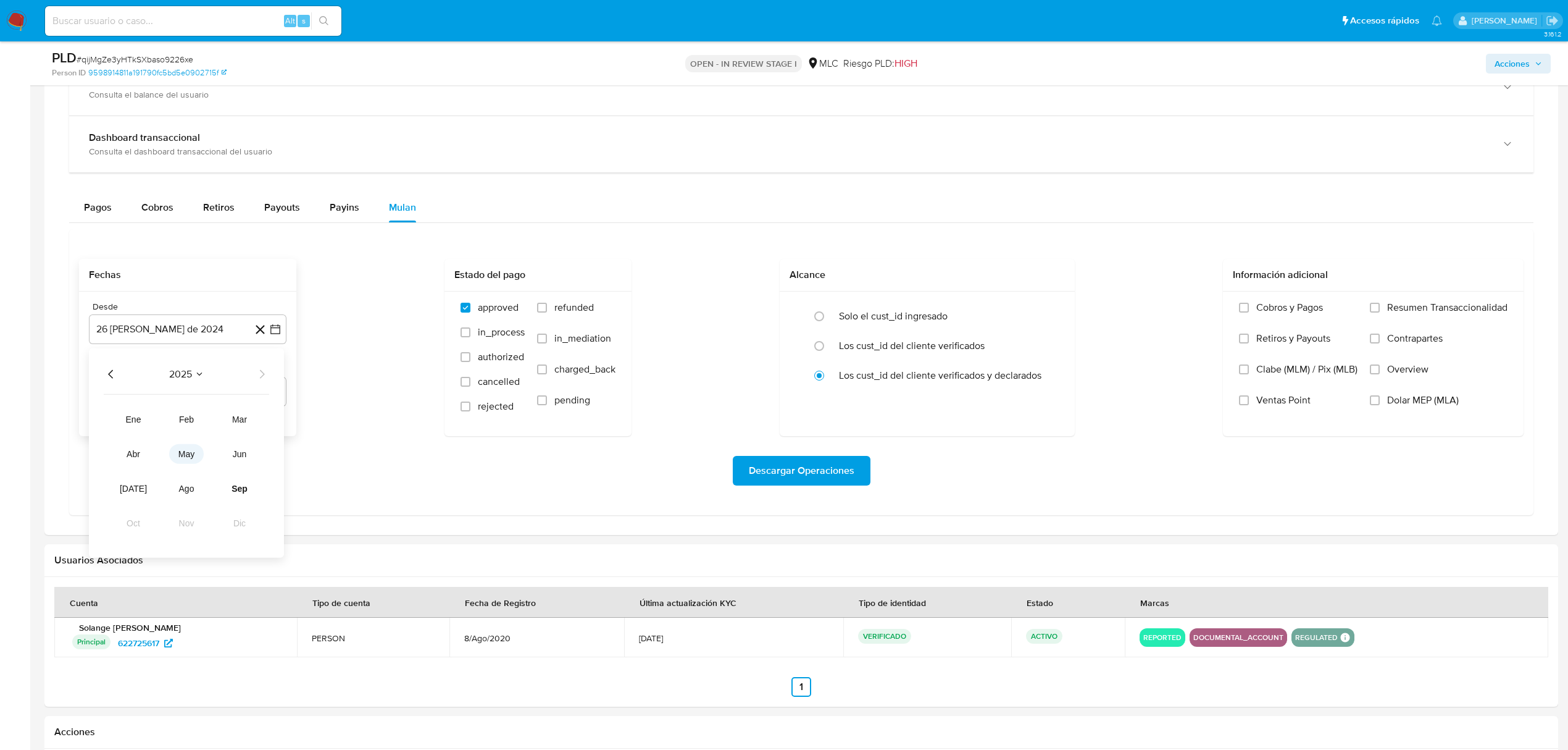
click at [189, 455] on span "may" at bounding box center [186, 453] width 16 height 10
click at [140, 467] on button "13" at bounding box center [138, 469] width 20 height 20
click at [272, 393] on icon "button" at bounding box center [274, 391] width 12 height 12
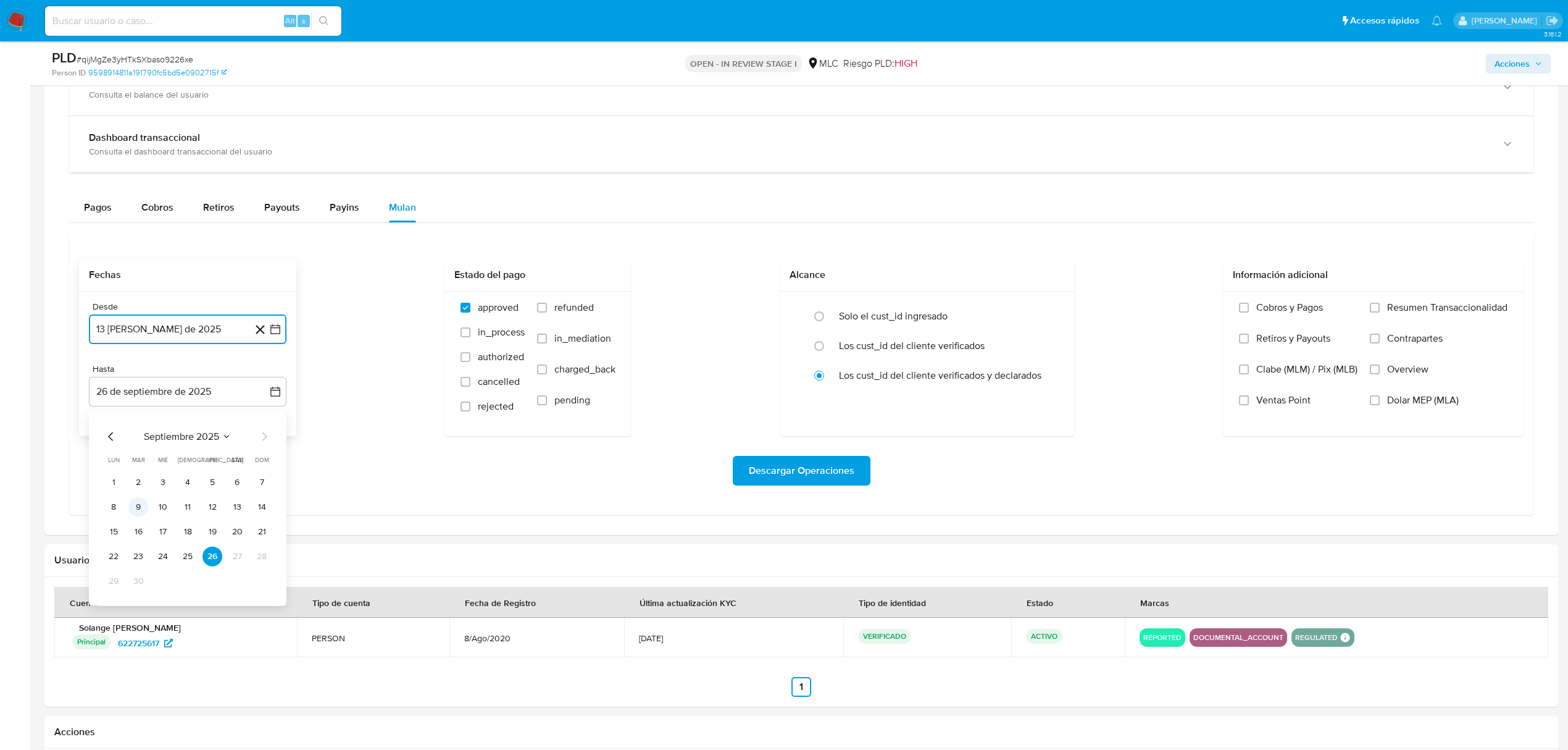
click at [137, 515] on button "9" at bounding box center [138, 506] width 20 height 20
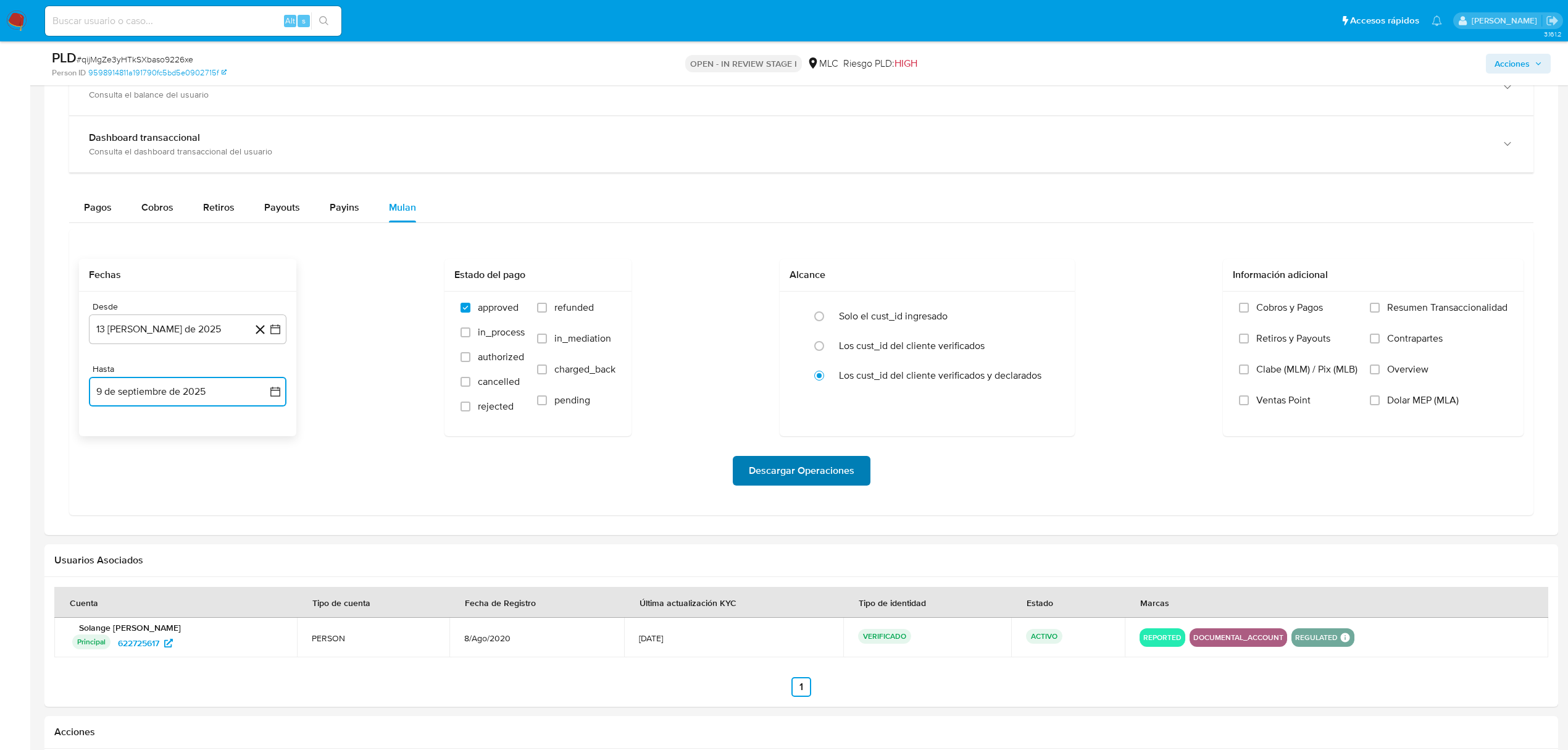
click at [762, 478] on span "Descargar Operaciones" at bounding box center [801, 471] width 105 height 27
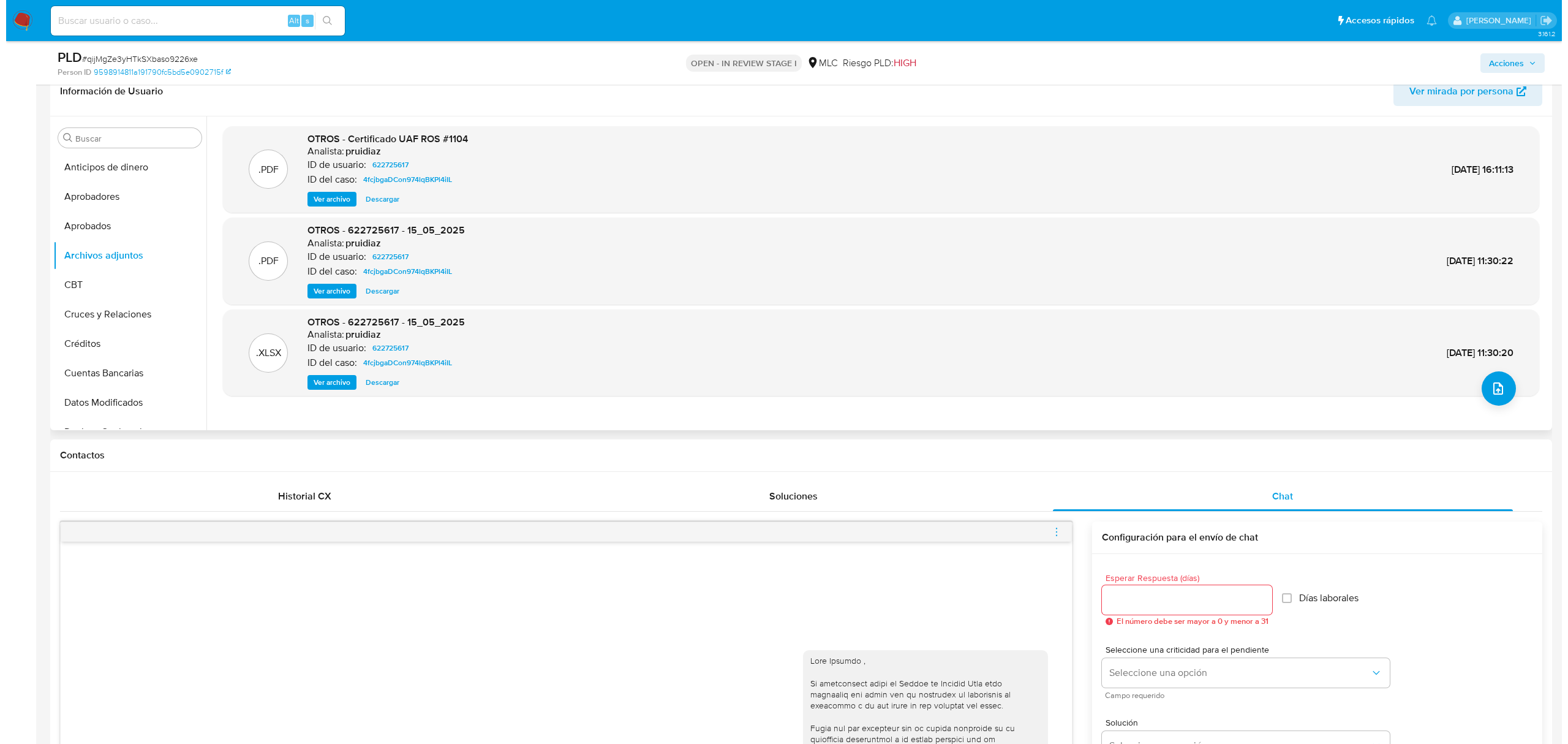
scroll to position [0, 0]
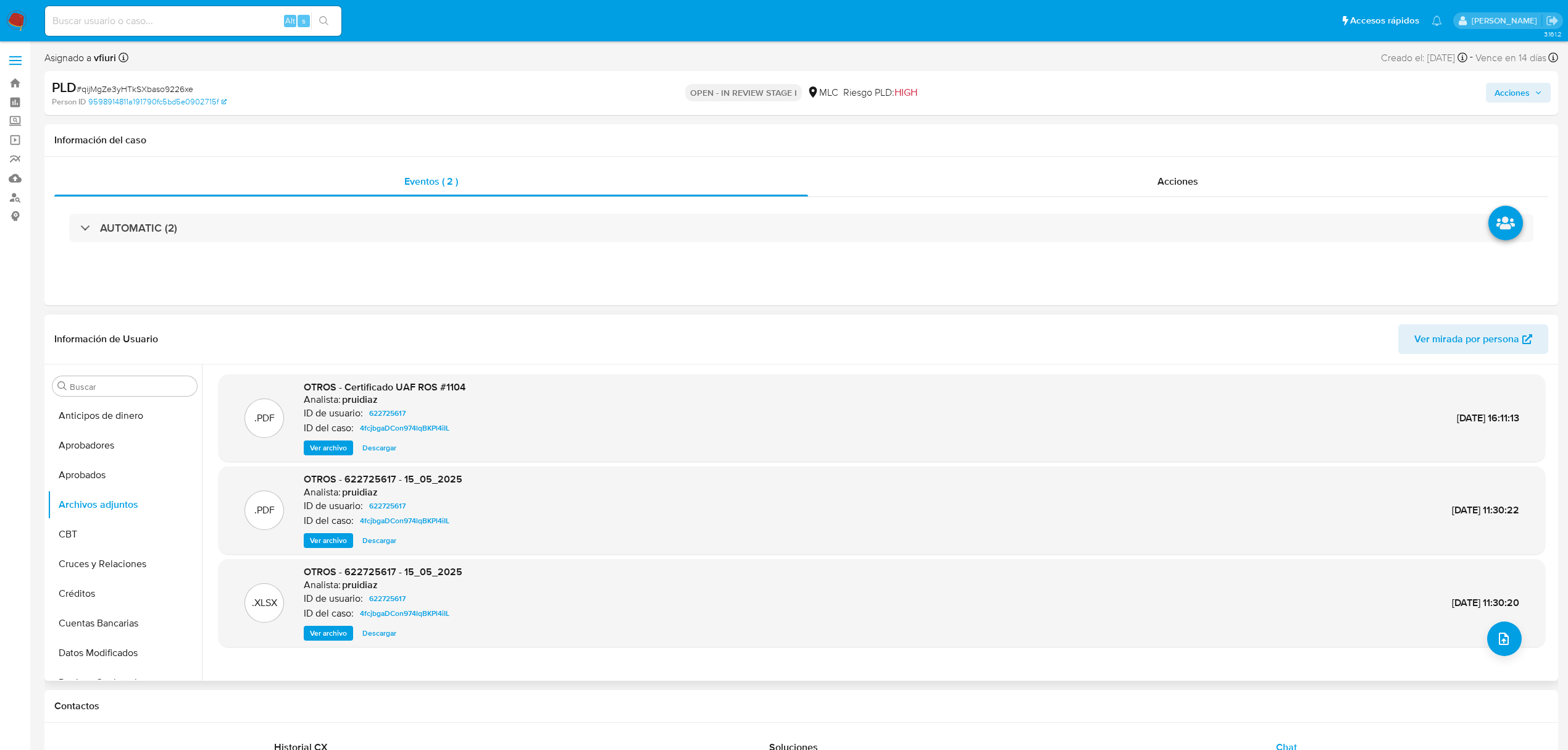
click at [317, 445] on span "Ver archivo" at bounding box center [328, 448] width 37 height 12
click at [1498, 636] on icon "upload-file" at bounding box center [1503, 638] width 10 height 12
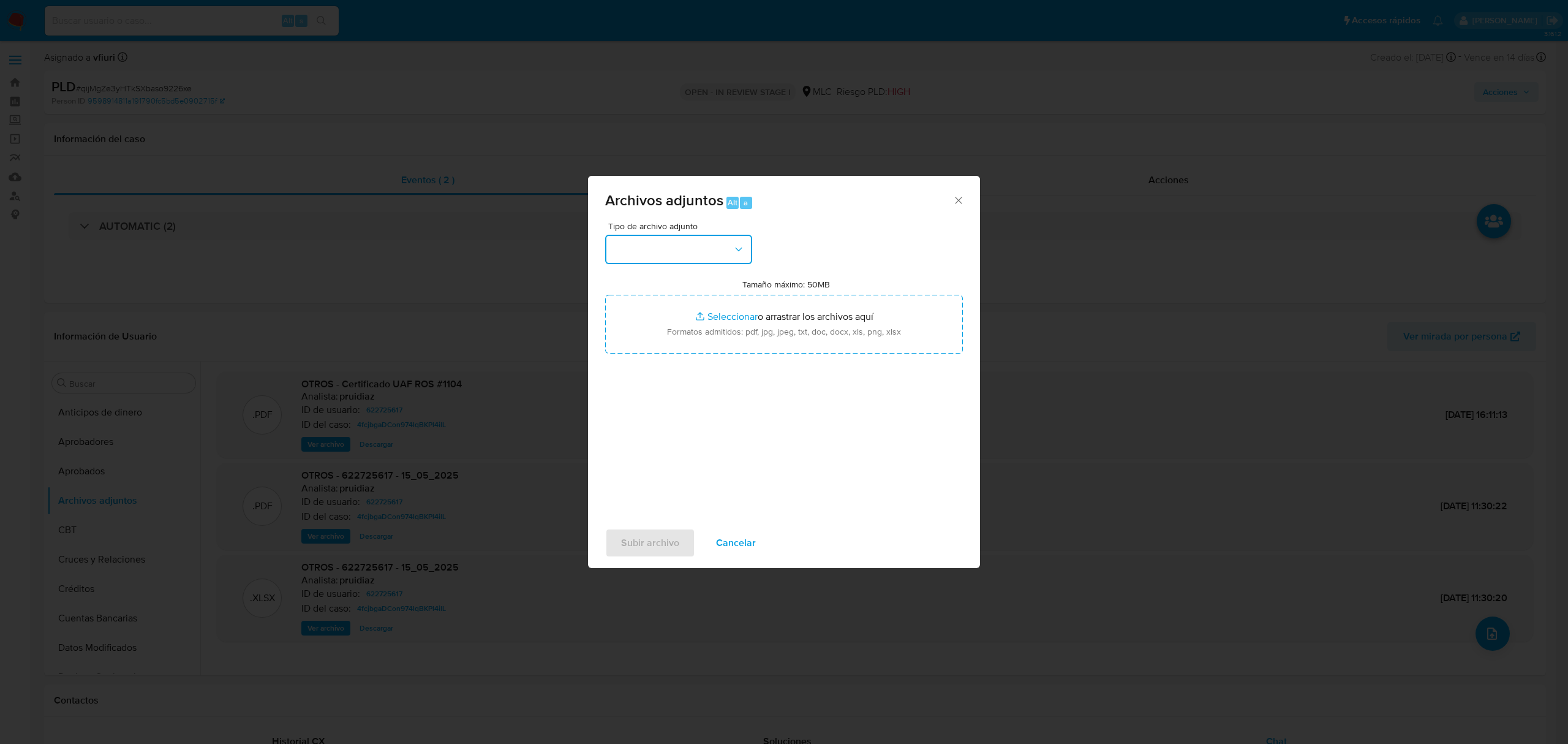
click at [663, 246] on button "button" at bounding box center [678, 249] width 147 height 29
click at [642, 321] on div "OTROS" at bounding box center [675, 306] width 125 height 29
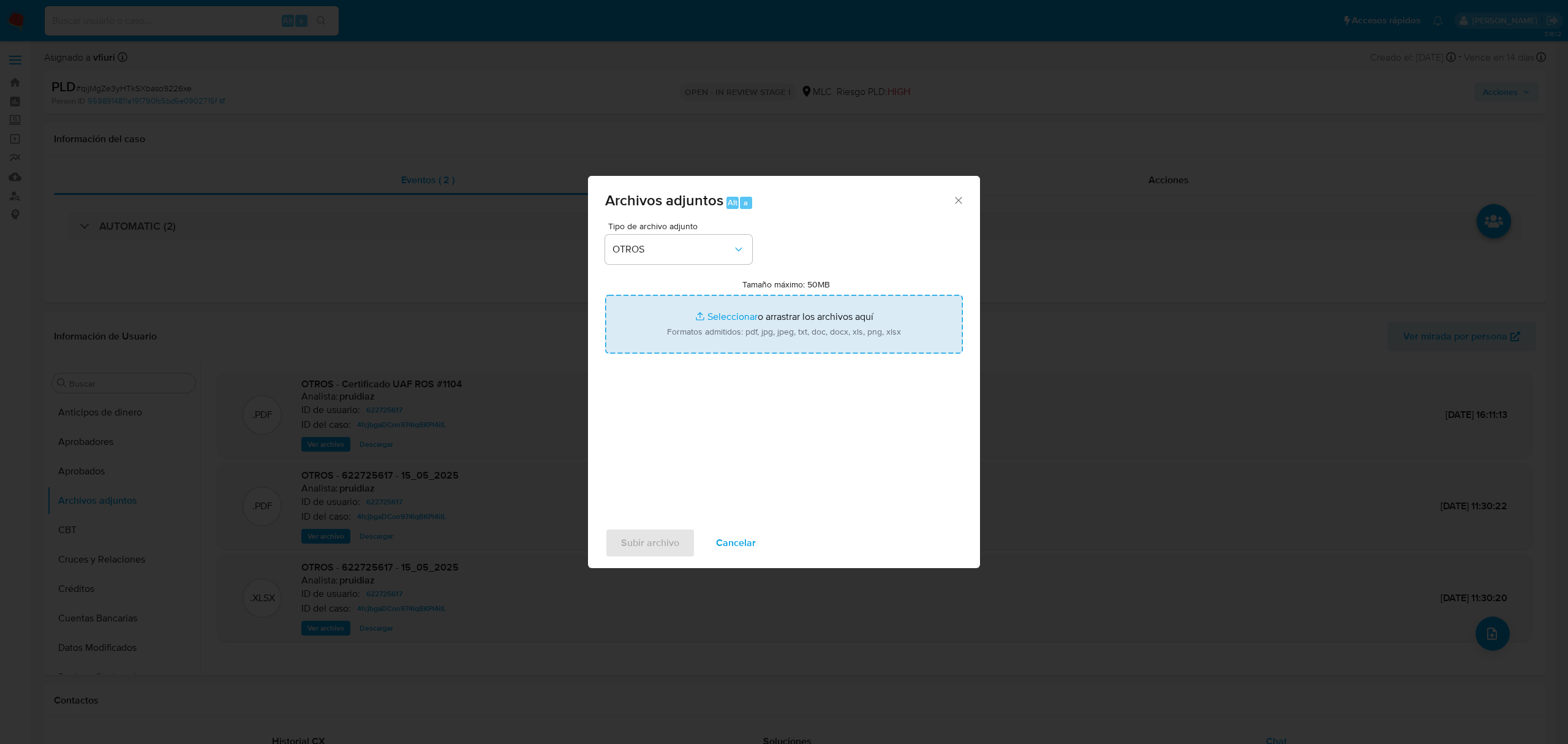
type input "C:\fakepath\Tabla 622725617.xlsx"
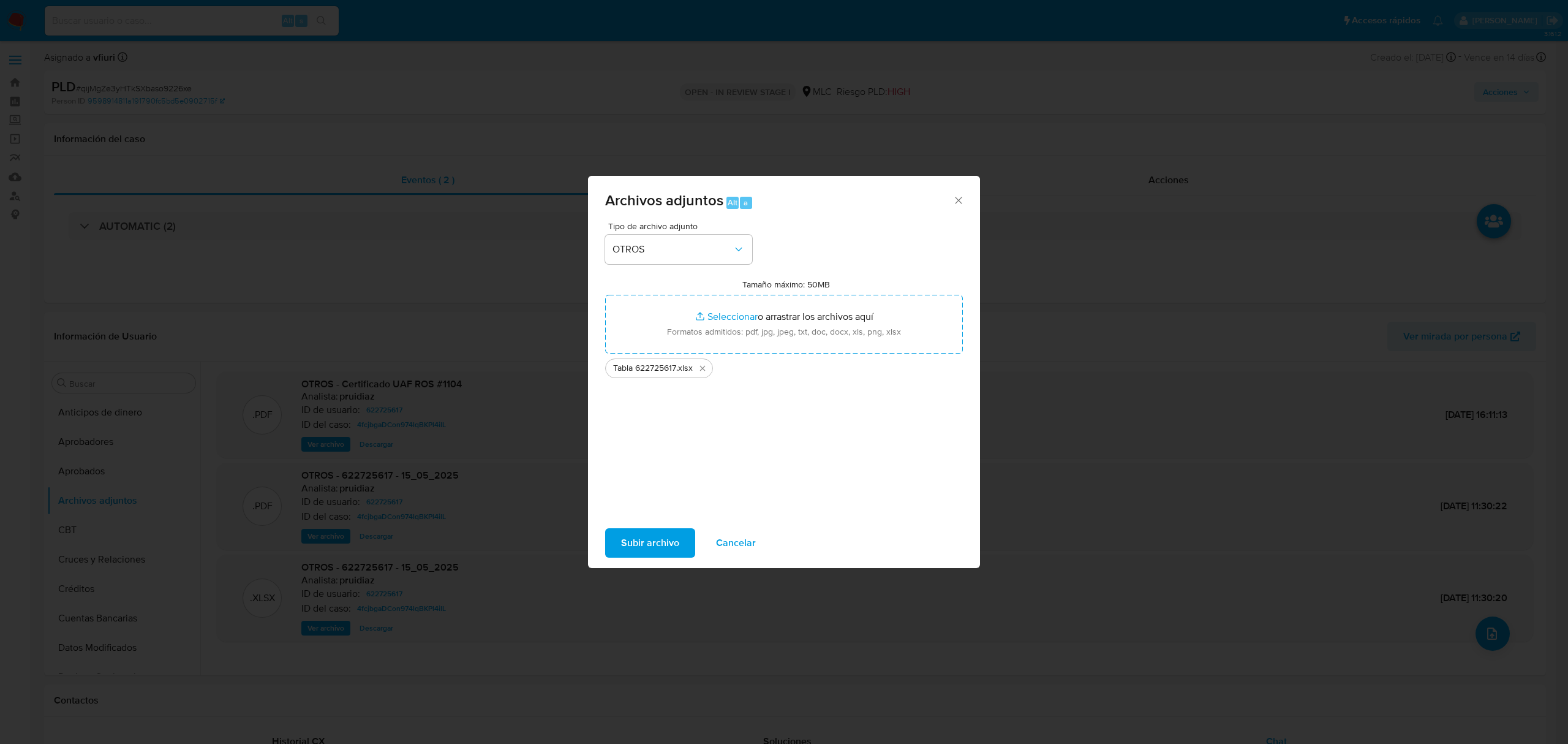
click at [653, 537] on span "Subir archivo" at bounding box center [650, 543] width 58 height 27
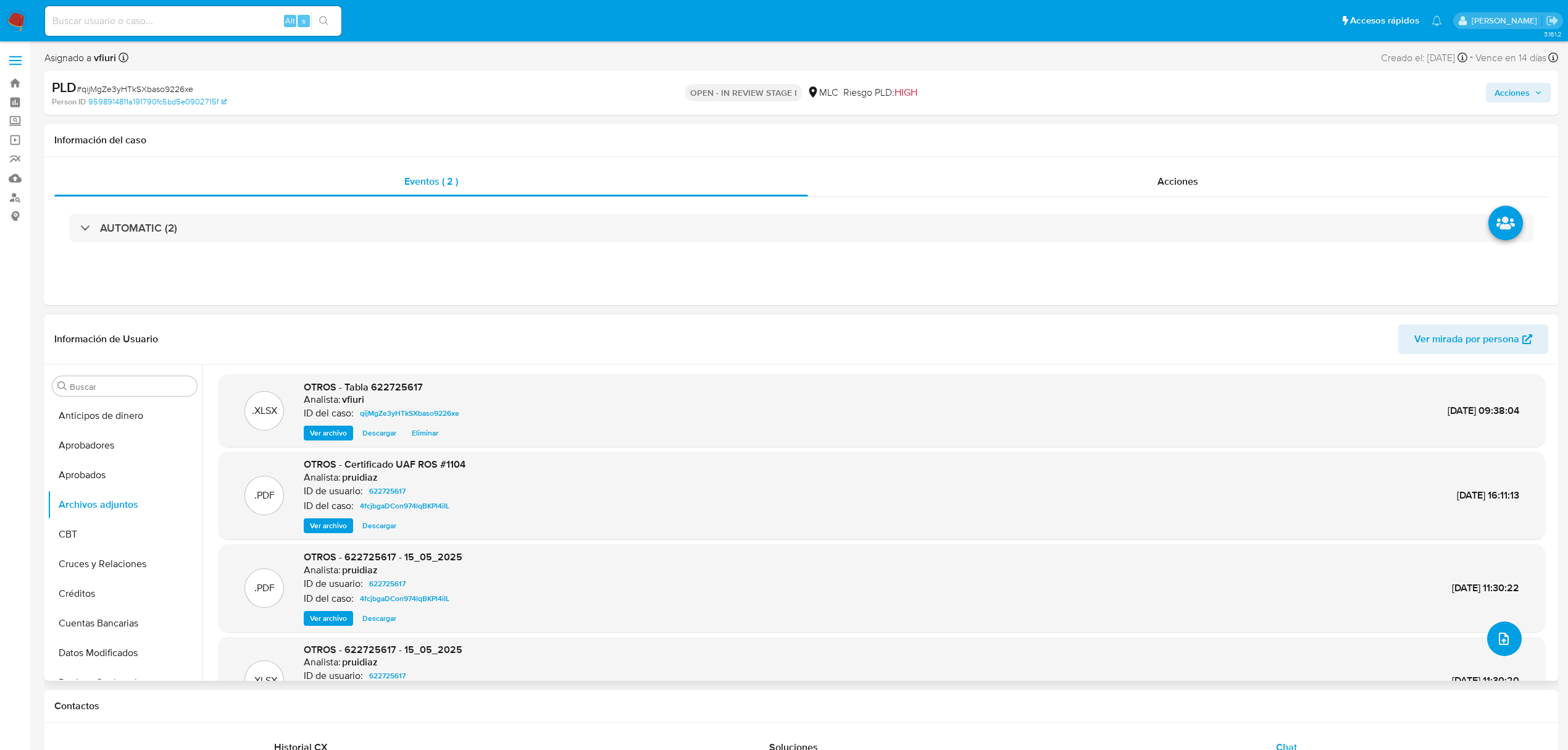
click at [1496, 631] on span "upload-file" at bounding box center [1503, 638] width 14 height 14
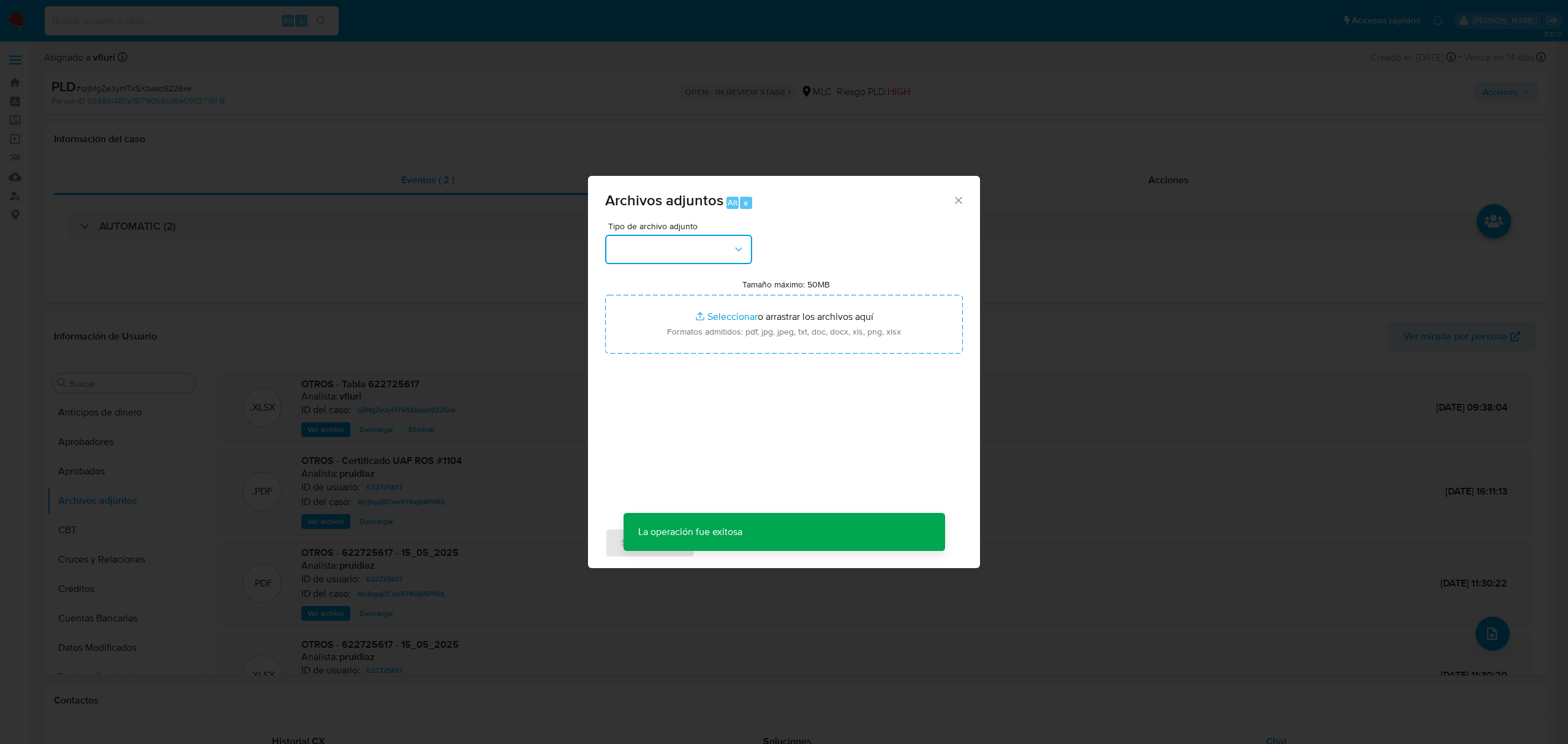
drag, startPoint x: 725, startPoint y: 236, endPoint x: 721, endPoint y: 248, distance: 12.6
click at [725, 240] on button "button" at bounding box center [678, 249] width 147 height 29
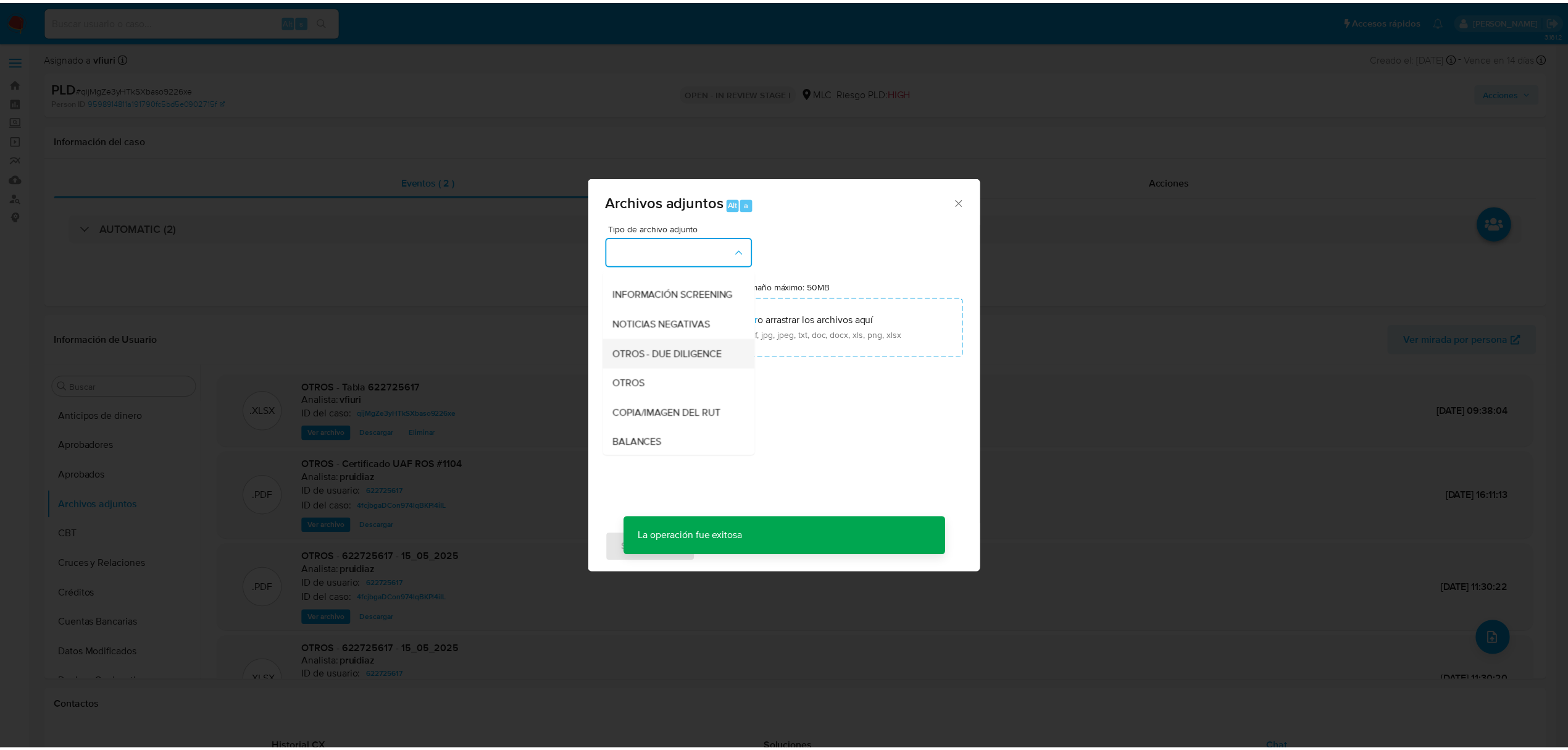
scroll to position [102, 0]
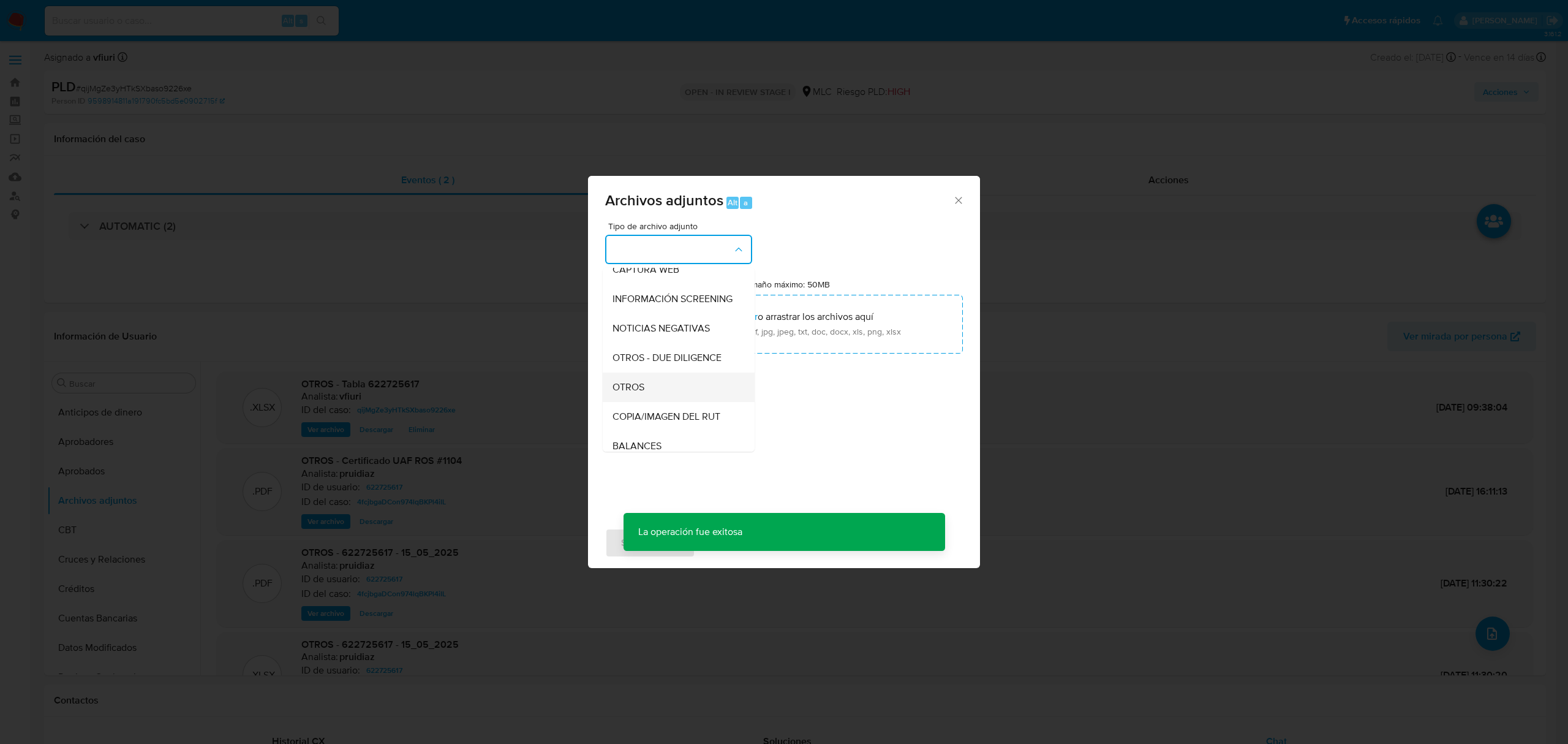
click at [656, 393] on div "OTROS" at bounding box center [675, 387] width 125 height 29
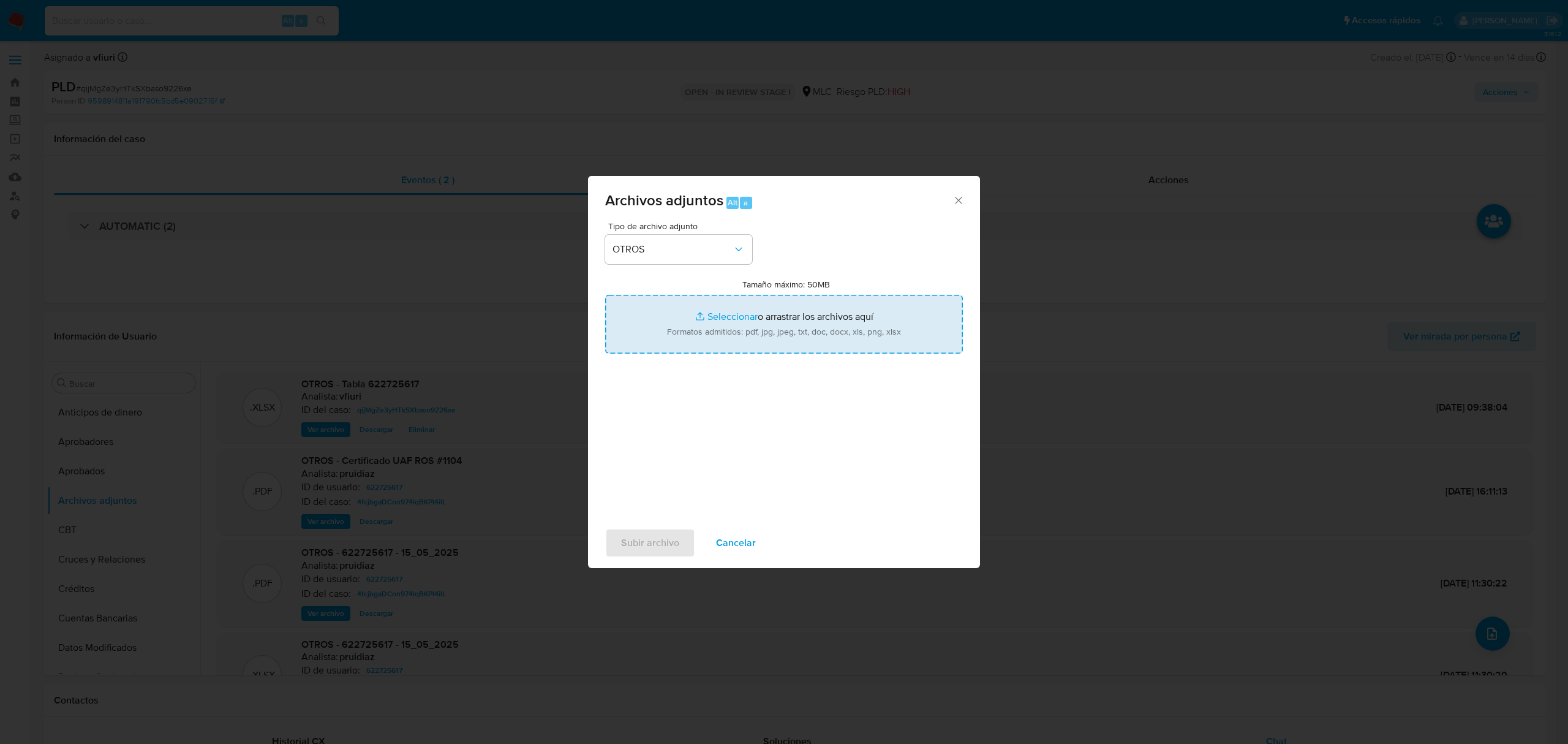
type input "C:\fakepath\Case log 622725617 - 17_09_2025 (1).pdf"
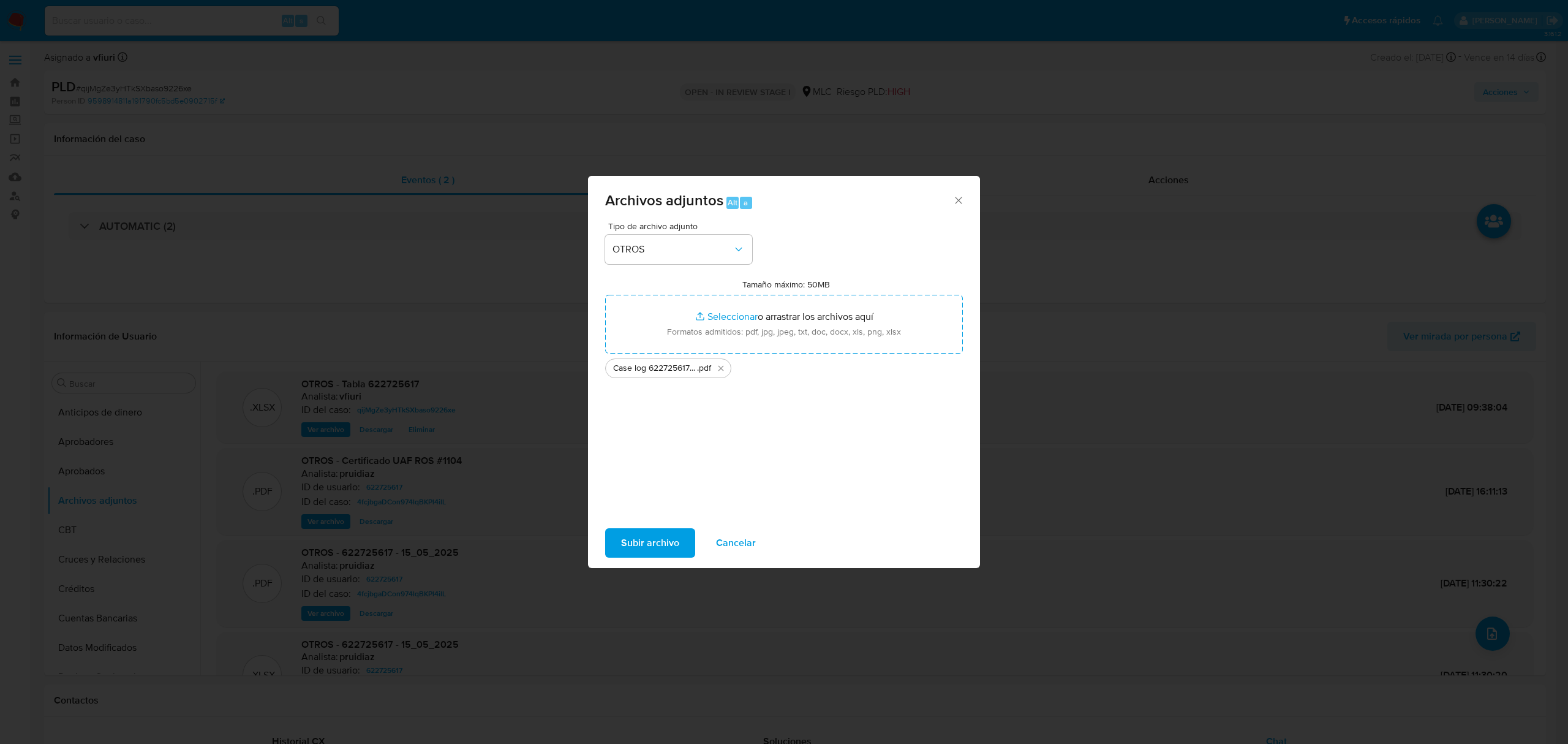
click at [652, 557] on div "Subir archivo Cancelar" at bounding box center [784, 542] width 392 height 46
click at [650, 547] on span "Subir archivo" at bounding box center [650, 543] width 58 height 27
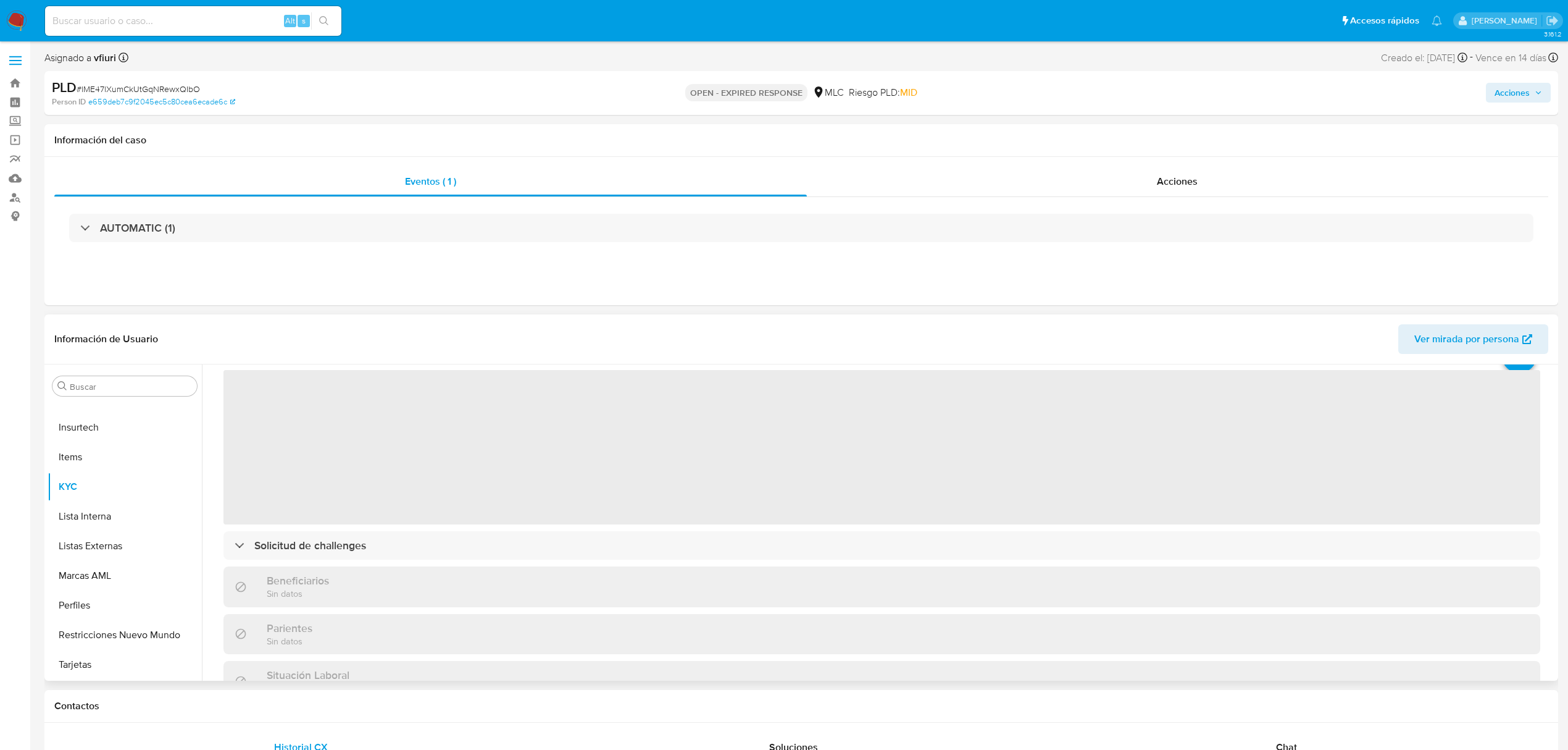
scroll to position [165, 0]
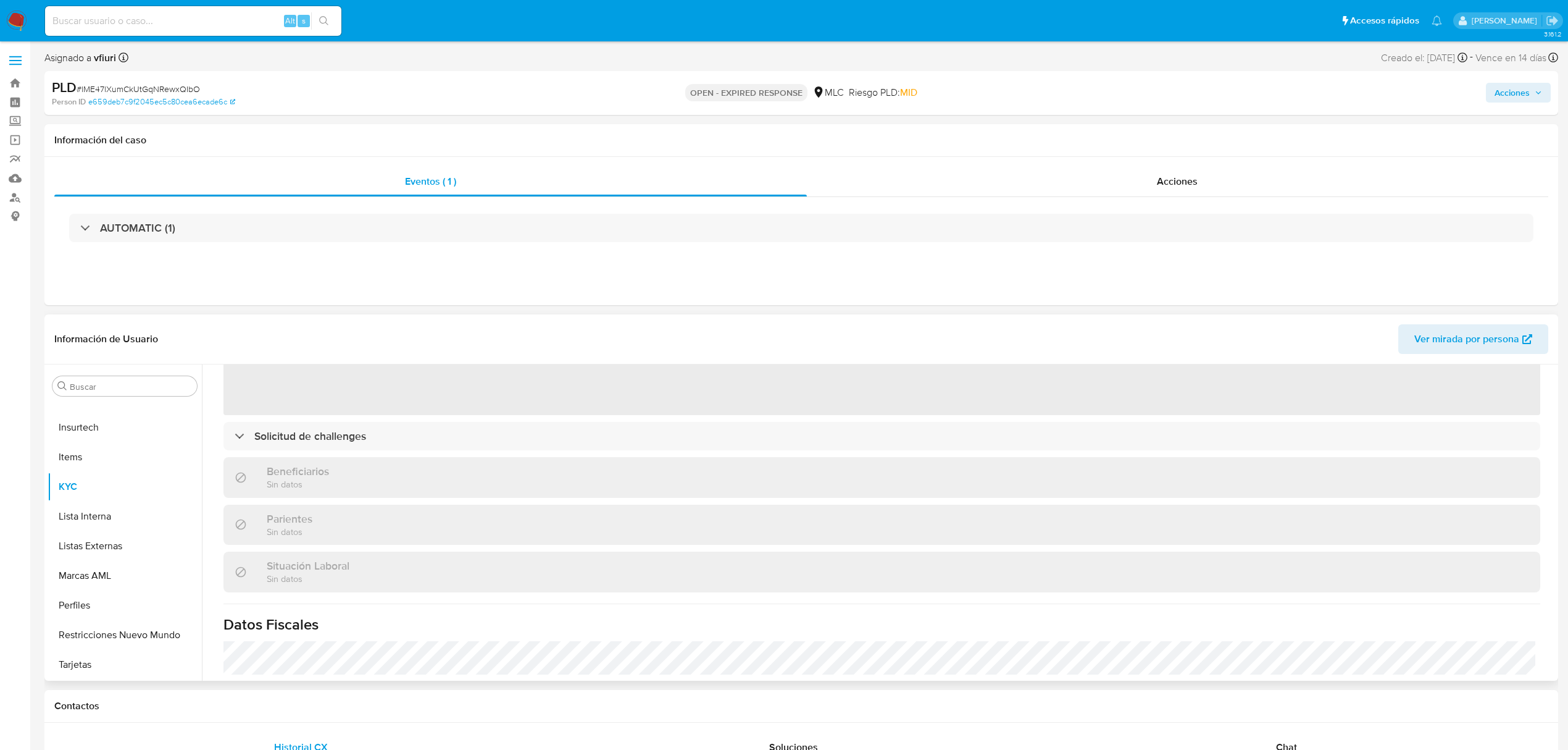
select select "10"
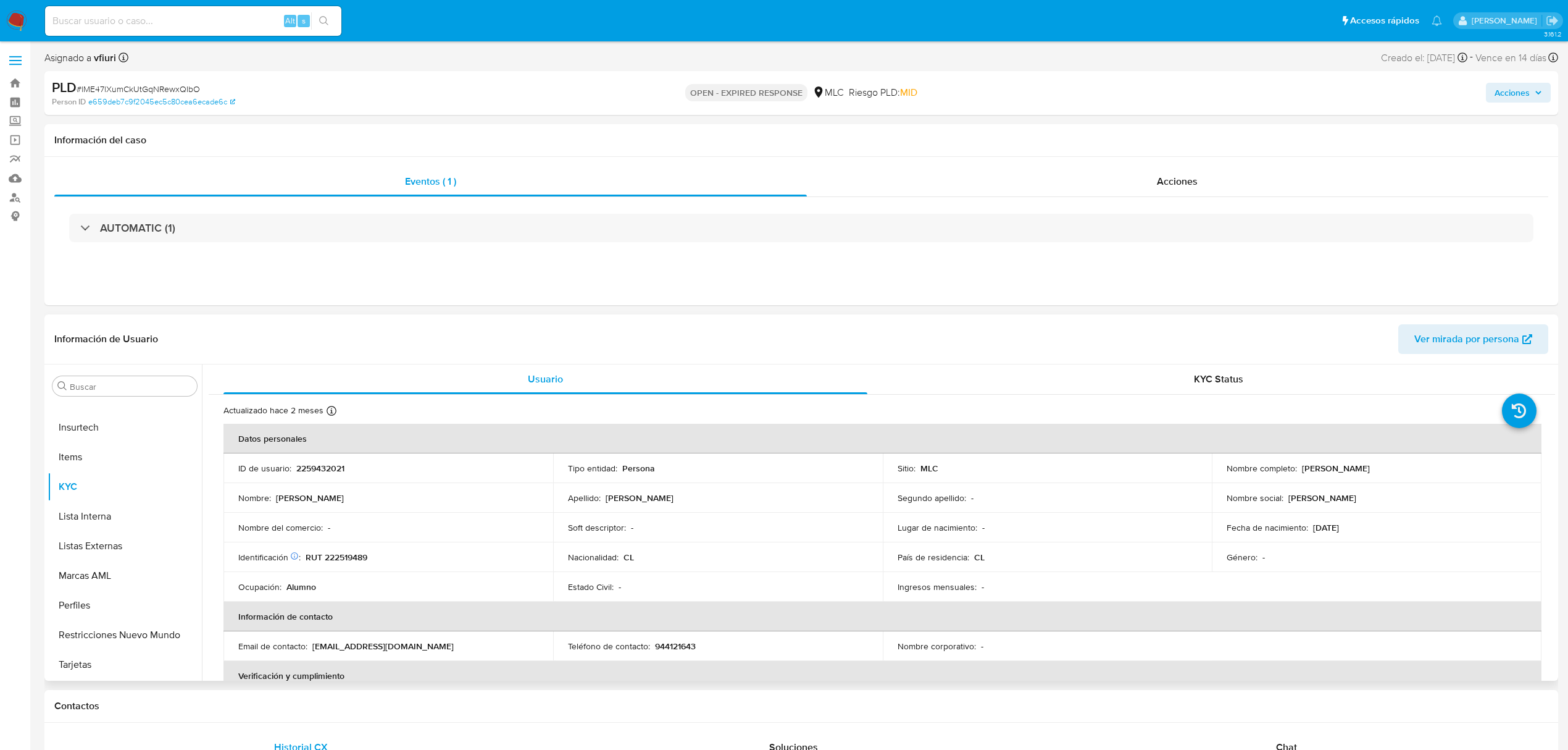
click at [314, 474] on p "2259432021" at bounding box center [320, 469] width 48 height 11
copy p "2259432021"
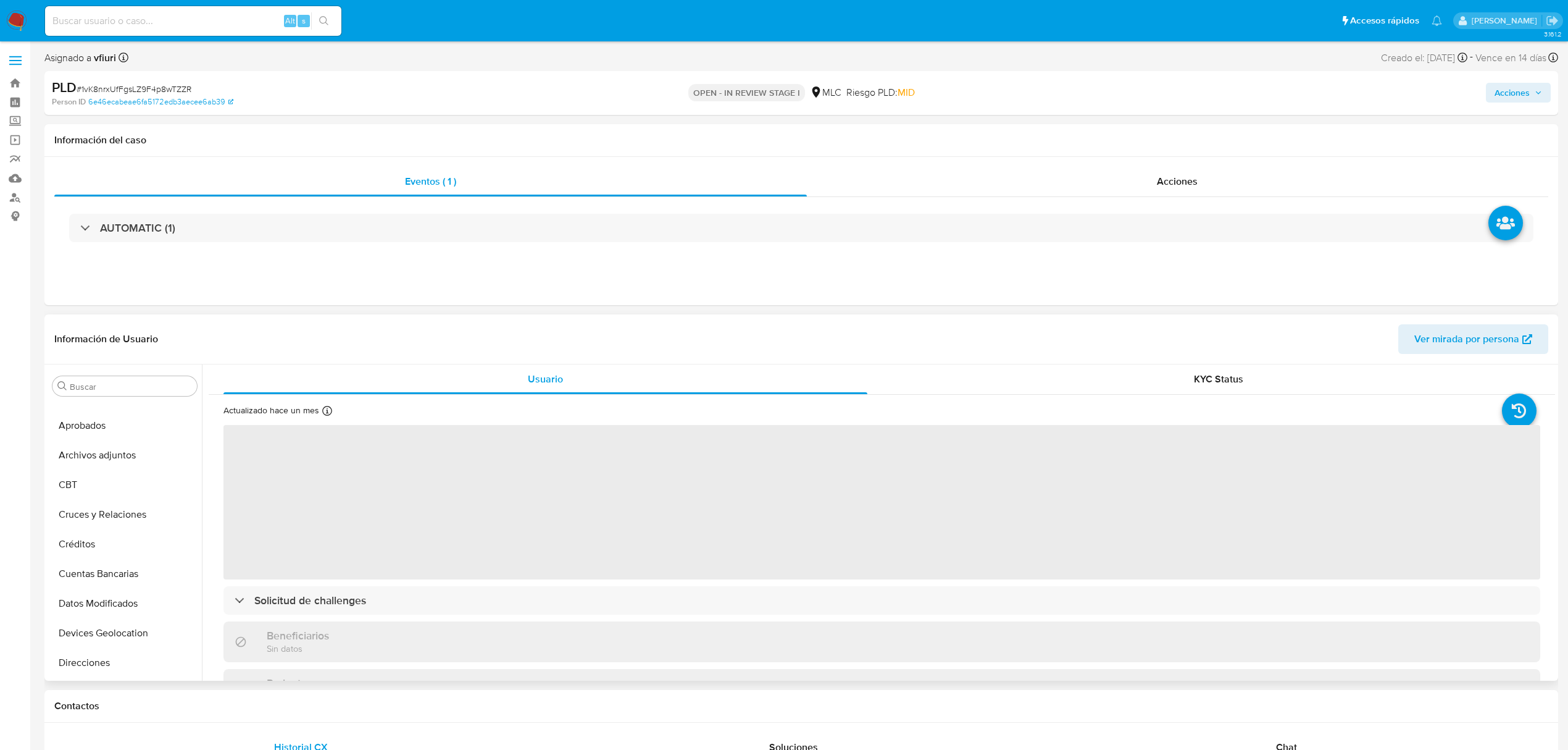
select select "10"
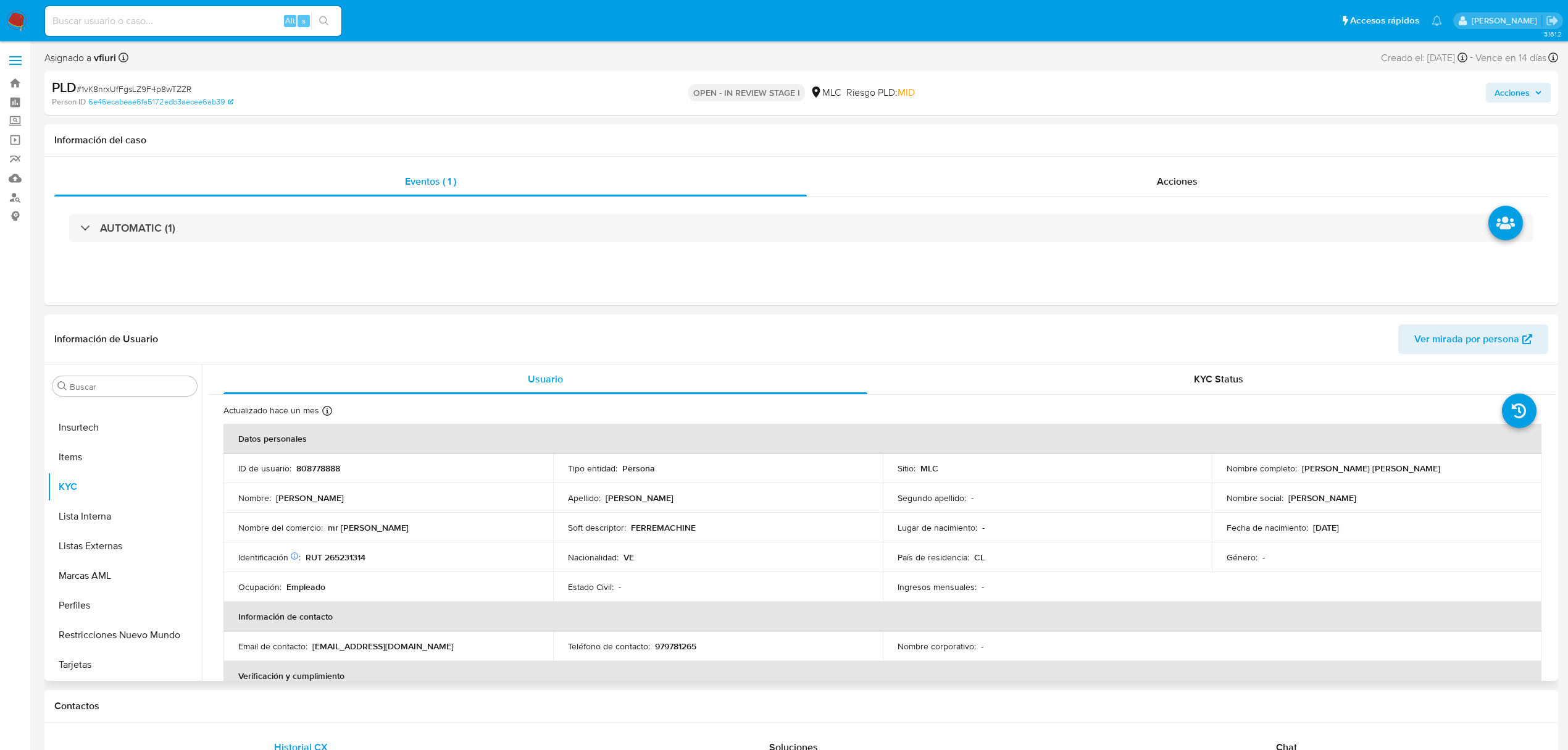
click at [319, 463] on p "808778888" at bounding box center [318, 469] width 44 height 11
copy p "808778888"
click at [337, 552] on p "RUT 265231314" at bounding box center [336, 557] width 60 height 11
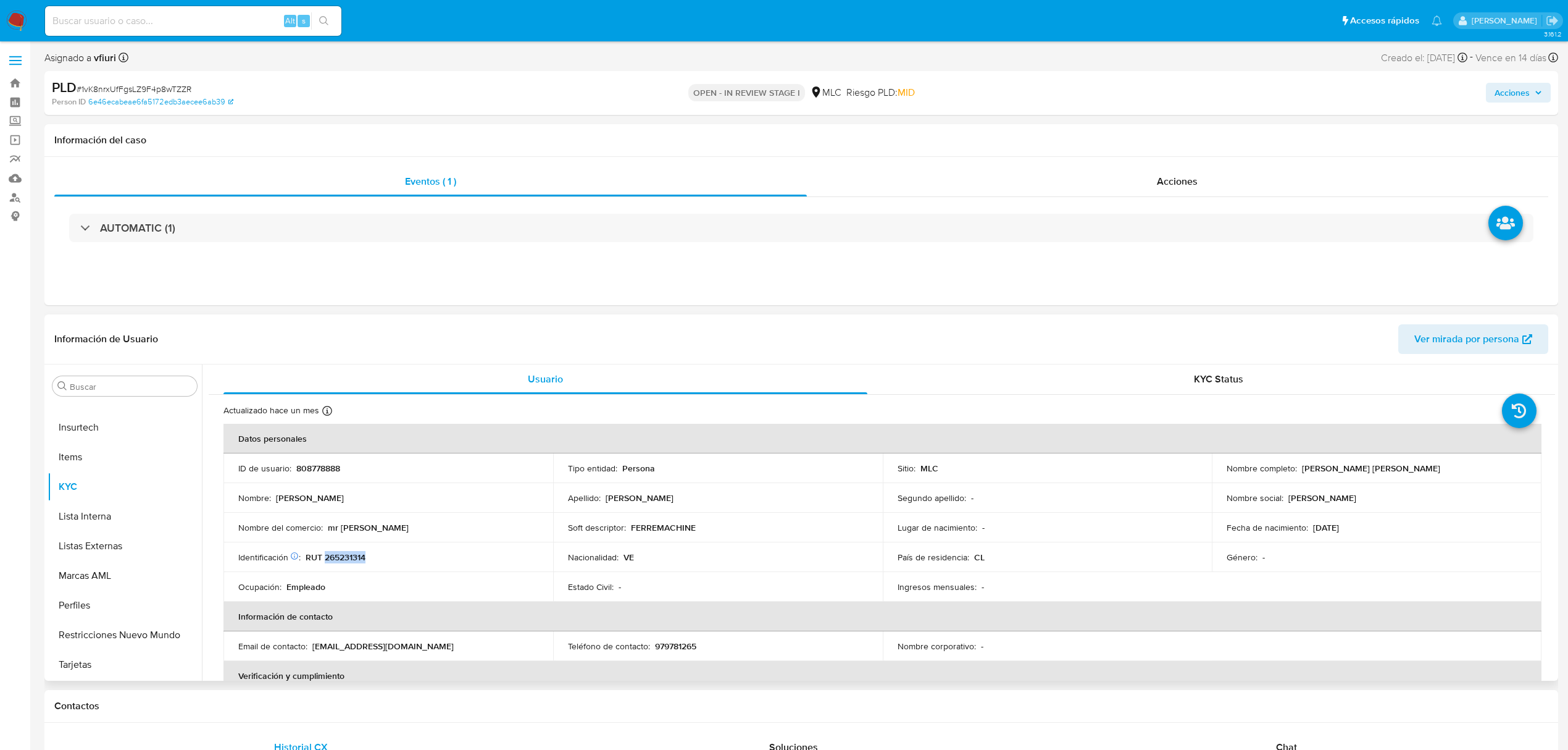
copy p "265231314"
drag, startPoint x: 351, startPoint y: 546, endPoint x: 358, endPoint y: 551, distance: 8.6
click at [358, 551] on p "RUT 265231314" at bounding box center [336, 557] width 60 height 11
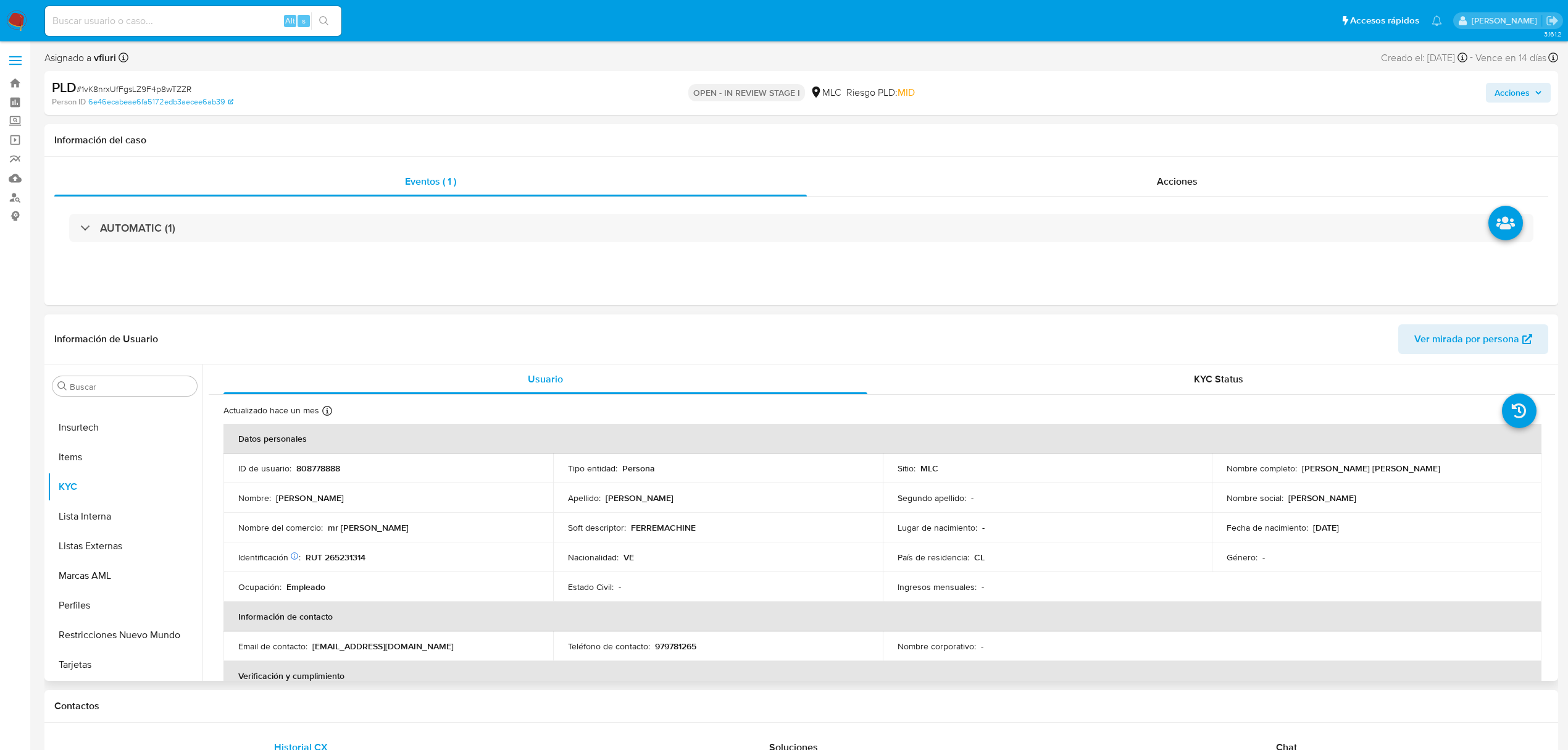
click at [359, 559] on p "RUT 265231314" at bounding box center [336, 557] width 60 height 11
copy p "265231314"
click at [104, 527] on button "Historial Casos" at bounding box center [120, 526] width 144 height 30
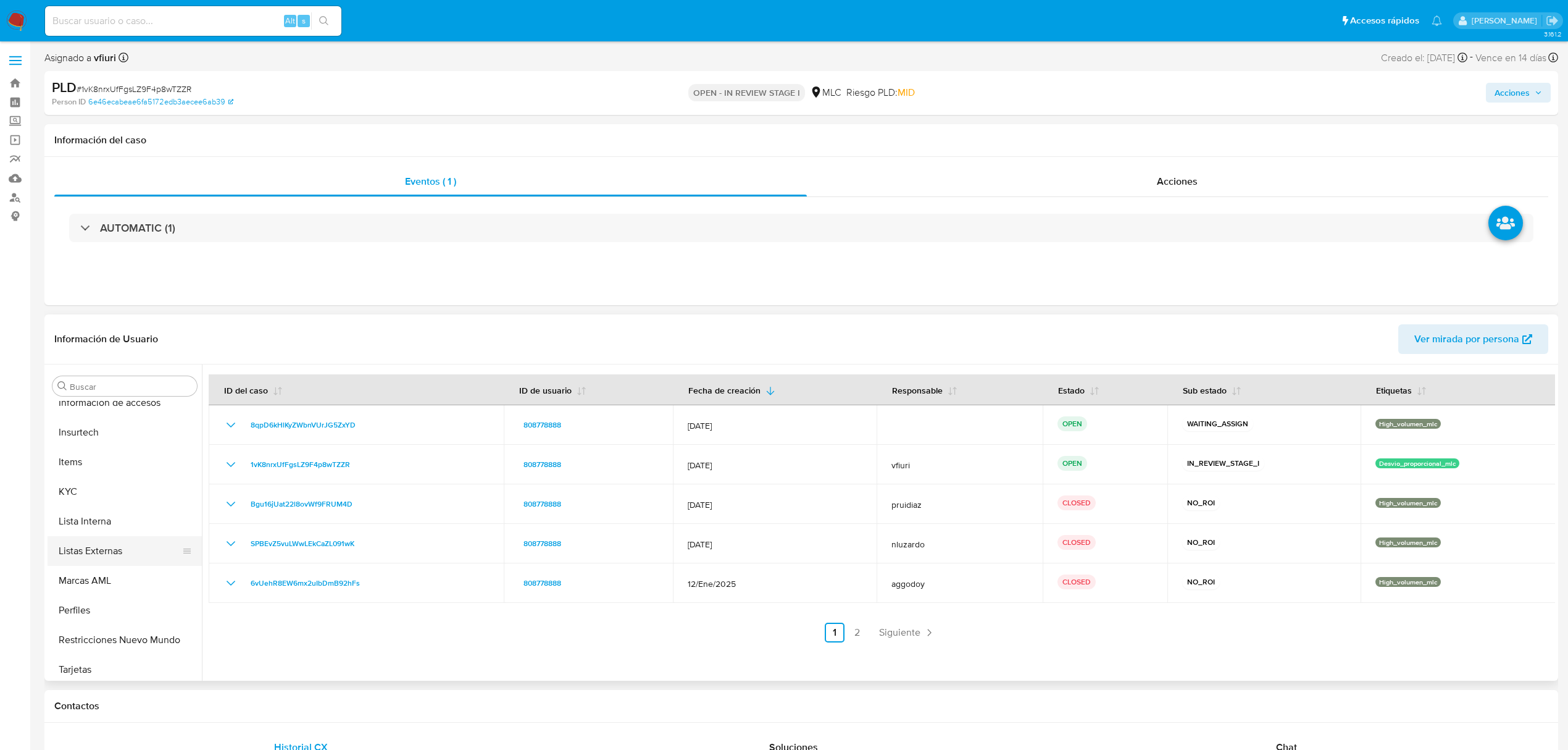
scroll to position [581, 0]
click at [73, 472] on button "KYC" at bounding box center [120, 486] width 144 height 30
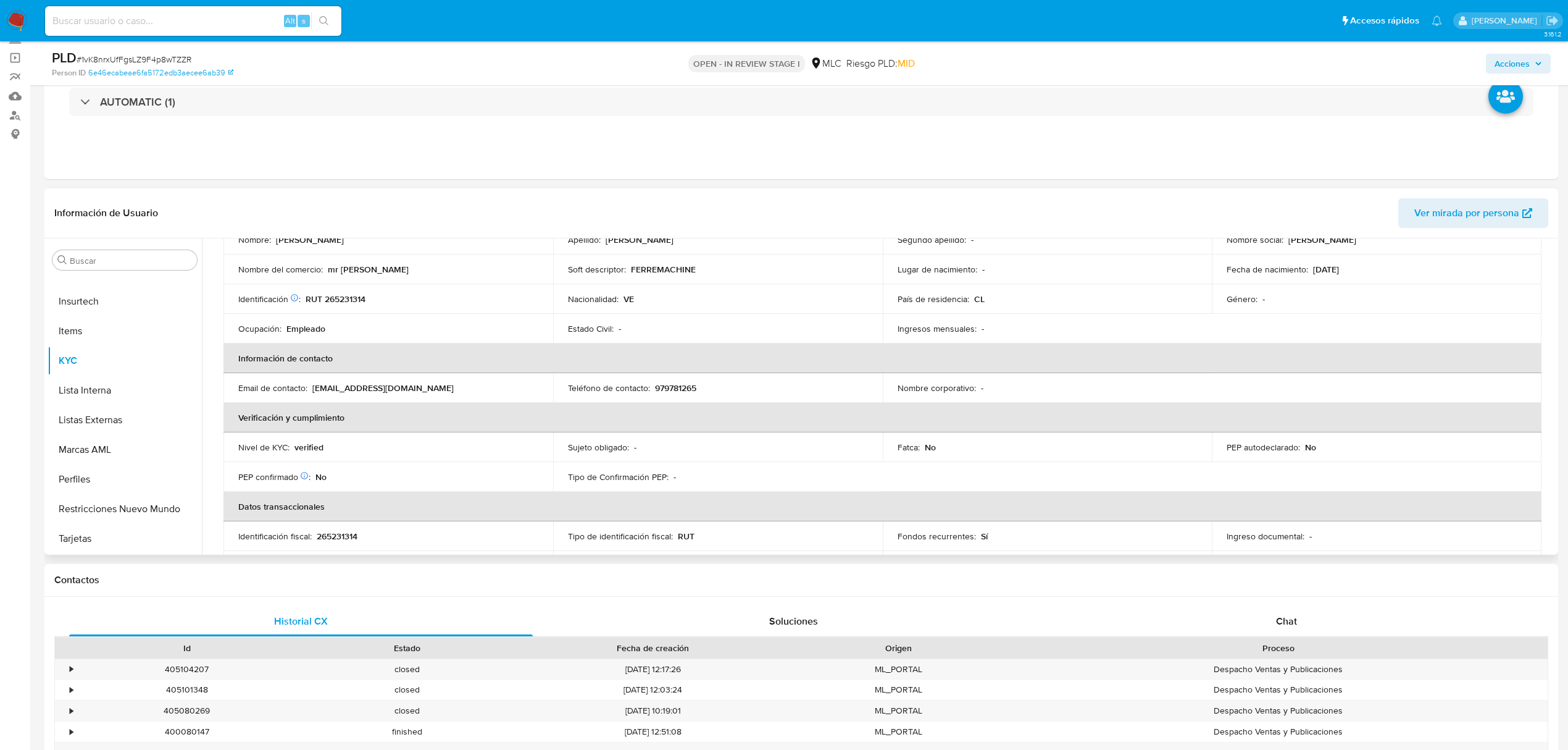
scroll to position [0, 0]
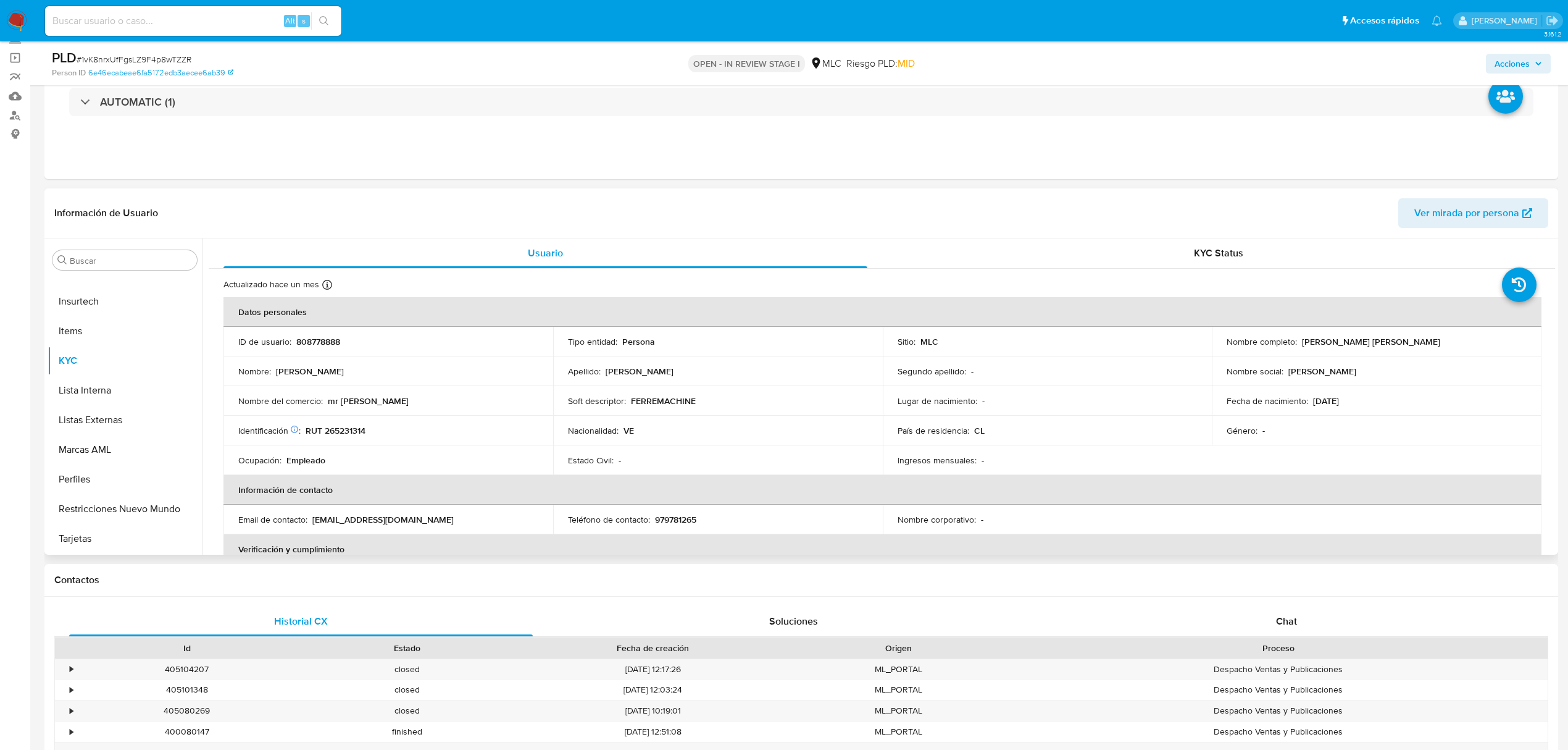
drag, startPoint x: 1298, startPoint y: 342, endPoint x: 1466, endPoint y: 344, distance: 168.0
click at [1466, 344] on div "Nombre completo : Santo Alexander Jimenez Guanda" at bounding box center [1377, 342] width 300 height 11
copy p "Santo Alexander Jimenez Guanda"
click at [114, 370] on button "Archivos adjuntos" at bounding box center [120, 378] width 144 height 30
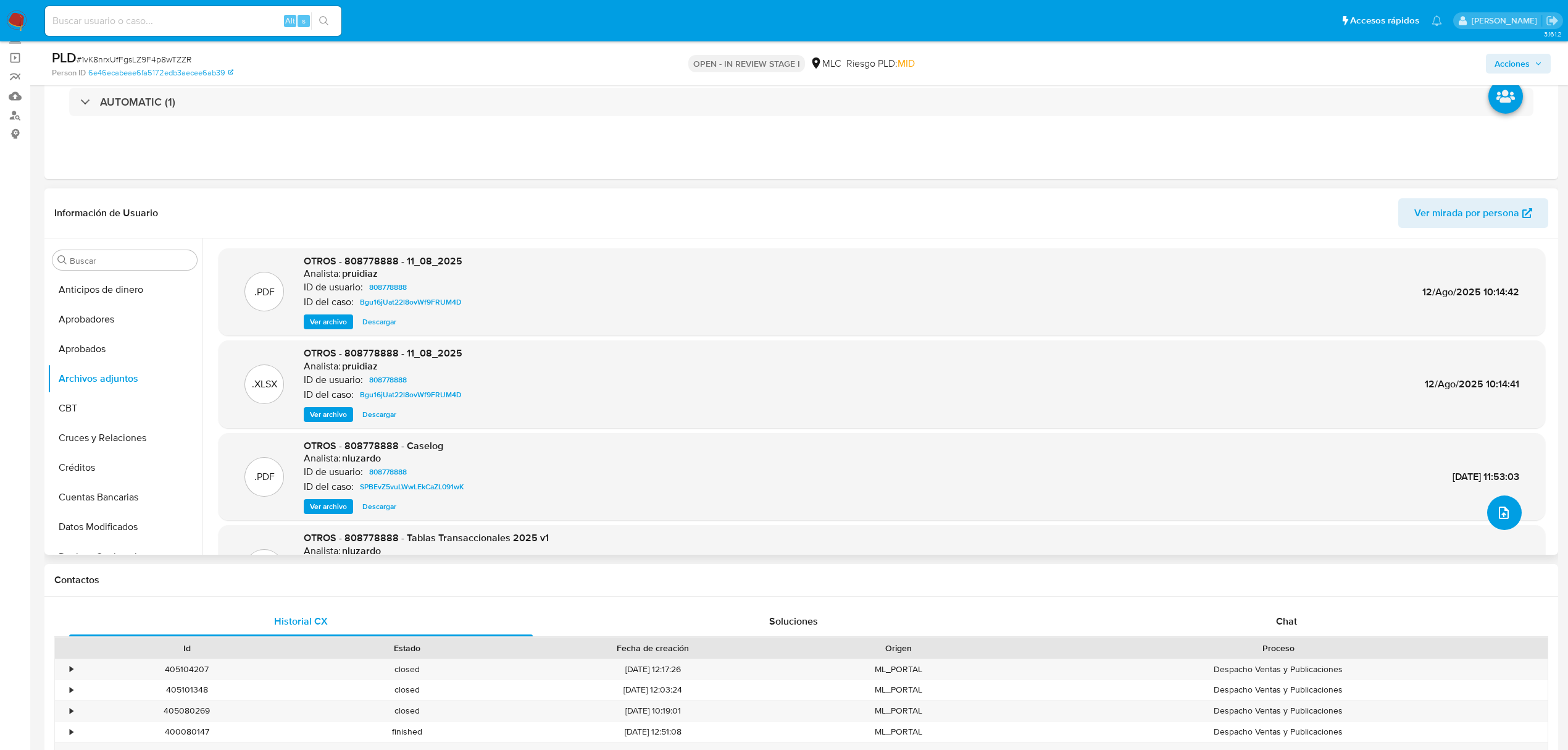
click at [1505, 518] on span "upload-file" at bounding box center [1503, 512] width 14 height 14
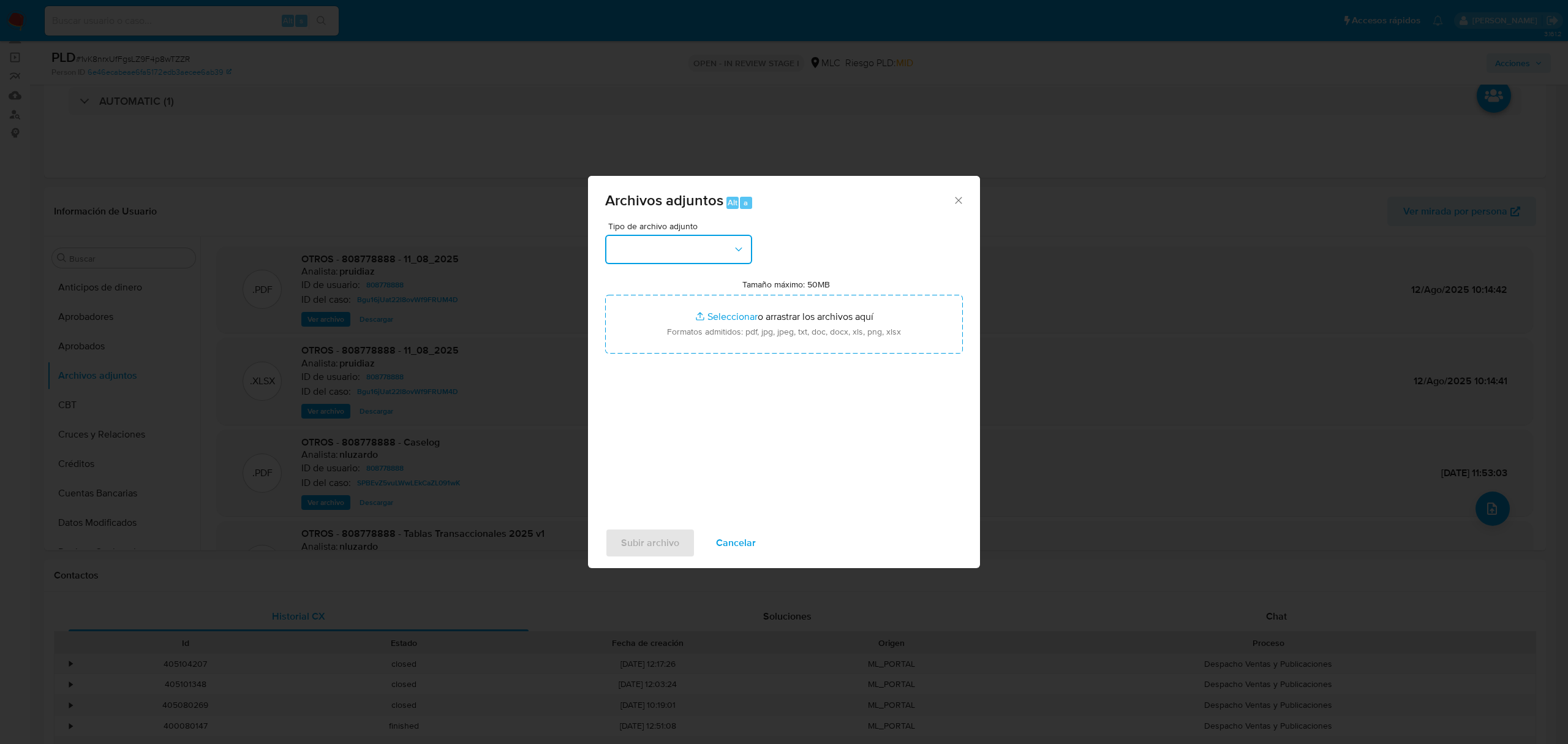
click at [707, 243] on button "button" at bounding box center [678, 249] width 147 height 29
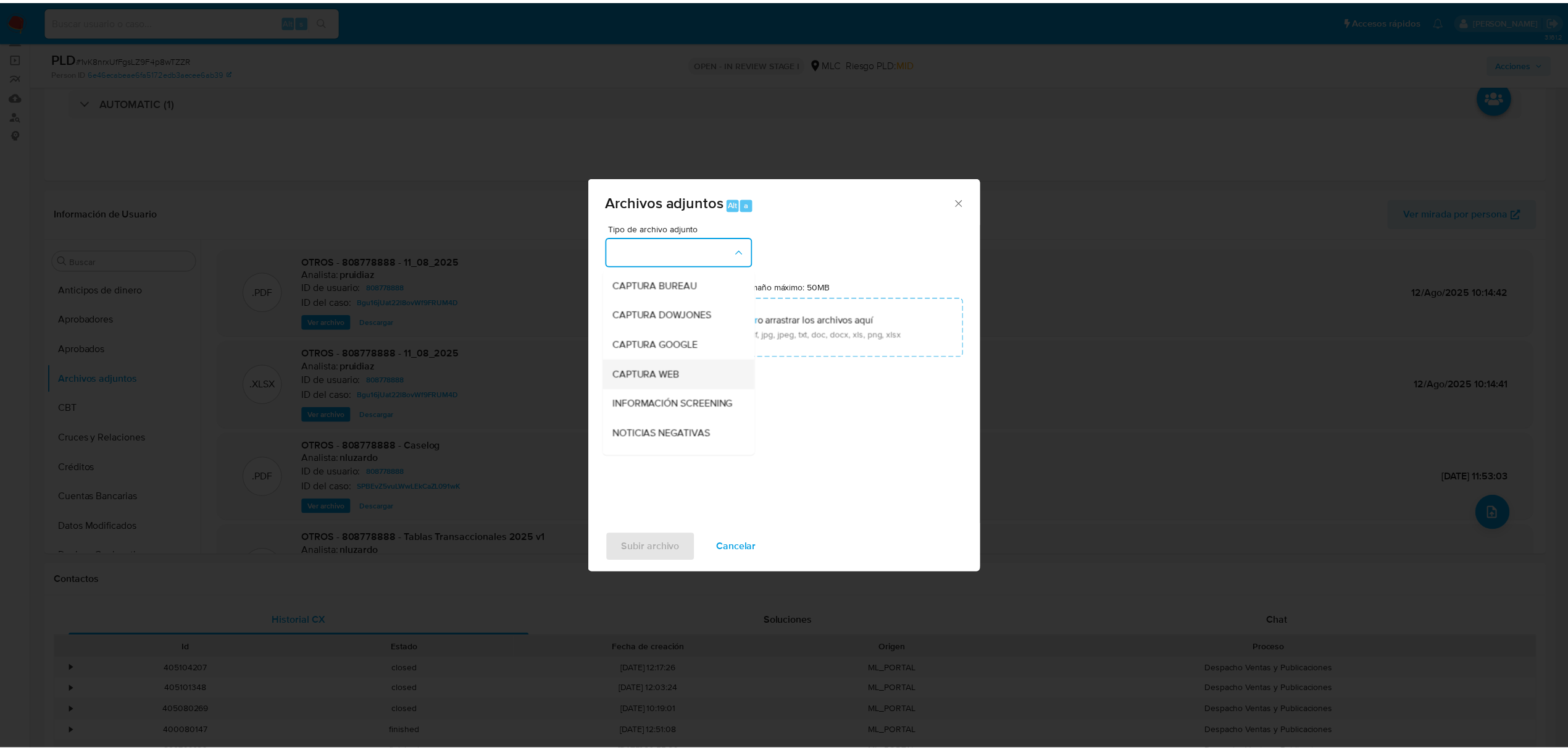
scroll to position [82, 0]
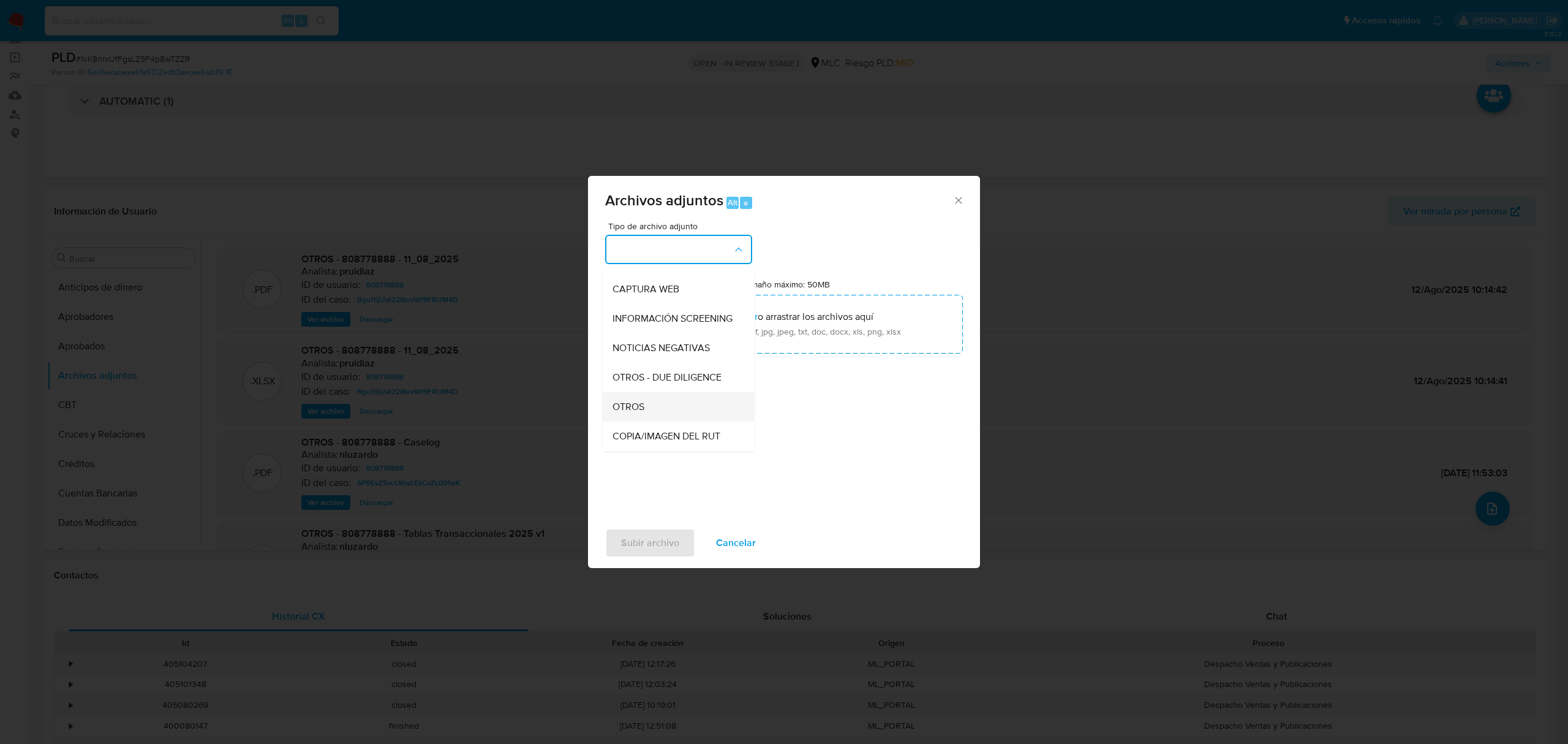
click at [649, 414] on div "OTROS" at bounding box center [675, 406] width 125 height 29
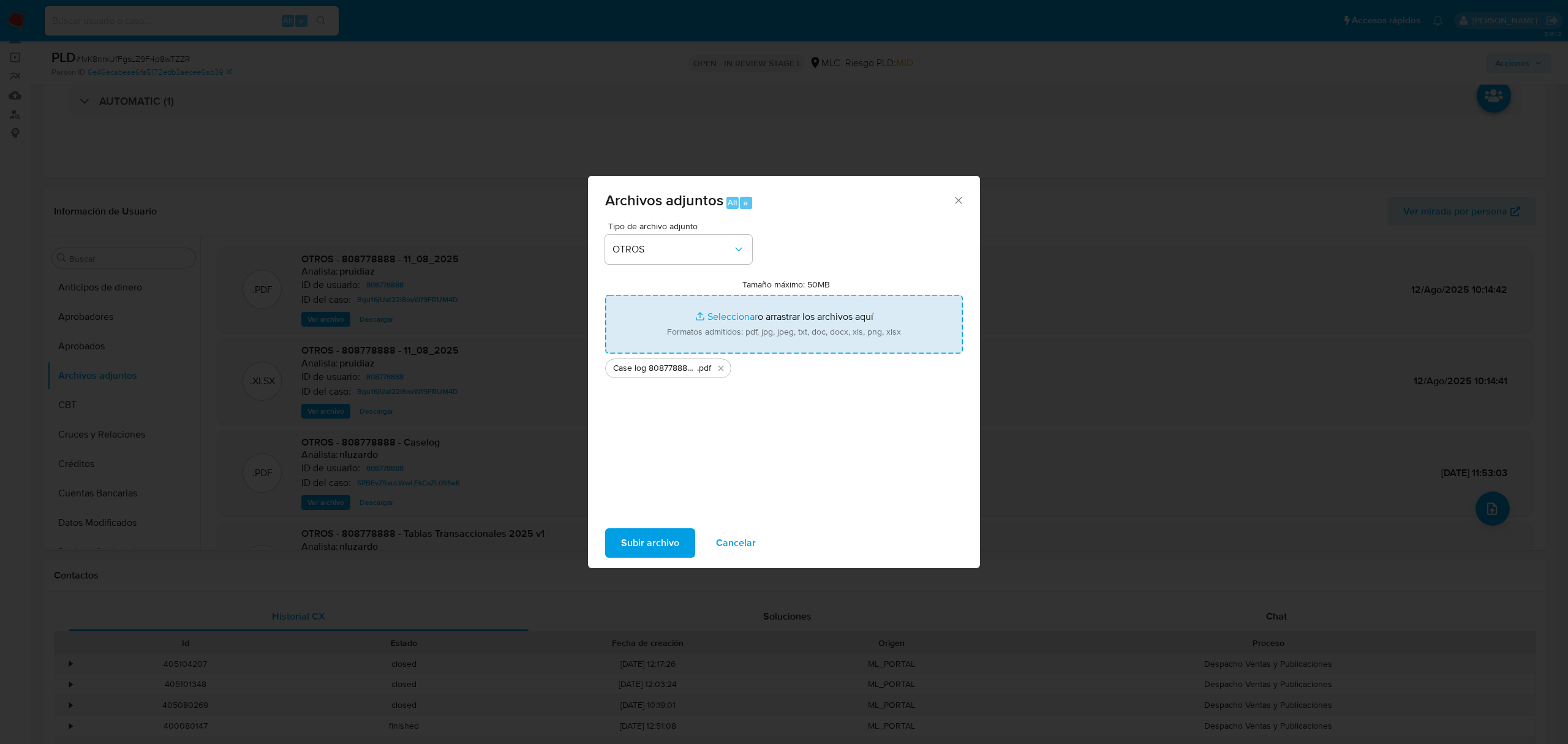
type input "C:\fakepath\Tabla 808778888.xlsx"
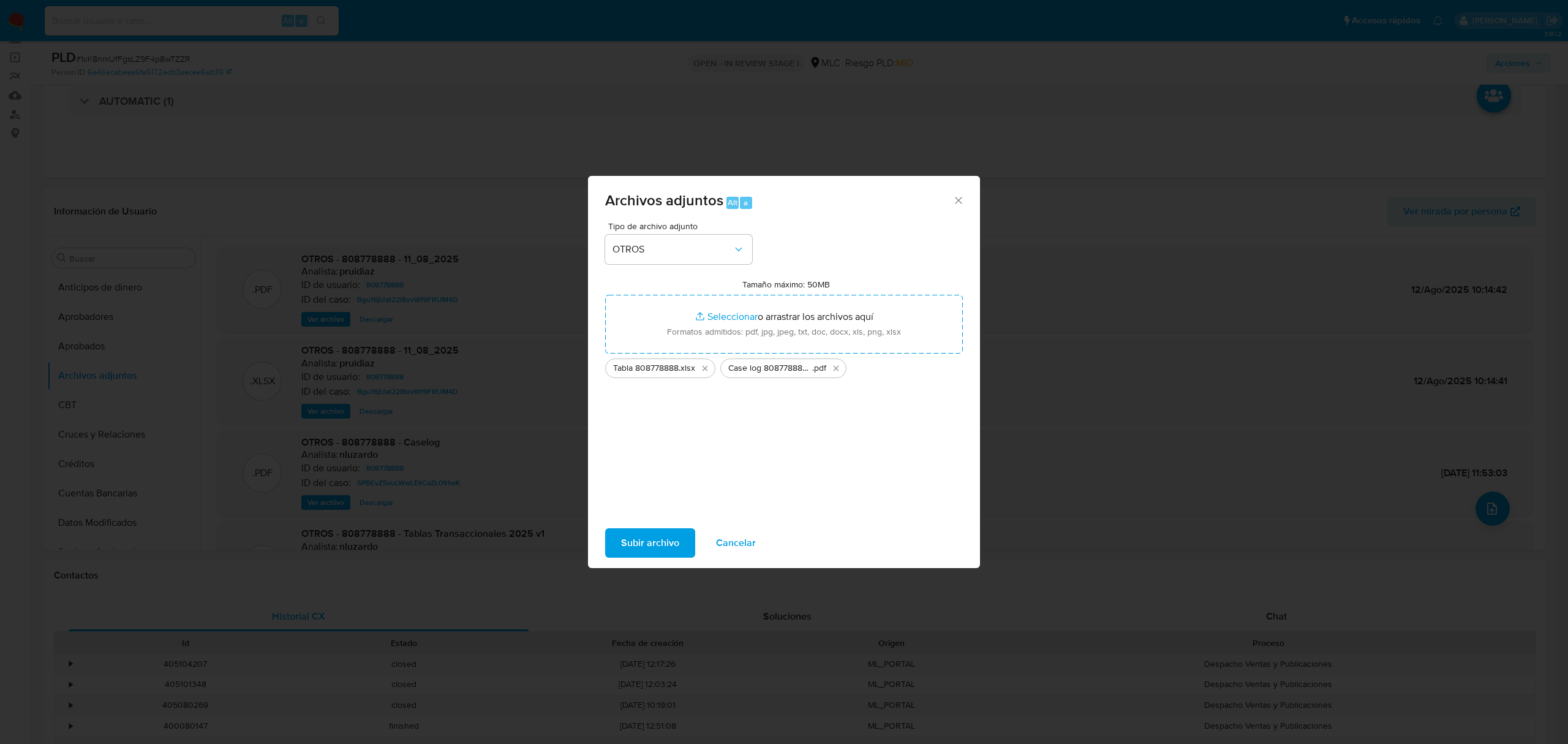
click at [642, 547] on span "Subir archivo" at bounding box center [650, 543] width 58 height 27
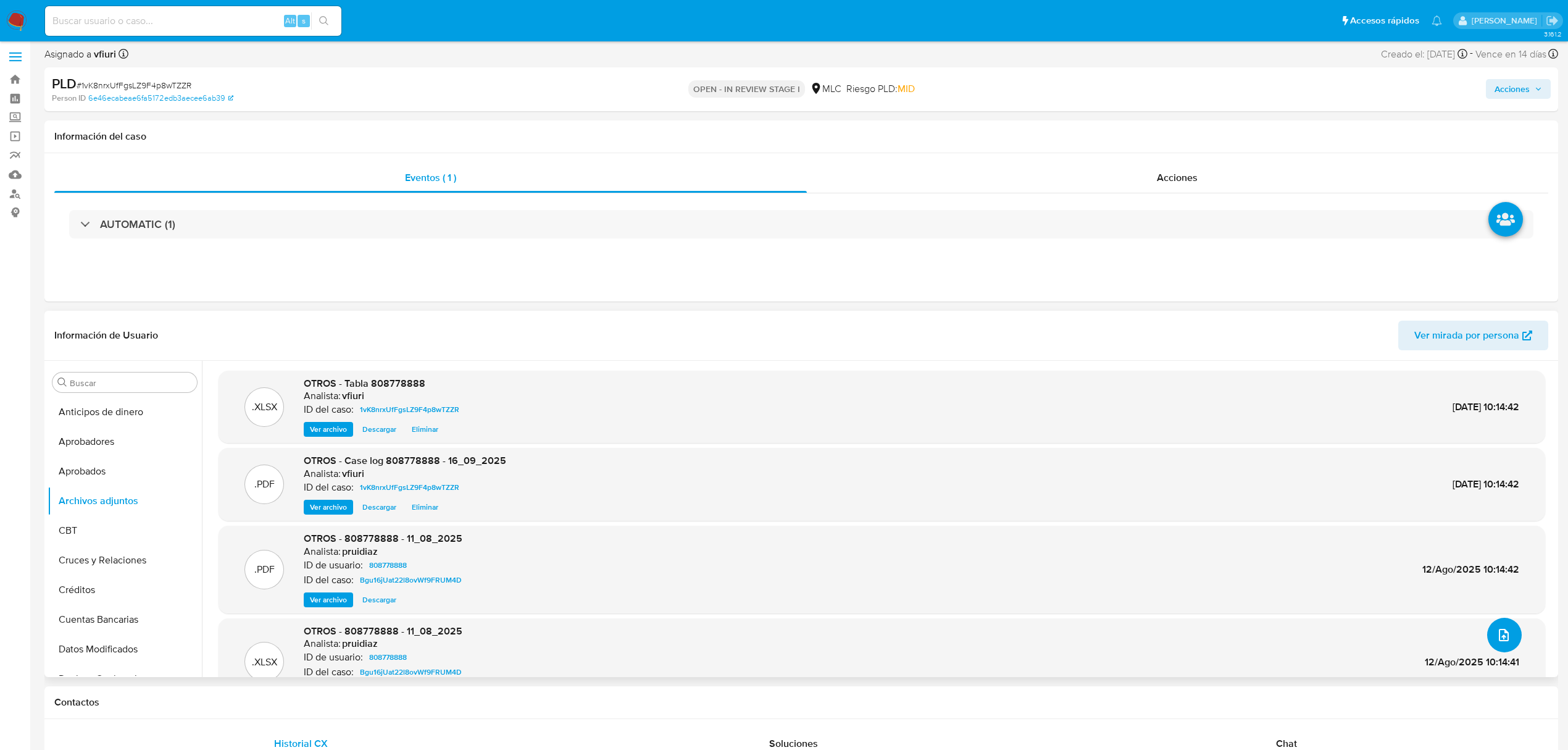
scroll to position [0, 0]
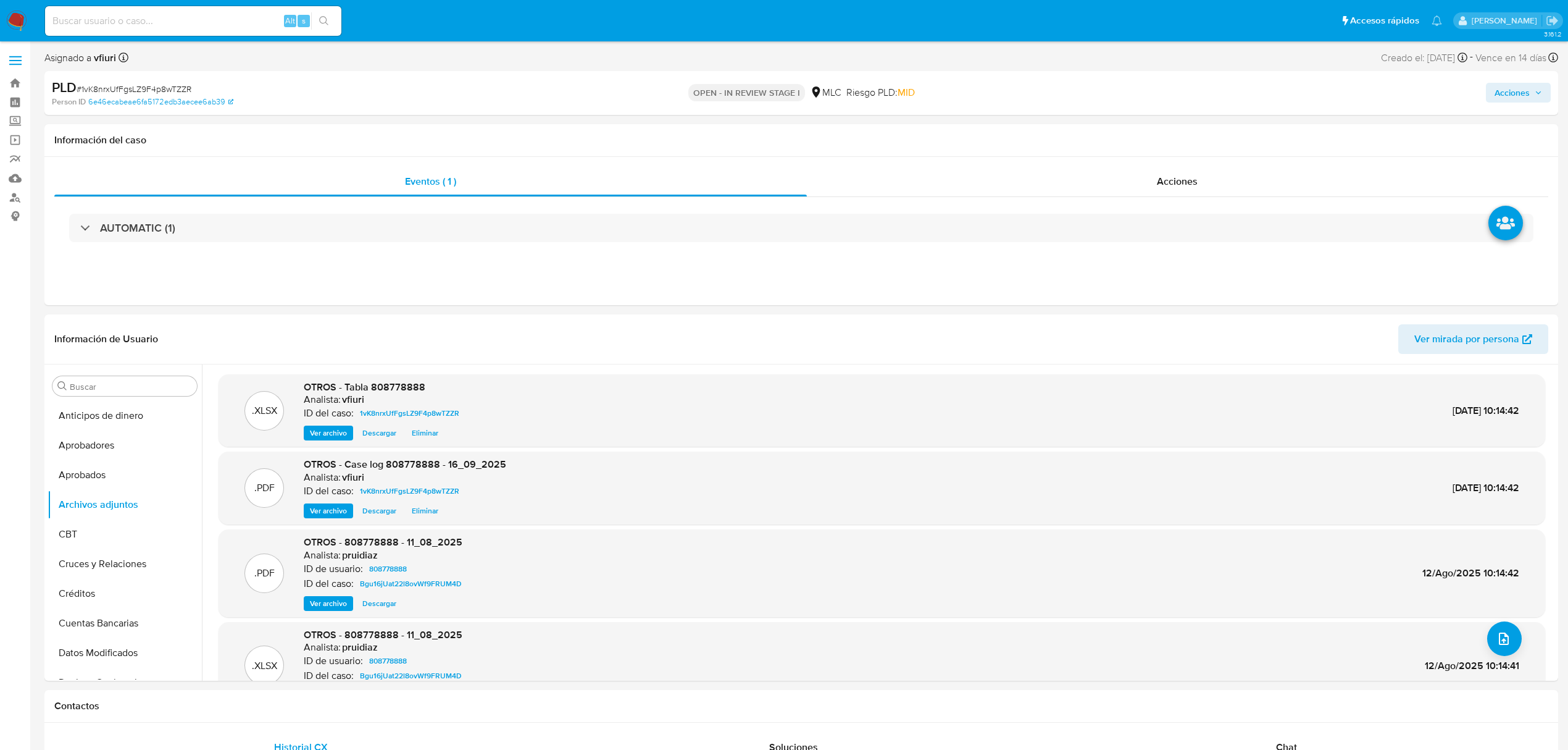
click at [1497, 95] on span "Acciones" at bounding box center [1512, 93] width 35 height 20
click at [1195, 140] on div "Resolución del caso Alt r" at bounding box center [1182, 132] width 118 height 33
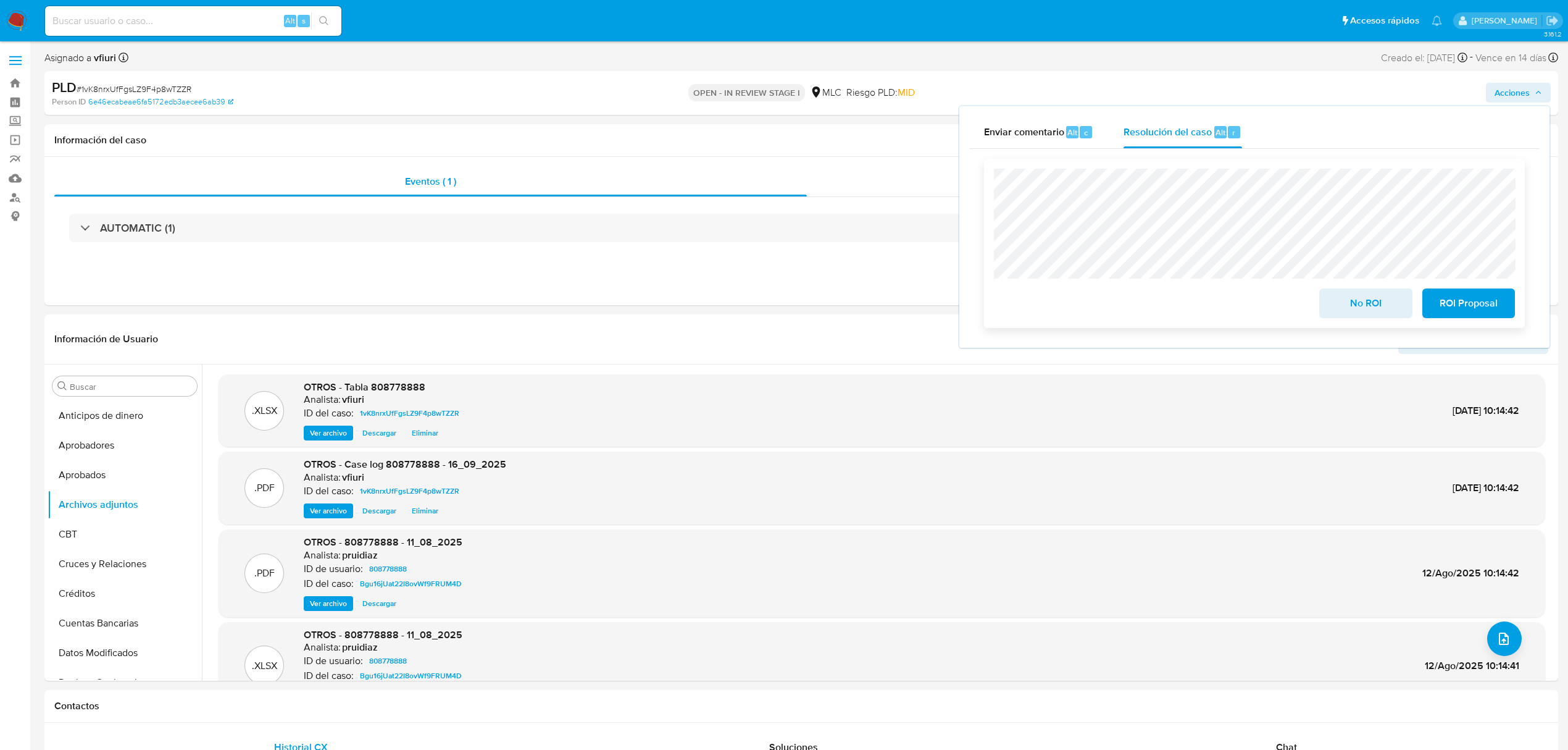
click at [1358, 307] on span "No ROI" at bounding box center [1364, 303] width 60 height 27
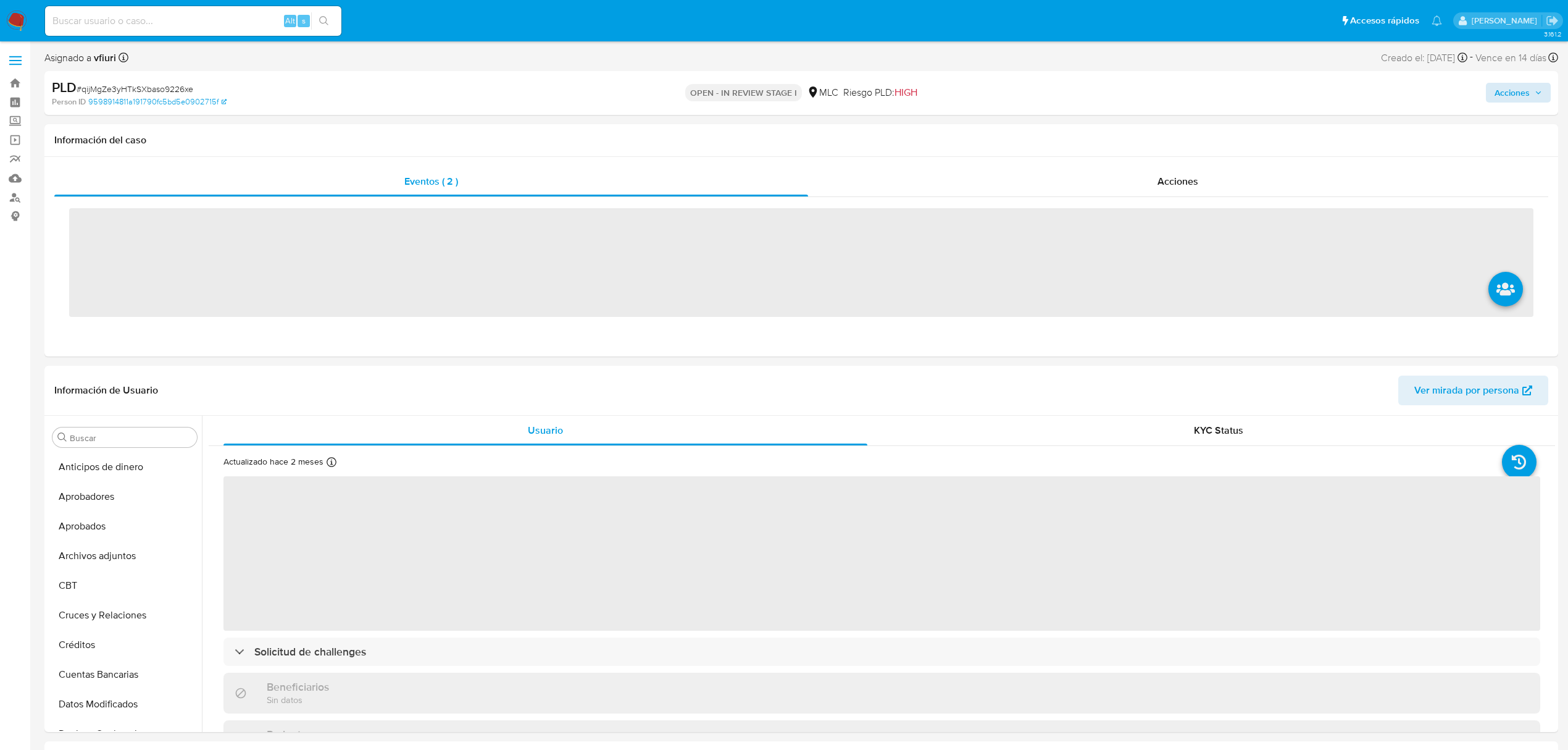
scroll to position [581, 0]
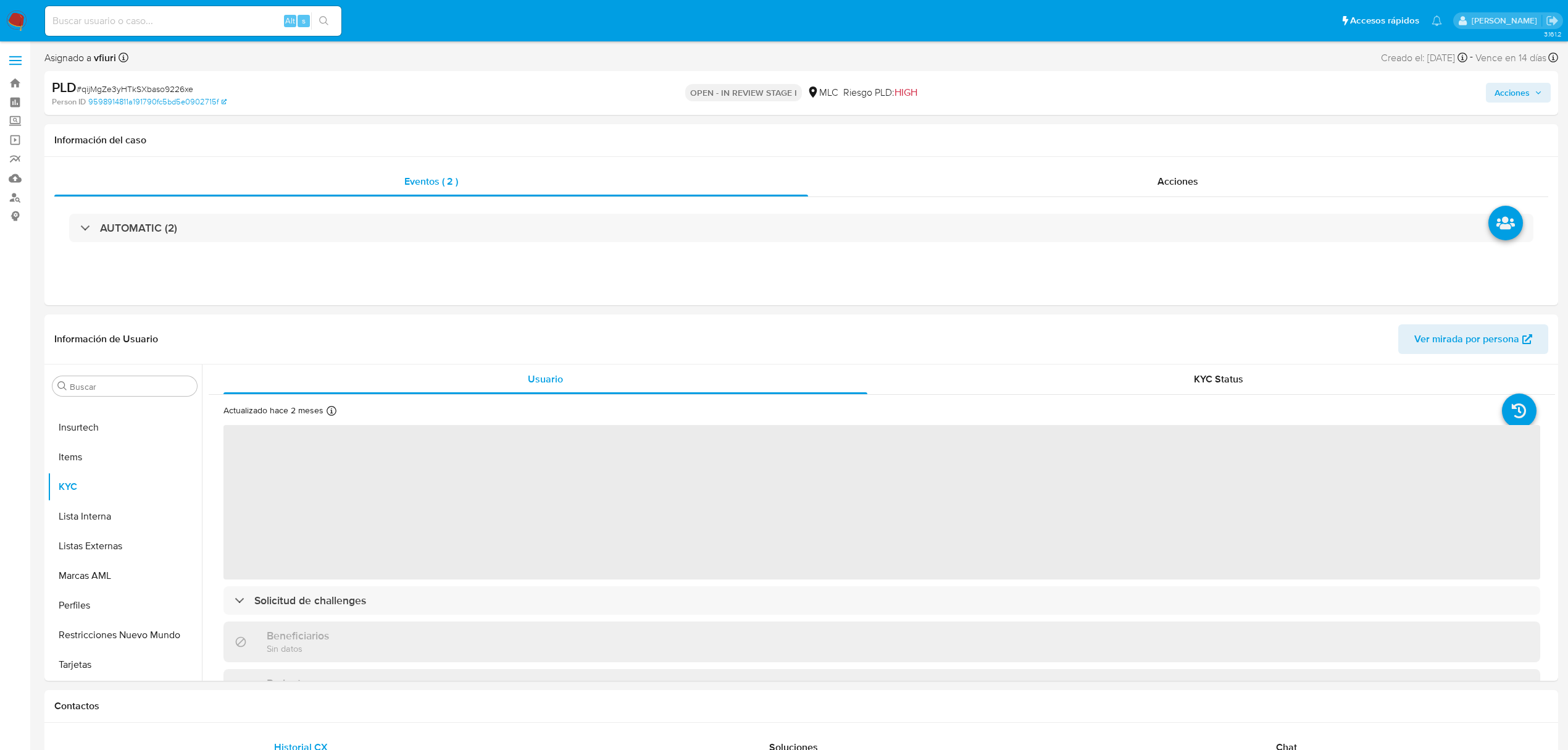
click at [1509, 94] on span "Acciones" at bounding box center [1512, 93] width 35 height 20
select select "10"
click at [1151, 128] on span "Resolución del caso" at bounding box center [1167, 131] width 88 height 14
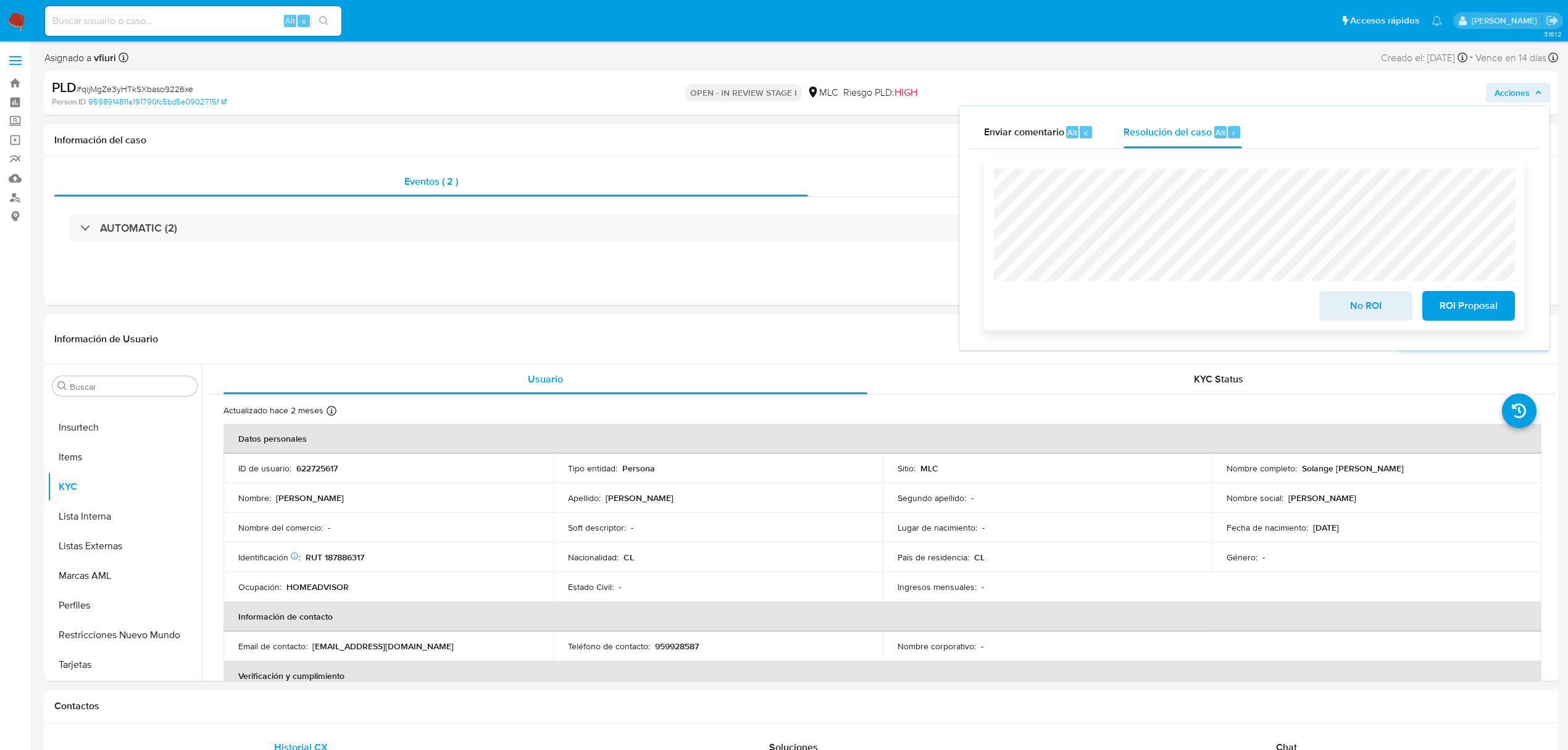
click at [1474, 314] on span "ROI Proposal" at bounding box center [1468, 305] width 60 height 27
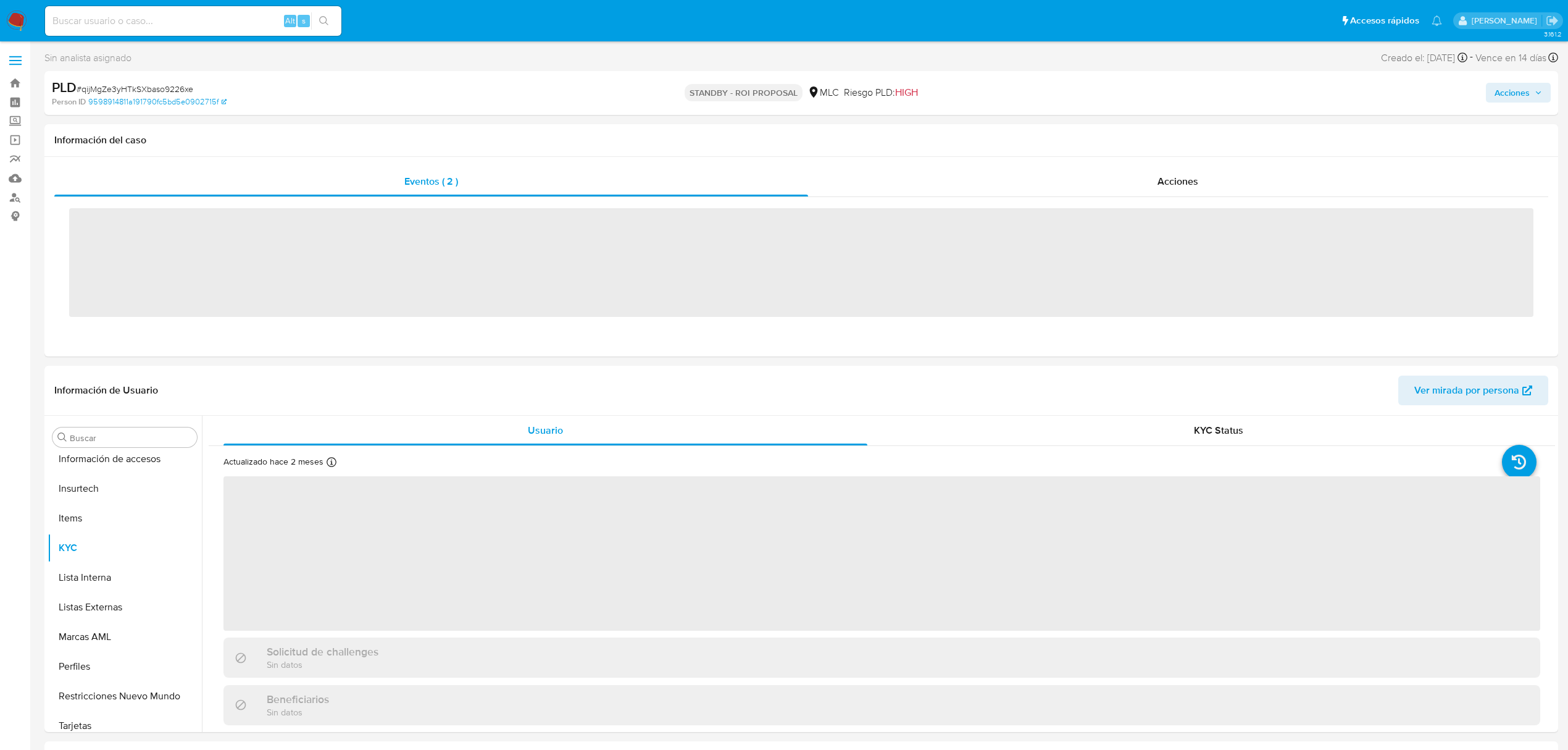
scroll to position [581, 0]
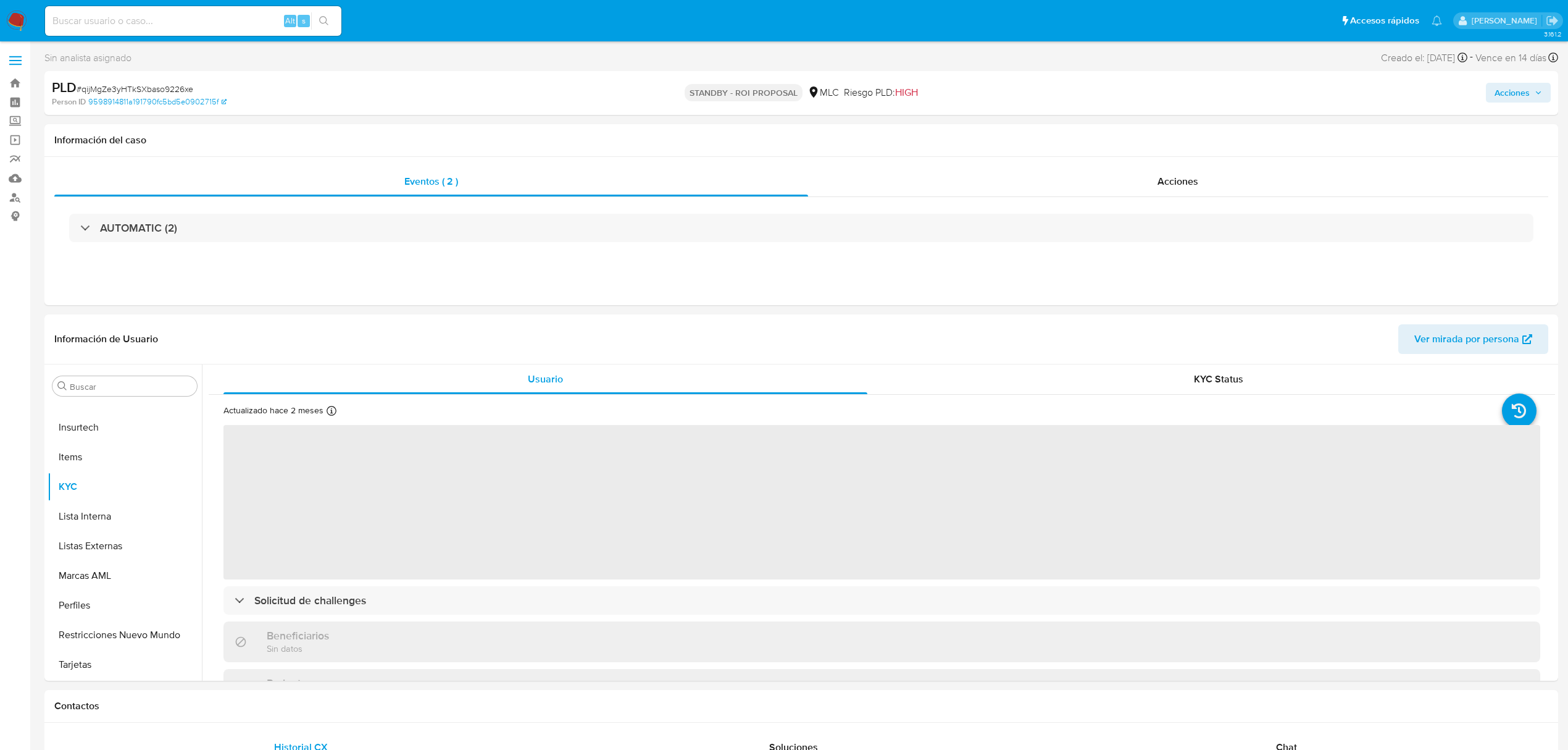
select select "10"
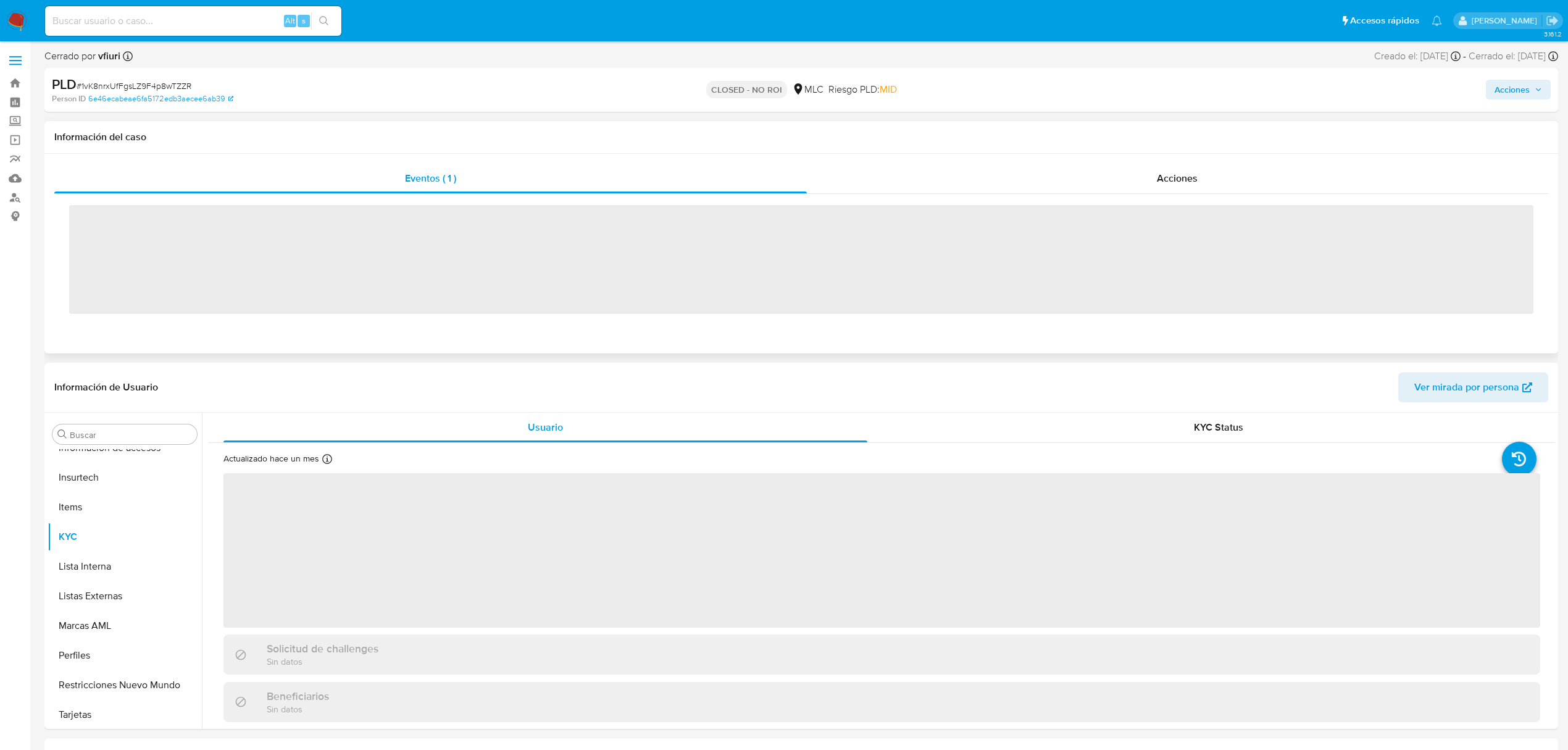
scroll to position [581, 0]
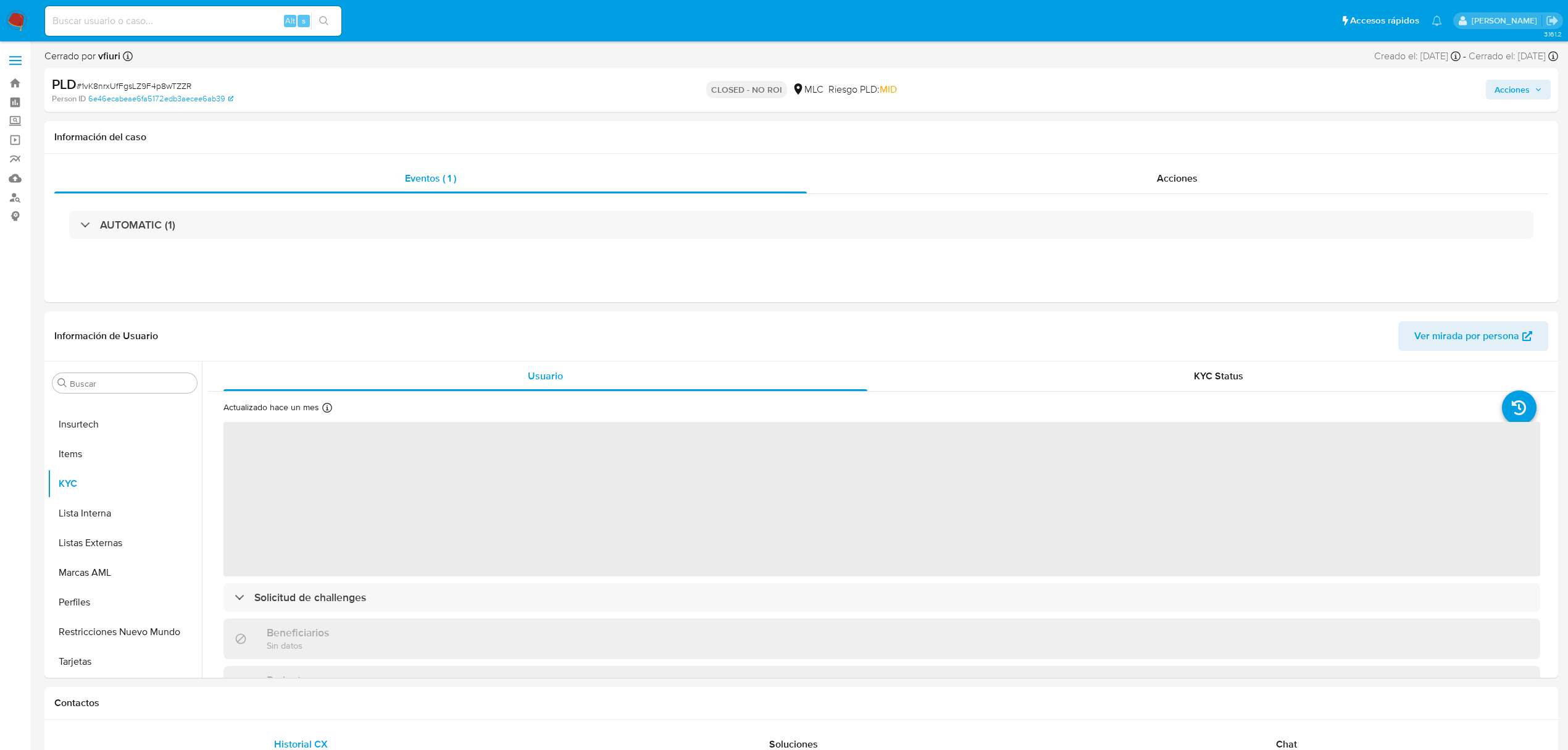
select select "10"
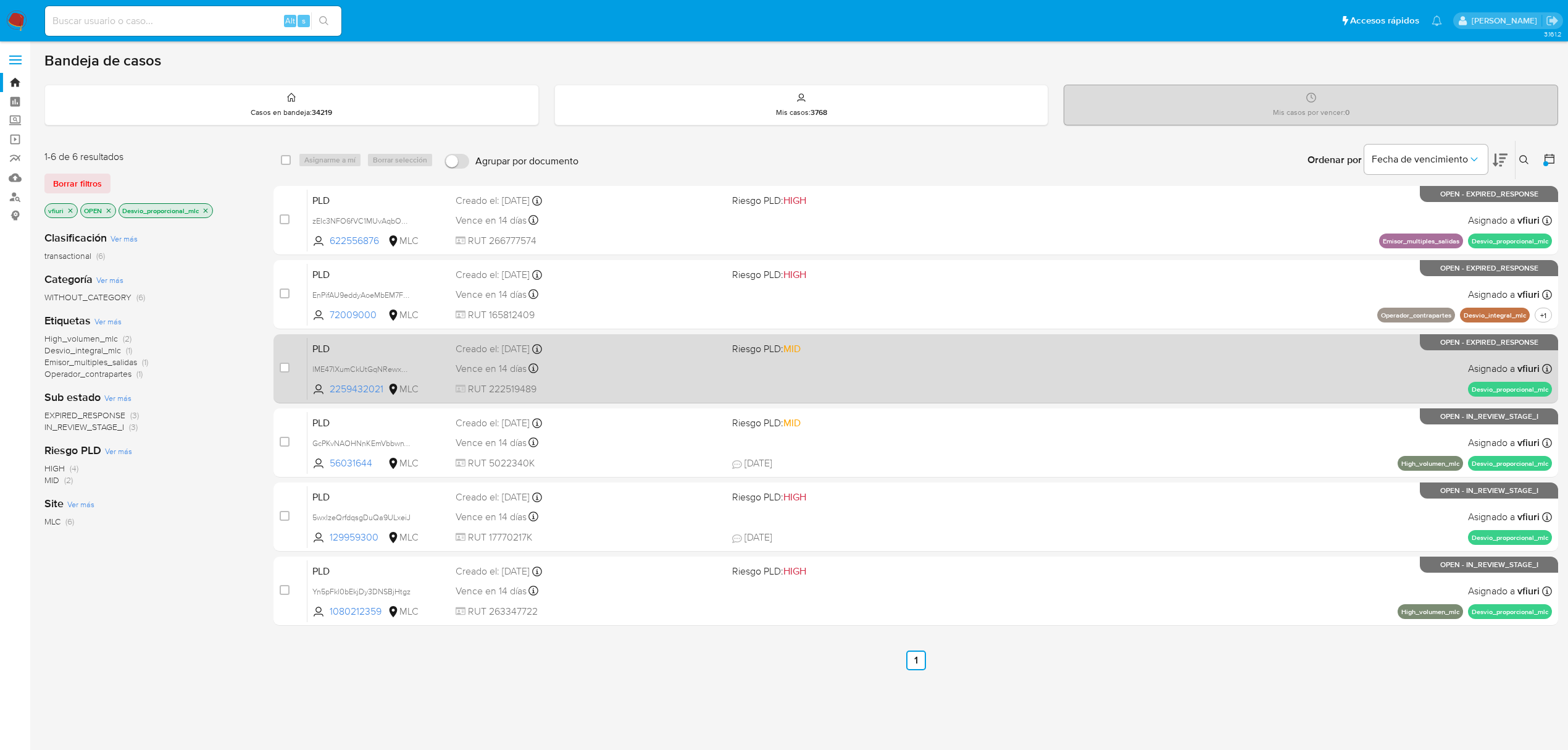
scroll to position [3, 0]
click at [588, 377] on div "PLD lME47lXumCkUtGqNRewxQIbO 2259432021 MLC Riesgo PLD: MID Creado el: [DATE] C…" at bounding box center [928, 366] width 1244 height 62
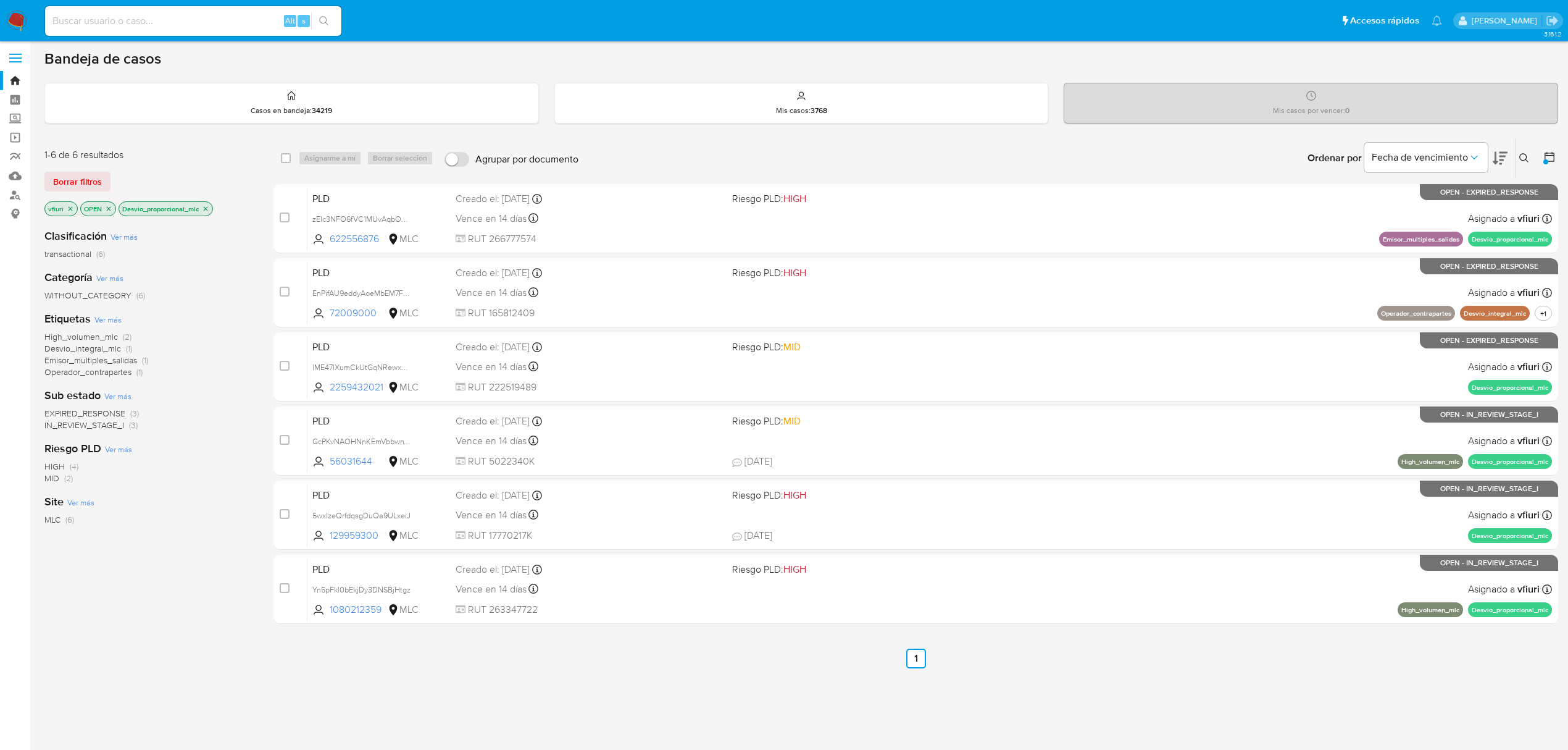
click at [1527, 168] on div "Ingrese ID de usuario o caso Buscar Borrar filtros" at bounding box center [1525, 158] width 21 height 38
click at [1519, 157] on icon at bounding box center [1524, 158] width 10 height 10
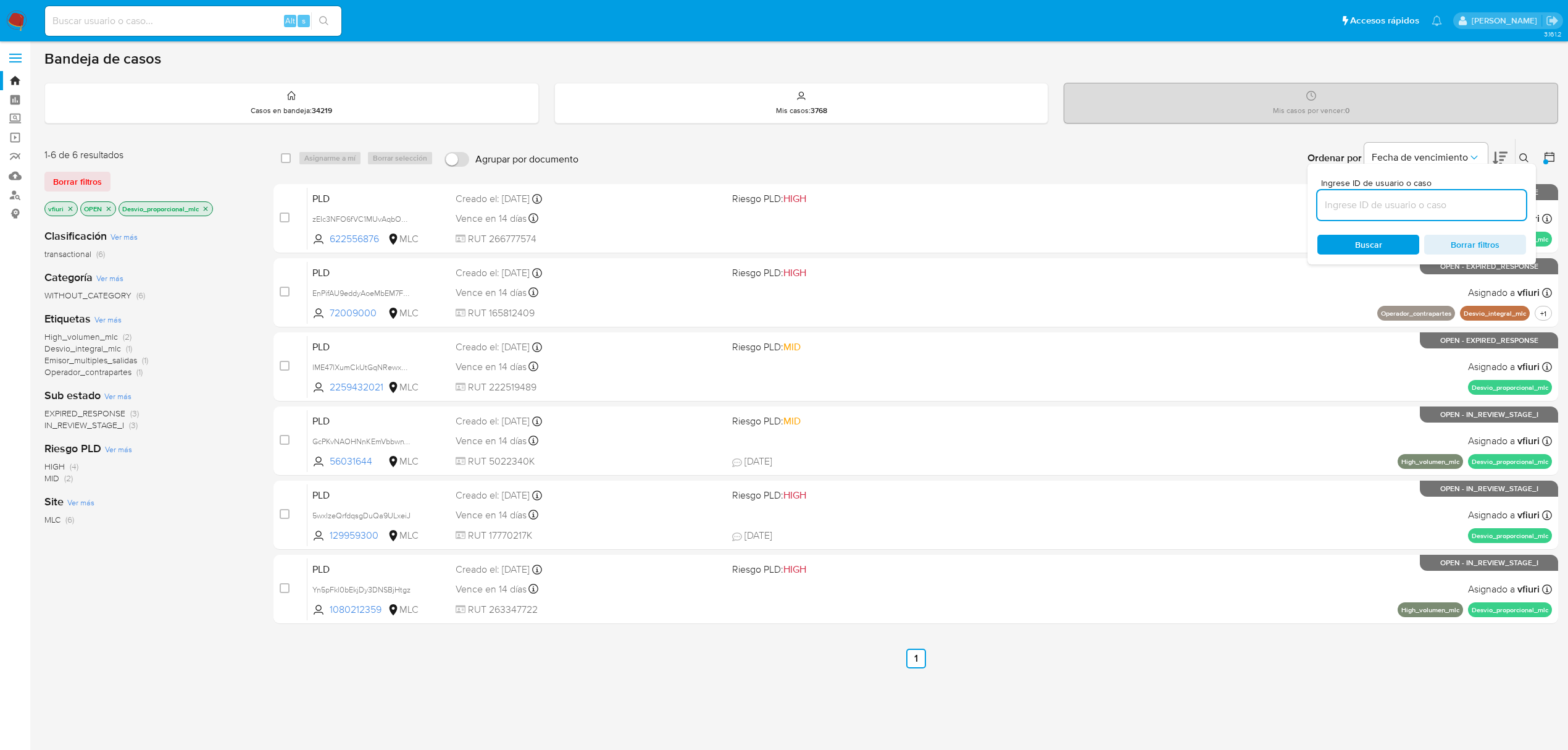
click at [1395, 210] on input at bounding box center [1422, 205] width 208 height 16
type input "790830997"
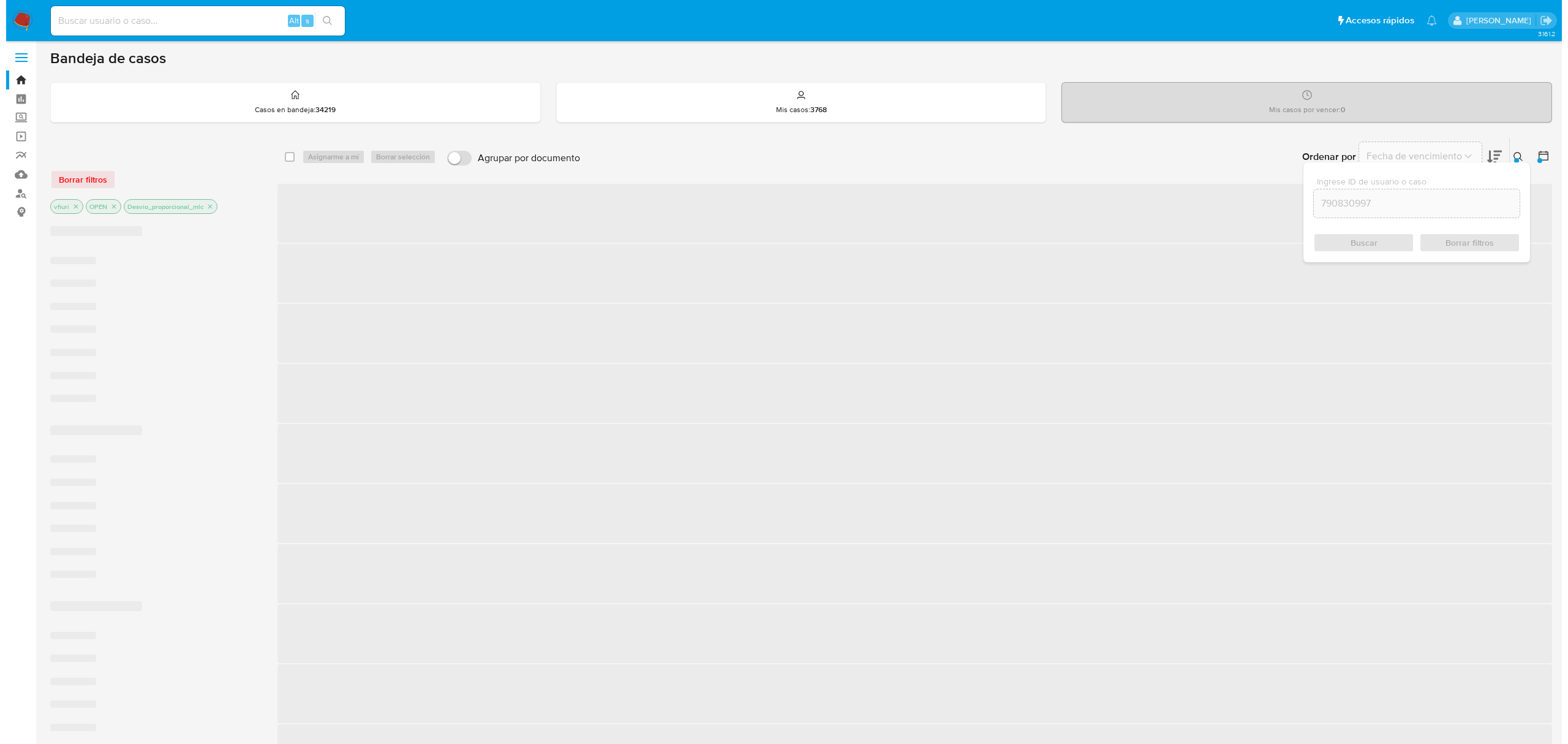
scroll to position [1, 0]
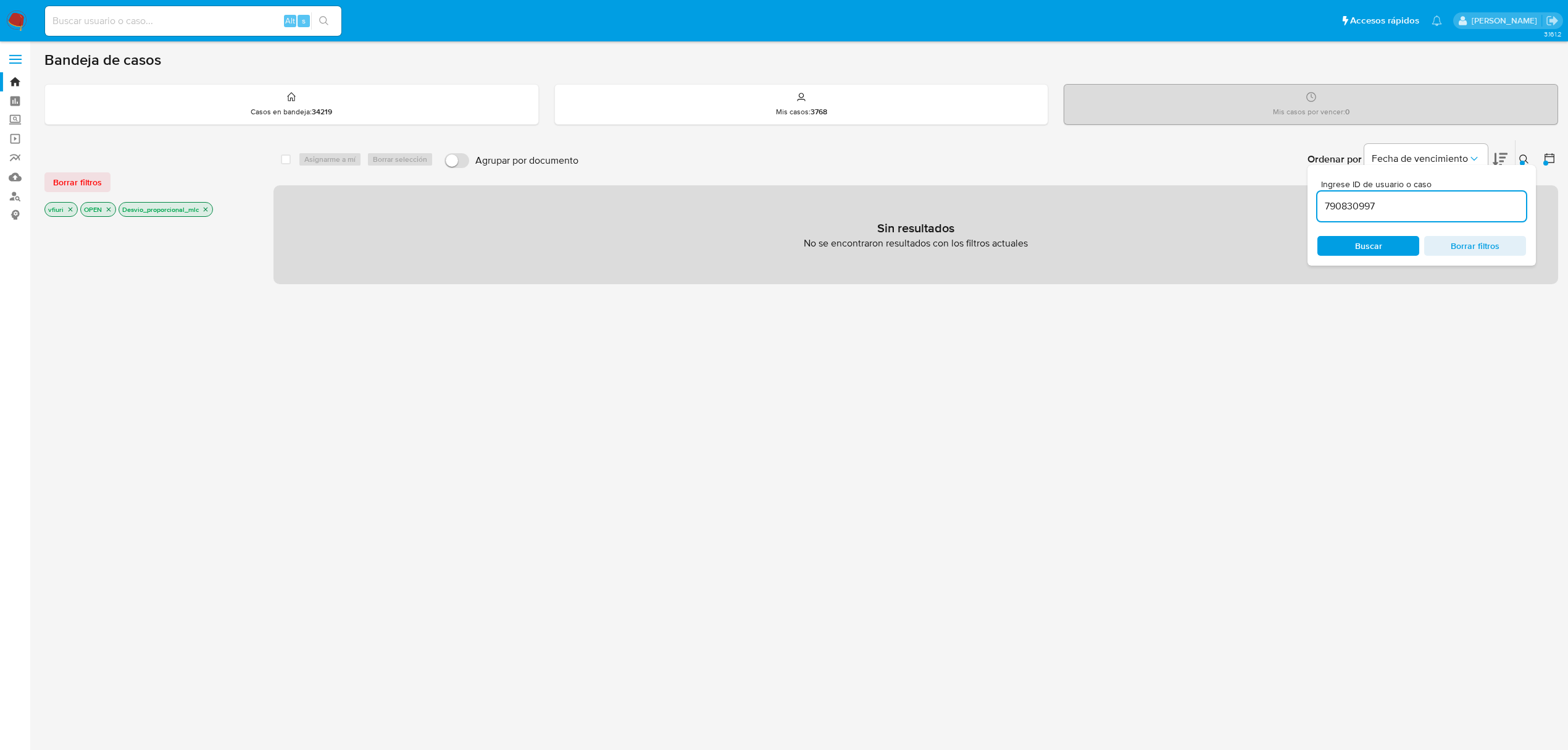
click at [207, 206] on icon "close-filter" at bounding box center [206, 210] width 8 height 8
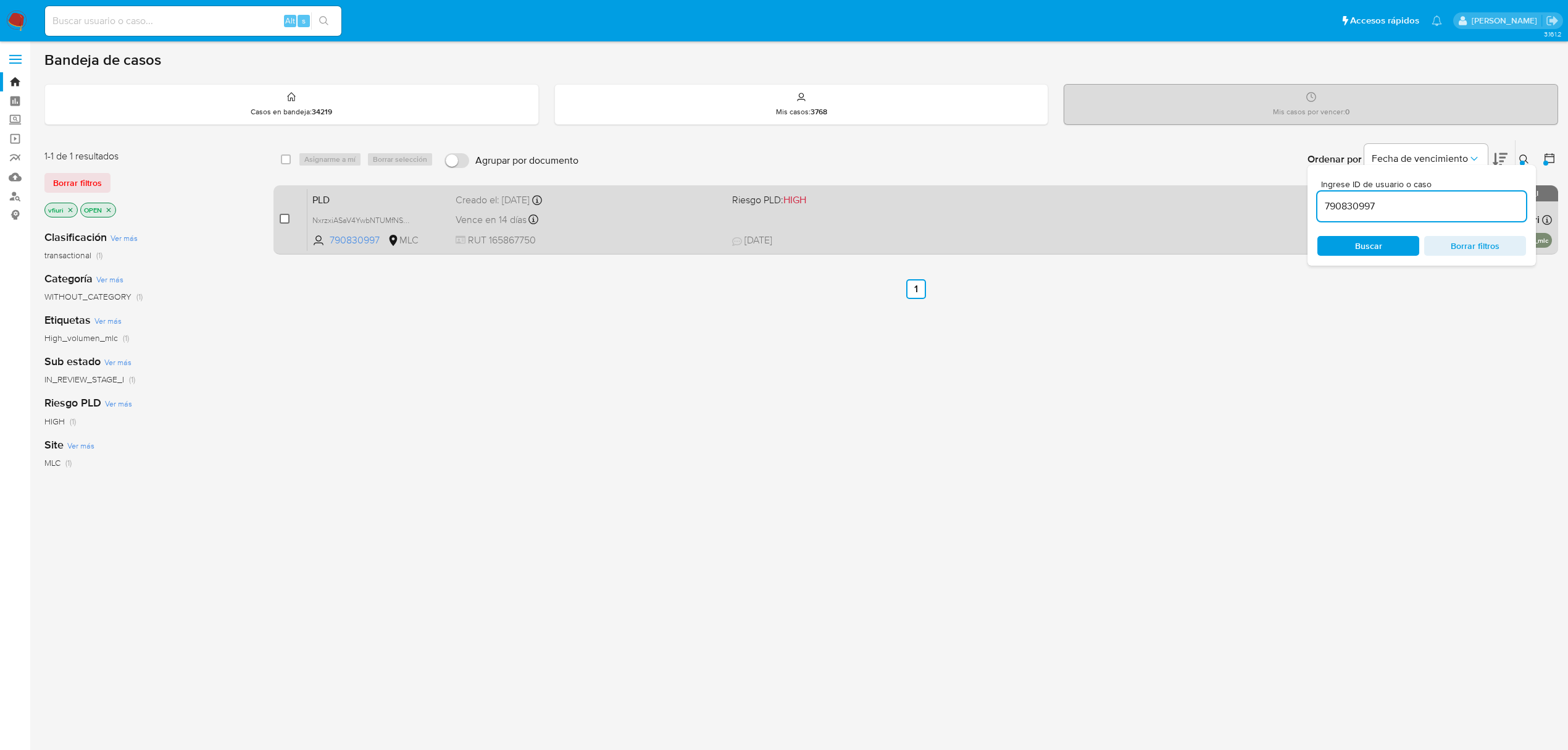
click at [287, 219] on input "checkbox" at bounding box center [284, 218] width 10 height 10
checkbox input "true"
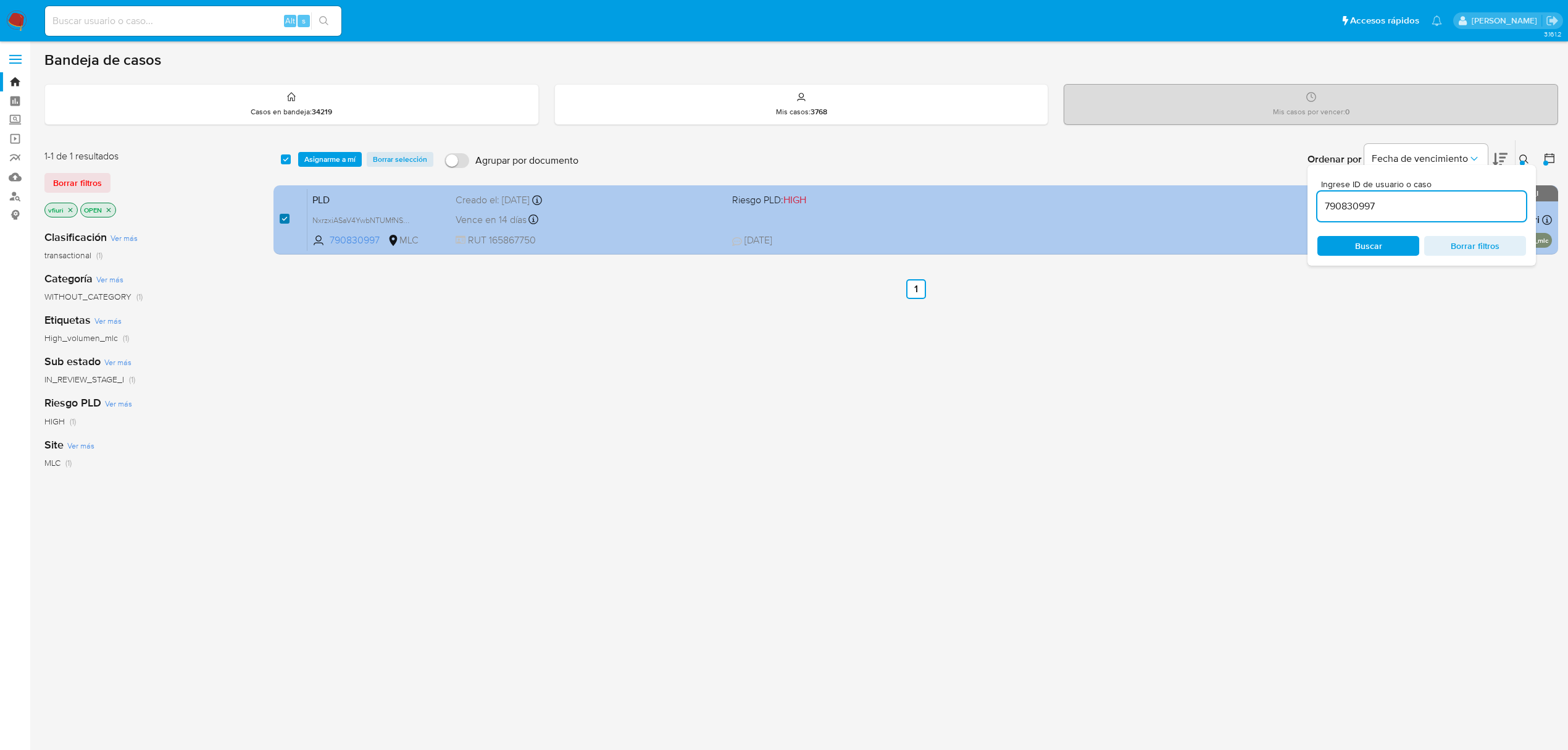
checkbox input "true"
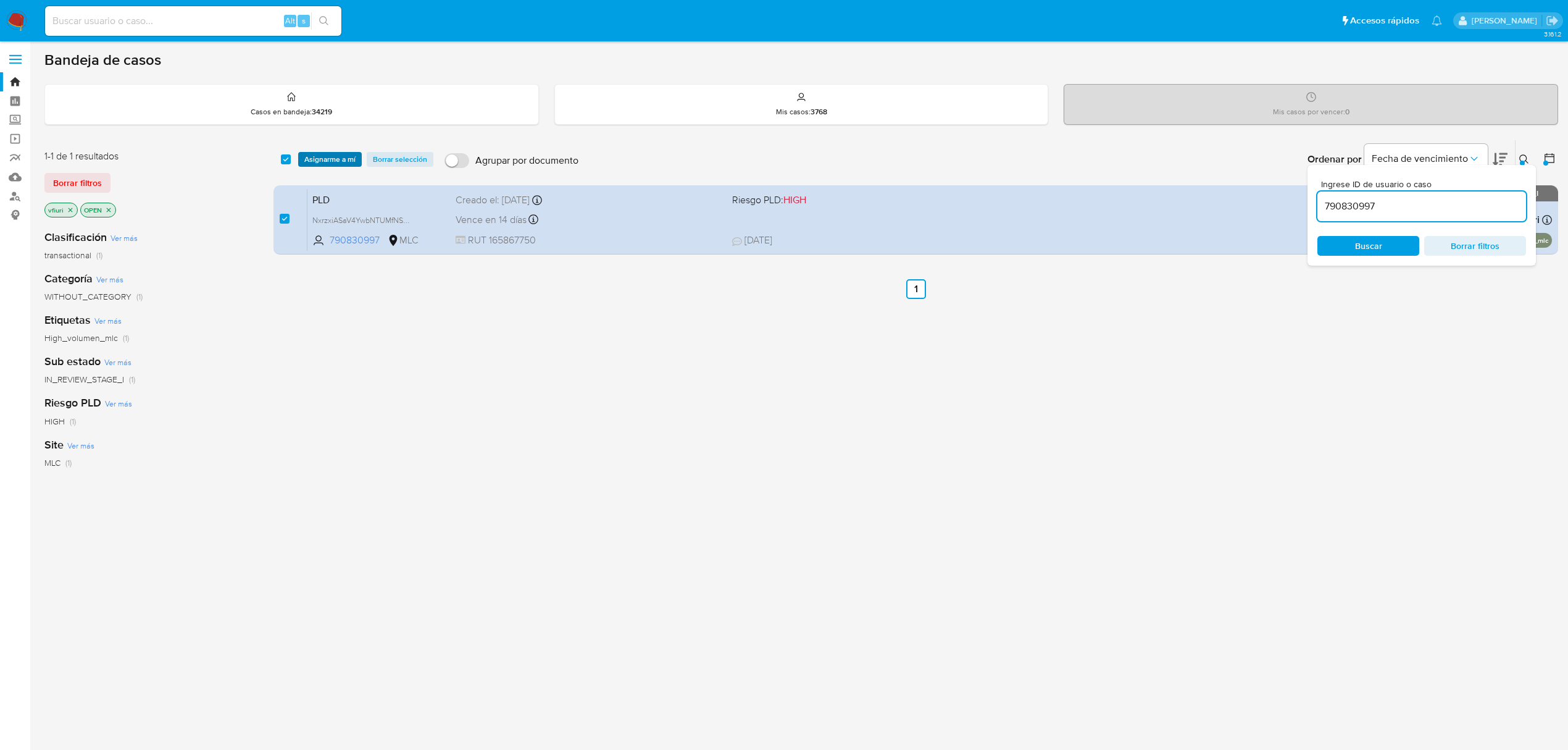
click at [335, 157] on span "Asignarme a mí" at bounding box center [330, 159] width 52 height 12
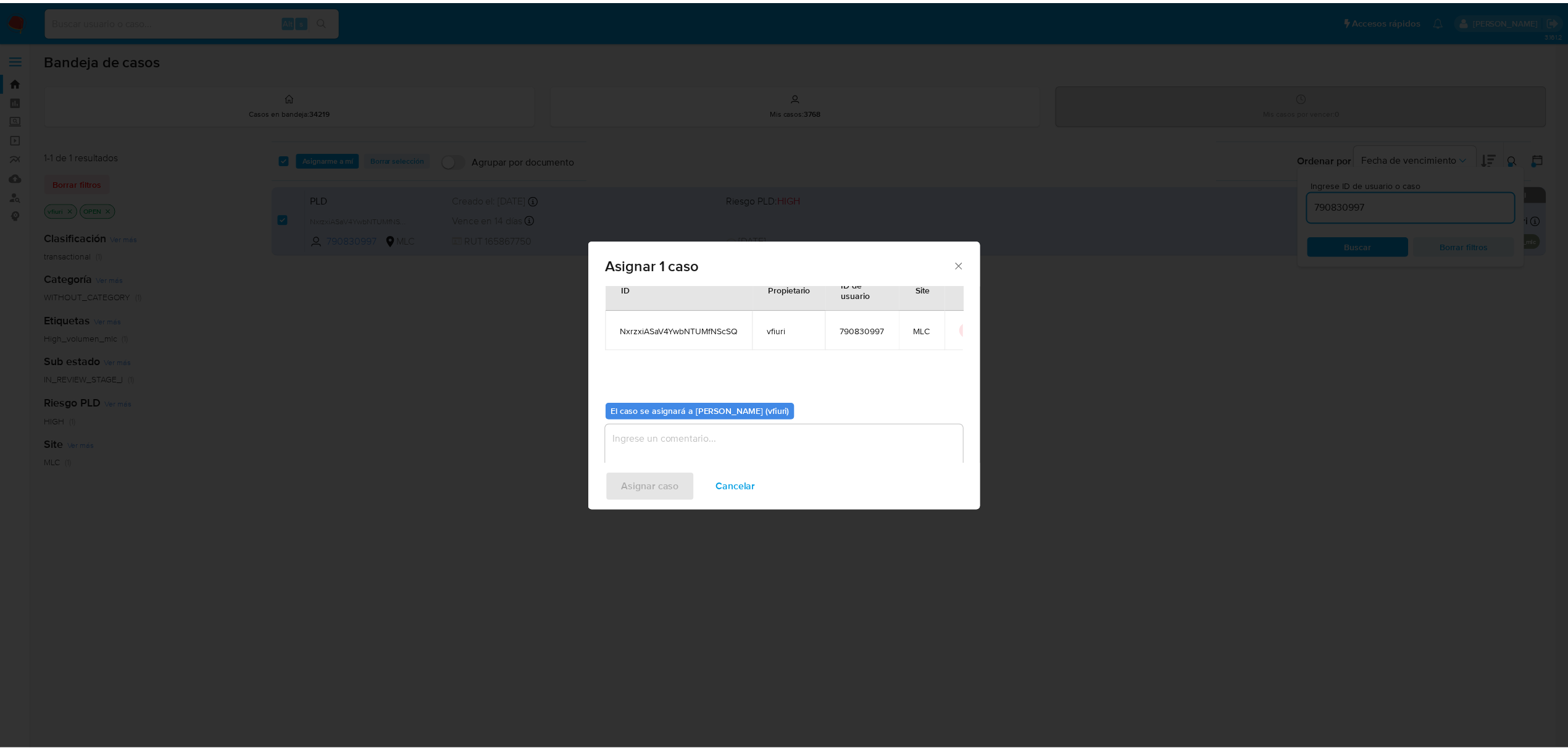
scroll to position [63, 0]
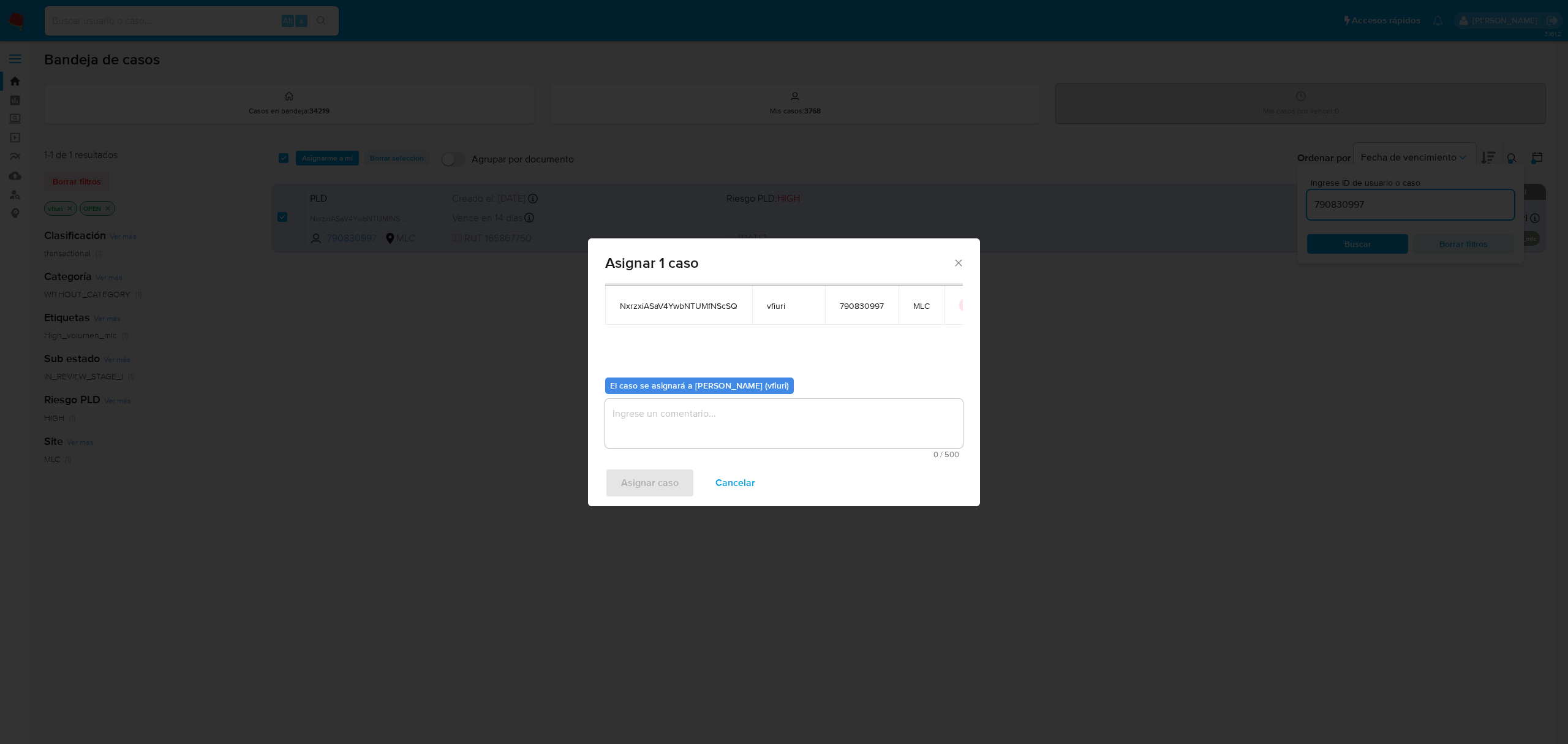
click at [672, 392] on div "El caso se asignará a Valentina Fiuri (vfiuri)" at bounding box center [699, 386] width 189 height 17
click at [670, 407] on textarea "assign-modal" at bounding box center [784, 423] width 358 height 49
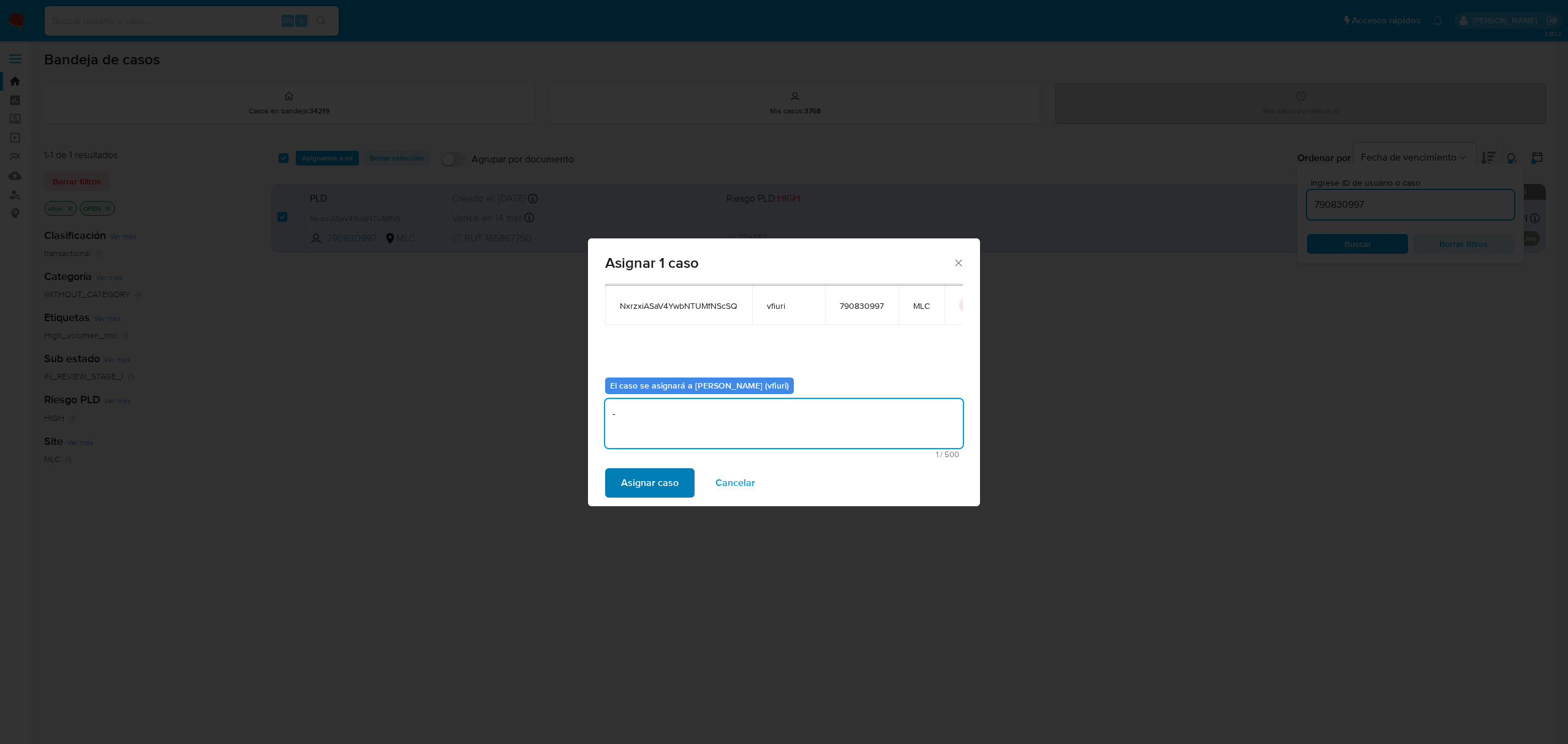
type textarea "-"
click at [618, 480] on button "Asignar caso" at bounding box center [650, 482] width 89 height 29
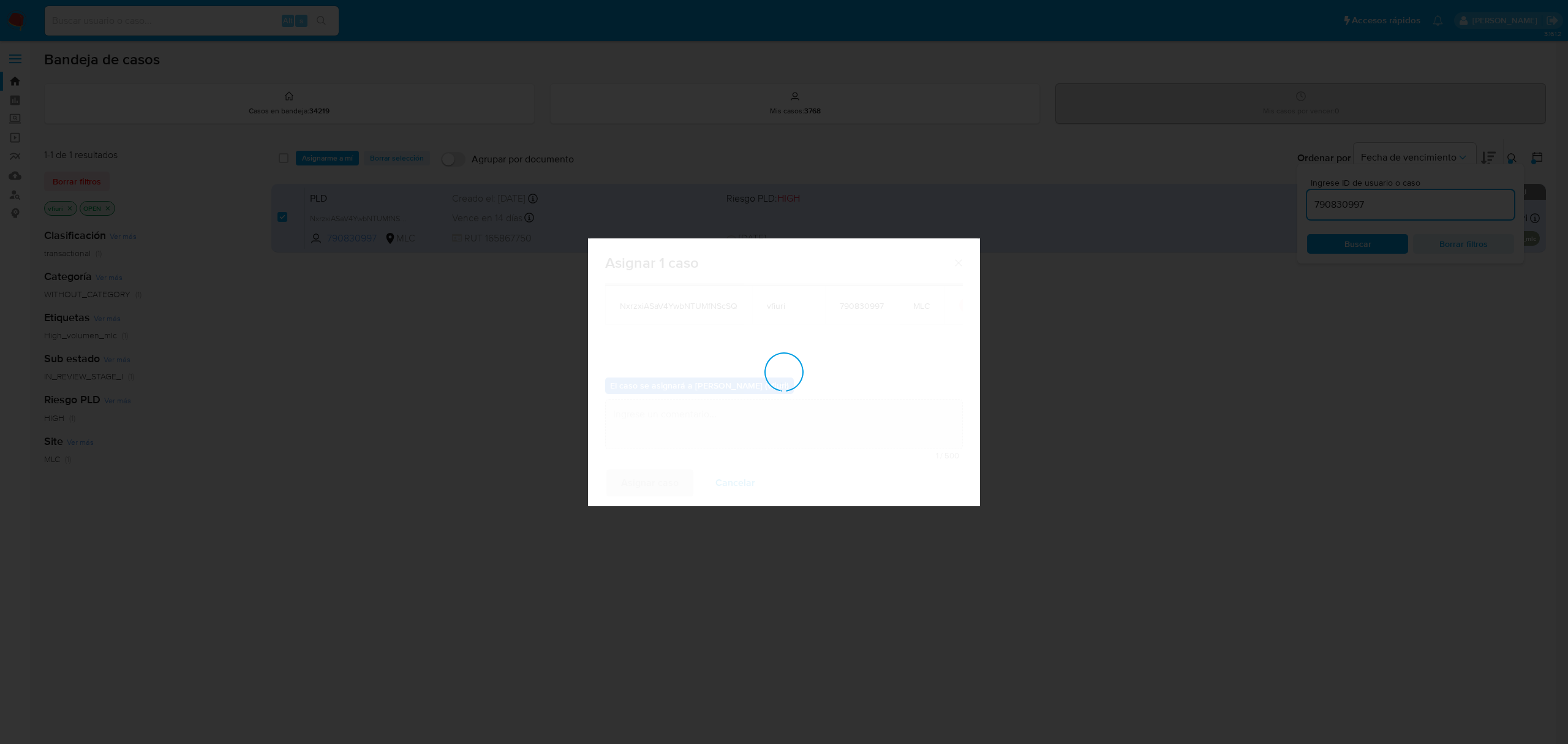
checkbox input "false"
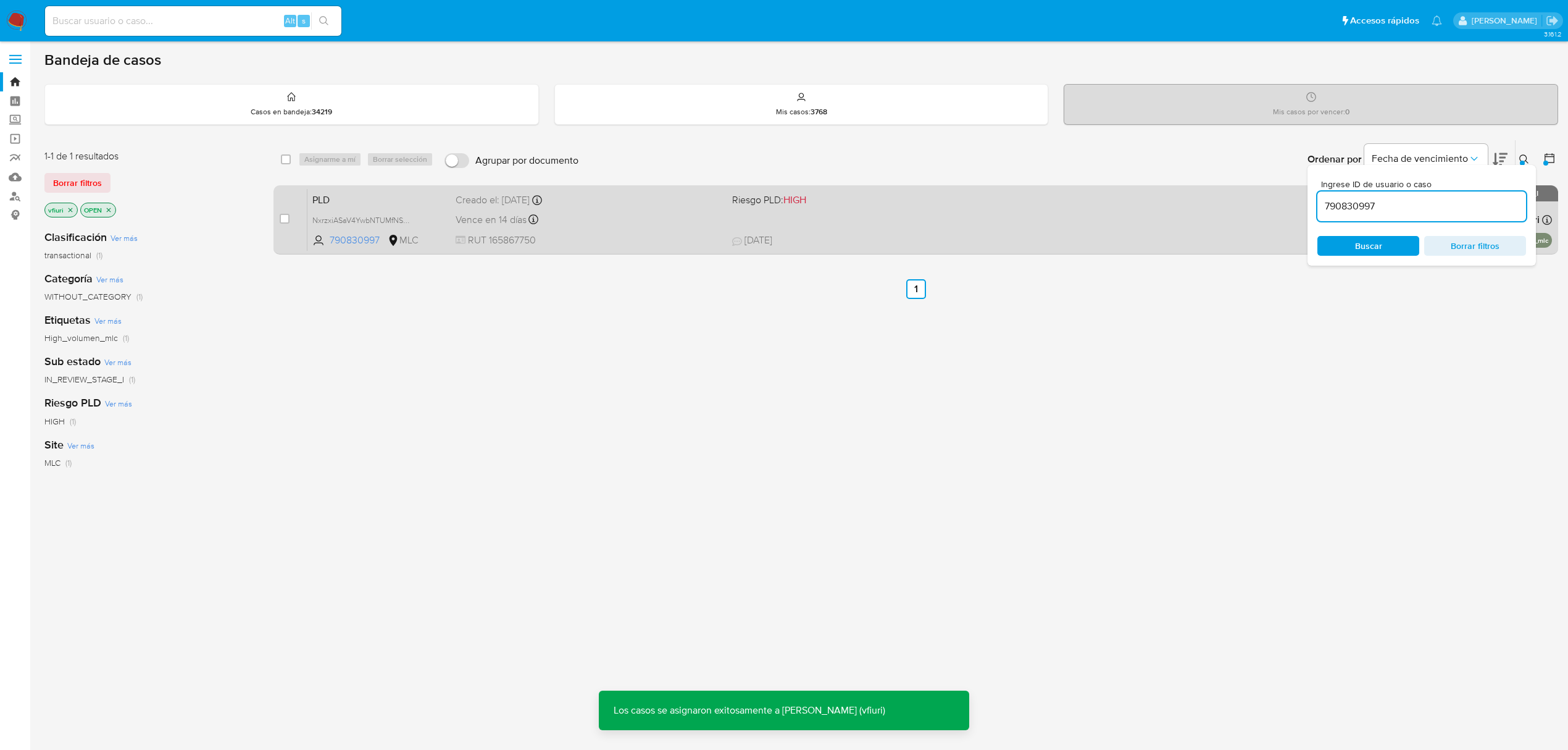
click at [628, 220] on div "Vence en 14 días Vence el 10/10/2025 16:09:02" at bounding box center [588, 219] width 267 height 16
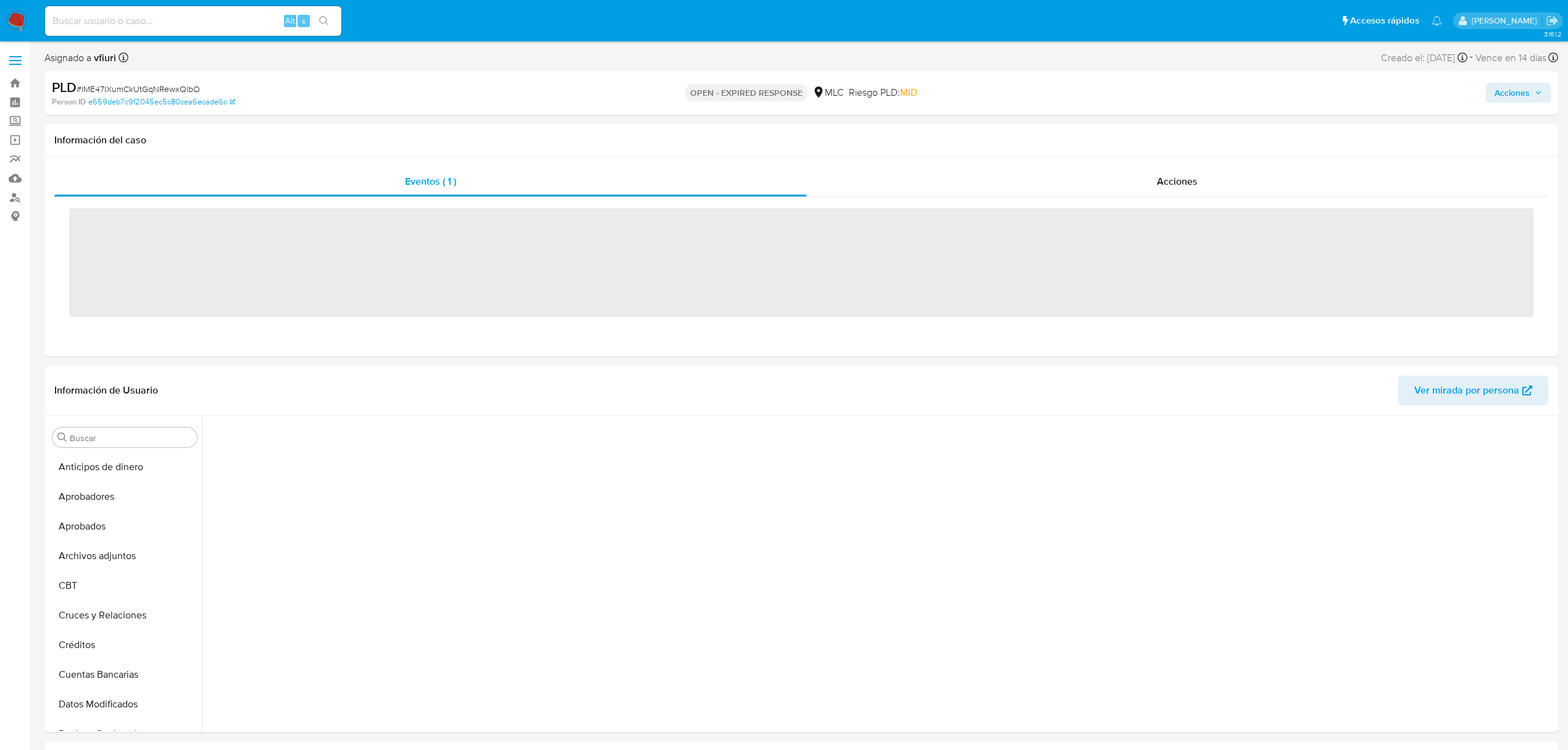
scroll to position [581, 0]
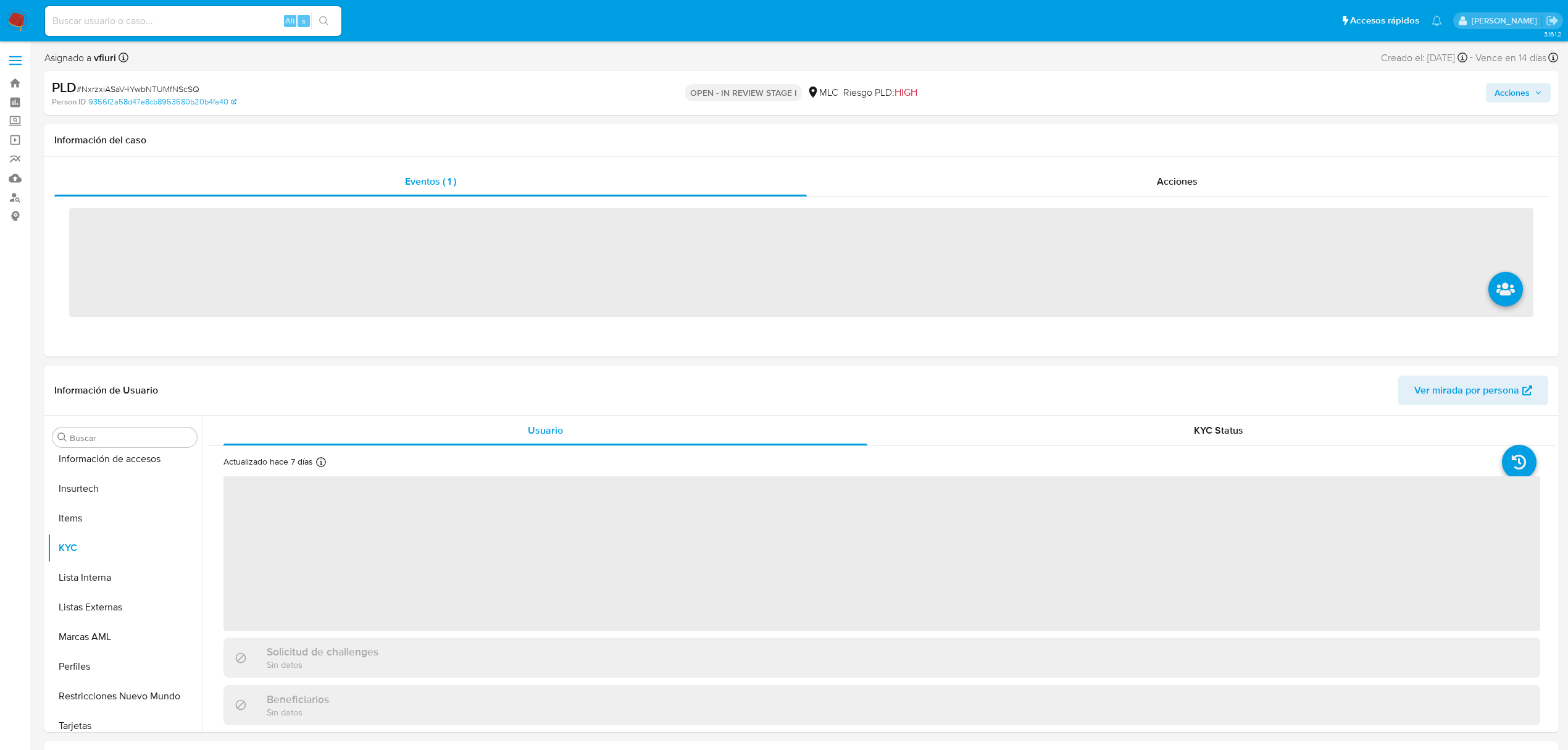
scroll to position [581, 0]
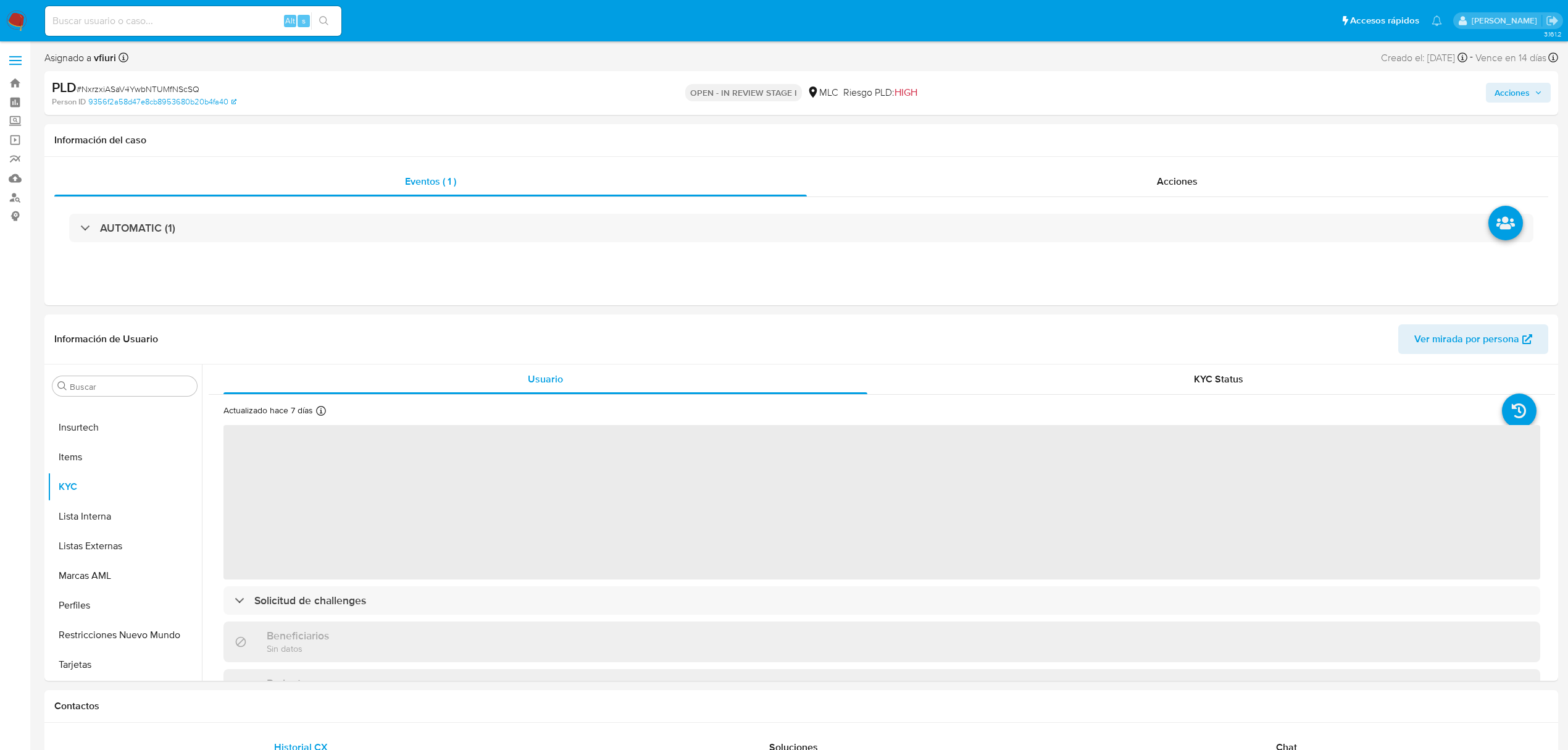
select select "10"
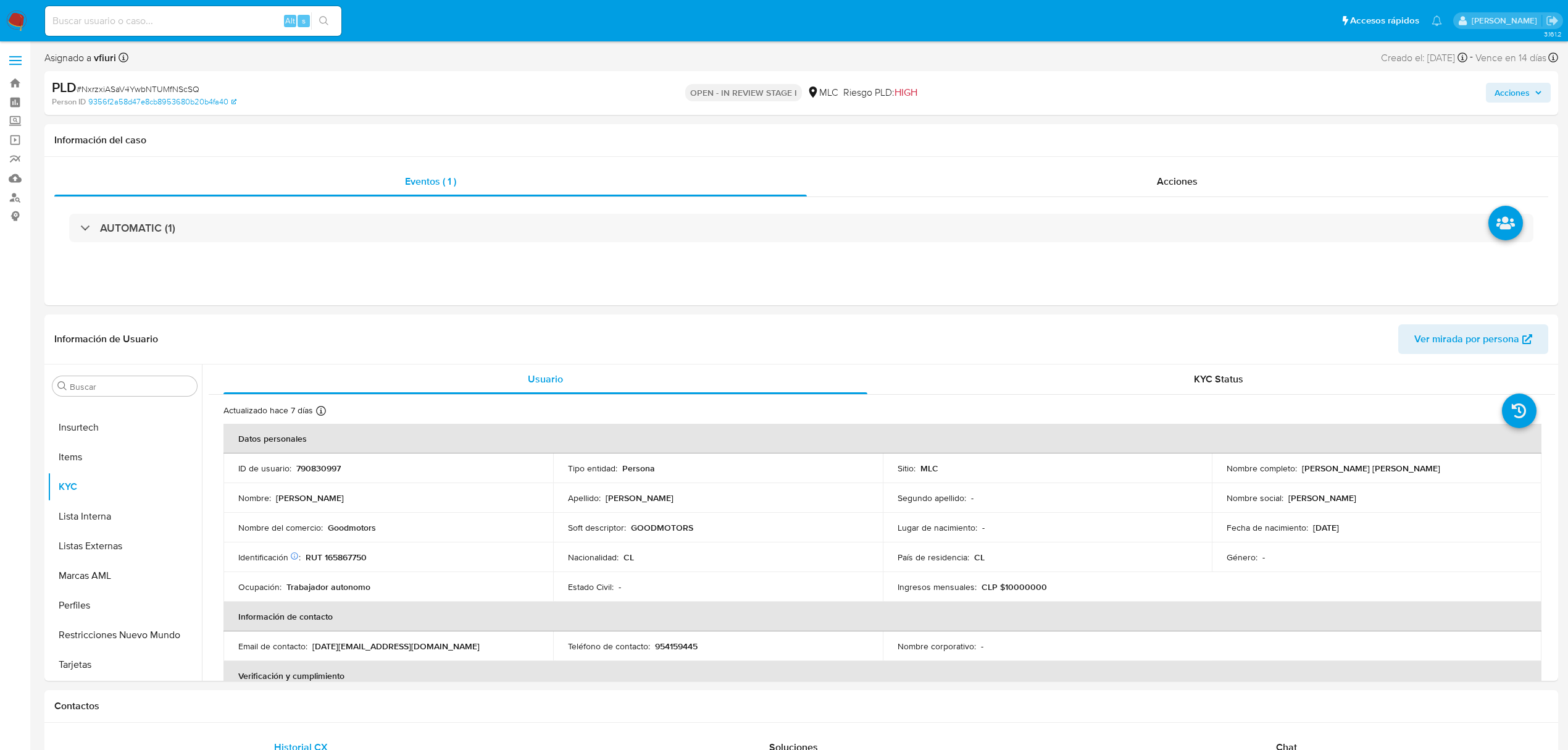
click at [154, 89] on span "# NxrzxiASaV4YwbNTUMfNScSQ" at bounding box center [138, 89] width 122 height 12
copy span "NxrzxiASaV4YwbNTUMfNScSQ"
click at [348, 569] on td "Identificación Nº de serie: 518773101 : RUT 165867750" at bounding box center [388, 557] width 330 height 30
click at [348, 559] on p "RUT 165867750" at bounding box center [337, 557] width 61 height 11
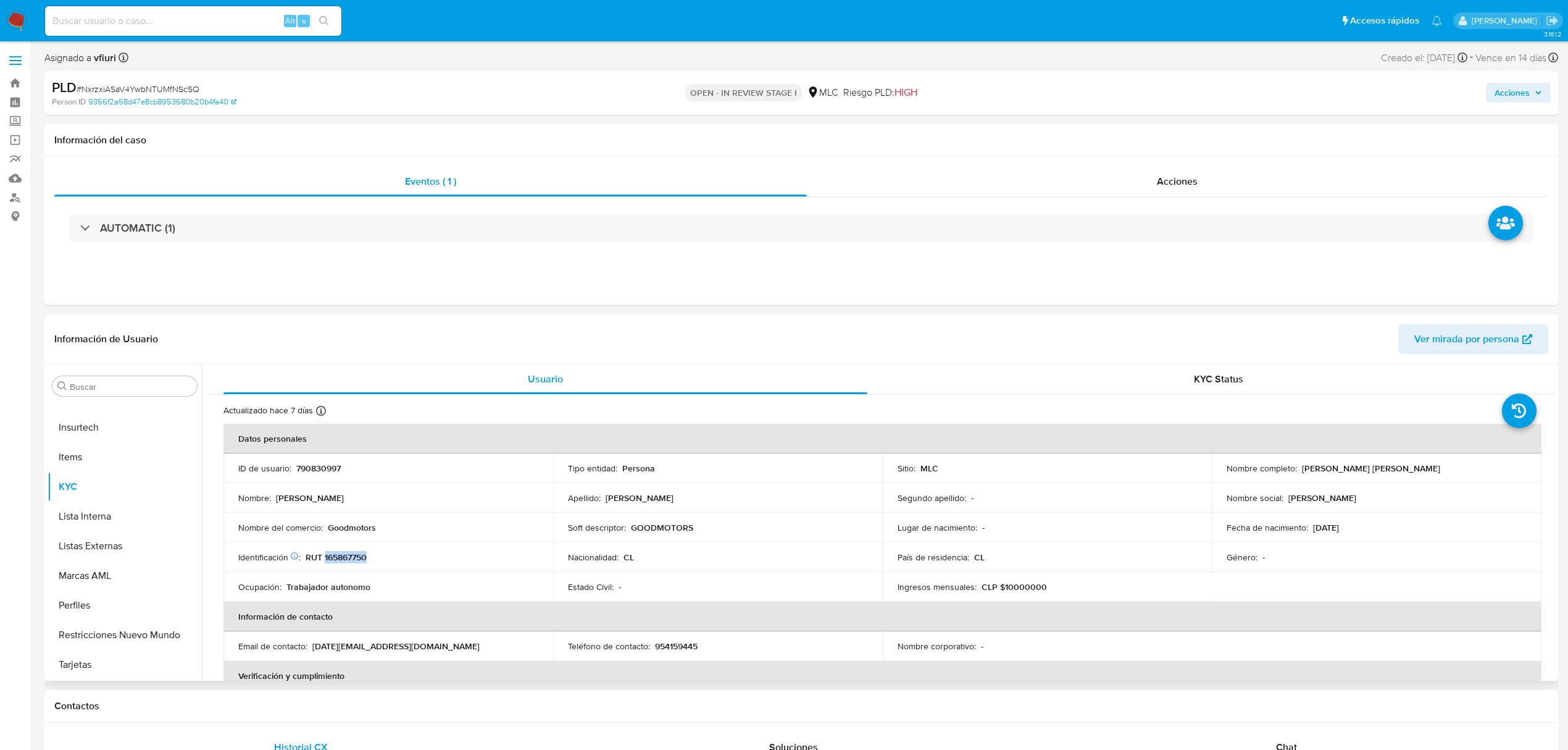
click at [348, 559] on p "RUT 165867750" at bounding box center [337, 557] width 61 height 11
copy p "165867750"
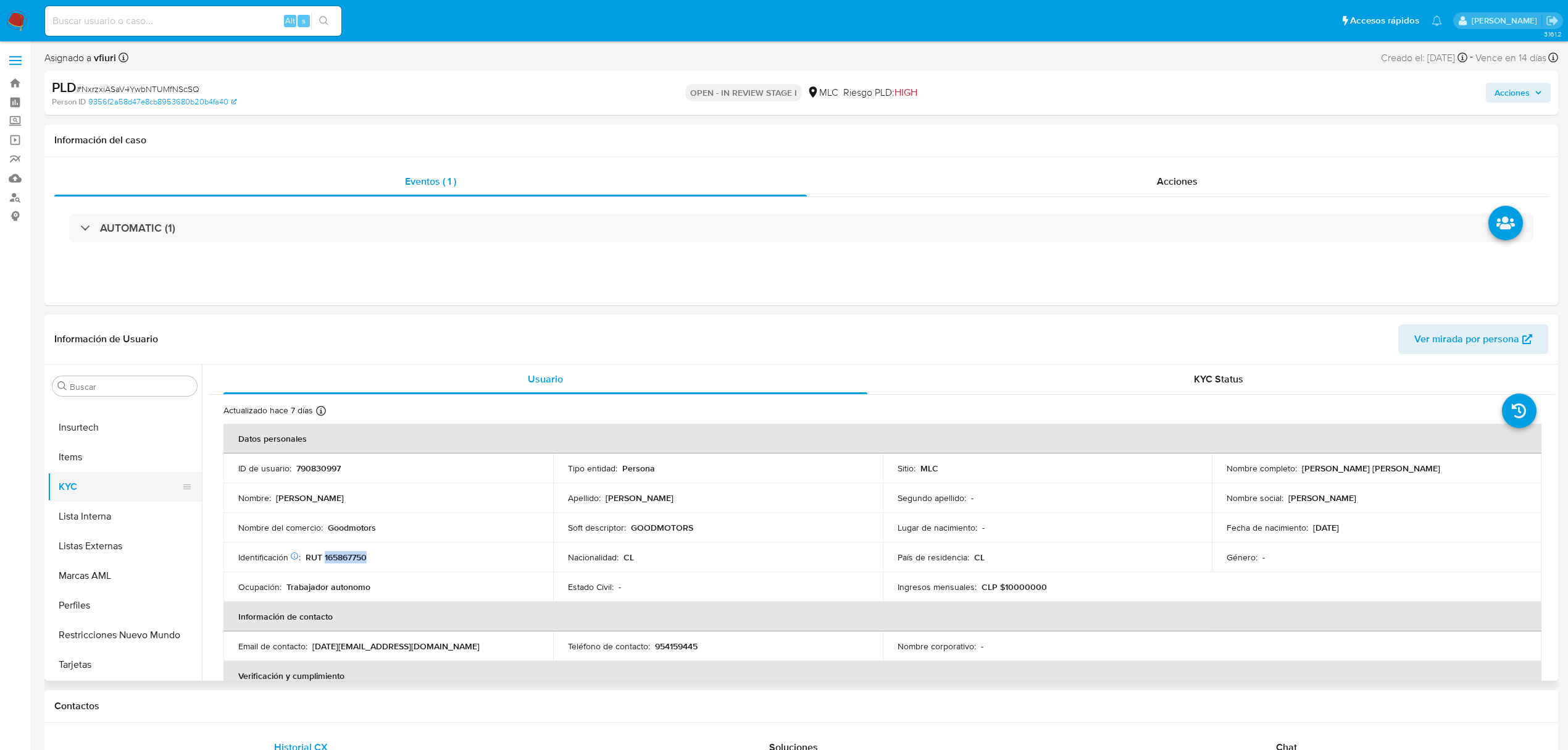
click at [121, 485] on button "KYC" at bounding box center [120, 486] width 144 height 30
click at [398, 513] on td "Nombre del comercio : Goodmotors" at bounding box center [388, 527] width 330 height 30
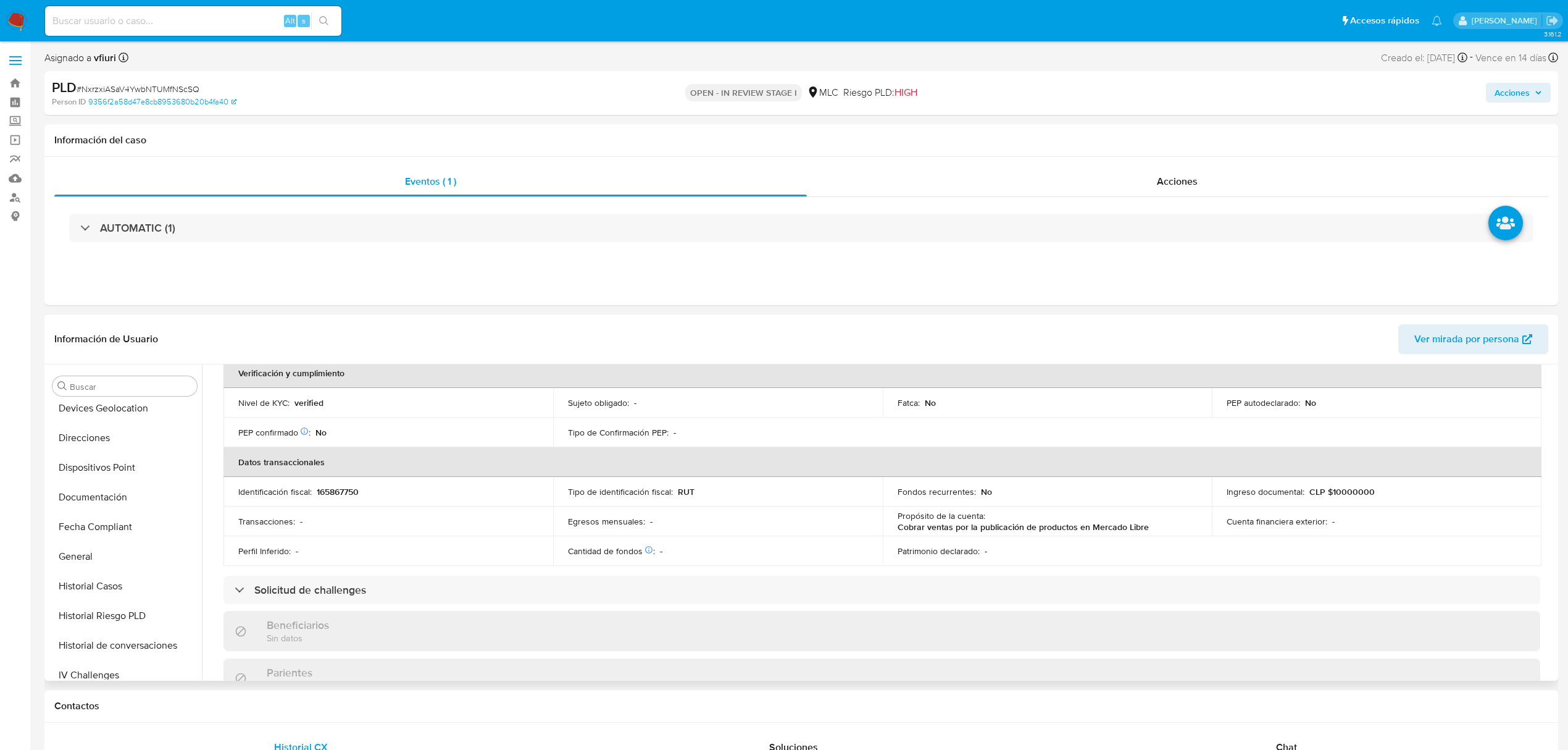
scroll to position [0, 0]
click at [124, 567] on button "Cruces y Relaciones" at bounding box center [120, 563] width 144 height 30
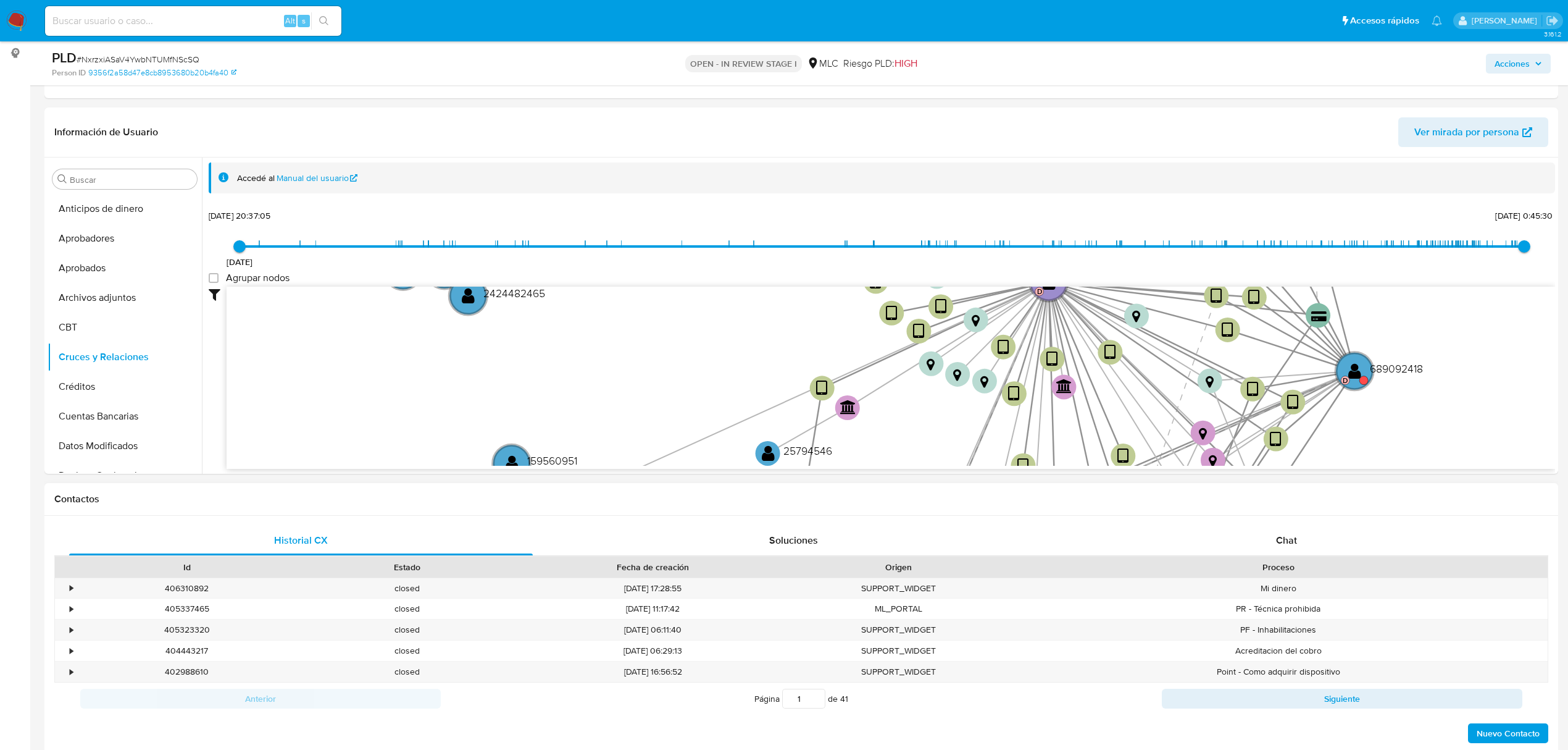
scroll to position [165, 0]
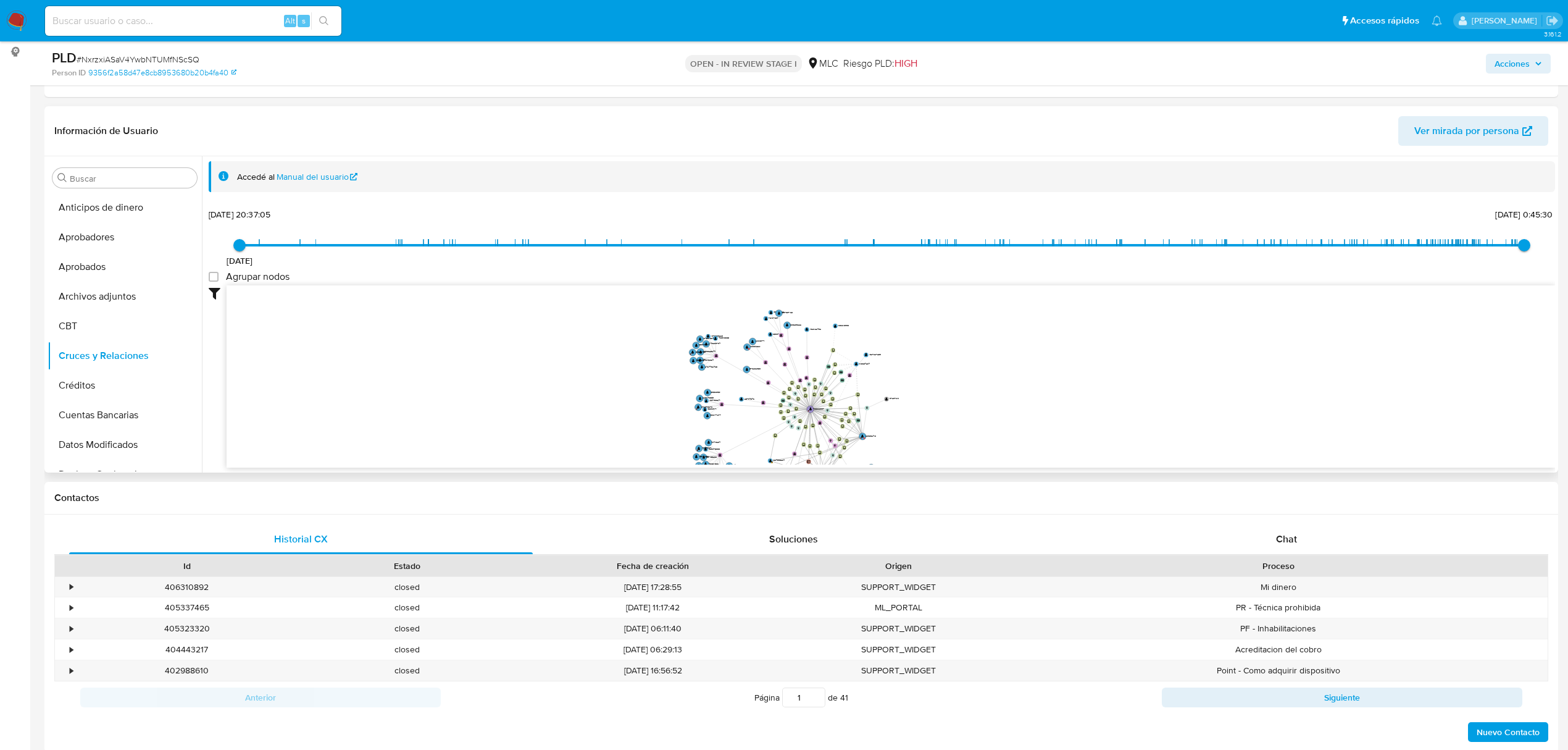
drag, startPoint x: 1014, startPoint y: 404, endPoint x: 1058, endPoint y: 386, distance: 47.5
click at [1058, 386] on icon "device-66a961ccbaea20c6da2dc775  user-790830997  790830997 D device-6833c93c3…" at bounding box center [890, 374] width 1328 height 179
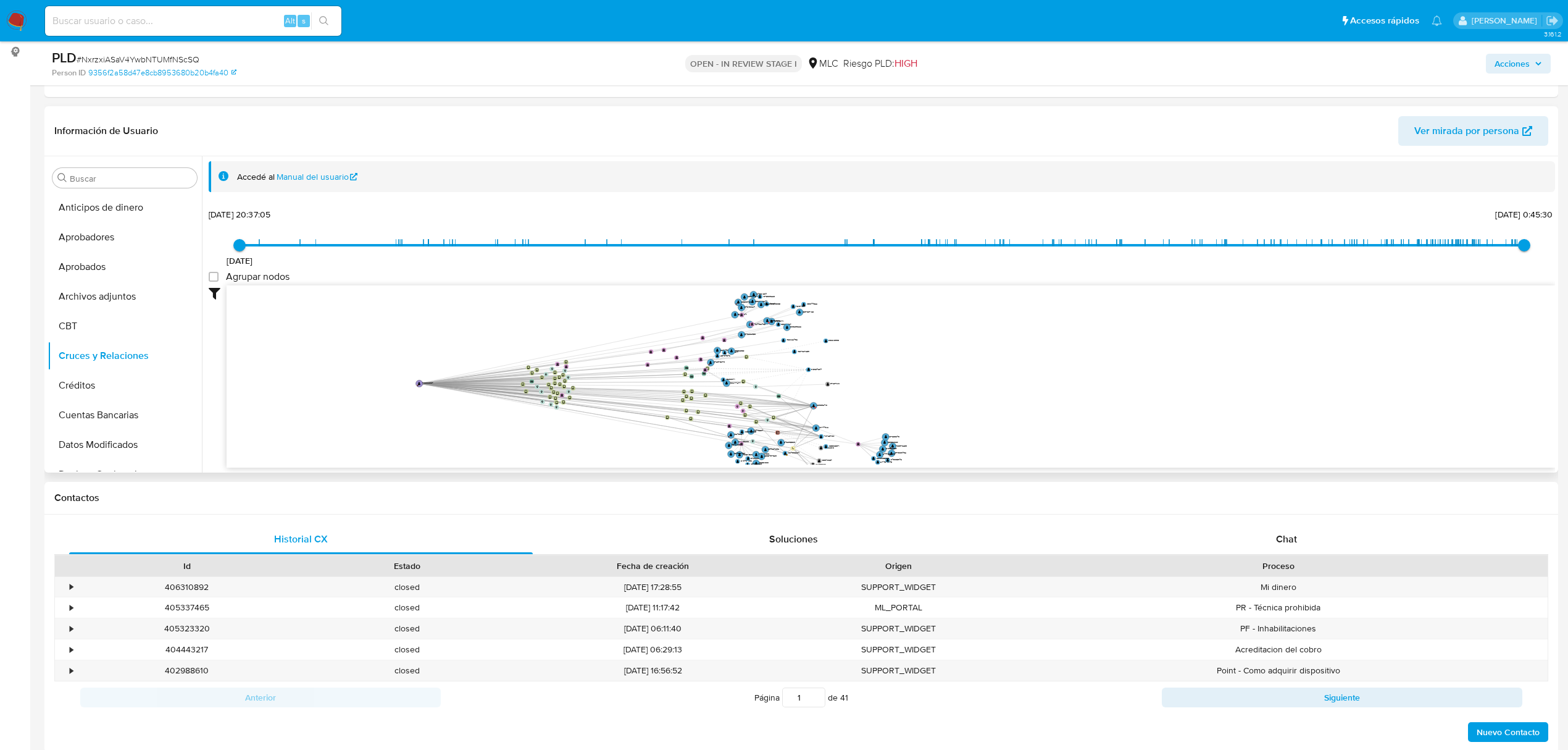
drag, startPoint x: 852, startPoint y: 395, endPoint x: 413, endPoint y: 386, distance: 439.1
click at [417, 386] on text "D" at bounding box center [417, 386] width 1 height 2
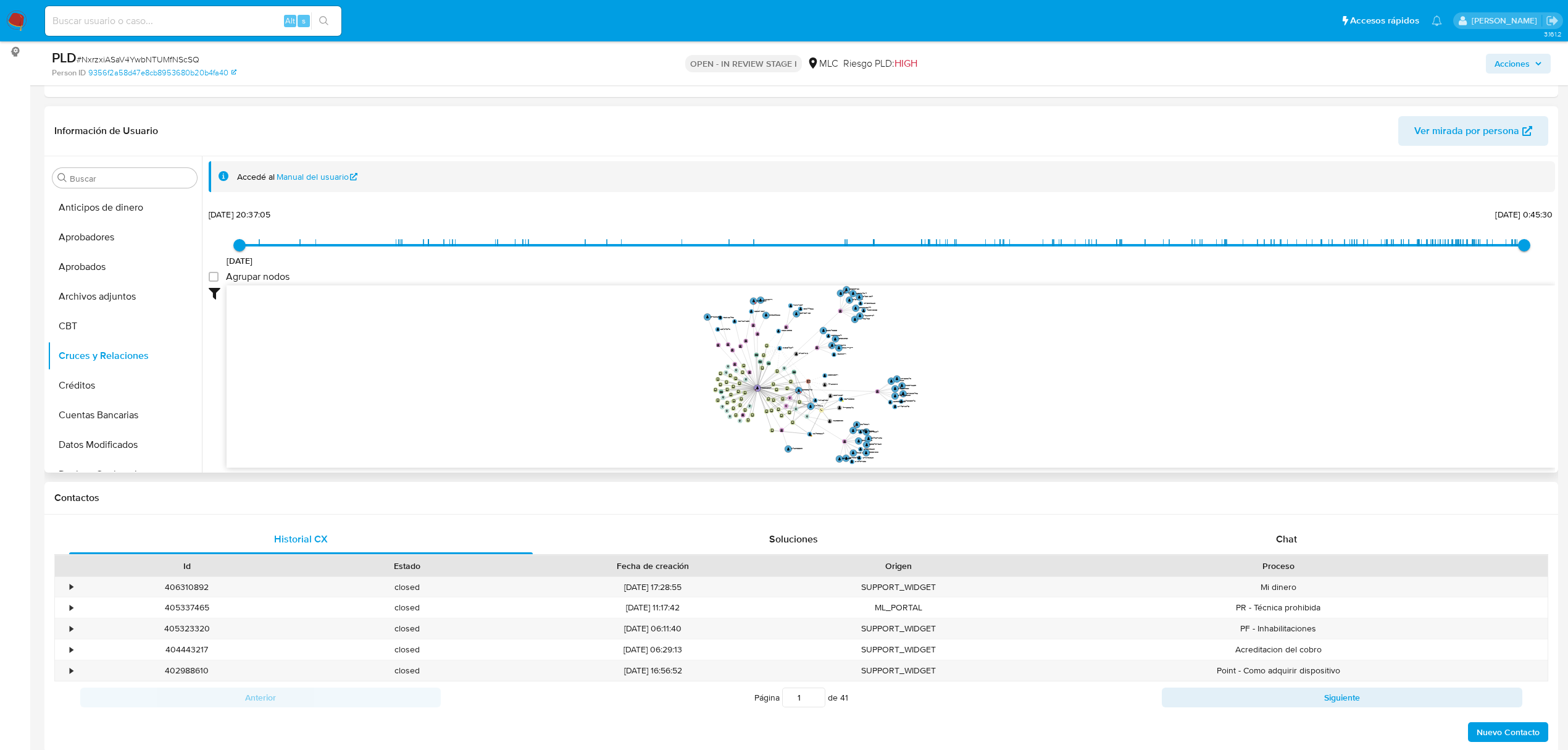
drag, startPoint x: 880, startPoint y: 379, endPoint x: 948, endPoint y: 371, distance: 68.5
click at [948, 371] on icon "device-66a961ccbaea20c6da2dc775  user-790830997  790830997 D device-6833c93c3…" at bounding box center [890, 374] width 1328 height 179
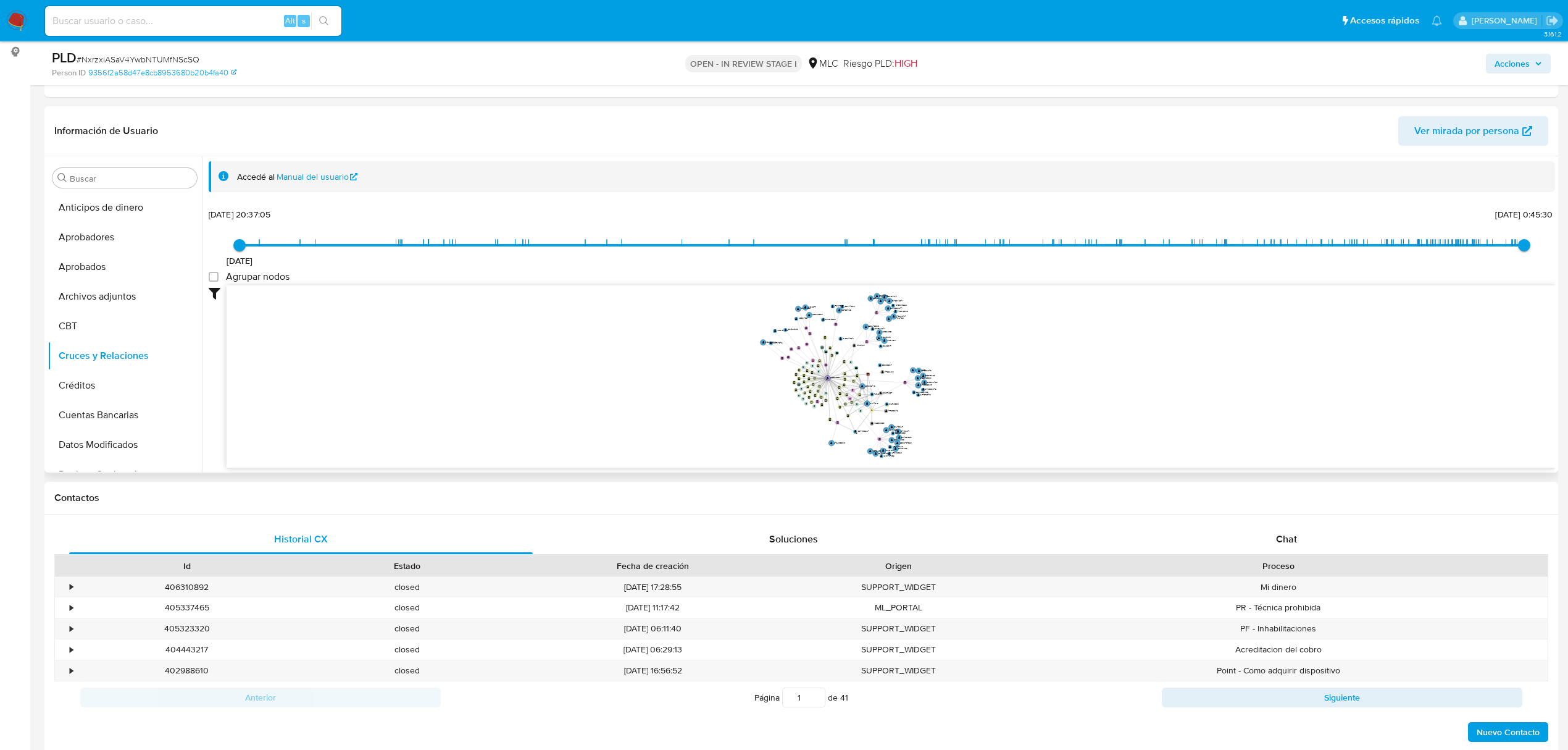
drag, startPoint x: 948, startPoint y: 371, endPoint x: 937, endPoint y: 369, distance: 11.2
click at [937, 369] on icon "device-66a961ccbaea20c6da2dc775  user-790830997  790830997 D device-6833c93c3…" at bounding box center [890, 374] width 1328 height 179
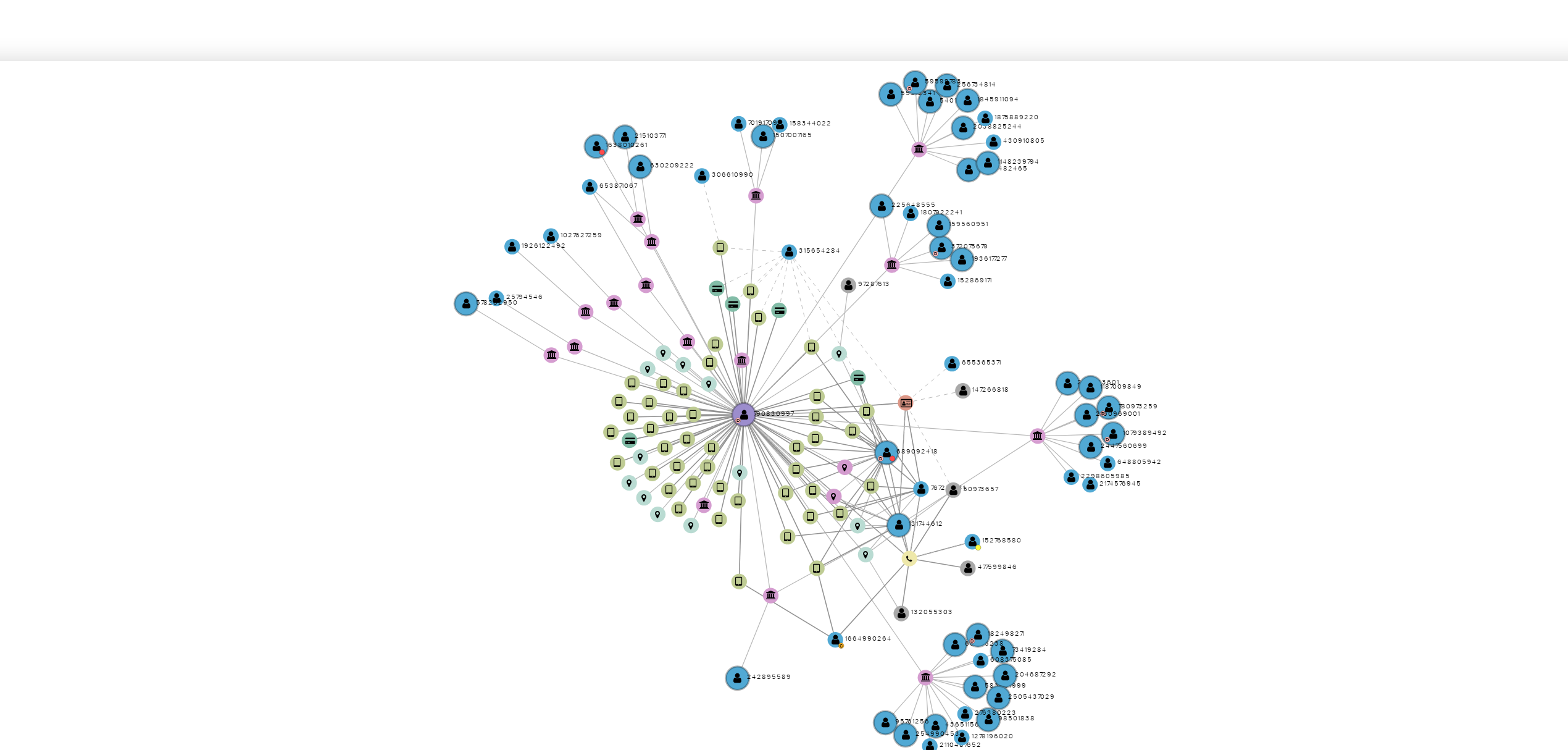
drag, startPoint x: 959, startPoint y: 344, endPoint x: 919, endPoint y: 344, distance: 40.0
click at [919, 344] on icon "device-66a961ccbaea20c6da2dc775  user-790830997  790830997 D device-6833c93c3…" at bounding box center [890, 374] width 1328 height 179
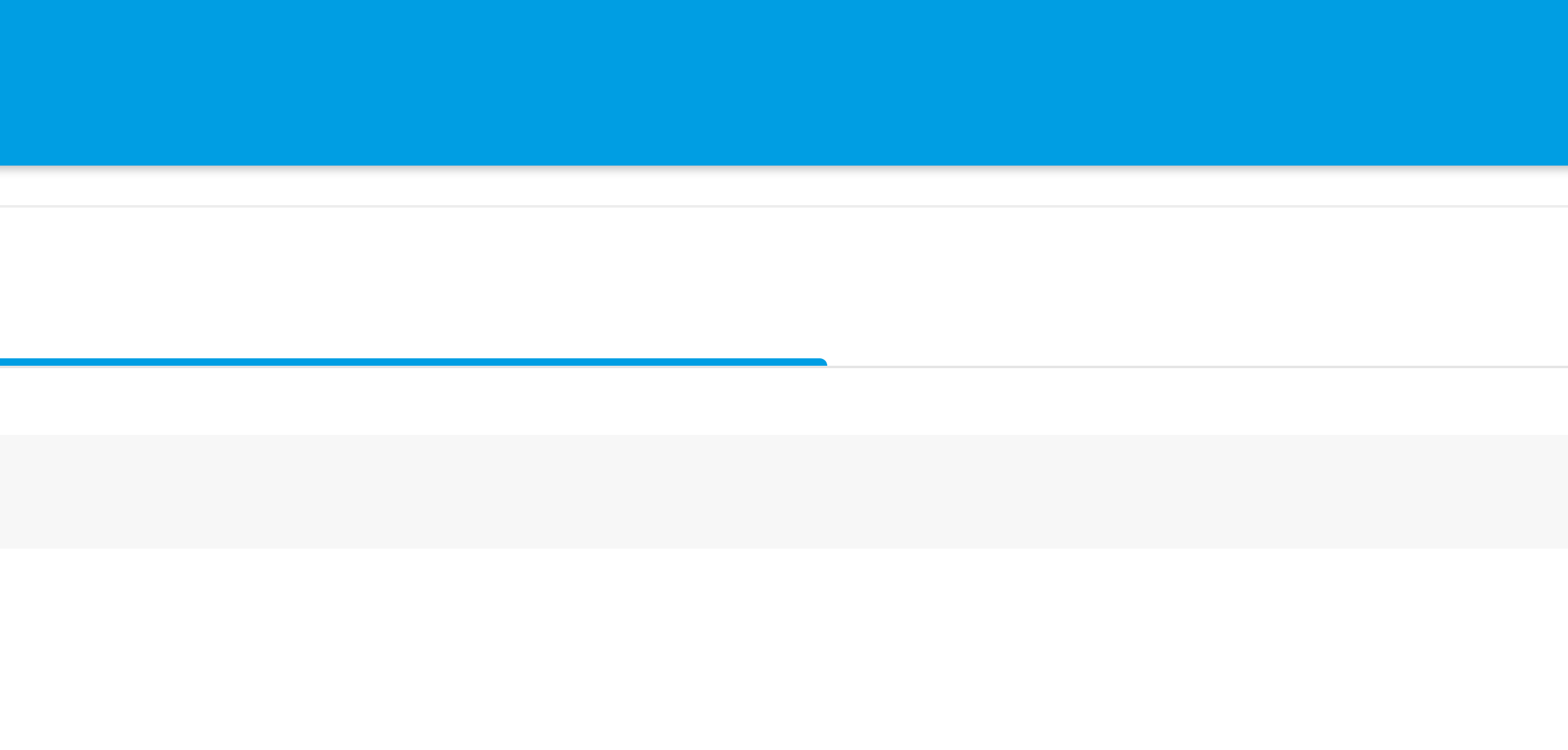
scroll to position [0, 0]
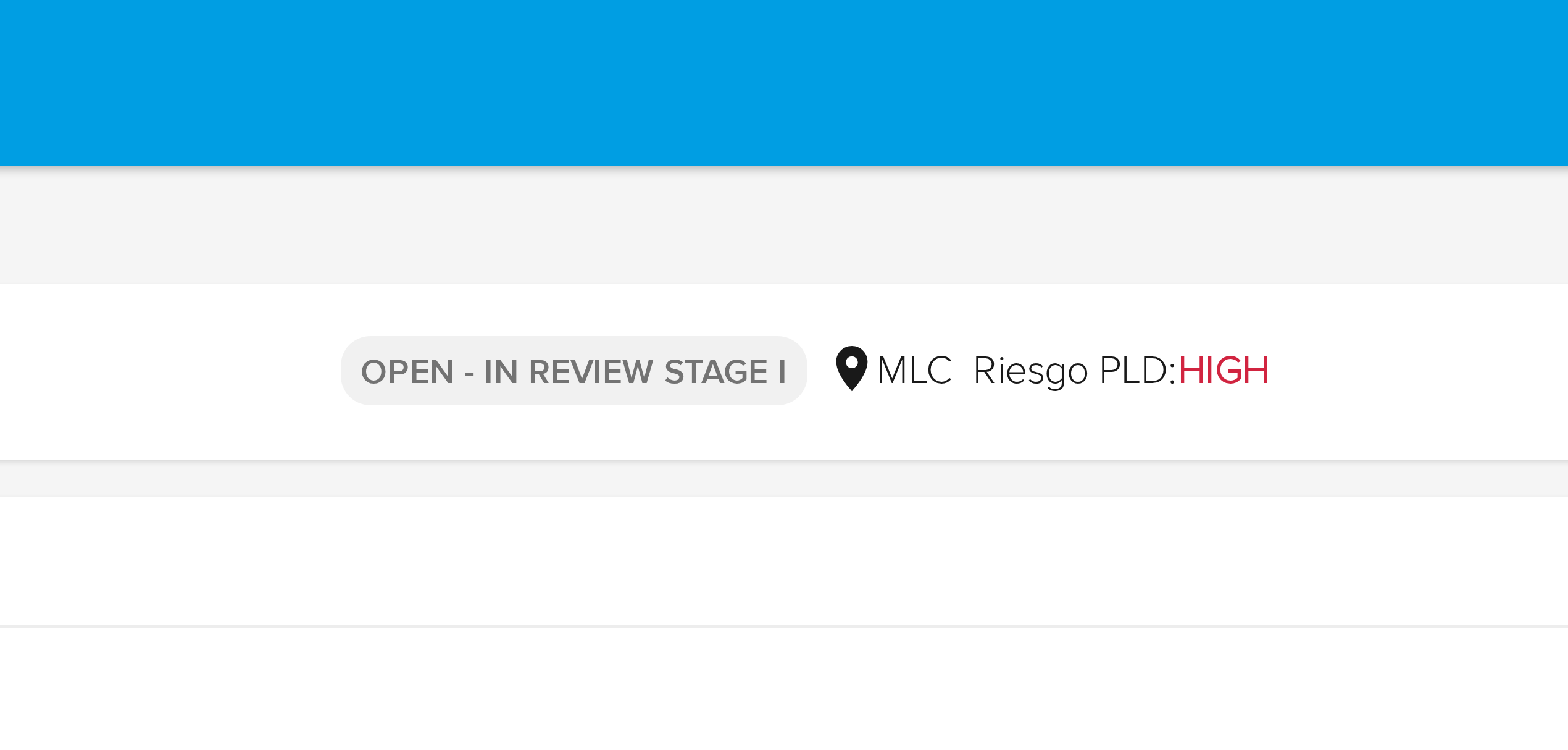
drag, startPoint x: 994, startPoint y: 344, endPoint x: 957, endPoint y: 27, distance: 319.2
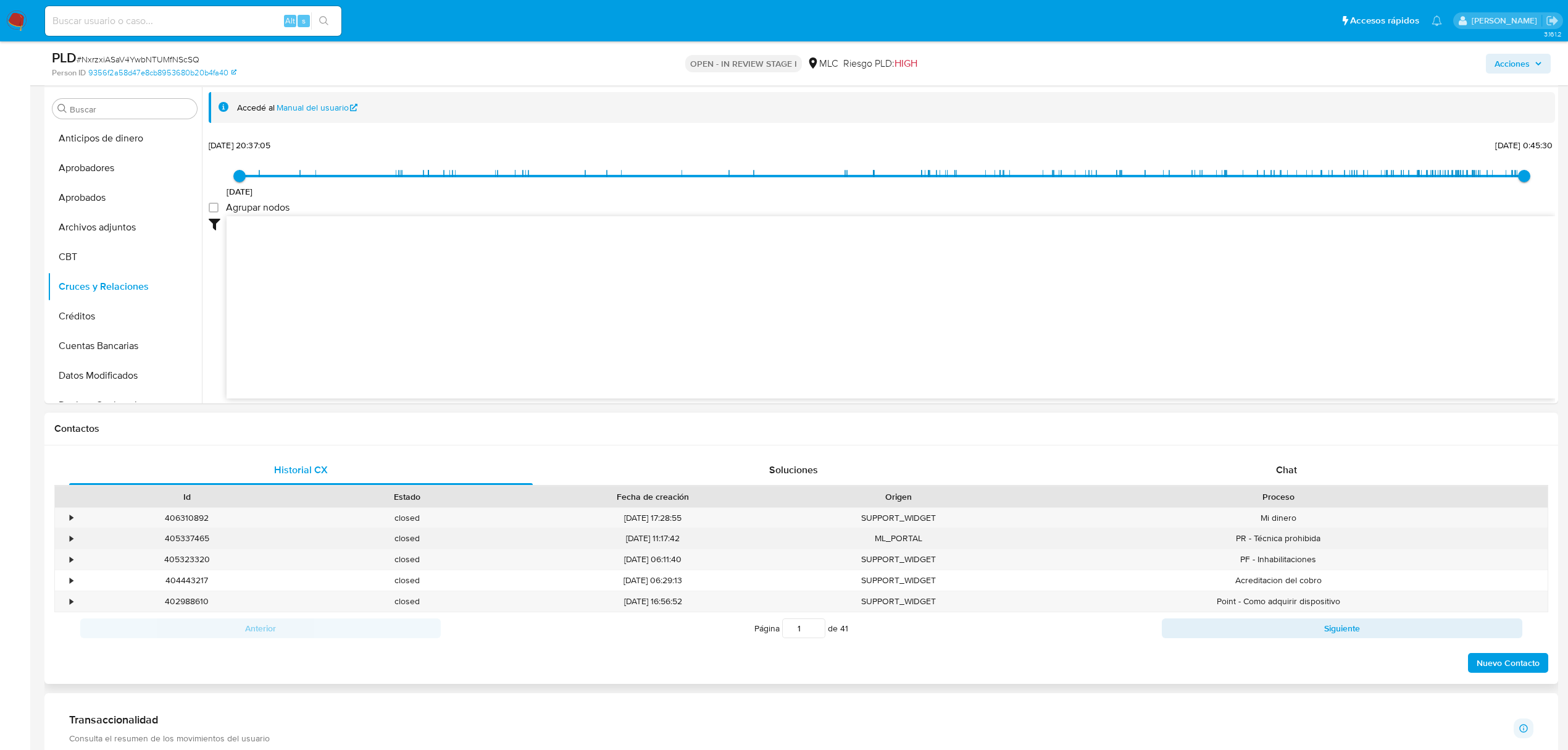
scroll to position [494, 0]
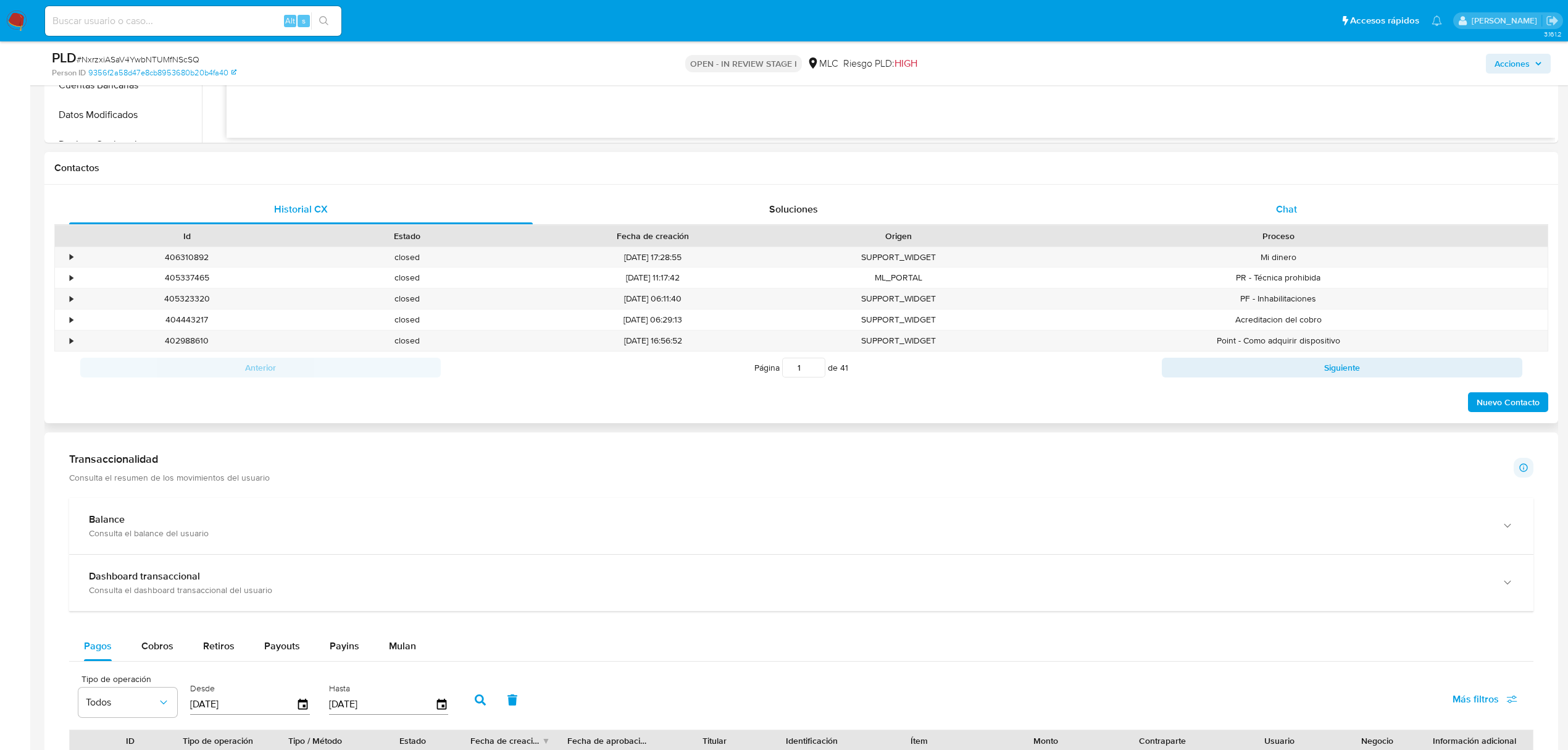
click at [1292, 210] on span "Chat" at bounding box center [1286, 209] width 21 height 14
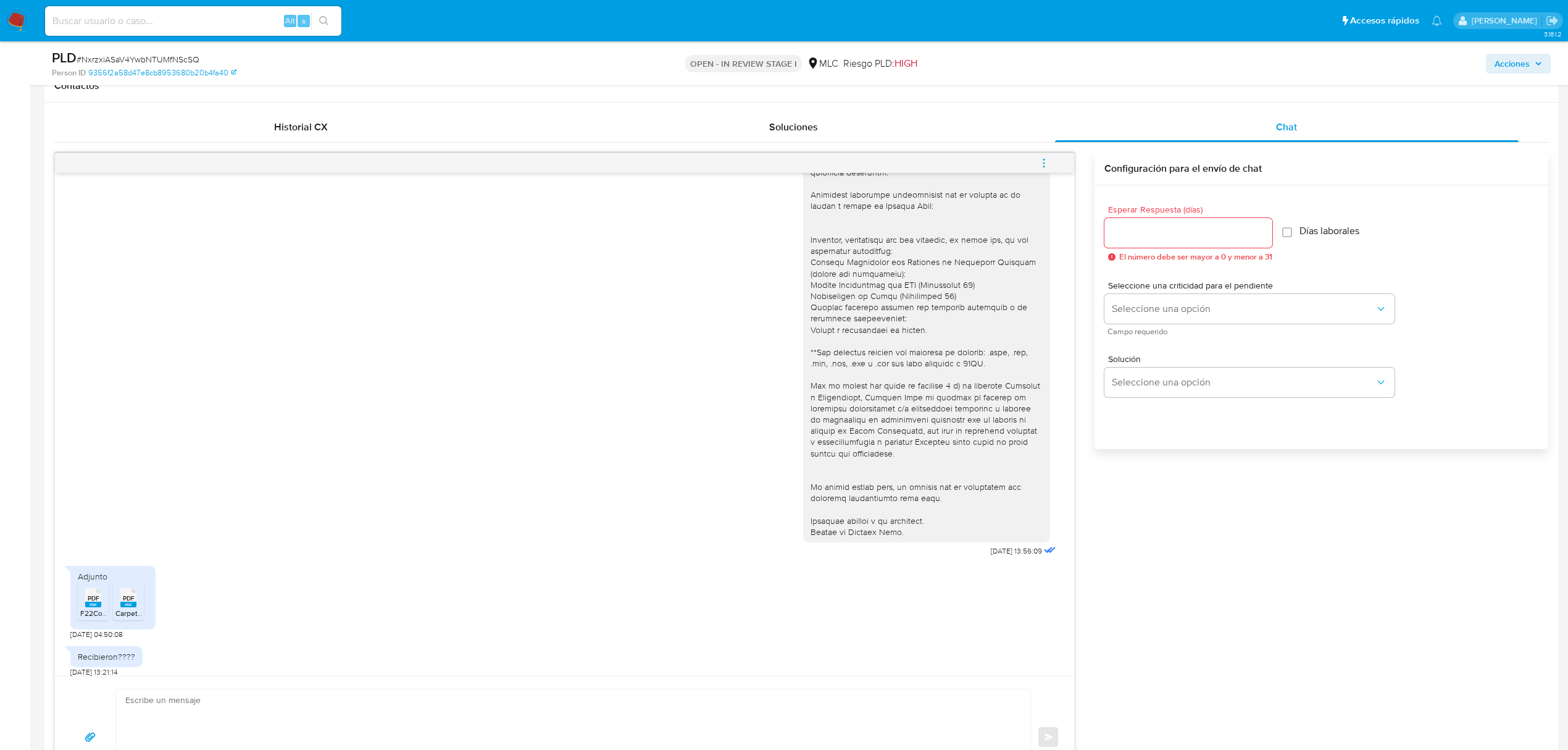
scroll to position [0, 0]
